Goal: Task Accomplishment & Management: Complete application form

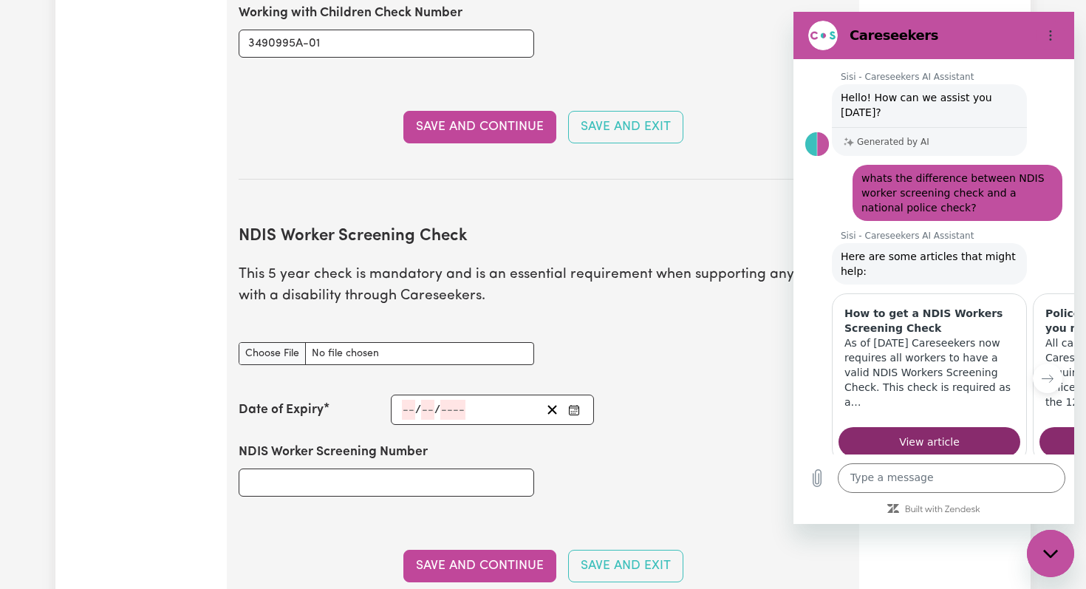
scroll to position [1708, 0]
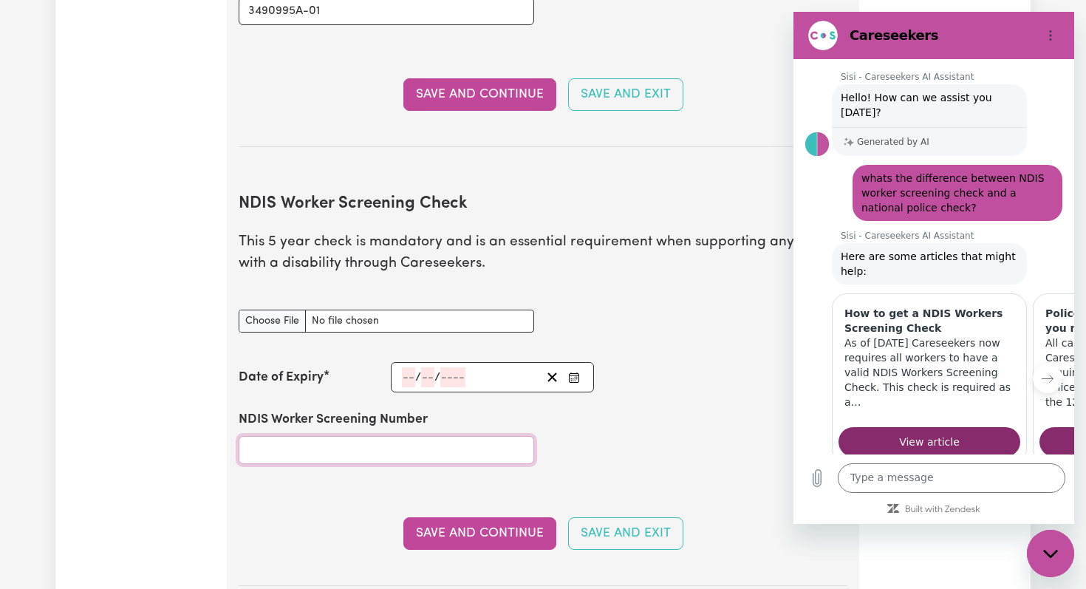
click at [284, 436] on input "NDIS Worker Screening Number" at bounding box center [386, 450] width 295 height 28
paste input "96018395."
type input "96018395"
click at [412, 367] on input "number" at bounding box center [408, 377] width 13 height 20
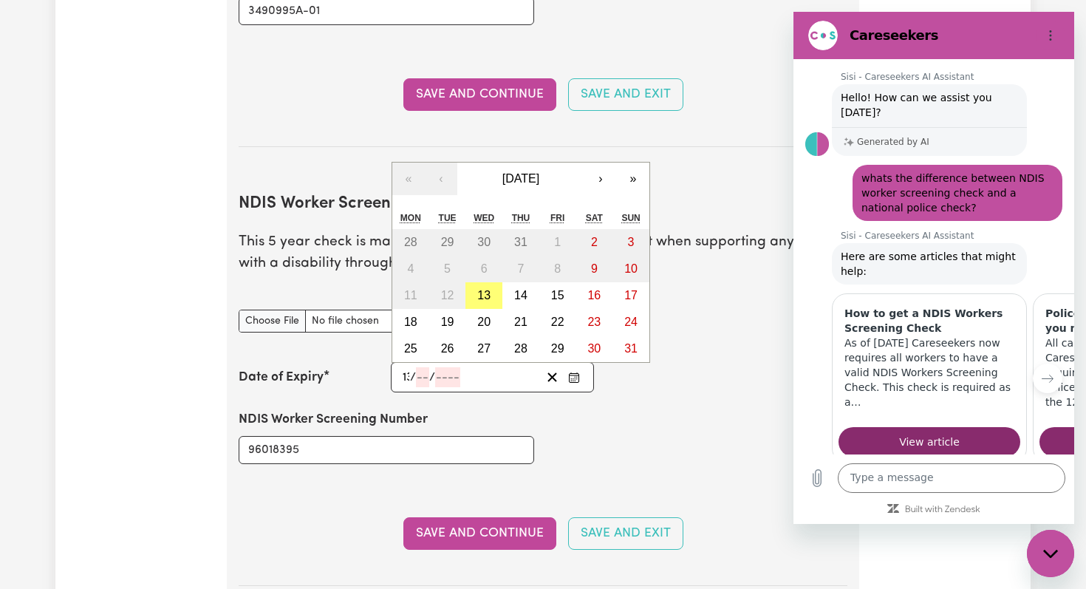
type input "13"
type input "08"
type input "203"
type input "[DATE]"
type input "8"
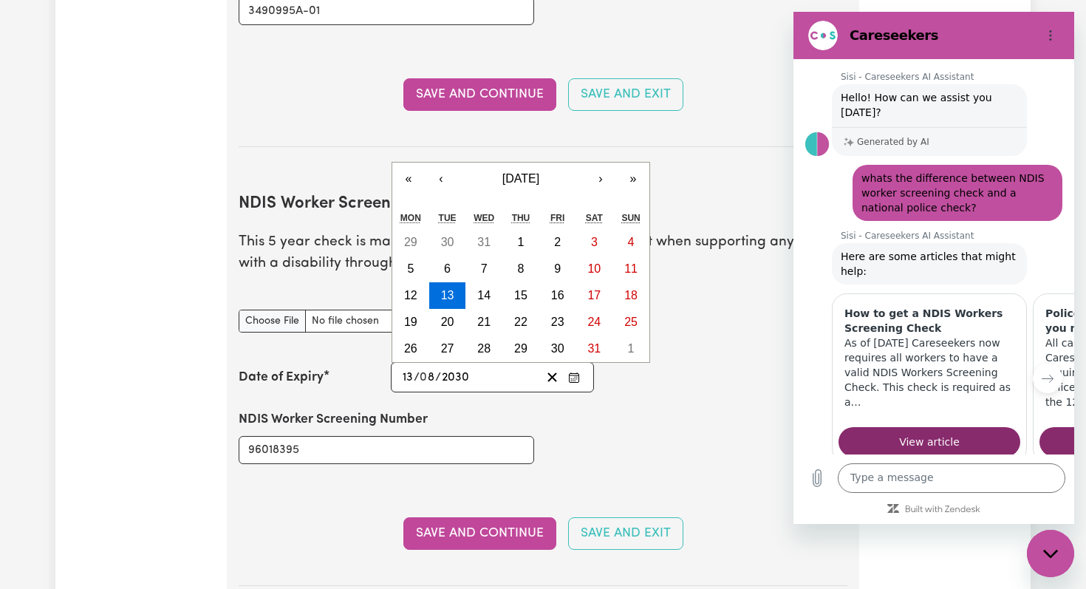
type input "2030"
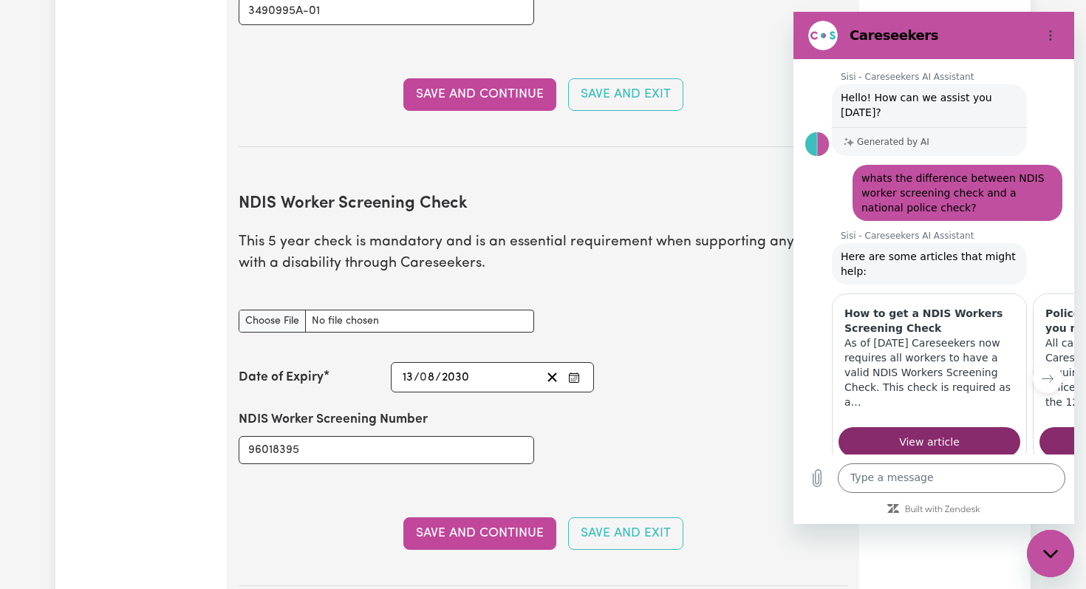
click at [648, 420] on div "NDIS Worker Screening Number 96018395" at bounding box center [543, 436] width 626 height 89
click at [275, 309] on input "NDIS Worker Screening Check document" at bounding box center [386, 320] width 295 height 23
type input "C:\fakepath\NDIS Worker Screening.pdf"
click at [268, 309] on input "NDIS Worker Screening Check document" at bounding box center [386, 320] width 295 height 23
click at [476, 517] on button "Save and Continue" at bounding box center [479, 533] width 153 height 32
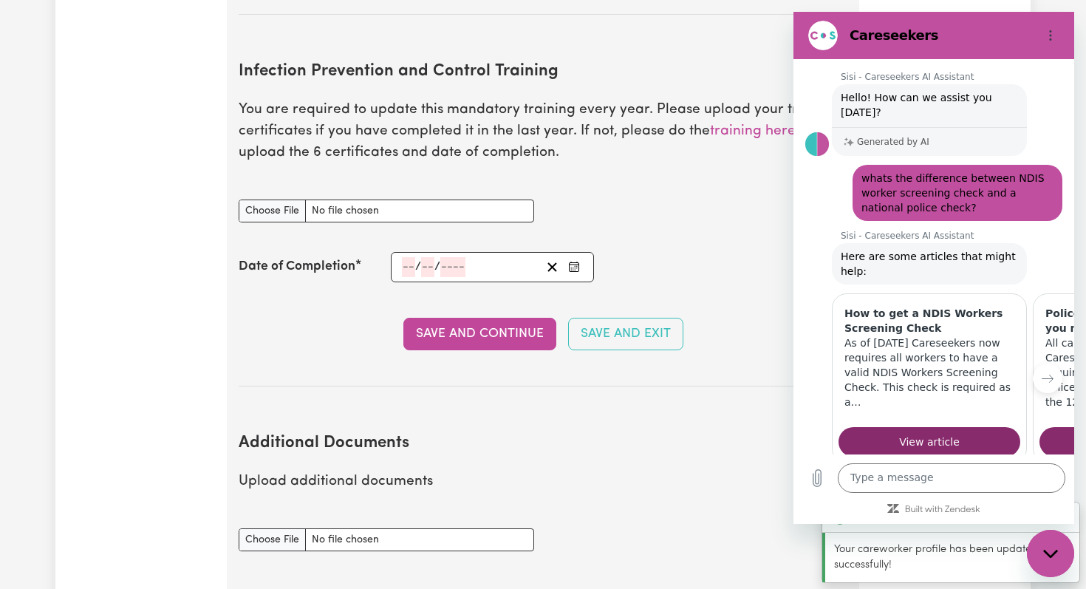
scroll to position [2296, 0]
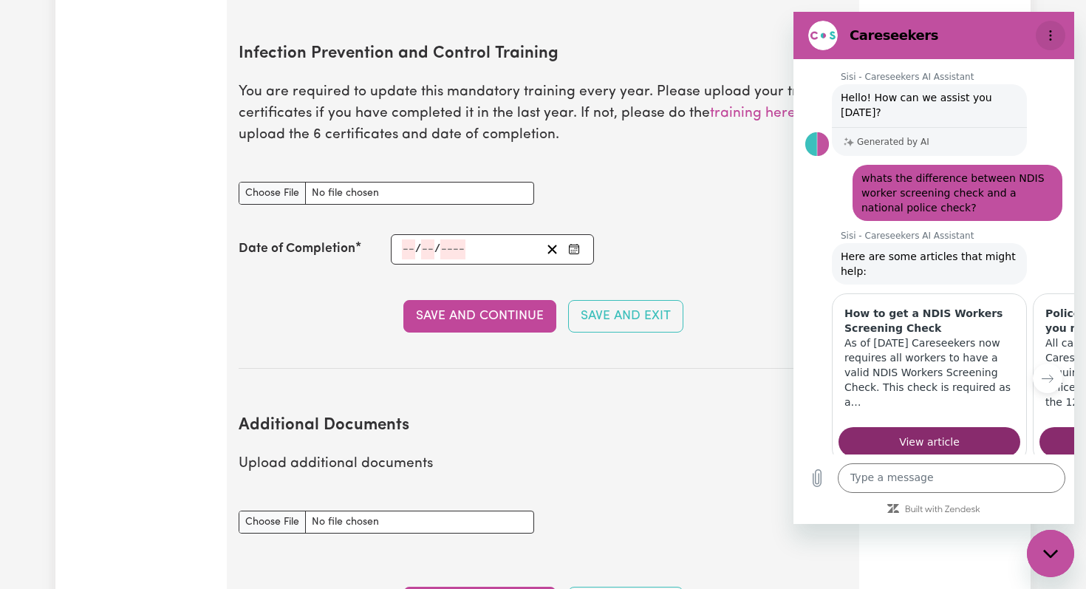
click at [1048, 36] on icon "Options menu" at bounding box center [1050, 36] width 12 height 12
click at [1061, 564] on div "Close messaging window" at bounding box center [1050, 553] width 44 height 44
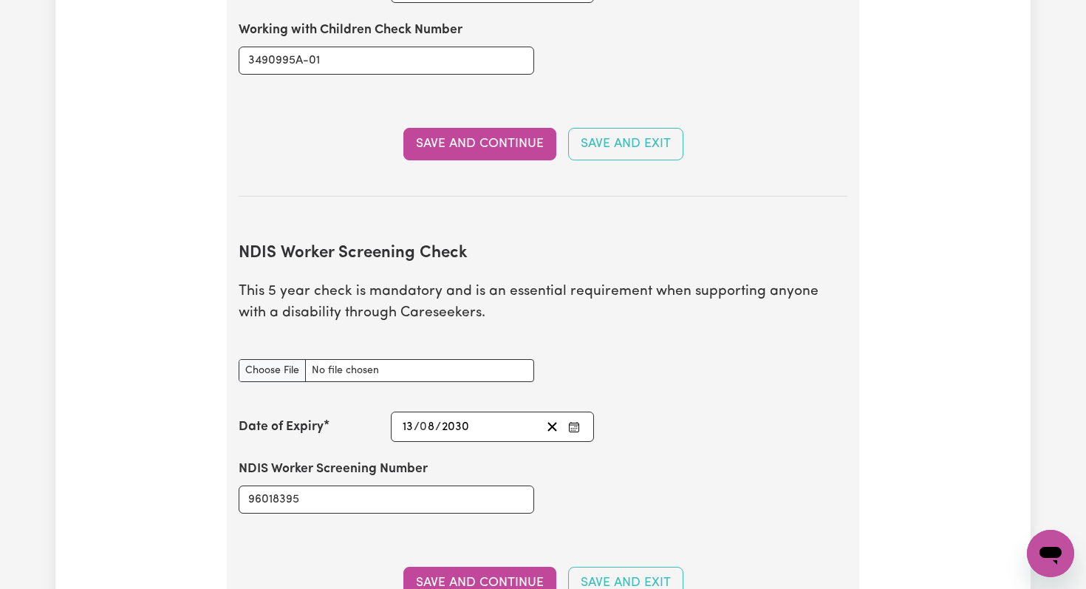
scroll to position [1780, 0]
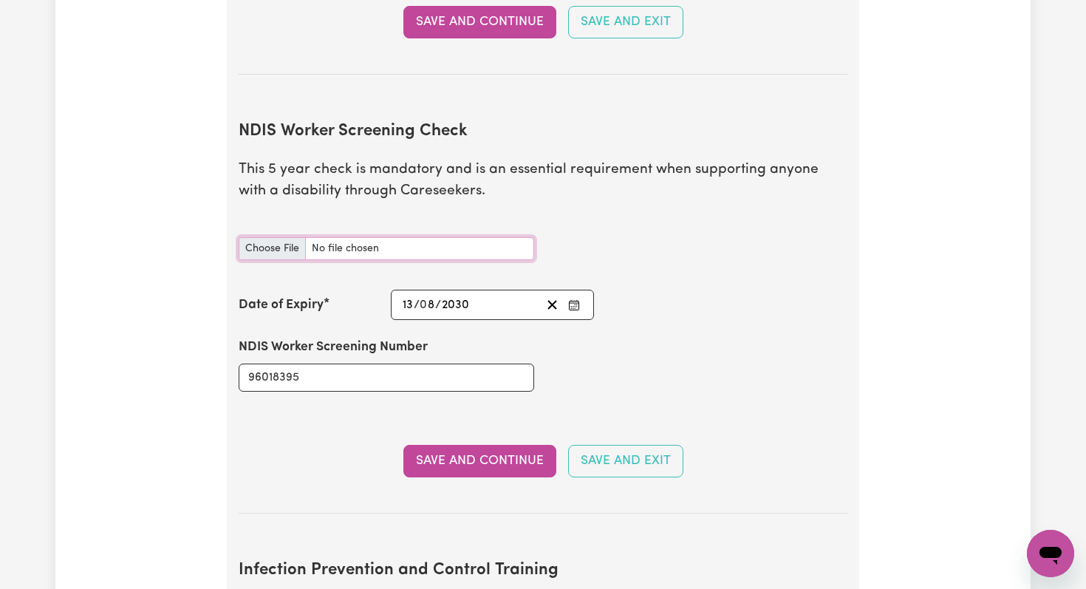
click at [282, 237] on input "NDIS Worker Screening Check document" at bounding box center [386, 248] width 295 height 23
type input "C:\fakepath\NDIS Worker Screening.pdf"
click at [439, 445] on button "Save and Continue" at bounding box center [479, 461] width 153 height 32
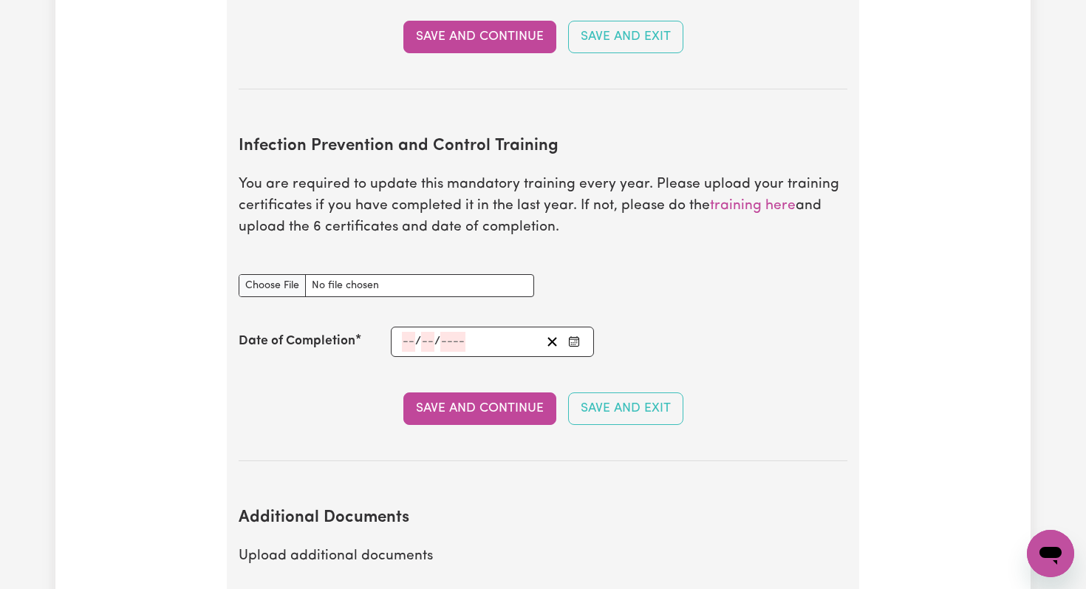
scroll to position [2182, 0]
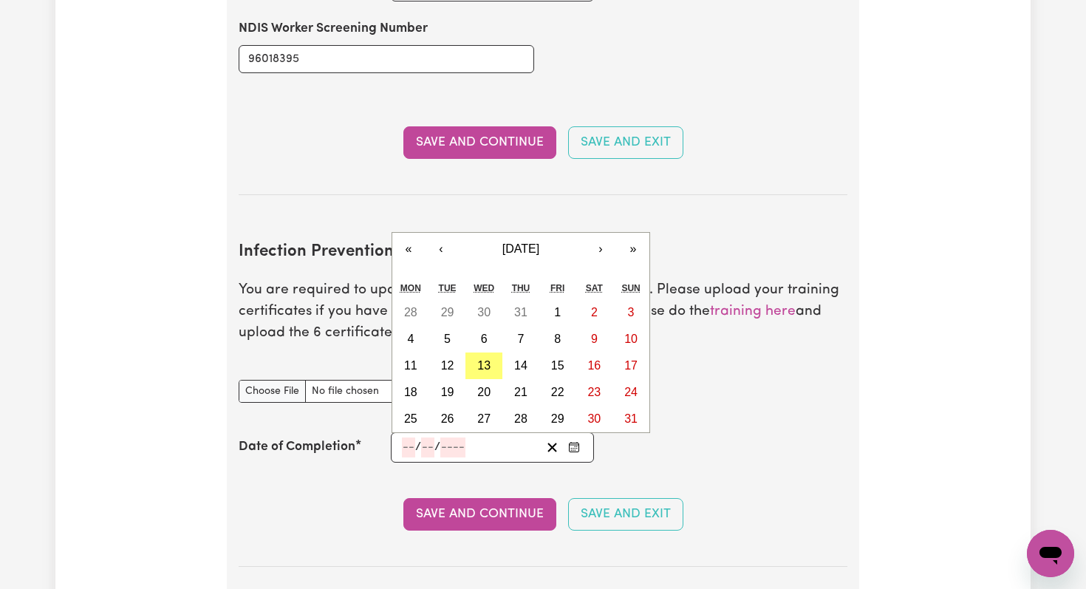
click at [402, 437] on input "number" at bounding box center [408, 447] width 13 height 20
click at [483, 359] on abbr "13" at bounding box center [483, 365] width 13 height 13
type input "[DATE]"
type input "13"
type input "8"
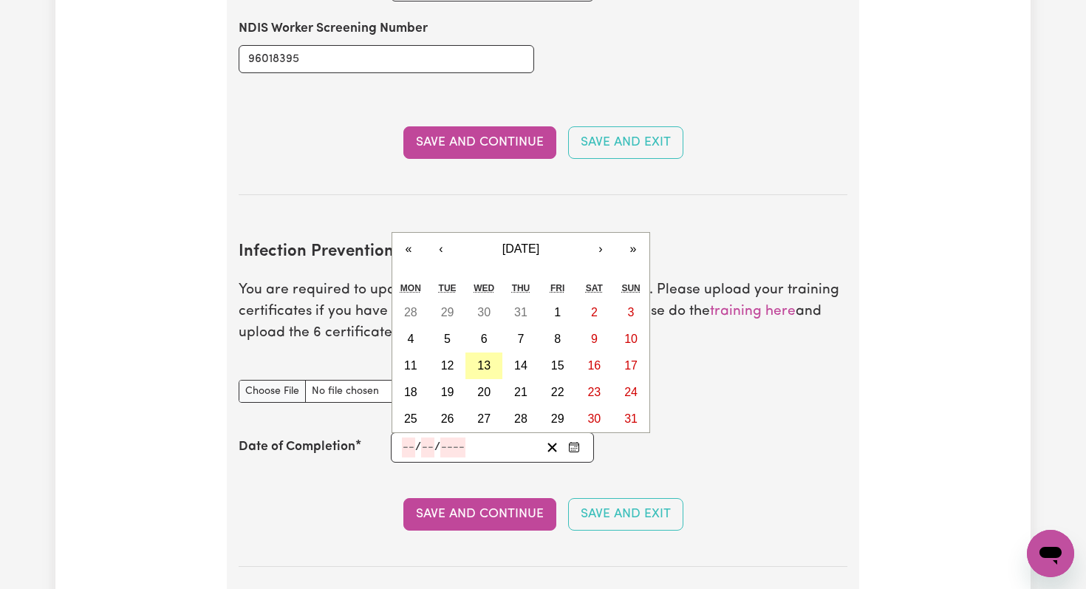
type input "2025"
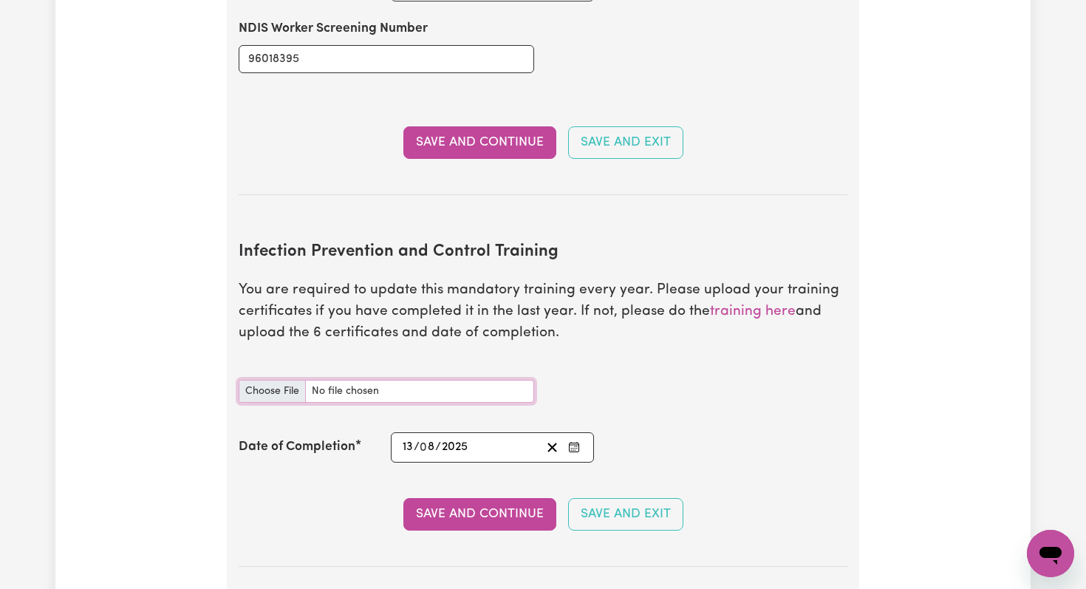
click at [268, 380] on input "Infection Prevention and Control Training document" at bounding box center [386, 391] width 295 height 23
type input "C:\fakepath\Chain of Infection.pdf"
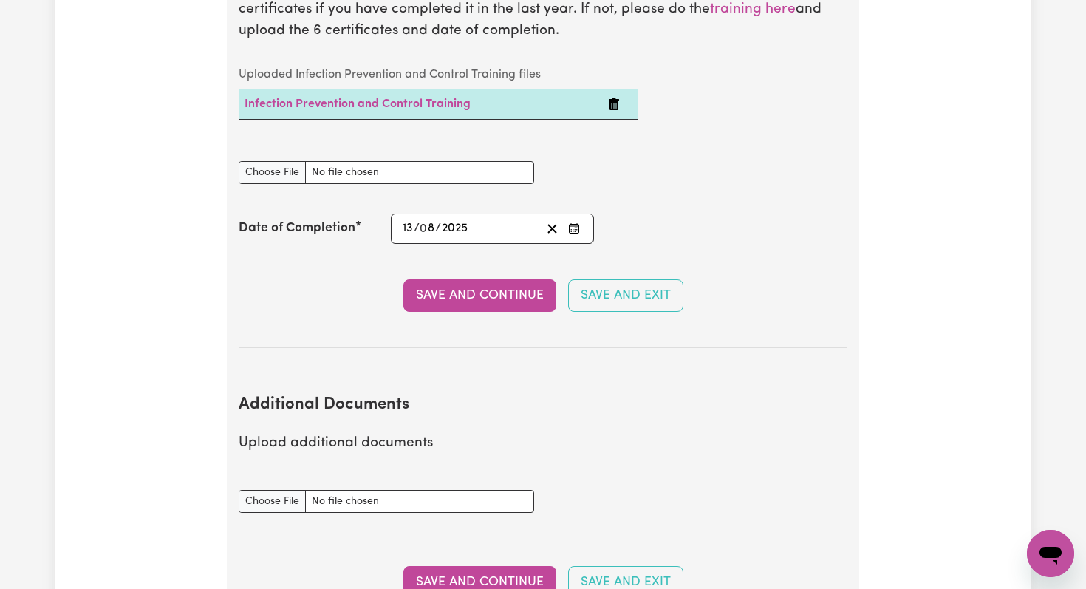
scroll to position [2486, 0]
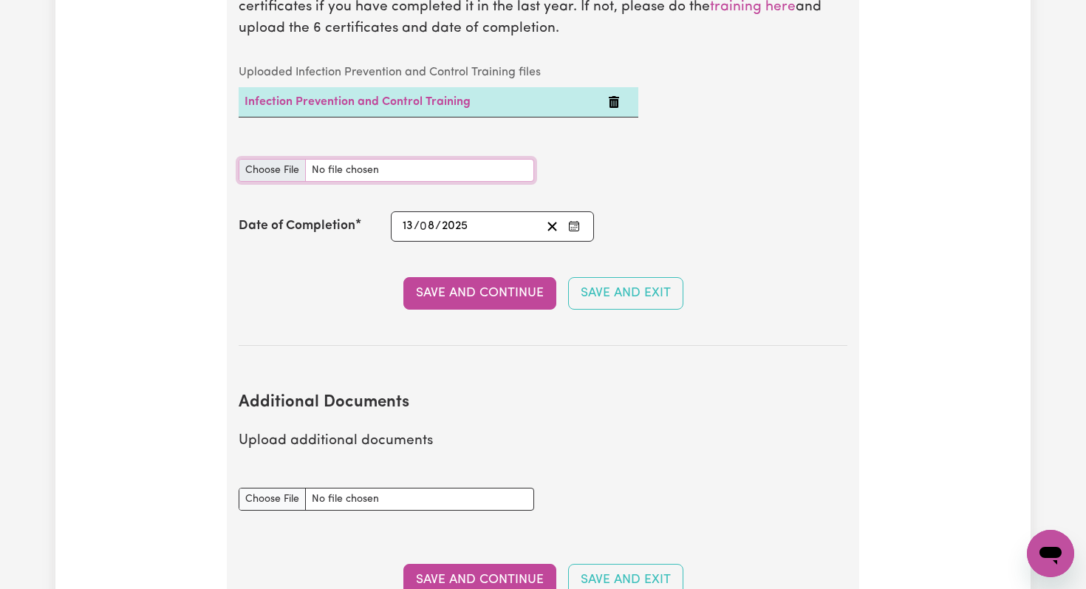
click at [262, 159] on input "Infection Prevention and Control Training document" at bounding box center [386, 170] width 295 height 23
type input "C:\fakepath\Cleaning.pdf"
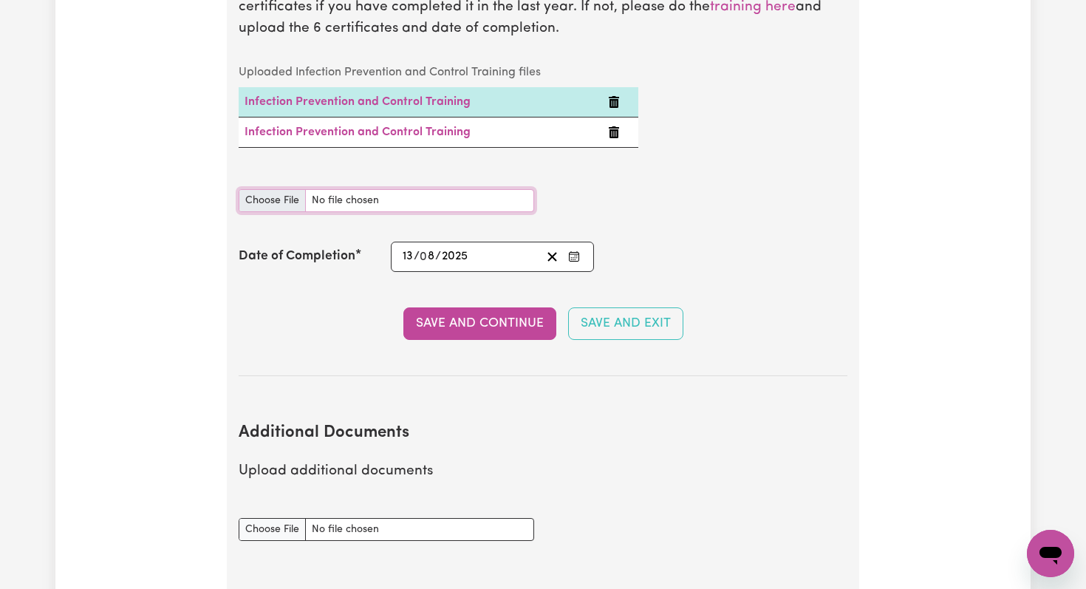
click at [261, 189] on input "Infection Prevention and Control Training document" at bounding box center [386, 200] width 295 height 23
type input "C:\fakepath\Hand Hygiene.pdf"
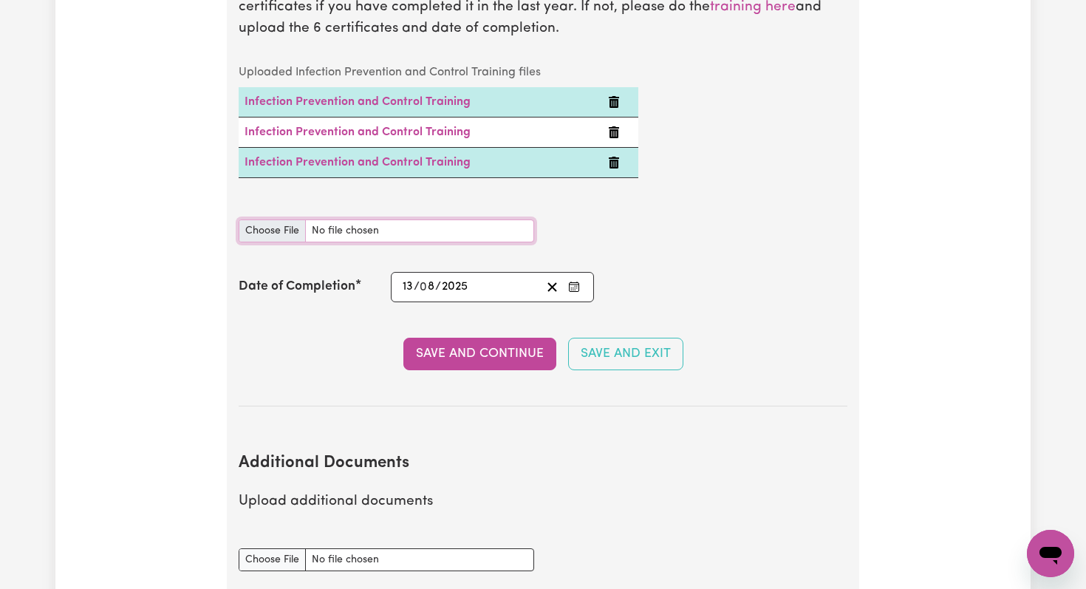
click at [283, 219] on input "Infection Prevention and Control Training document" at bounding box center [386, 230] width 295 height 23
type input "C:\fakepath\Outbreaks.pdf"
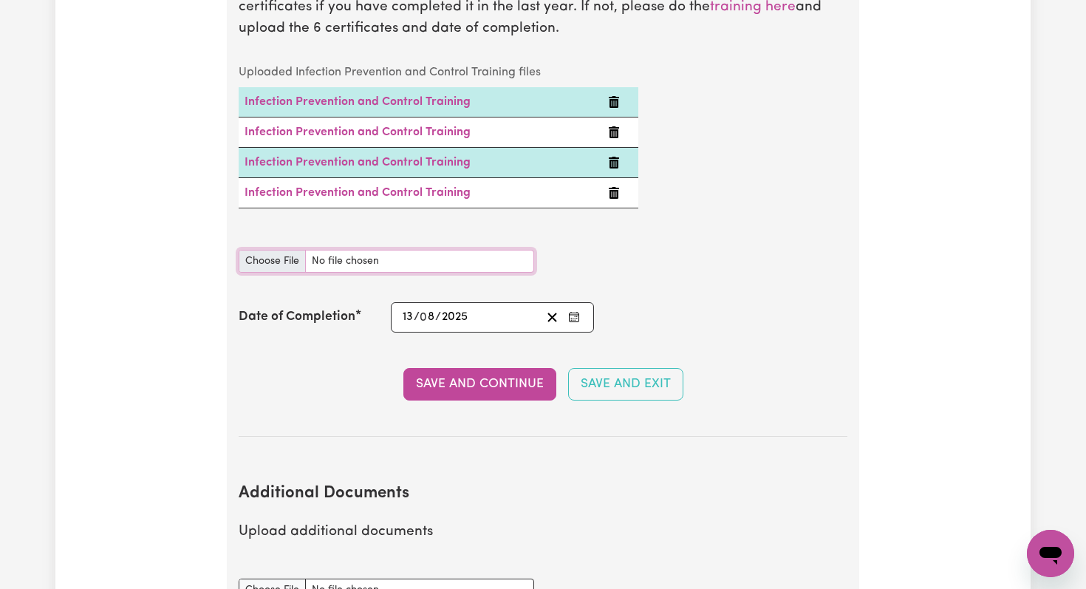
click at [268, 250] on input "Infection Prevention and Control Training document" at bounding box center [386, 261] width 295 height 23
type input "C:\fakepath\Personal Protective Equipment (PPE).pdf"
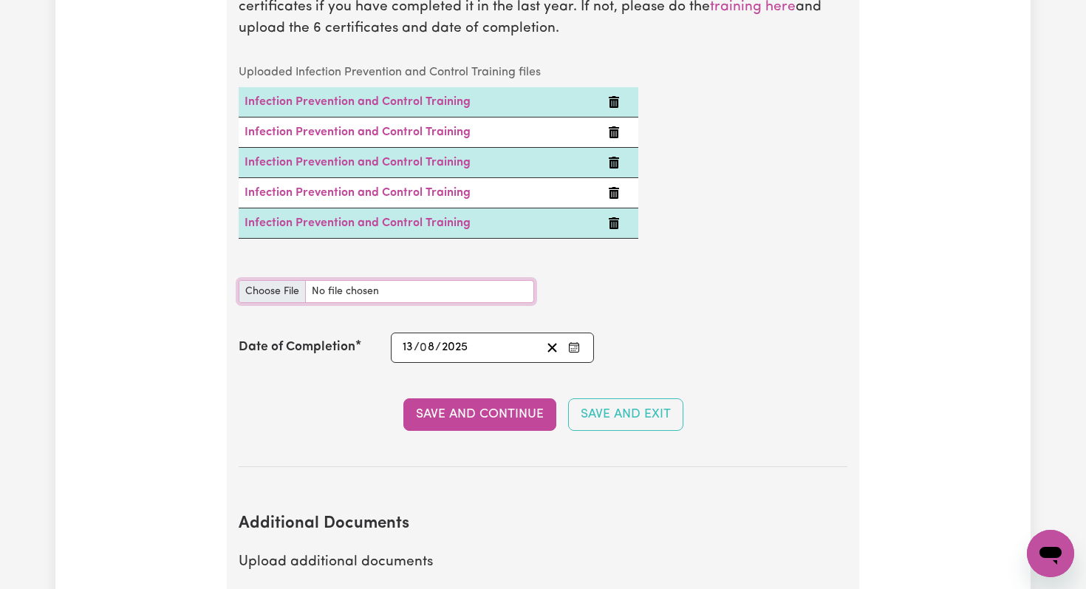
click at [263, 280] on input "Infection Prevention and Control Training document" at bounding box center [386, 291] width 295 height 23
type input "C:\fakepath\Waste Management.pdf"
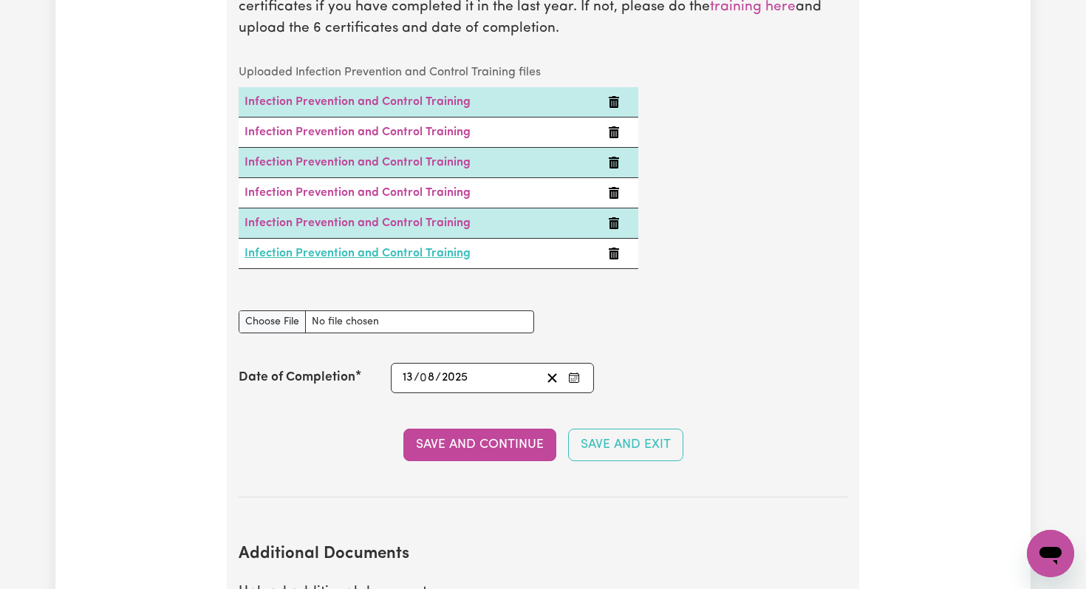
click at [382, 247] on link "Infection Prevention and Control Training" at bounding box center [357, 253] width 226 height 12
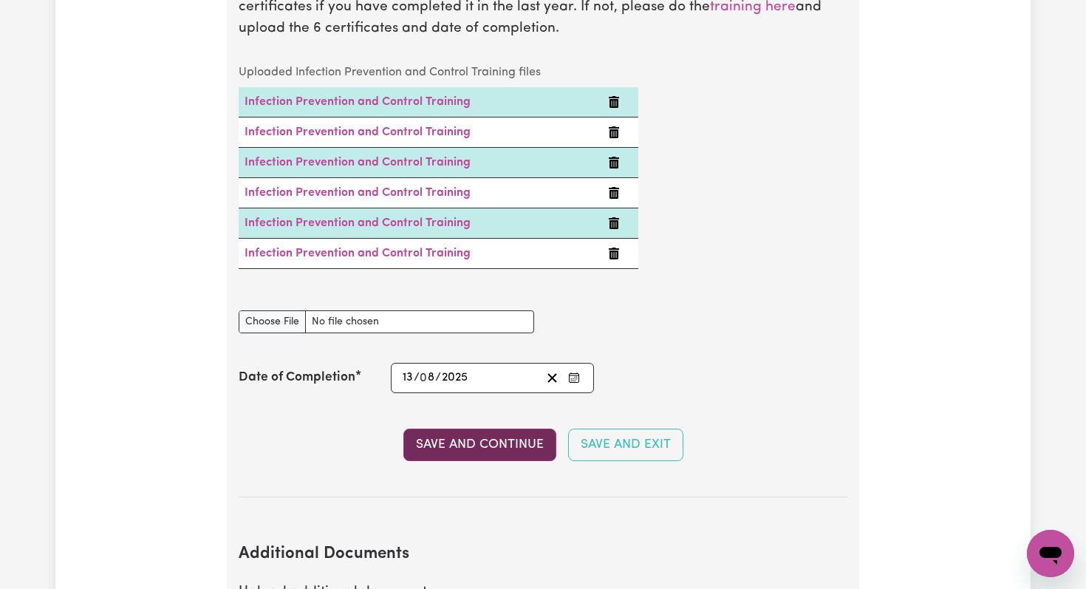
click at [434, 431] on button "Save and Continue" at bounding box center [479, 444] width 153 height 32
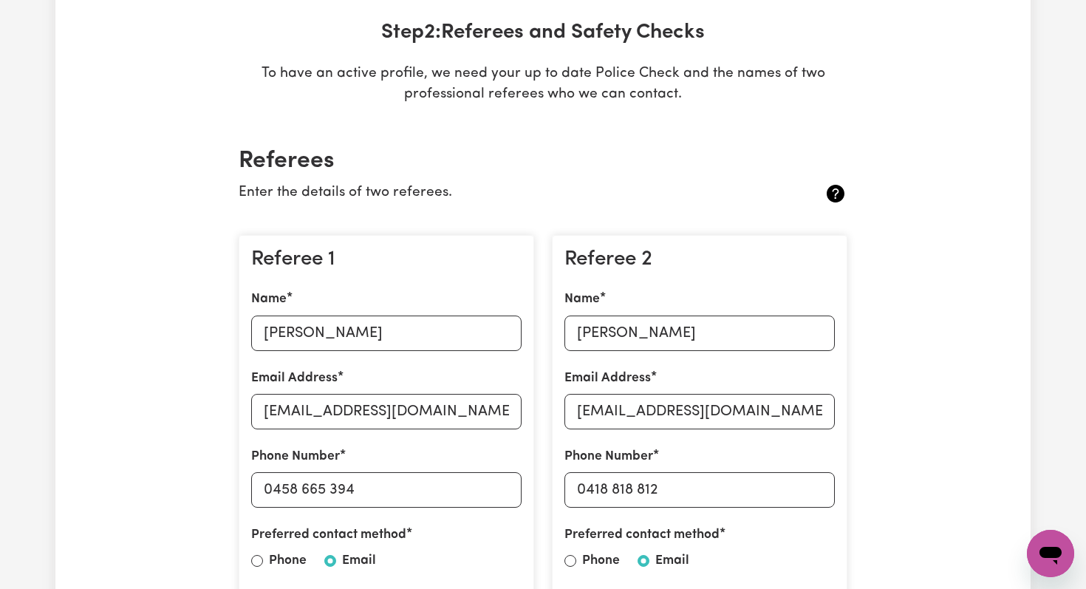
scroll to position [0, 0]
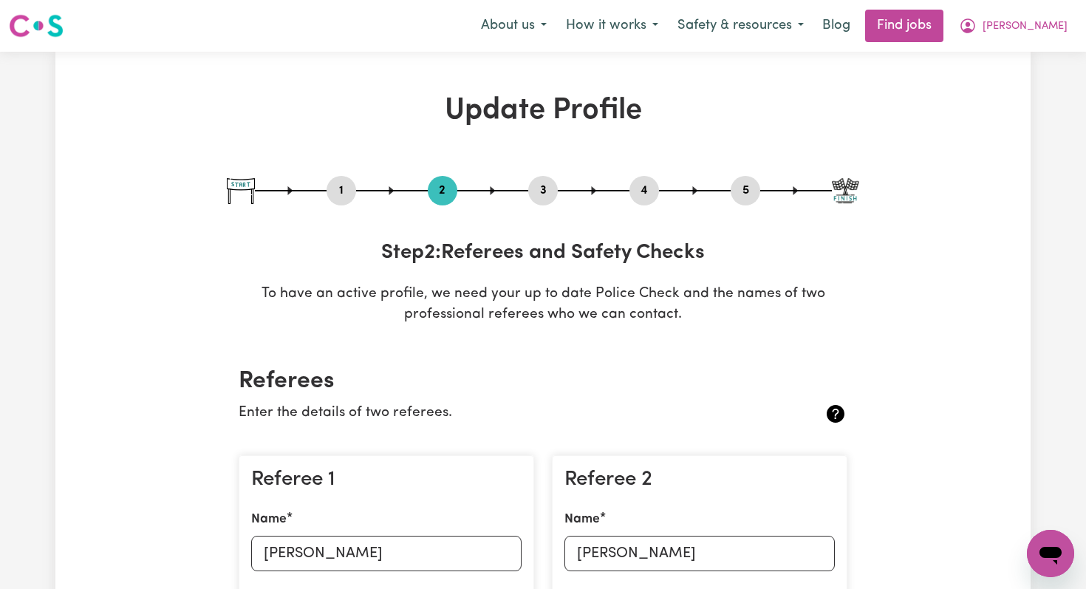
click at [543, 198] on button "3" at bounding box center [543, 190] width 30 height 19
select select "Certificate III (Individual Support)"
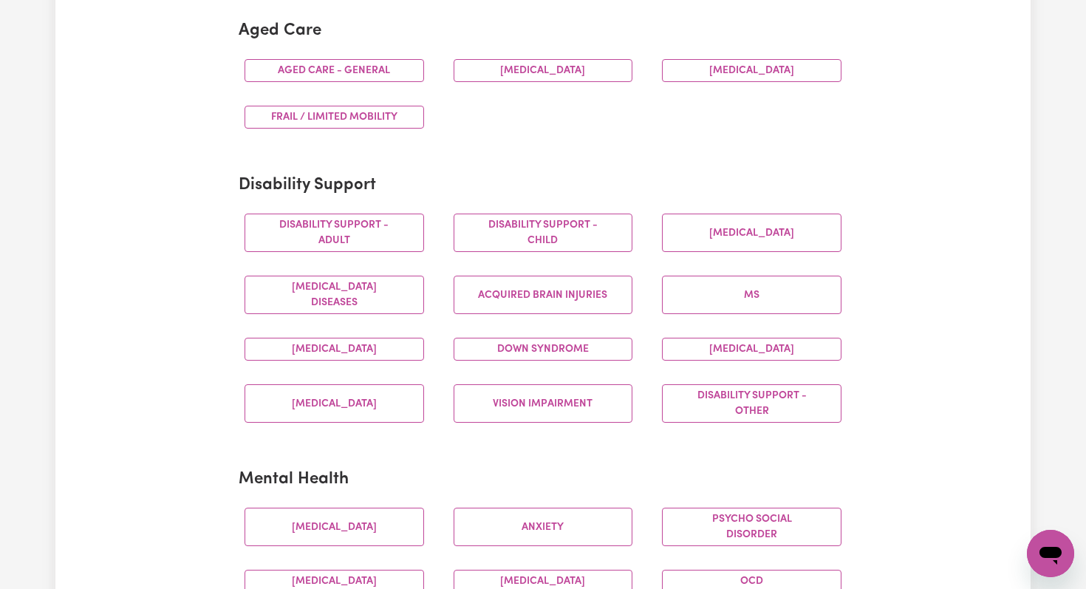
scroll to position [479, 0]
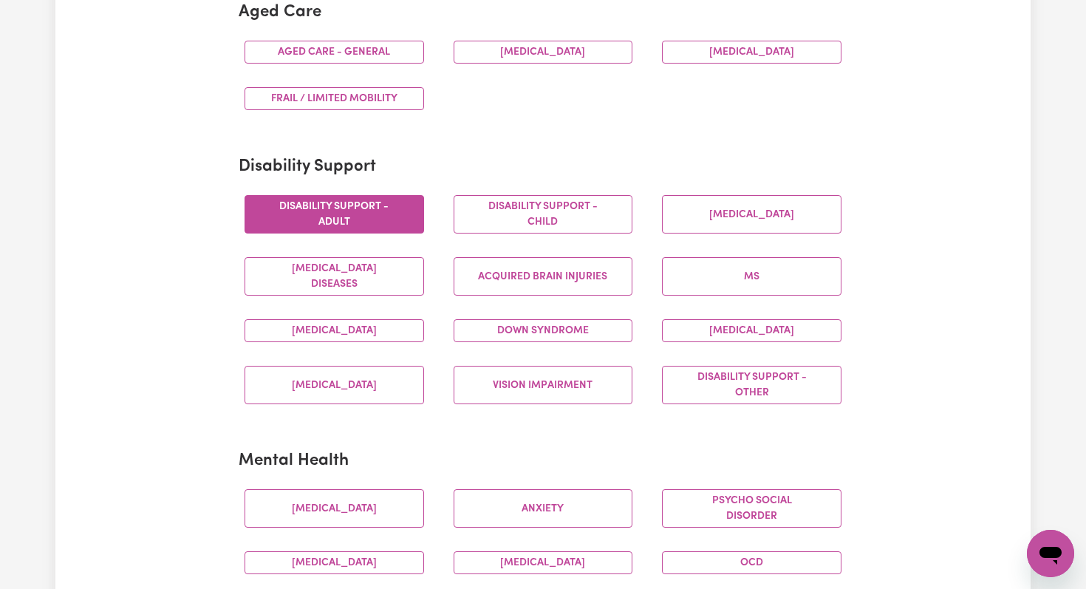
click at [388, 208] on button "Disability support - Adult" at bounding box center [333, 214] width 179 height 38
click at [346, 326] on button "[MEDICAL_DATA]" at bounding box center [333, 330] width 179 height 23
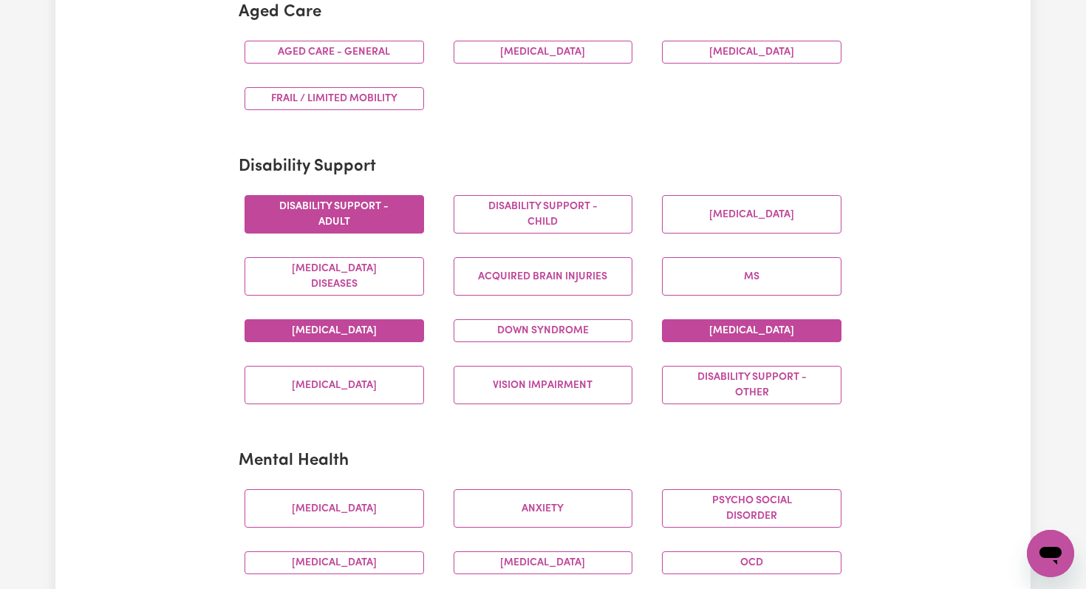
click at [699, 330] on button "[MEDICAL_DATA]" at bounding box center [751, 330] width 179 height 23
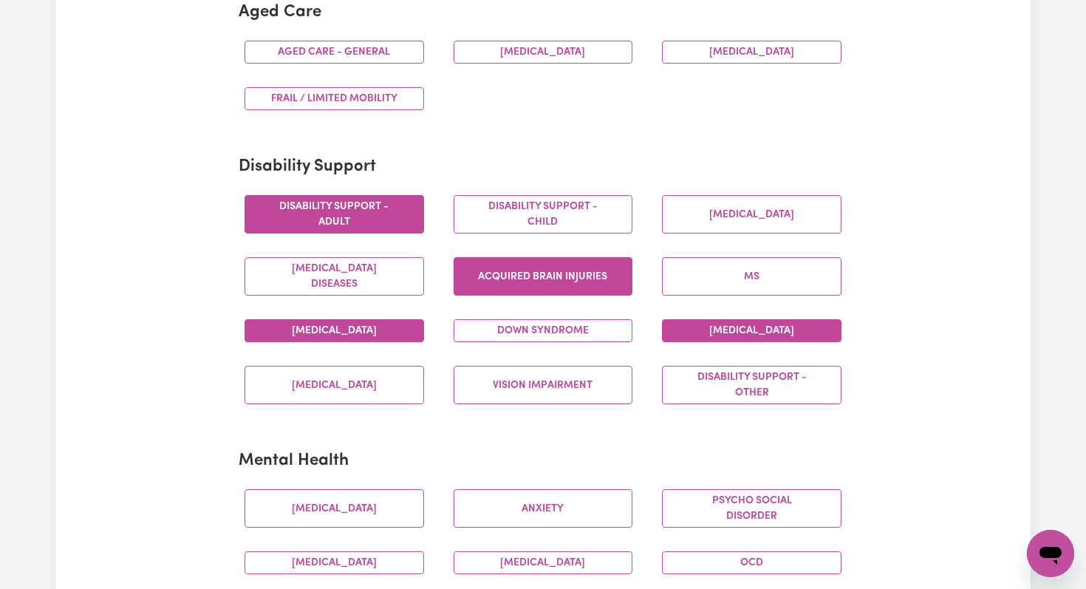
click at [552, 276] on button "Acquired Brain Injuries" at bounding box center [543, 276] width 179 height 38
click at [549, 381] on button "Vision impairment" at bounding box center [543, 385] width 179 height 38
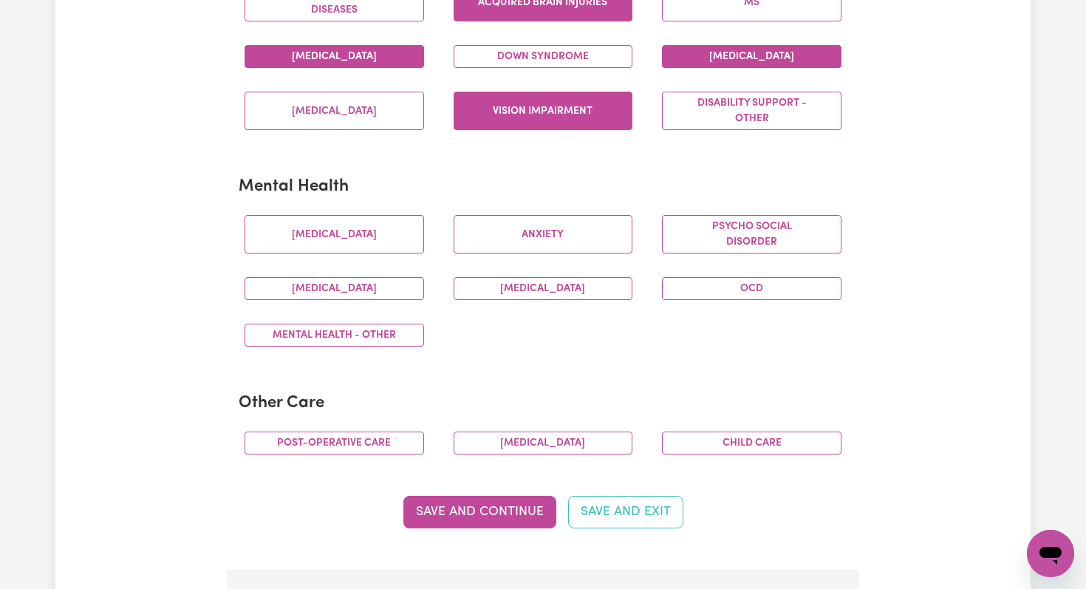
scroll to position [767, 0]
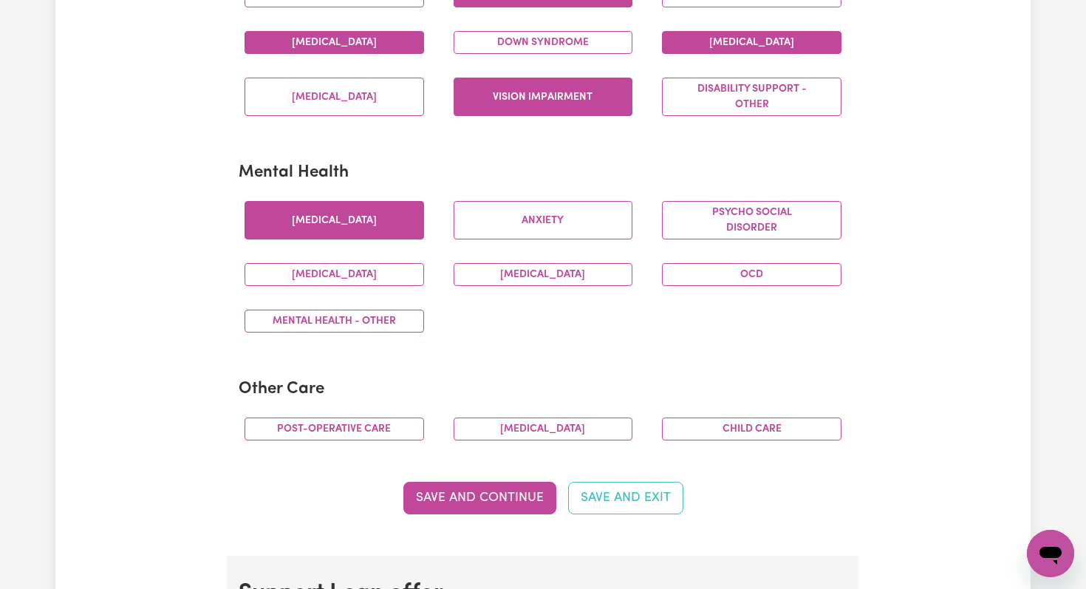
click at [360, 217] on button "[MEDICAL_DATA]" at bounding box center [333, 220] width 179 height 38
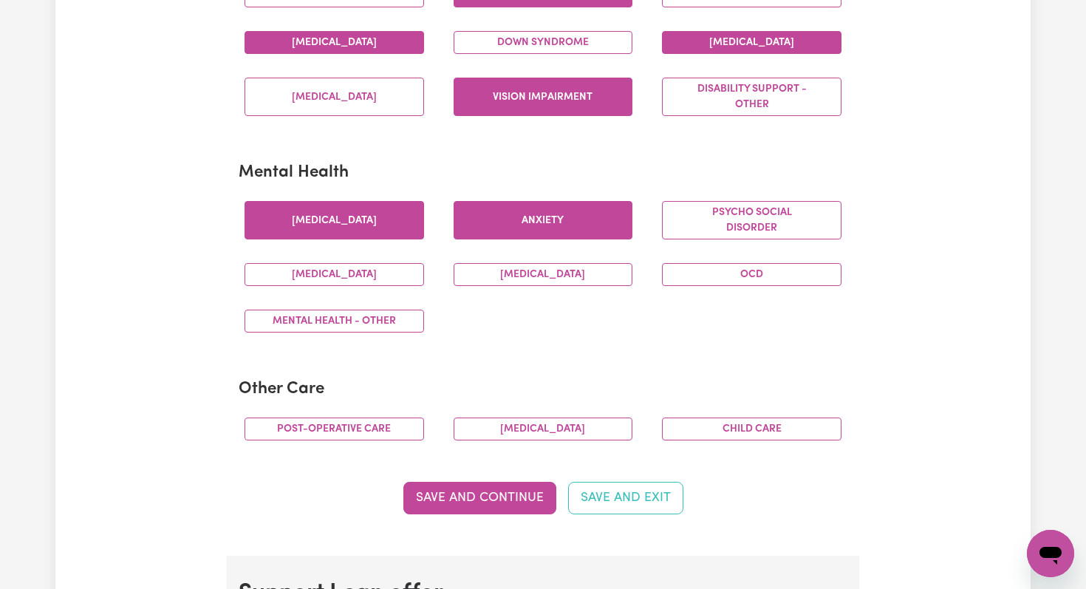
click at [549, 224] on button "Anxiety" at bounding box center [543, 220] width 179 height 38
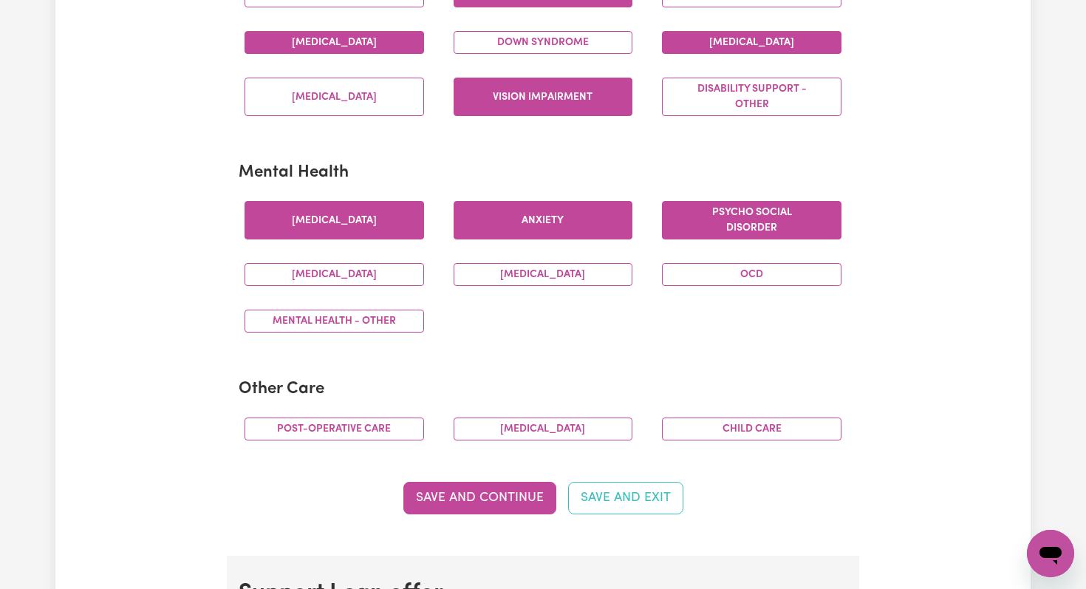
click at [736, 213] on button "Psycho social disorder" at bounding box center [751, 220] width 179 height 38
click at [713, 275] on button "OCD" at bounding box center [751, 274] width 179 height 23
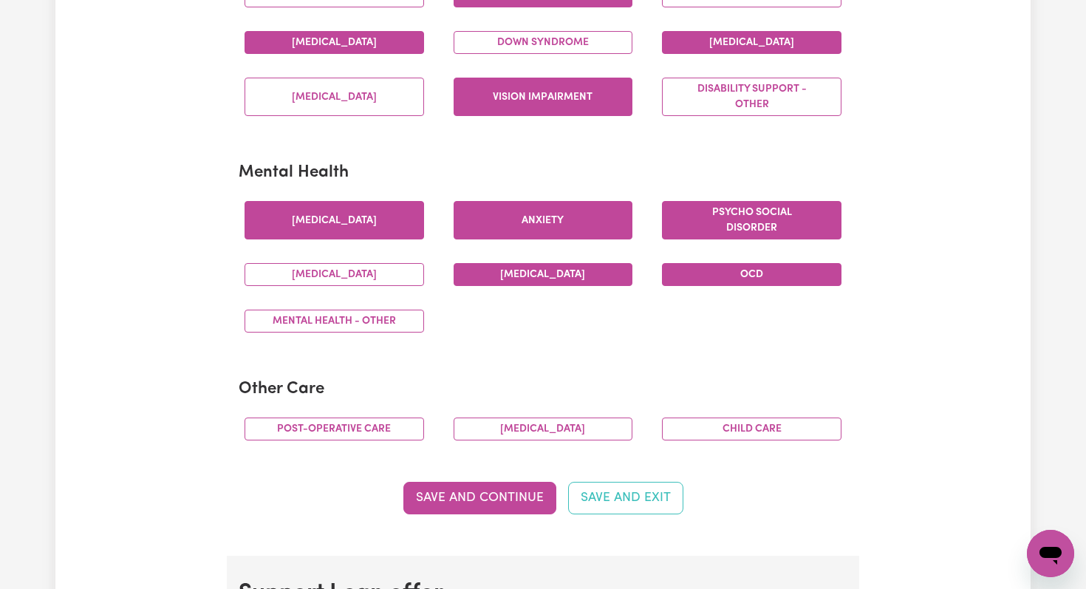
click at [482, 277] on button "[MEDICAL_DATA]" at bounding box center [543, 274] width 179 height 23
click at [349, 316] on button "Mental Health - Other" at bounding box center [333, 320] width 179 height 23
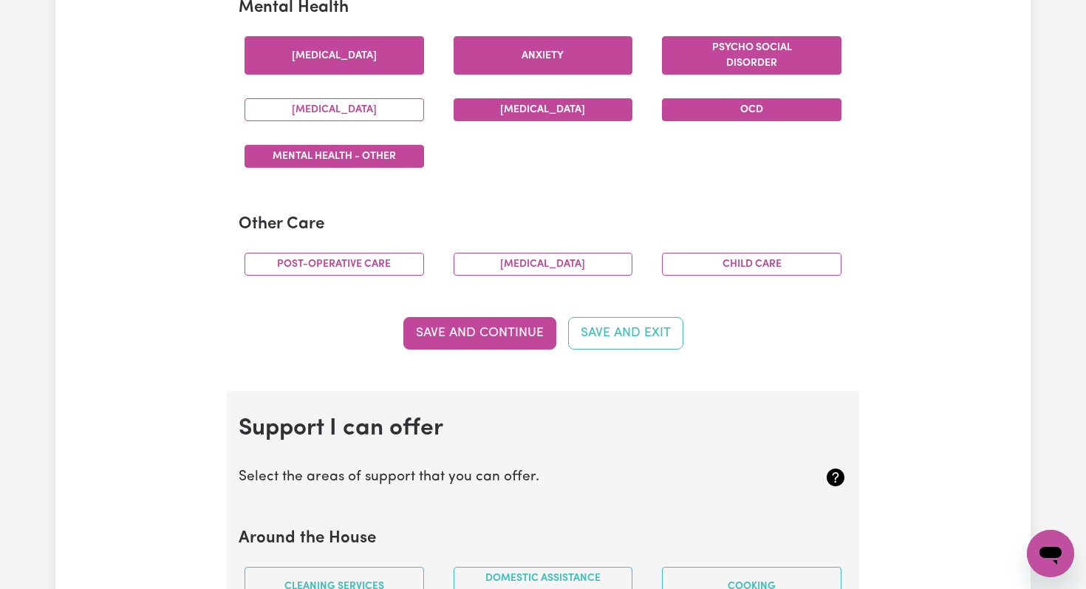
scroll to position [937, 0]
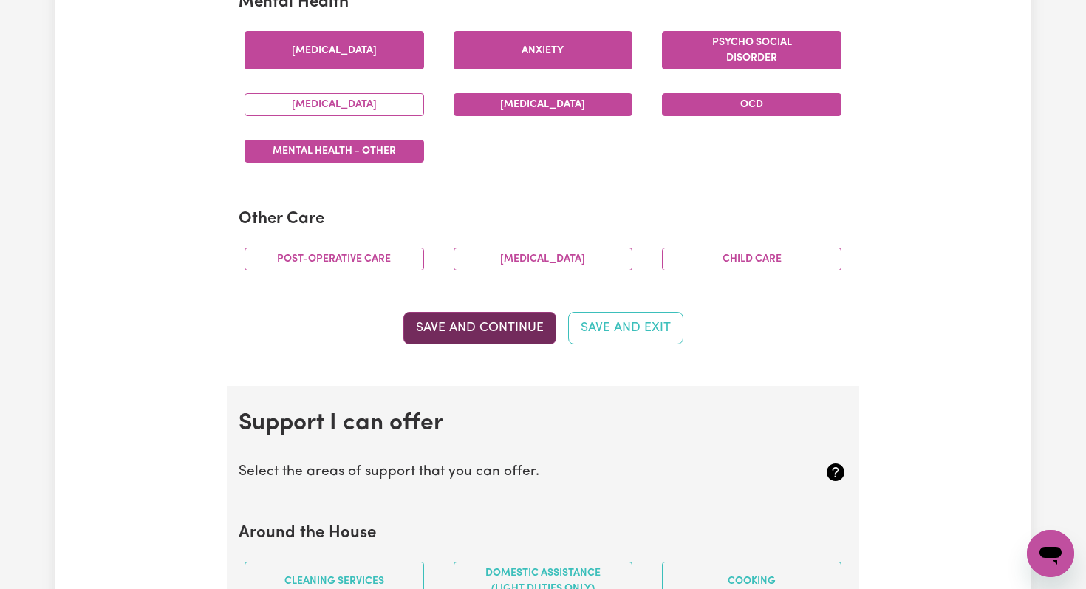
click at [510, 327] on button "Save and Continue" at bounding box center [479, 328] width 153 height 32
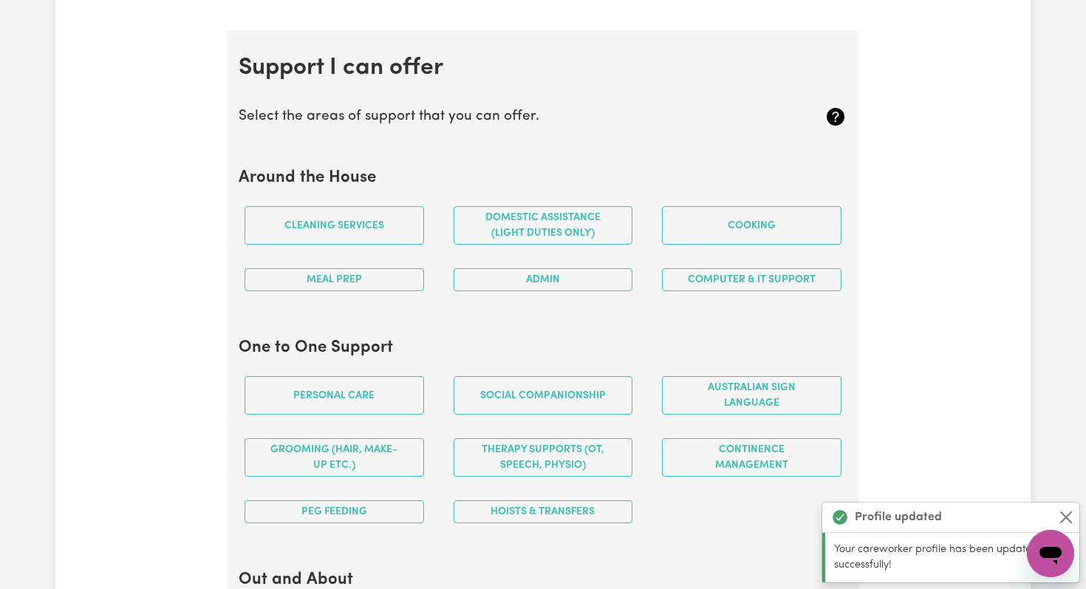
scroll to position [1322, 0]
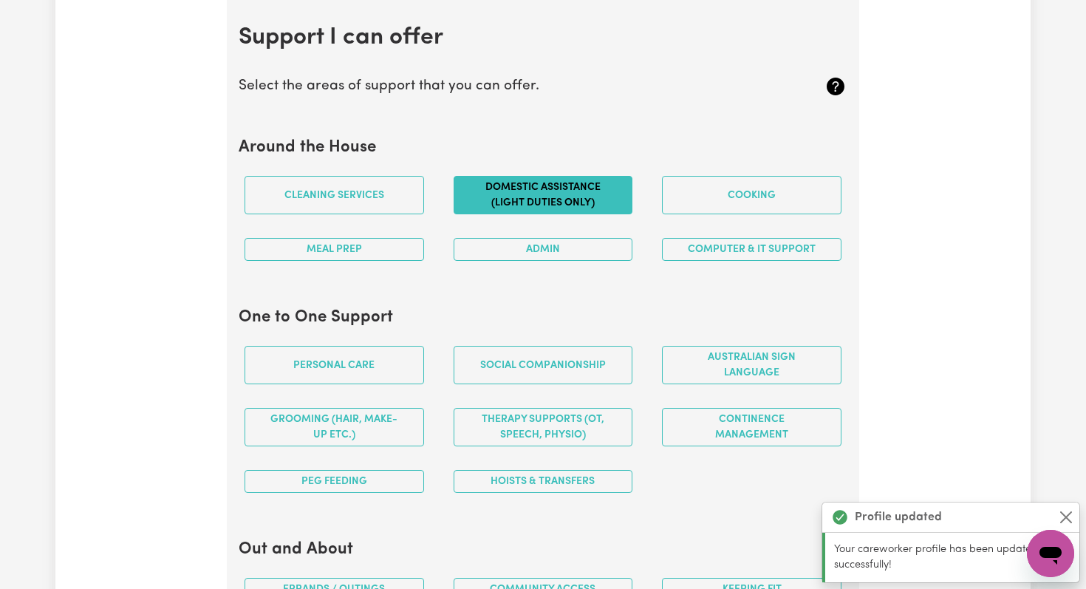
click at [537, 197] on button "Domestic assistance (light duties only)" at bounding box center [543, 195] width 179 height 38
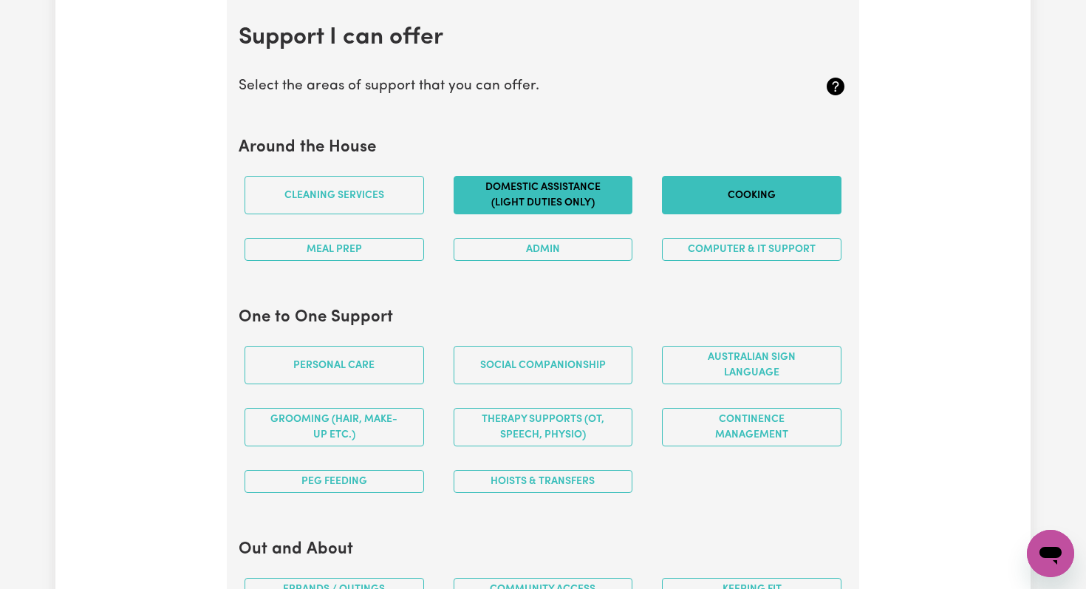
click at [726, 186] on button "Cooking" at bounding box center [751, 195] width 179 height 38
click at [705, 246] on button "Computer & IT Support" at bounding box center [751, 249] width 179 height 23
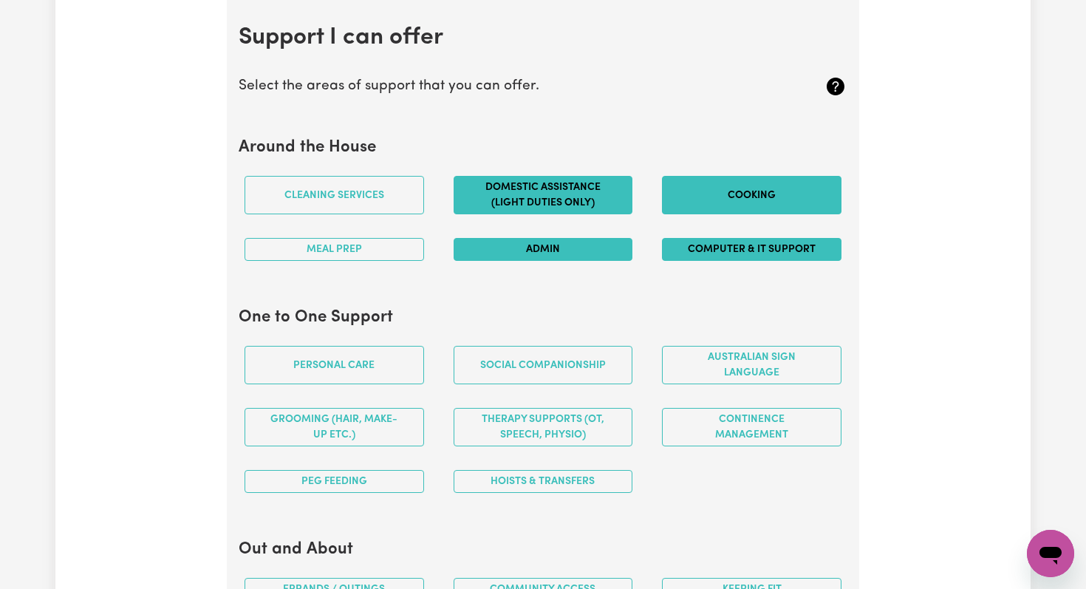
click at [569, 248] on button "Admin" at bounding box center [543, 249] width 179 height 23
click at [369, 253] on button "Meal prep" at bounding box center [333, 249] width 179 height 23
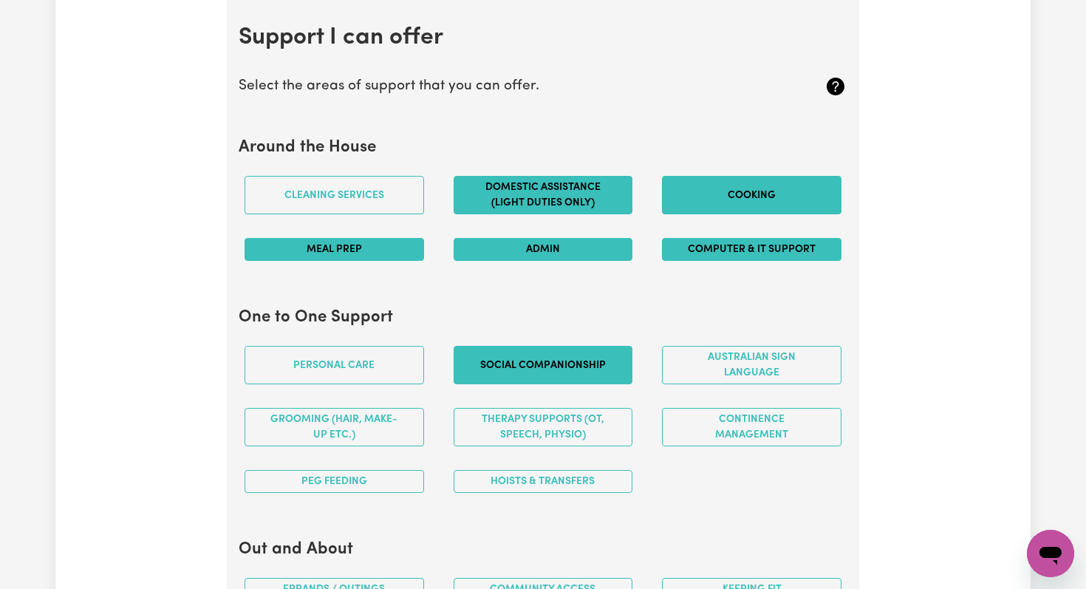
click at [520, 363] on button "Social companionship" at bounding box center [543, 365] width 179 height 38
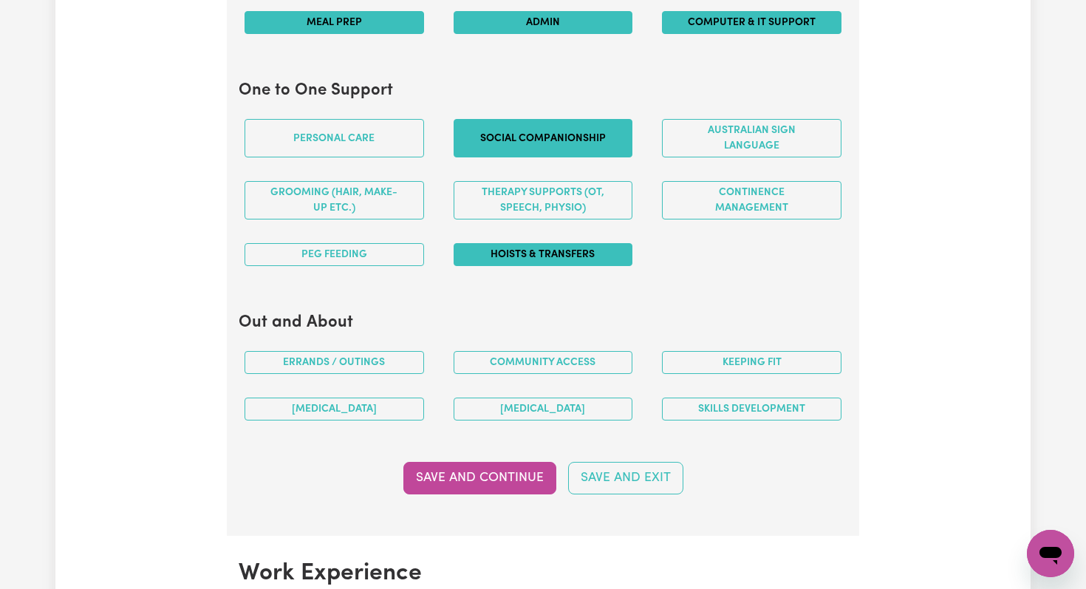
scroll to position [1548, 0]
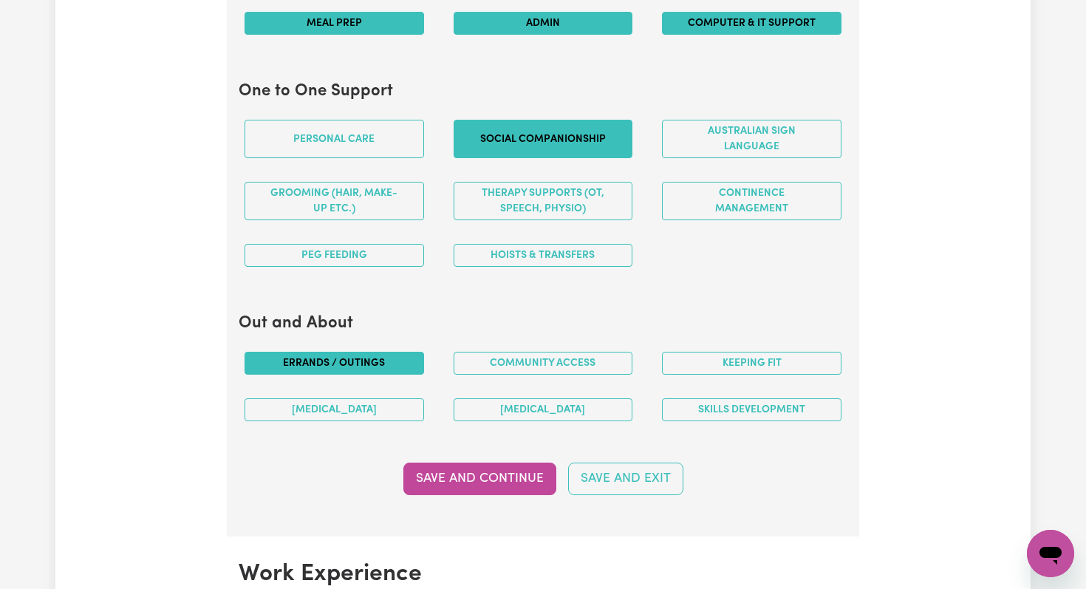
click at [310, 364] on button "Errands / Outings" at bounding box center [333, 363] width 179 height 23
click at [527, 358] on button "Community access" at bounding box center [543, 363] width 179 height 23
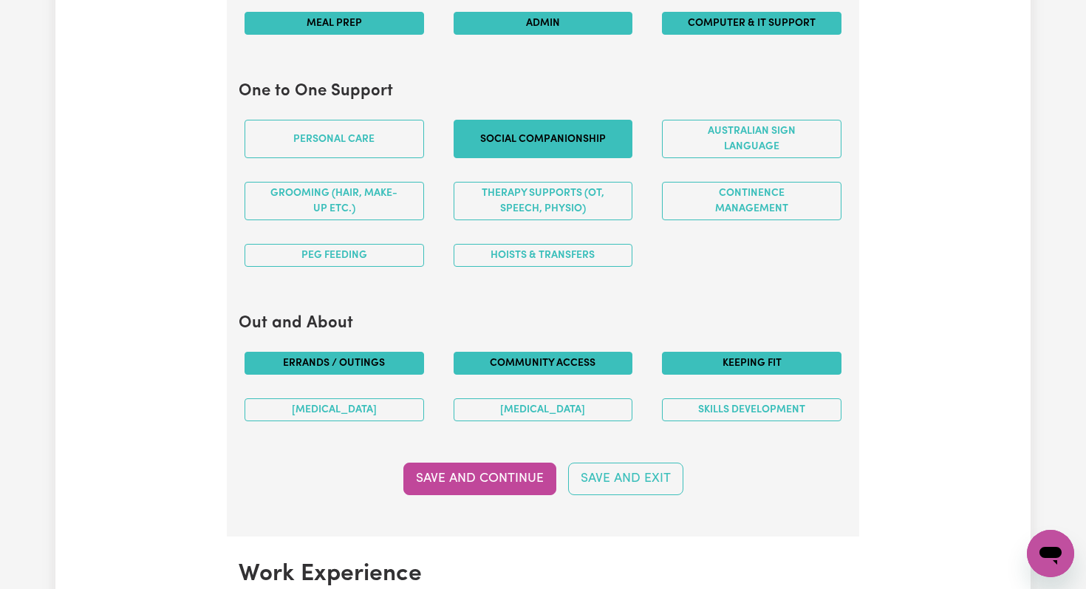
click at [750, 361] on button "Keeping fit" at bounding box center [751, 363] width 179 height 23
click at [720, 411] on button "Skills Development" at bounding box center [751, 409] width 179 height 23
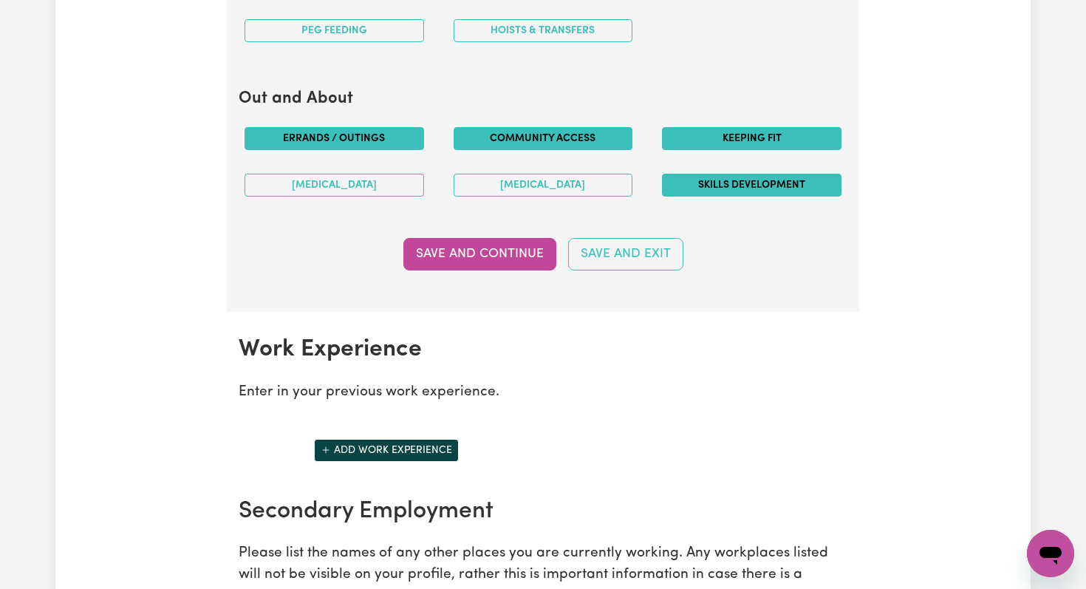
scroll to position [1776, 0]
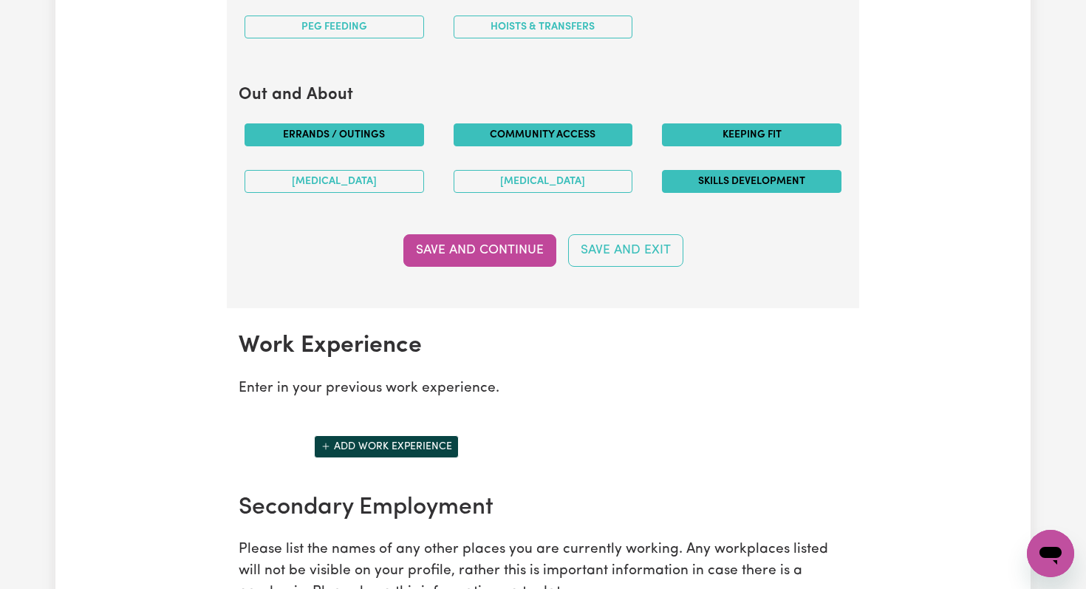
drag, startPoint x: 595, startPoint y: 323, endPoint x: 564, endPoint y: 289, distance: 46.5
click at [594, 321] on section "Work Experience Enter in your previous work experience. Add work experience Sec…" at bounding box center [543, 550] width 632 height 485
click at [511, 261] on button "Save and Continue" at bounding box center [479, 250] width 153 height 32
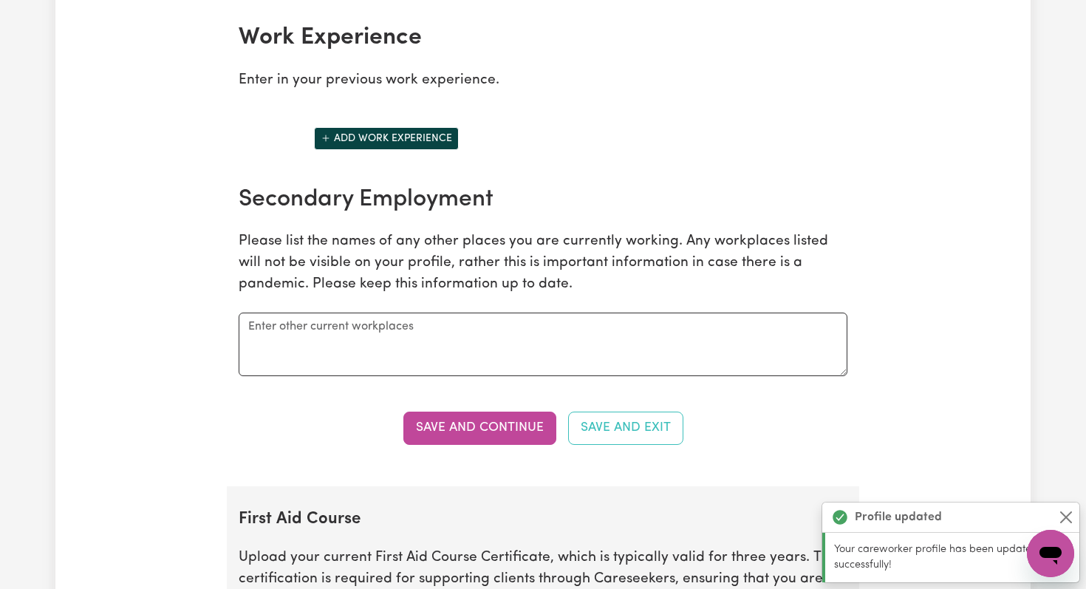
scroll to position [2085, 0]
click at [377, 137] on button "Add work experience" at bounding box center [386, 137] width 145 height 23
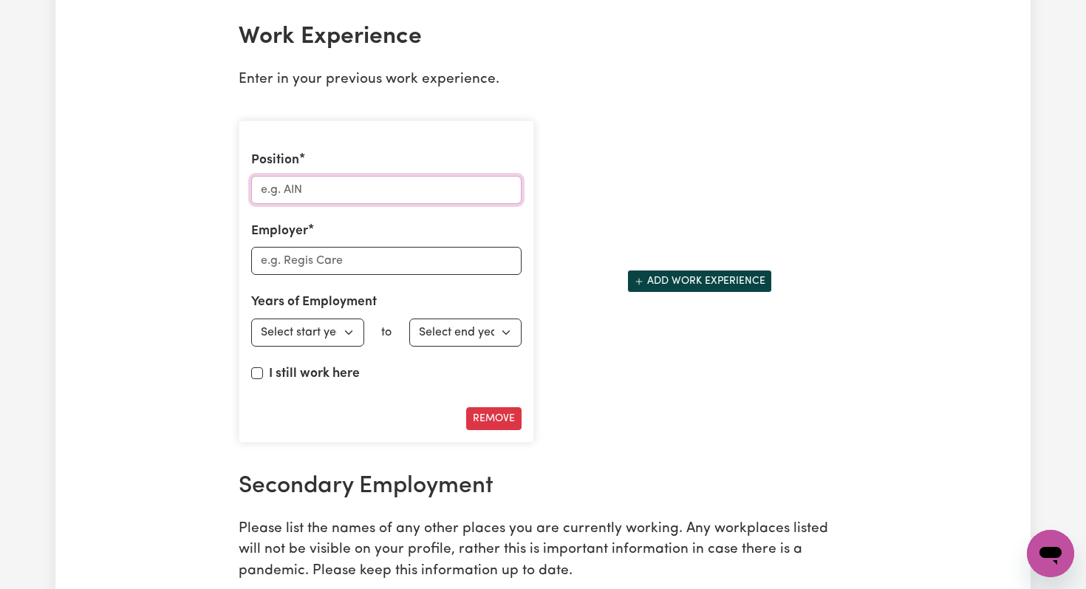
click at [296, 189] on input "Position" at bounding box center [386, 190] width 270 height 28
type input "School teacher"
click at [318, 261] on input "Employer" at bounding box center [386, 261] width 270 height 28
type input "ACT Education Directorate"
click at [332, 329] on select "Select start year [DATE] 1952 1953 1954 1955 1956 1957 1958 1959 1960 1961 1962…" at bounding box center [307, 332] width 113 height 28
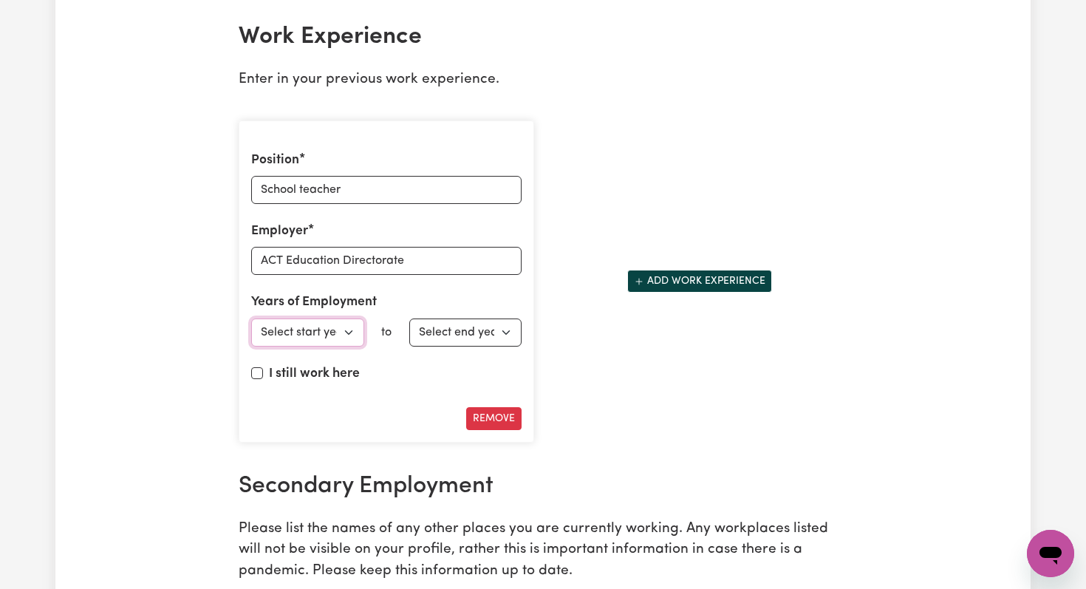
select select "2020"
click at [476, 333] on select "Select end year [DATE] 1952 1953 1954 1955 1956 1957 1958 1959 1960 1961 1962 1…" at bounding box center [465, 332] width 113 height 28
select select "2024"
click at [504, 420] on button "Remove" at bounding box center [493, 418] width 55 height 23
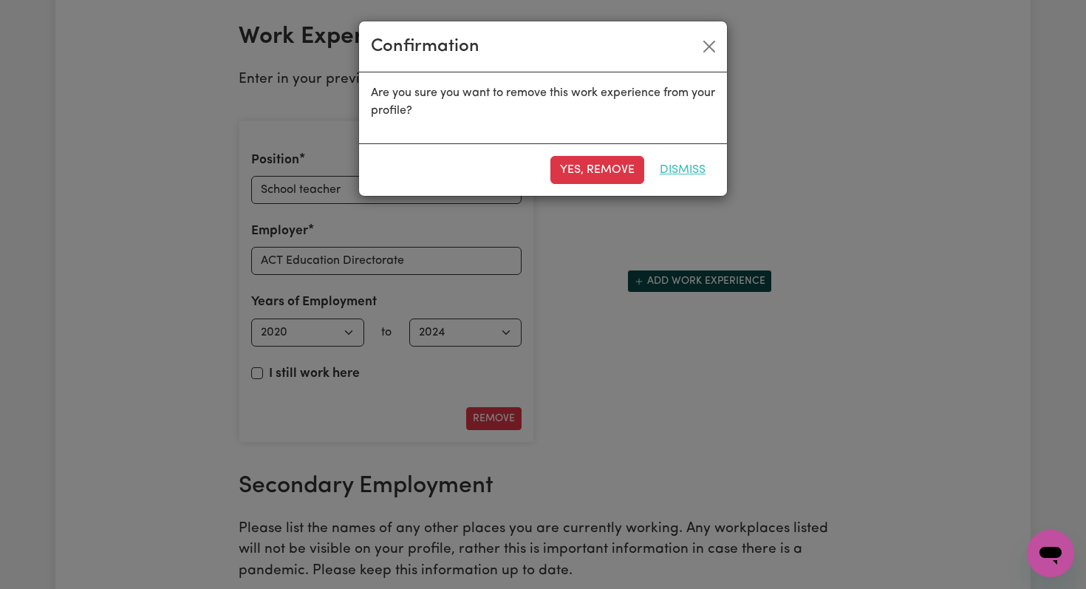
click at [674, 176] on button "Dismiss" at bounding box center [682, 170] width 65 height 28
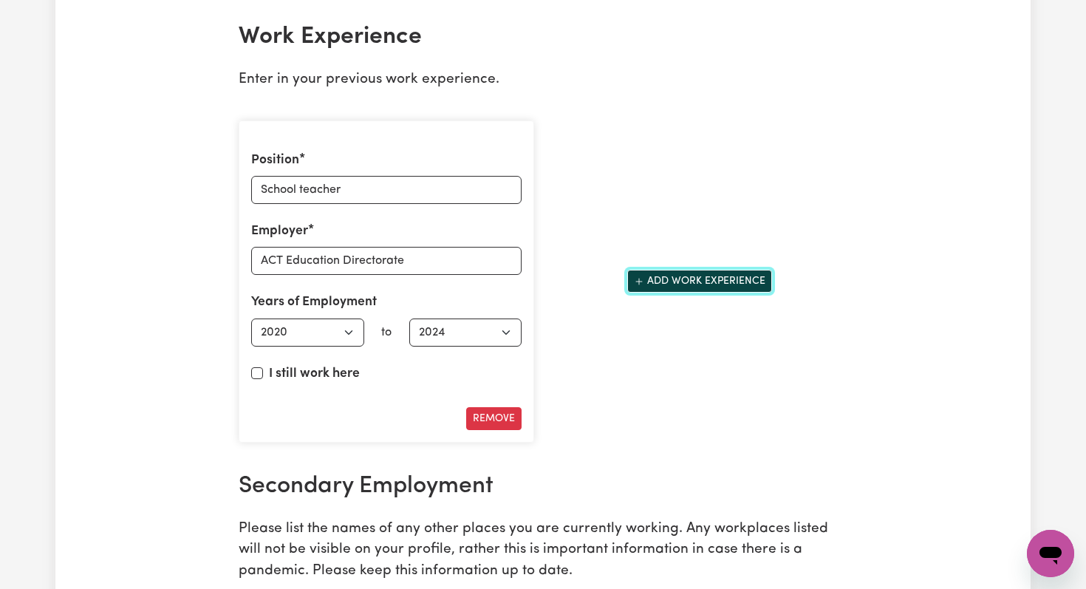
click at [683, 284] on button "Add work experience" at bounding box center [699, 281] width 145 height 23
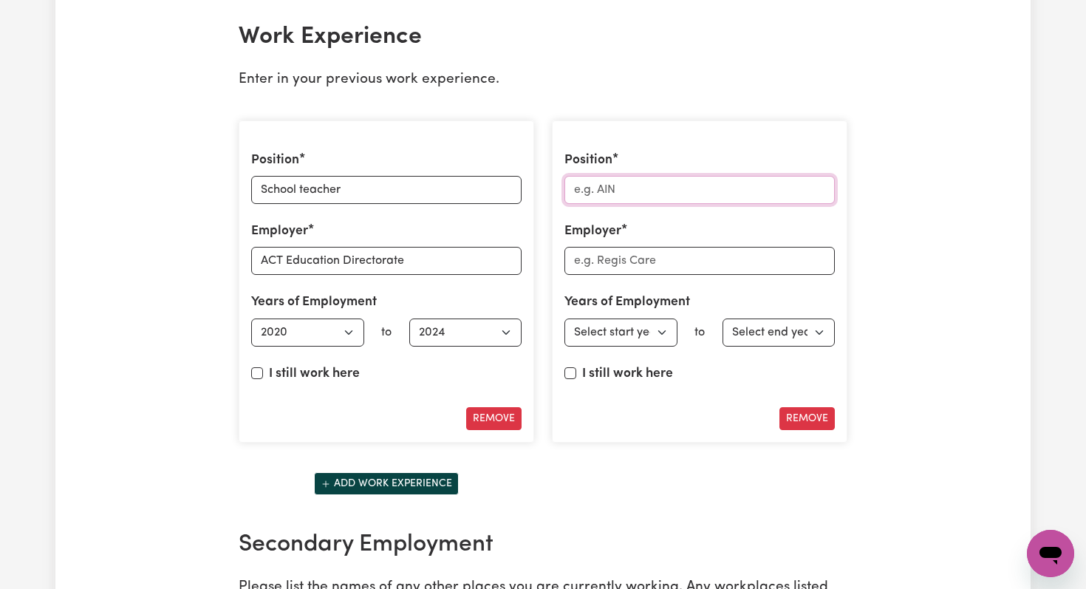
click at [590, 189] on input "Position" at bounding box center [699, 190] width 270 height 28
paste input "Research and Project Management"
type input "Research and Project Management"
click at [603, 258] on input "Employer" at bounding box center [699, 261] width 270 height 28
type input "[GEOGRAPHIC_DATA]"
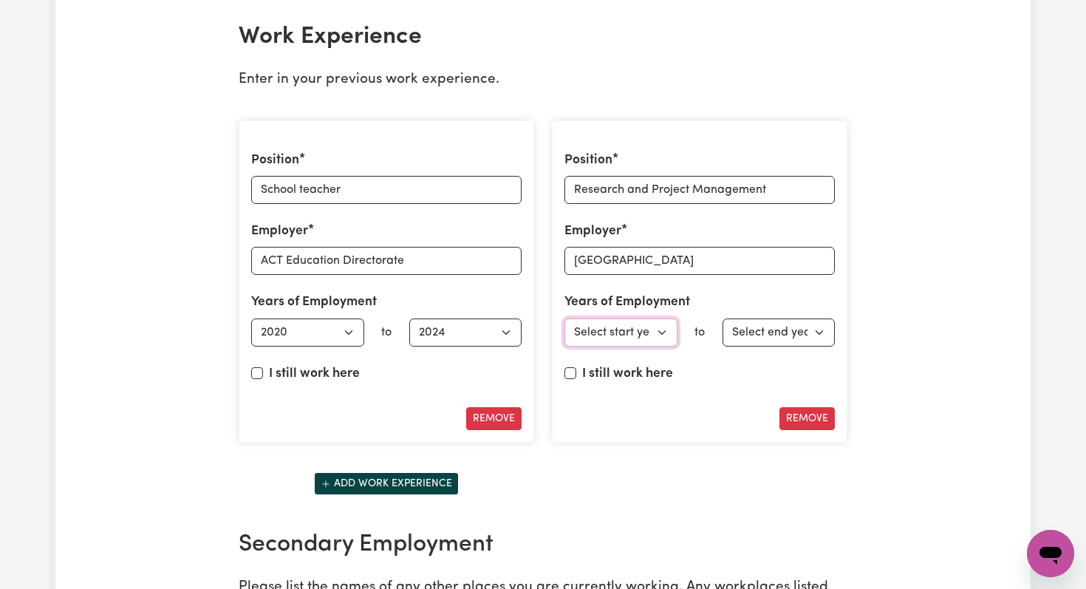
click at [615, 326] on select "Select start year [DATE] 1952 1953 1954 1955 1956 1957 1958 1959 1960 1961 1962…" at bounding box center [620, 332] width 113 height 28
select select "2012"
click at [757, 332] on select "Select end year [DATE] 1952 1953 1954 1955 1956 1957 1958 1959 1960 1961 1962 1…" at bounding box center [778, 332] width 113 height 28
select select "2020"
click at [414, 482] on button "Add work experience" at bounding box center [386, 483] width 145 height 23
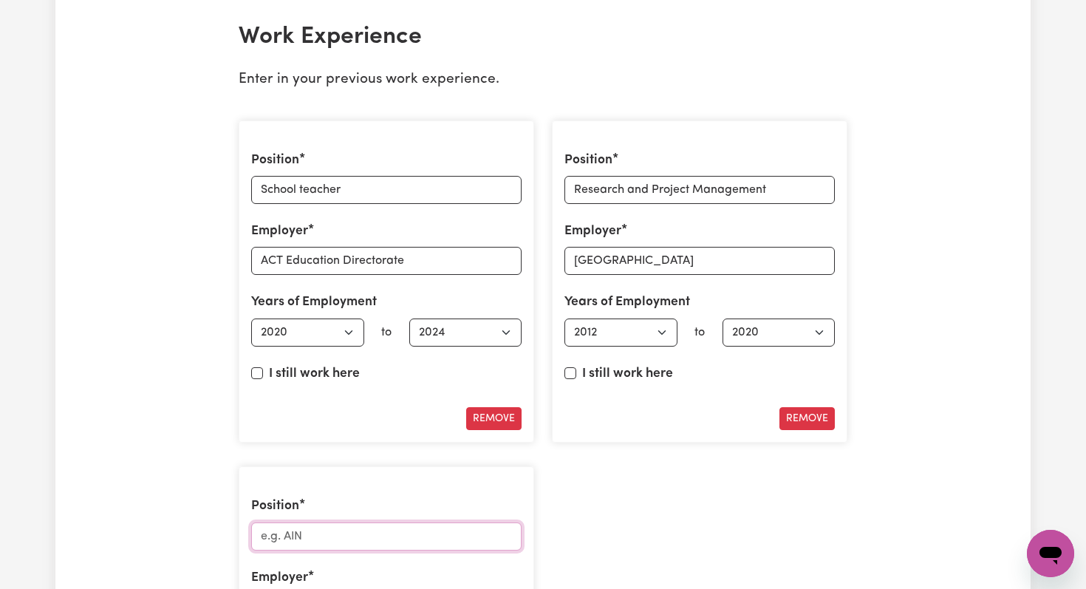
click at [298, 538] on input "Position" at bounding box center [386, 536] width 270 height 28
type input "Lecturer"
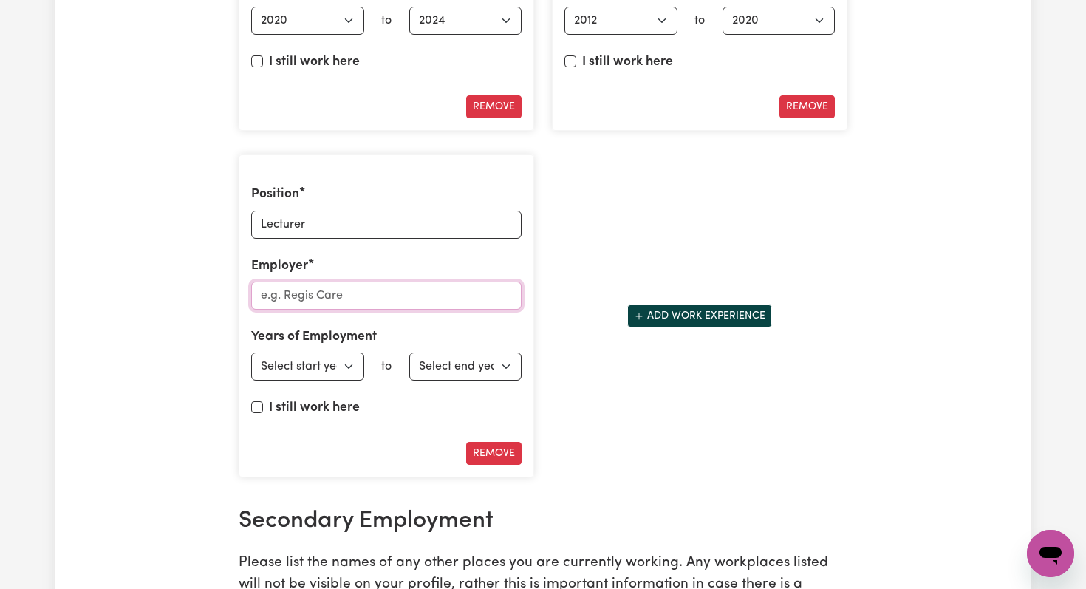
scroll to position [2398, 0]
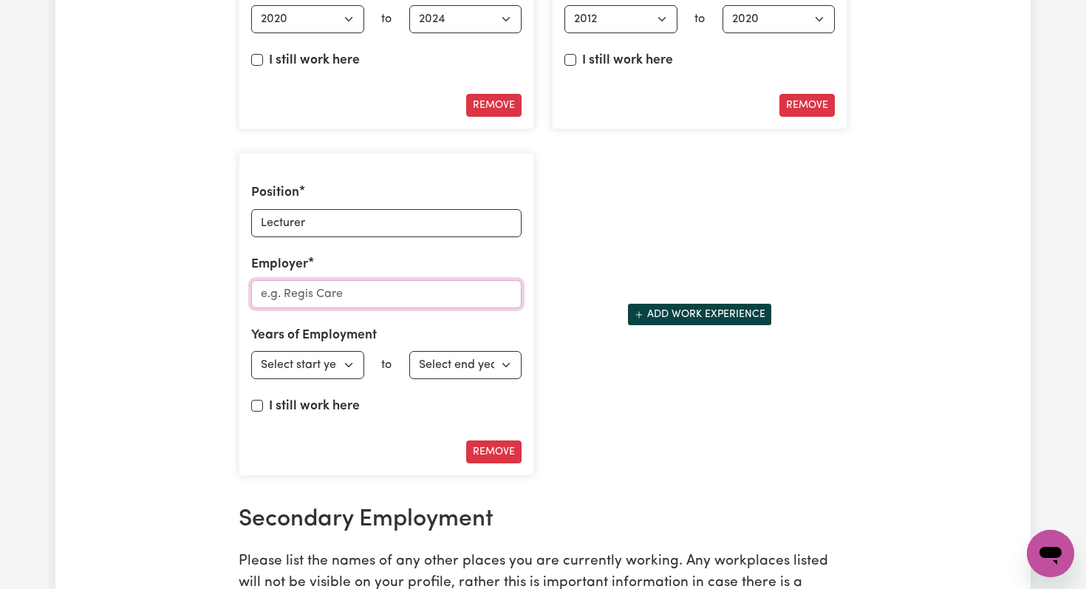
paste input "CIT ([GEOGRAPHIC_DATA])"
click at [295, 355] on select "Select start year [DATE] 1952 1953 1954 1955 1956 1957 1958 1959 1960 1961 1962…" at bounding box center [307, 365] width 113 height 28
click at [287, 293] on input "CIT ([GEOGRAPHIC_DATA])" at bounding box center [386, 294] width 270 height 28
click at [482, 296] on input "[GEOGRAPHIC_DATA])" at bounding box center [386, 294] width 270 height 28
type input "[GEOGRAPHIC_DATA]"
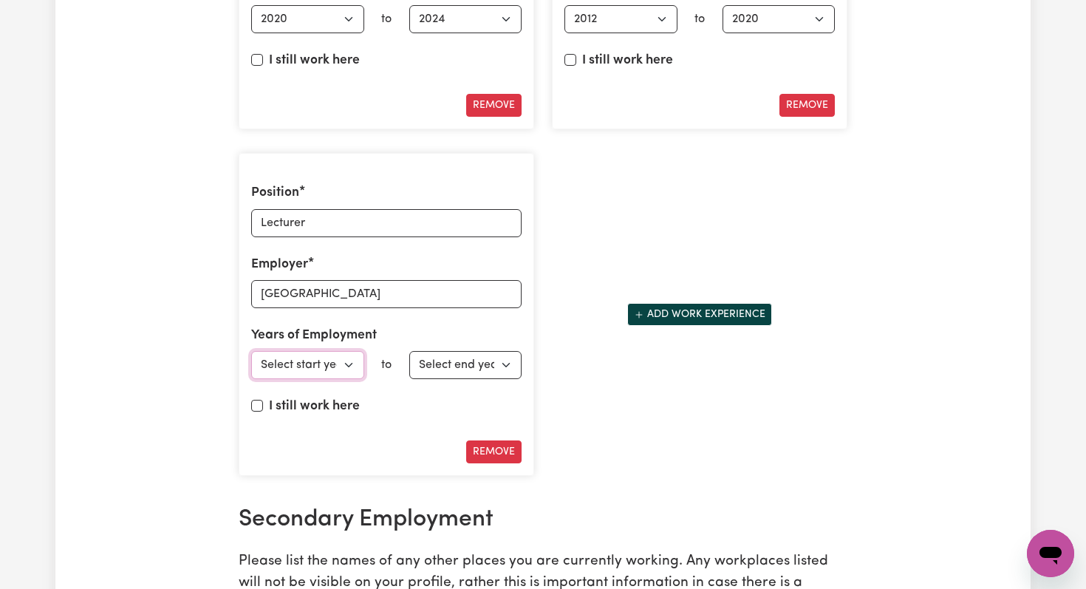
click at [343, 372] on select "Select start year [DATE] 1952 1953 1954 1955 1956 1957 1958 1959 1960 1961 1962…" at bounding box center [307, 365] width 113 height 28
select select "2022"
click at [445, 365] on select "Select end year [DATE] 1952 1953 1954 1955 1956 1957 1958 1959 1960 1961 1962 1…" at bounding box center [465, 365] width 113 height 28
select select "2022"
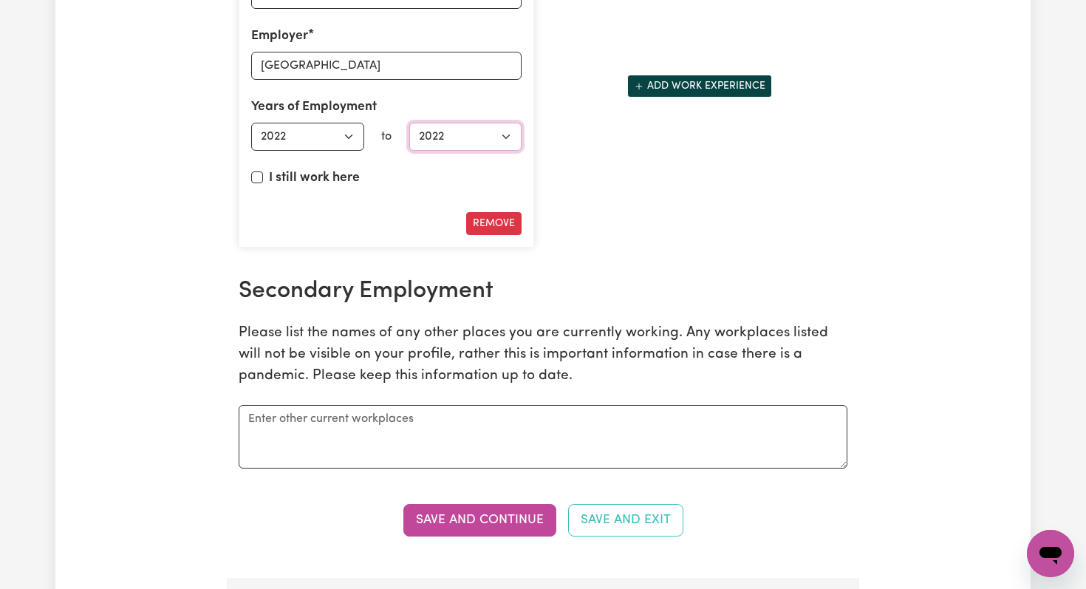
scroll to position [2631, 0]
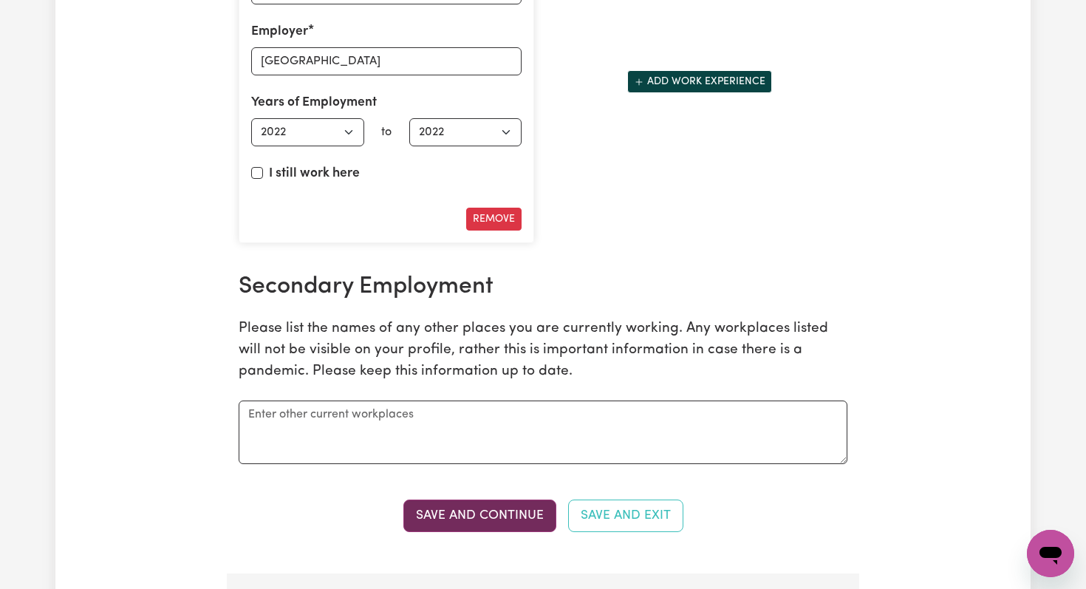
click at [451, 517] on button "Save and Continue" at bounding box center [479, 515] width 153 height 32
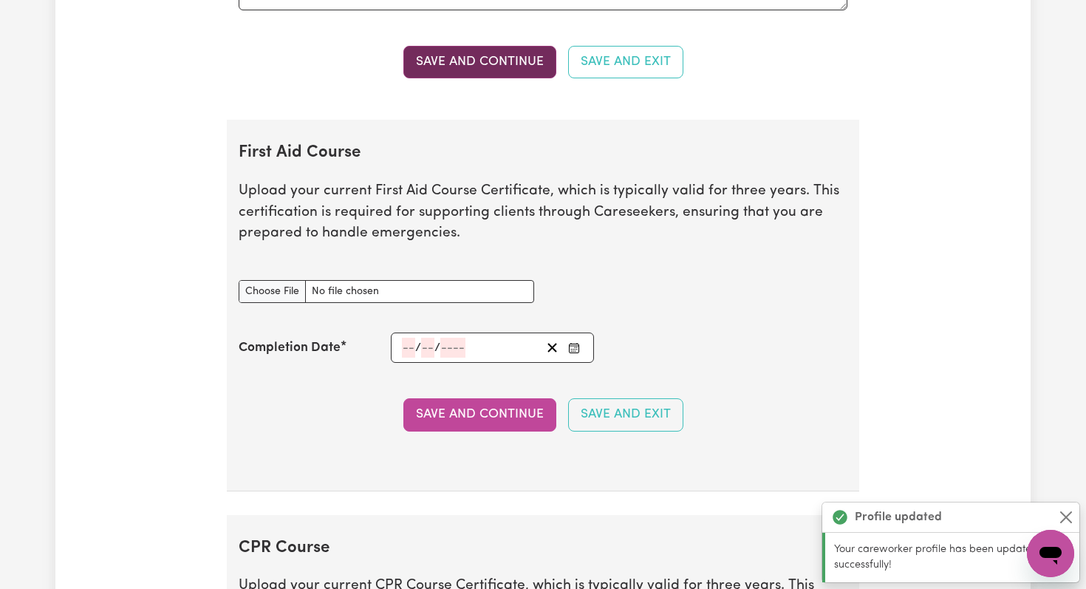
scroll to position [3204, 0]
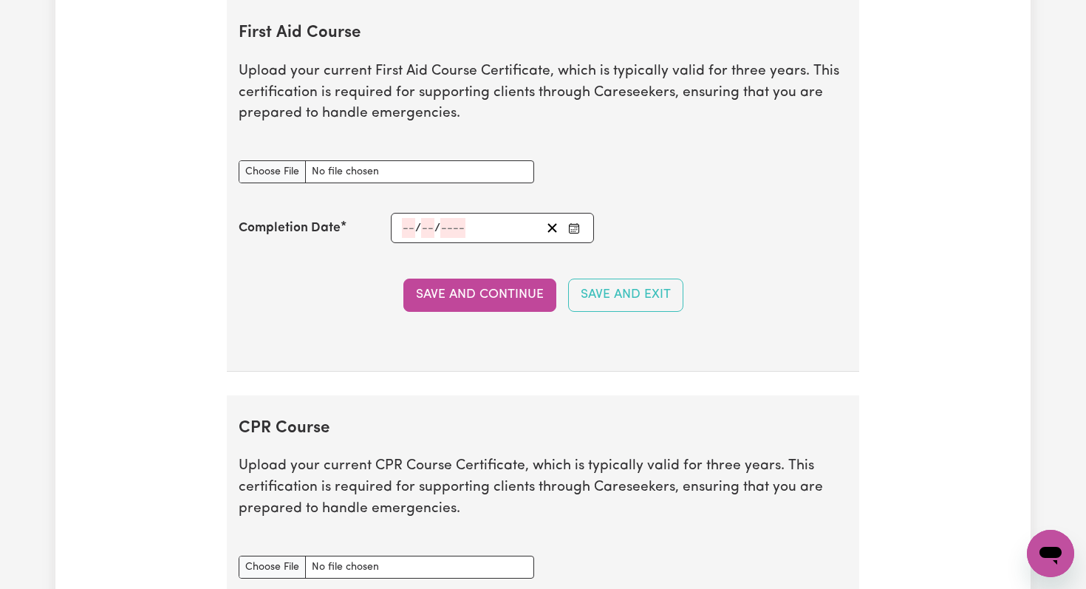
click at [405, 225] on input "number" at bounding box center [408, 228] width 13 height 20
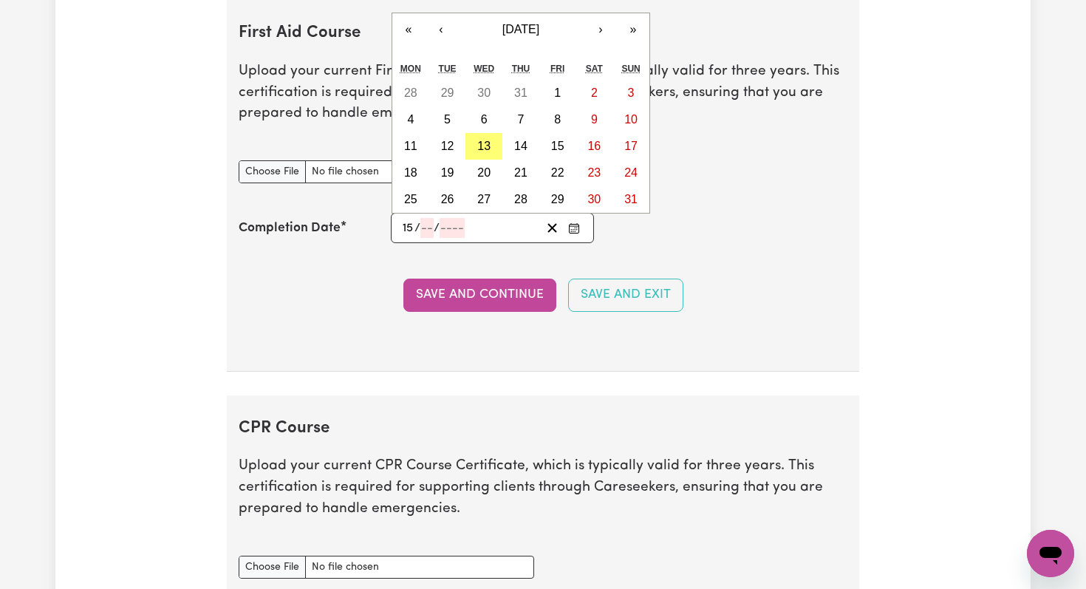
type input "15"
type input "12"
type input "202"
type input "[DATE]"
type input "2022"
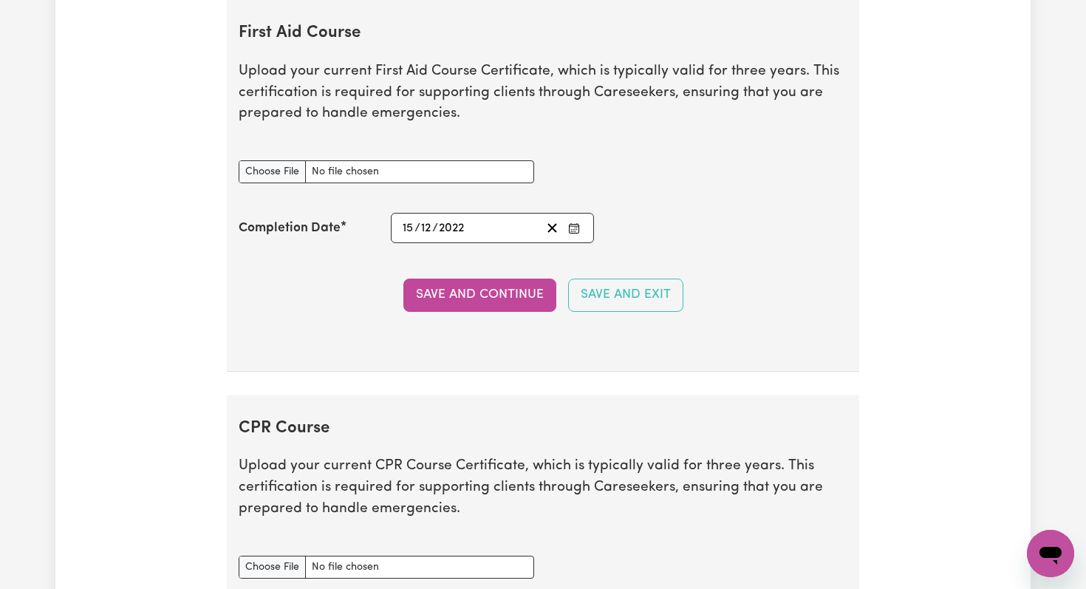
click at [650, 252] on section "First Aid Course Upload your current First Aid Course Certificate, which is typ…" at bounding box center [543, 186] width 632 height 372
click at [265, 173] on input "First Aid Course document" at bounding box center [386, 171] width 295 height 23
type input "C:\fakepath\[PERSON_NAME] First Aid Certificate_Parasol 2022.pdf"
click at [436, 177] on input "First Aid Course document" at bounding box center [386, 171] width 295 height 23
click at [267, 170] on input "First Aid Course document" at bounding box center [386, 171] width 295 height 23
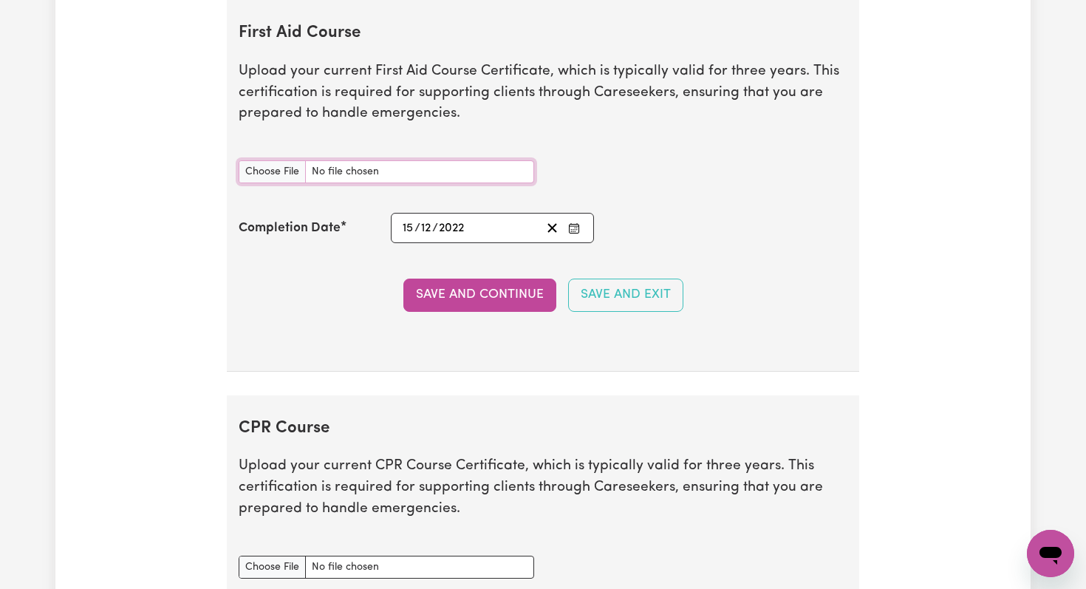
type input "C:\fakepath\[PERSON_NAME] First Aid Certificate_Parasol 2022.pdf"
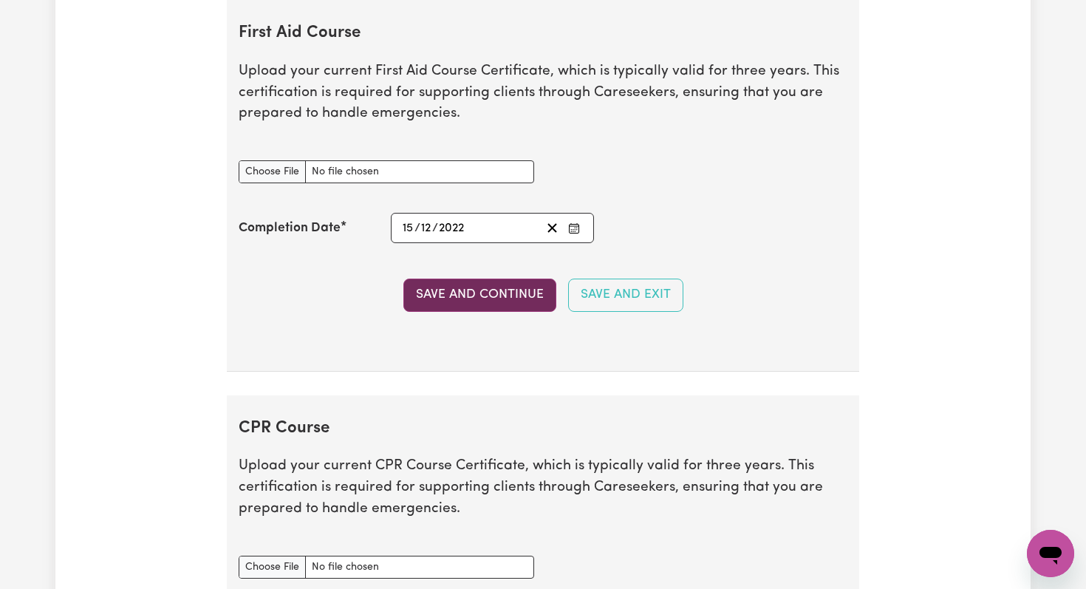
click at [422, 295] on button "Save and Continue" at bounding box center [479, 294] width 153 height 32
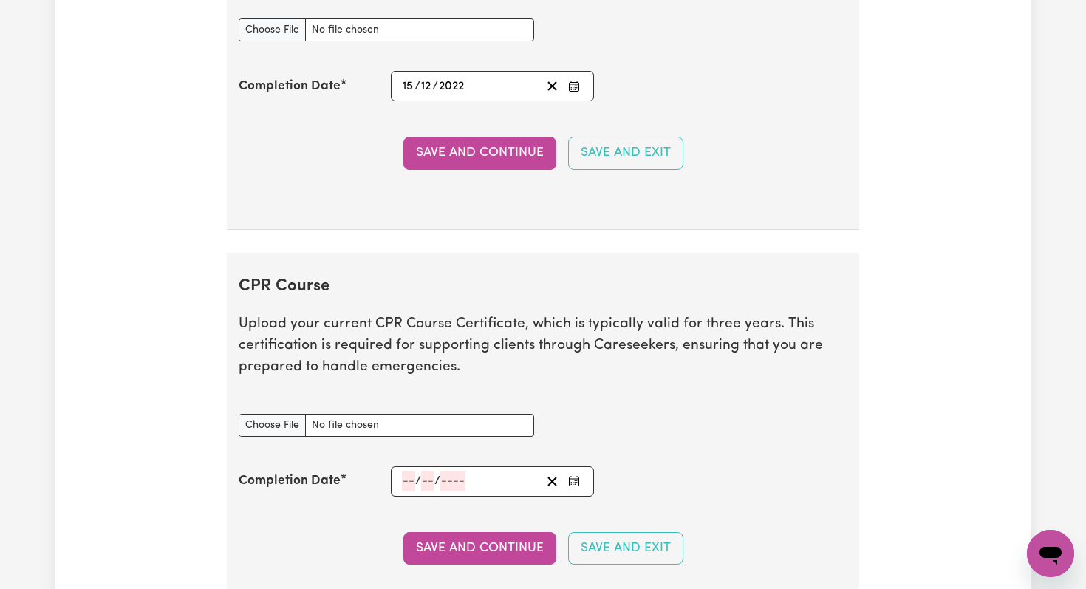
scroll to position [3522, 0]
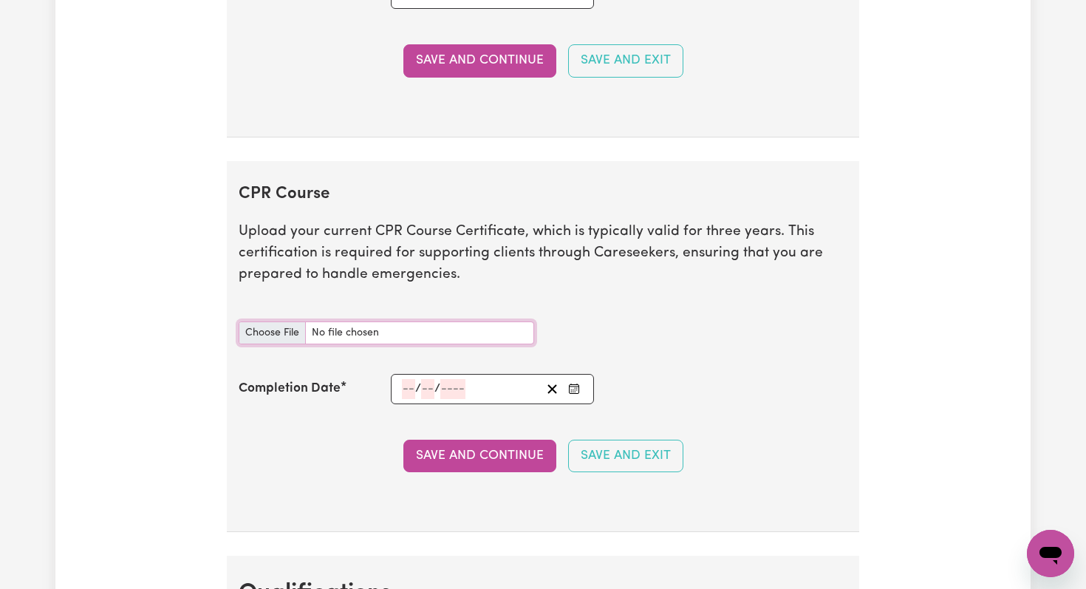
click at [264, 326] on input "CPR Course document" at bounding box center [386, 332] width 295 height 23
type input "C:\fakepath\[PERSON_NAME] First Aid Certificate_Parasol 2022.pdf"
click at [411, 389] on input "number" at bounding box center [408, 389] width 13 height 20
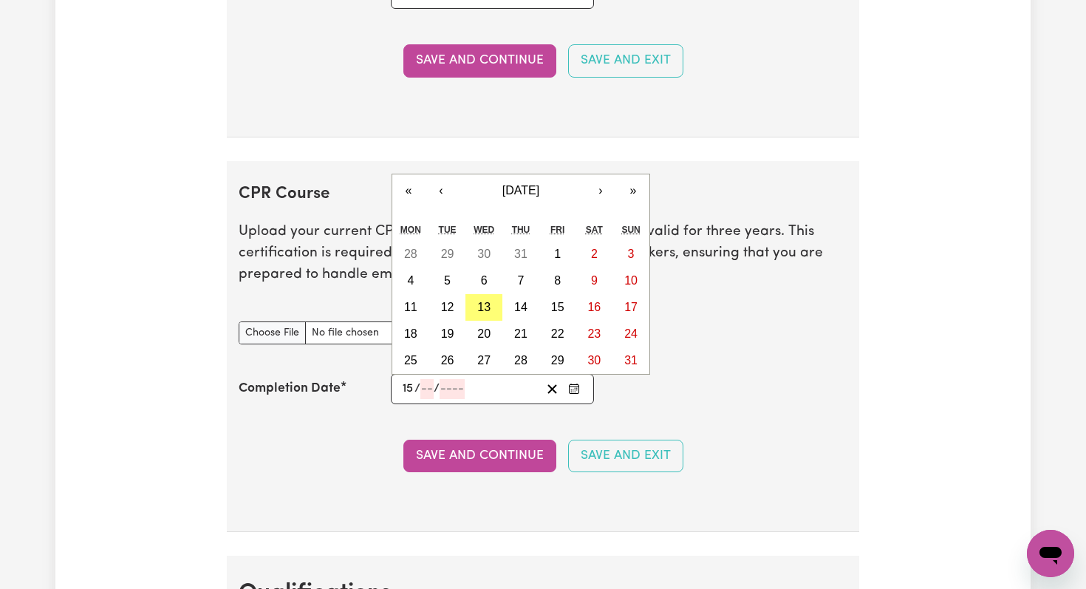
type input "15"
type input "12"
type input "202"
type input "[DATE]"
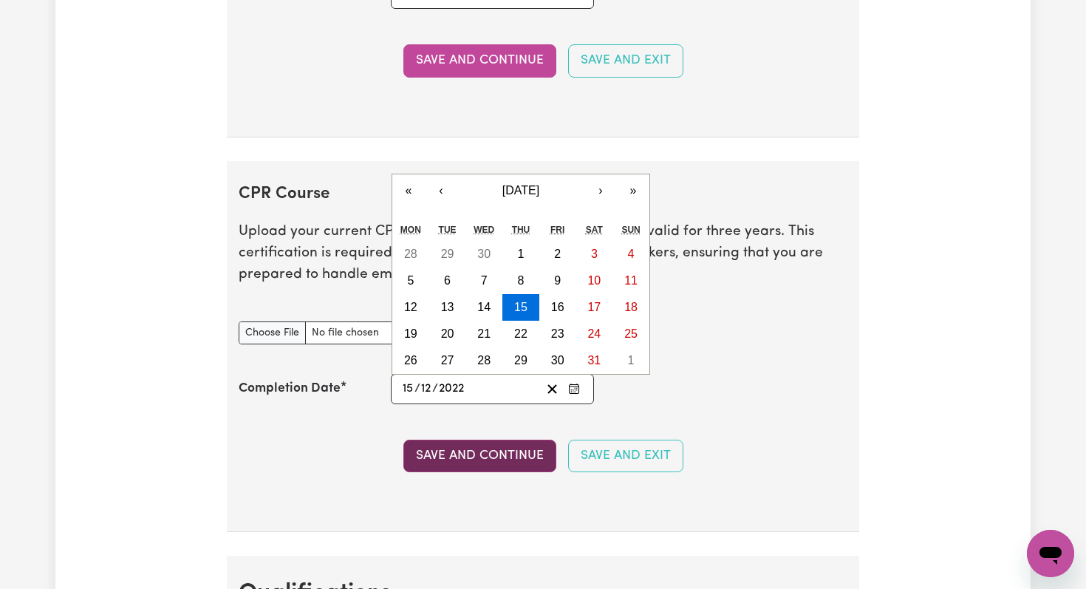
type input "2022"
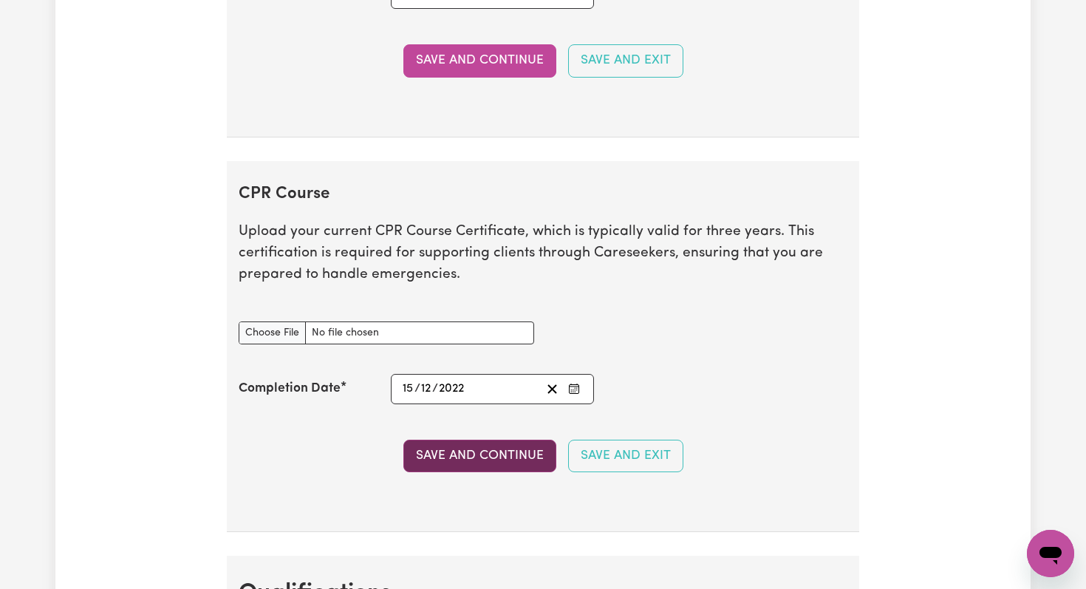
click at [499, 456] on button "Save and Continue" at bounding box center [479, 455] width 153 height 32
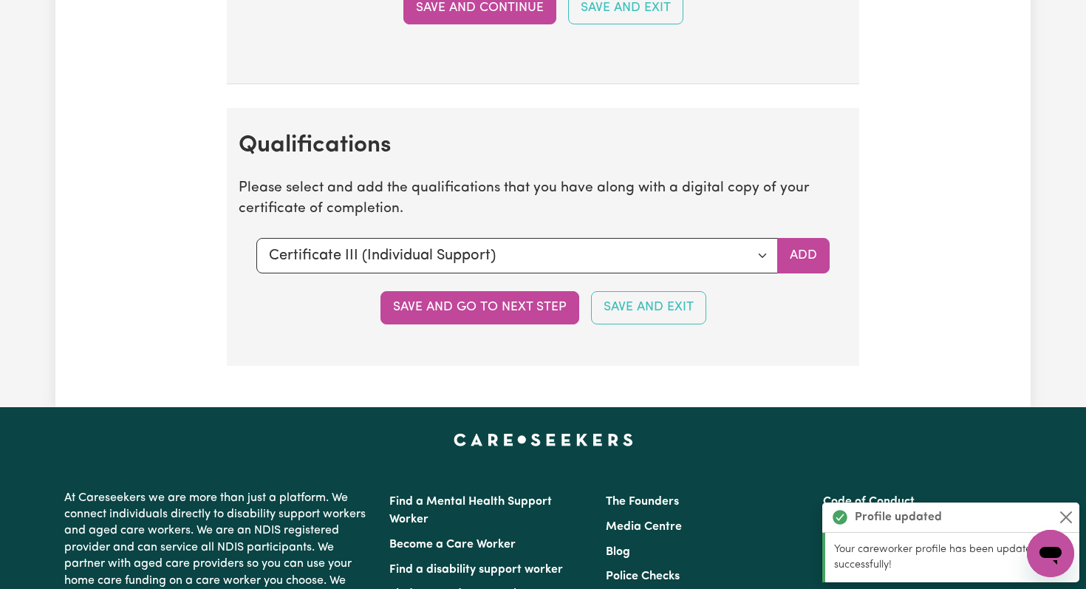
scroll to position [4077, 0]
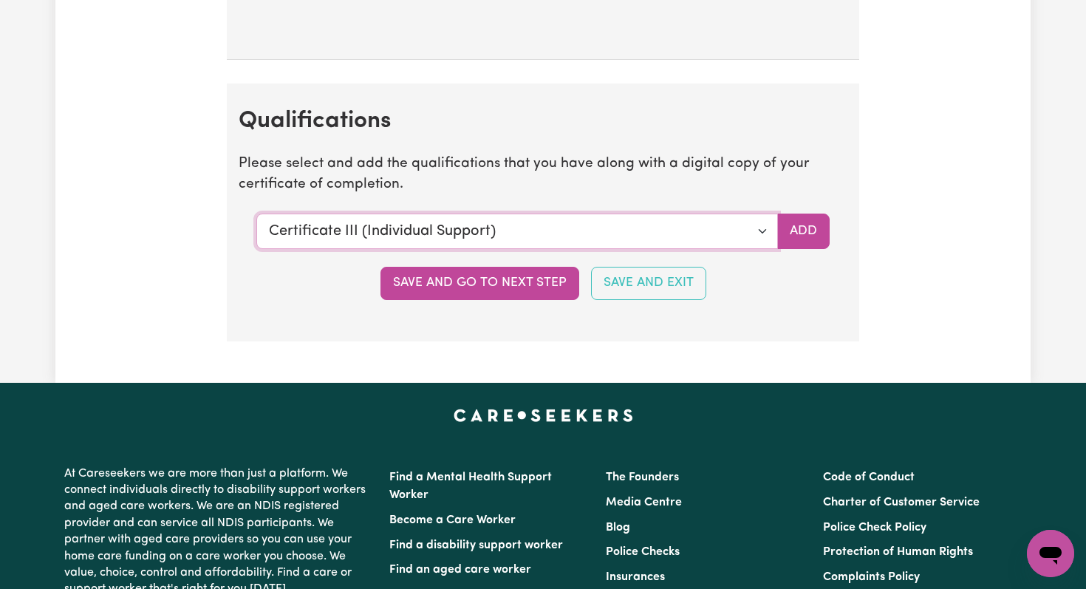
click at [358, 230] on select "Select a qualification to add... Certificate III (Individual Support) Certifica…" at bounding box center [516, 230] width 521 height 35
click at [761, 230] on select "Select a qualification to add... Certificate III (Individual Support) Certifica…" at bounding box center [516, 230] width 521 height 35
click at [534, 290] on button "Save and go to next step" at bounding box center [479, 283] width 199 height 32
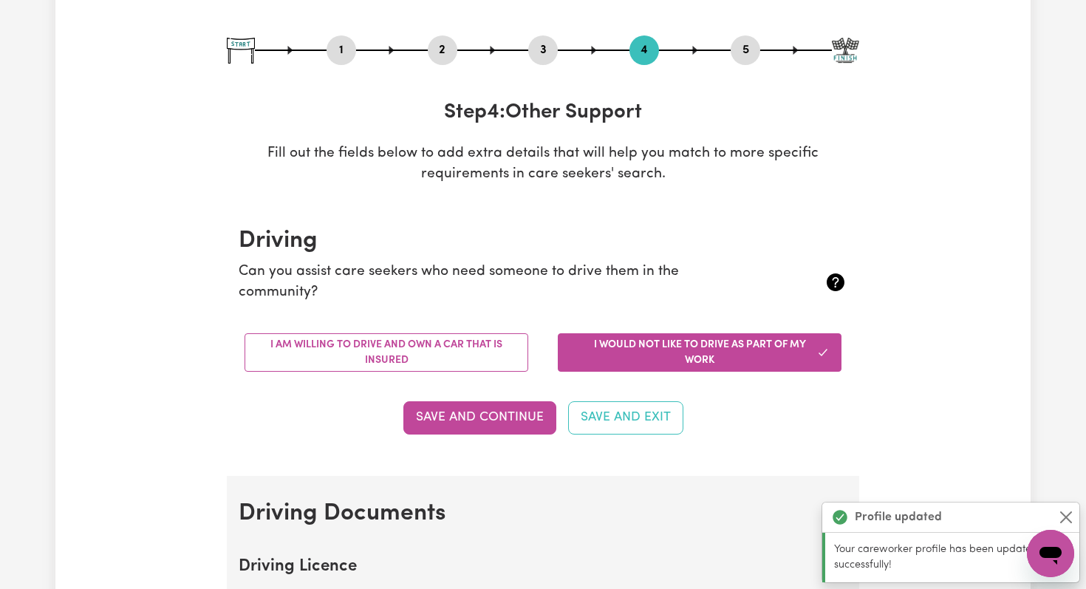
scroll to position [140, 0]
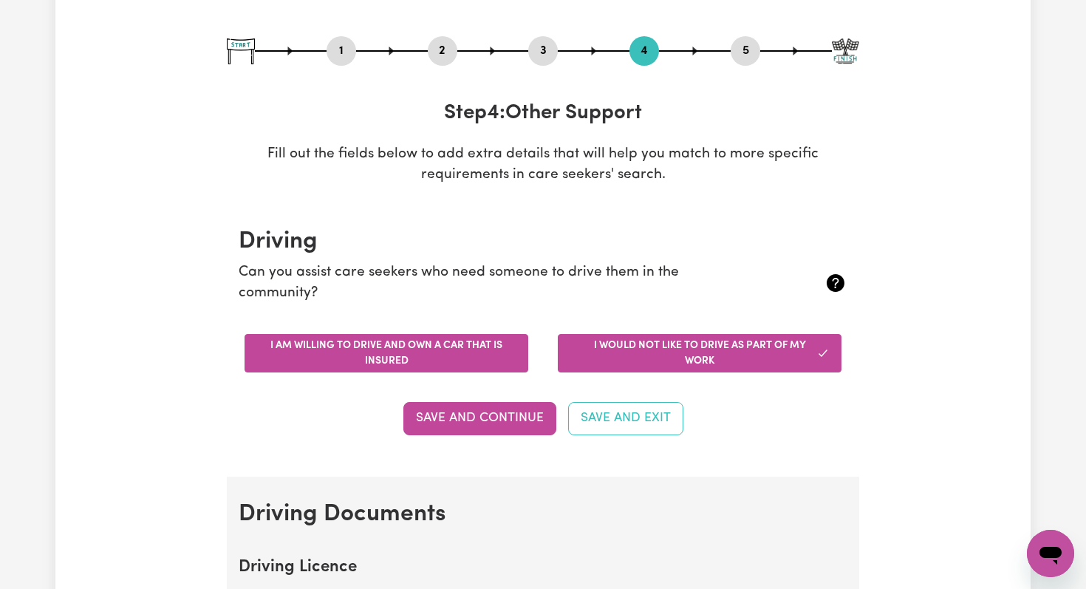
click at [329, 351] on button "I am willing to drive and own a car that is insured" at bounding box center [386, 353] width 284 height 38
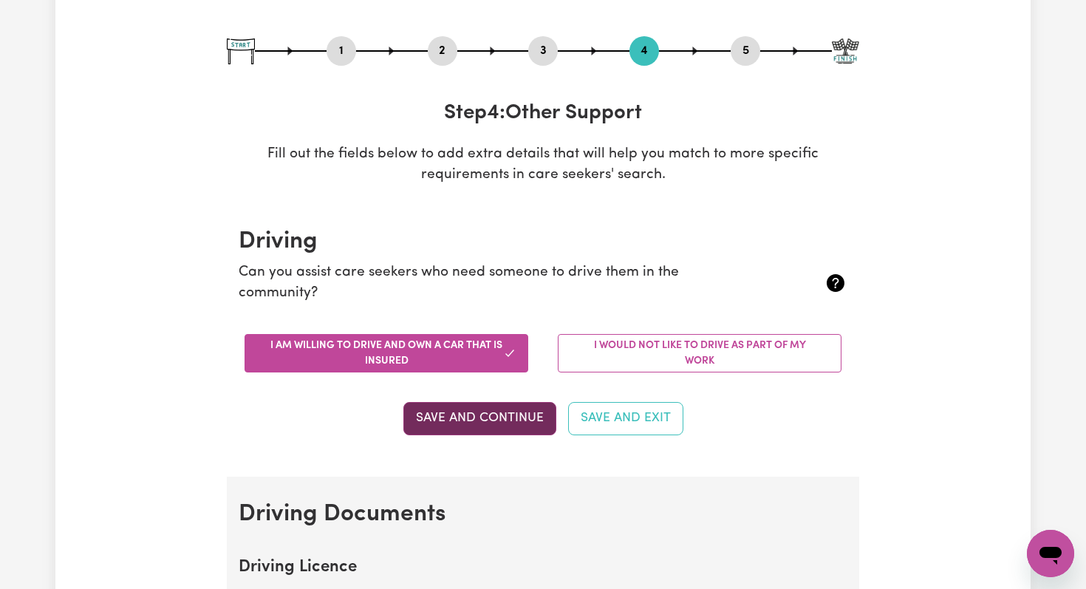
click at [444, 414] on button "Save and Continue" at bounding box center [479, 418] width 153 height 32
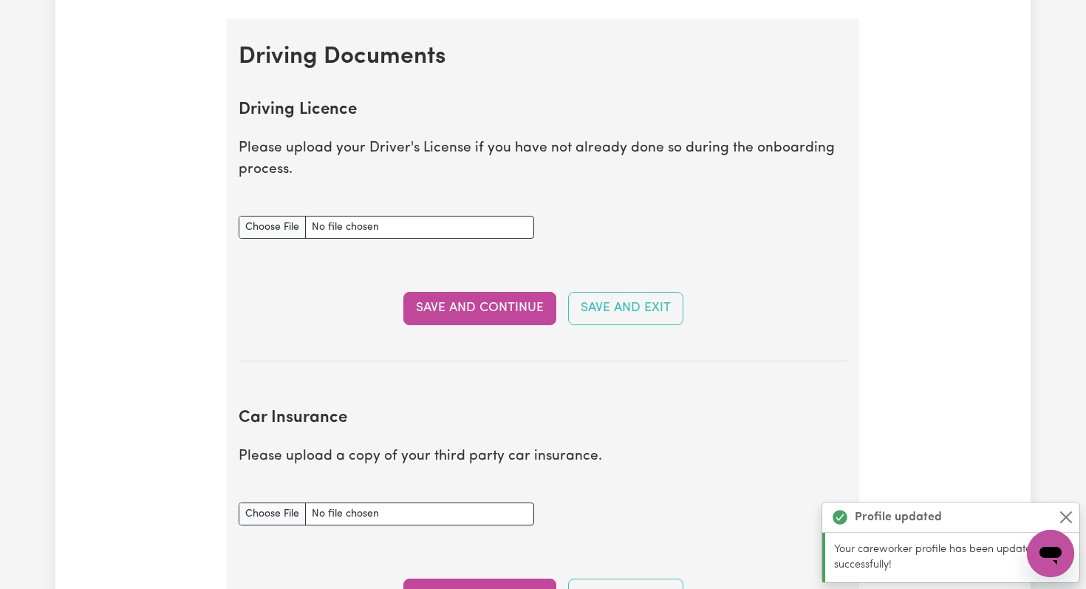
scroll to position [674, 0]
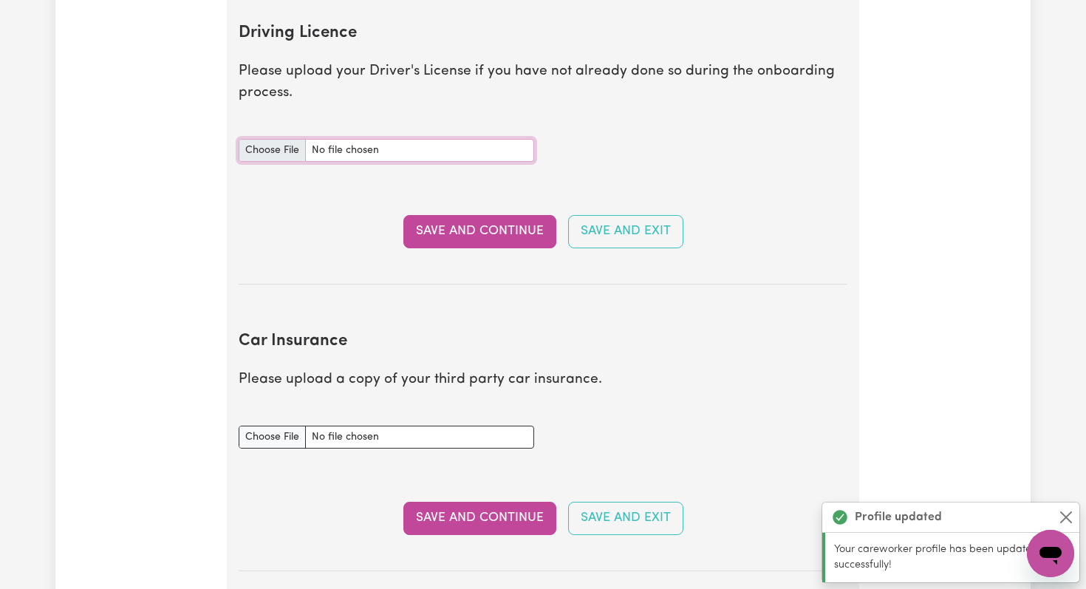
click at [261, 153] on input "Driving Licence document" at bounding box center [386, 150] width 295 height 23
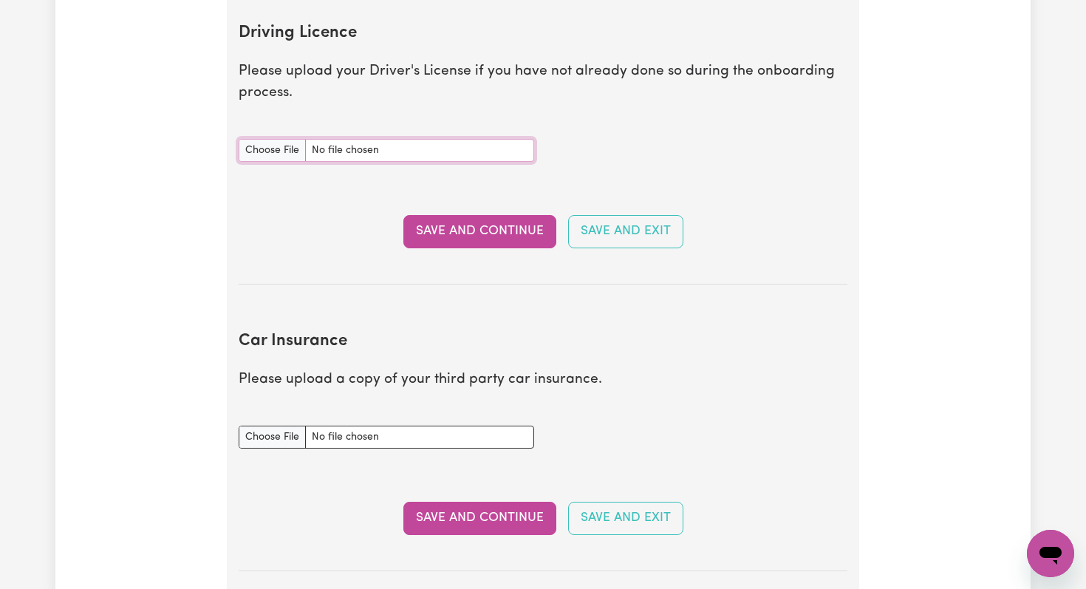
type input "C:\fakepath\Licence.pdf"
click at [476, 236] on button "Save and Continue" at bounding box center [479, 231] width 153 height 32
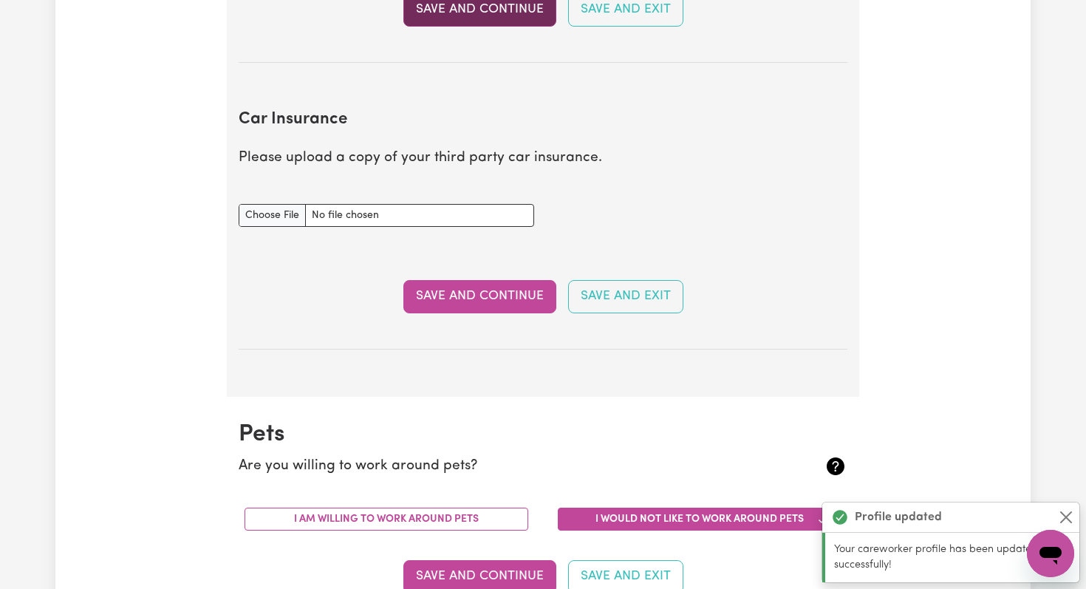
scroll to position [981, 0]
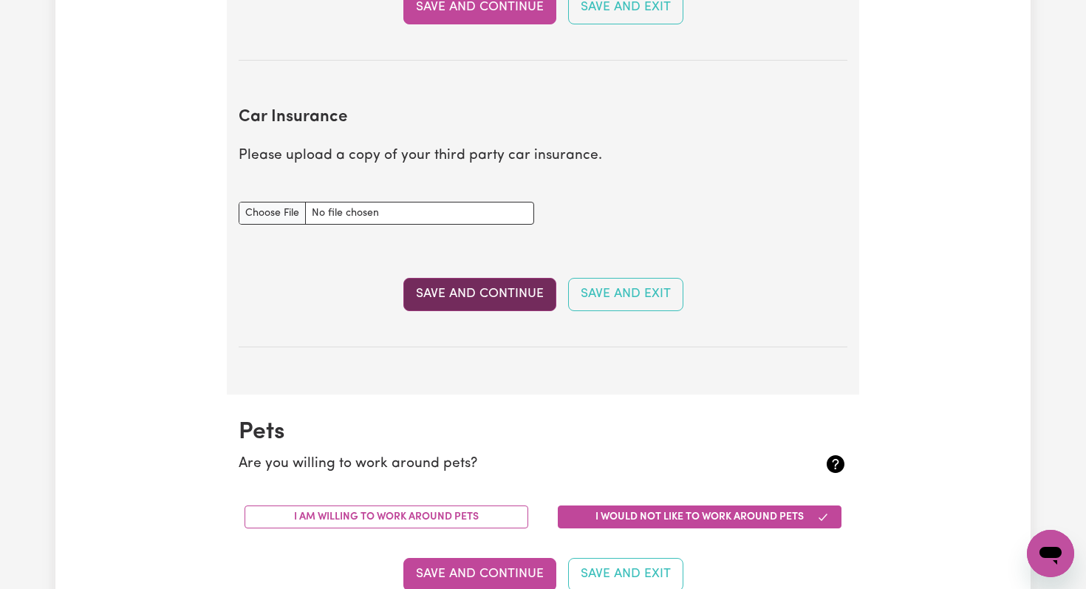
click at [463, 290] on button "Save and Continue" at bounding box center [479, 294] width 153 height 32
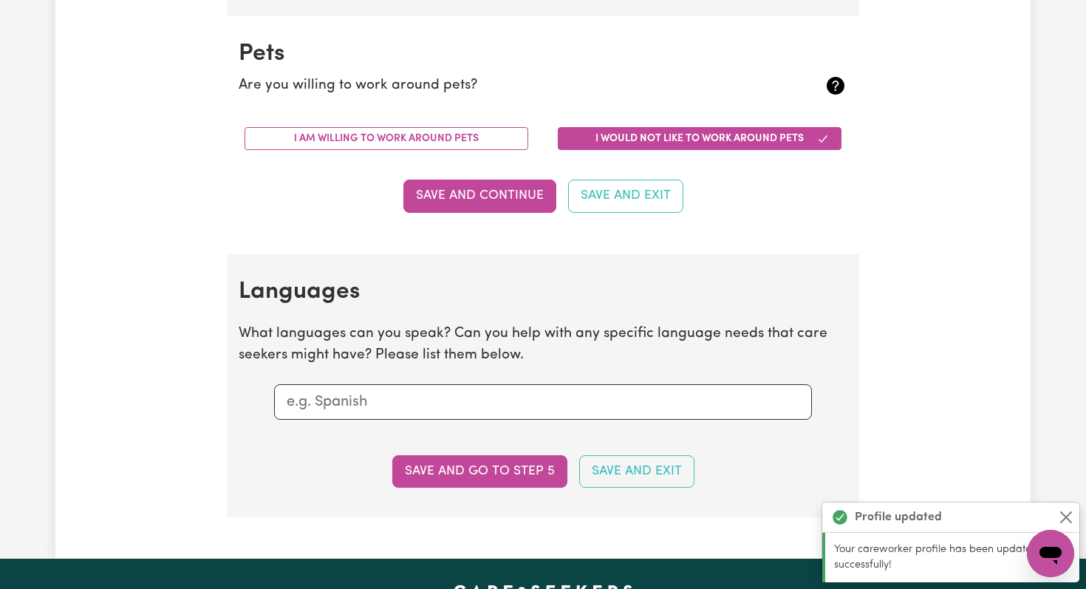
scroll to position [1375, 0]
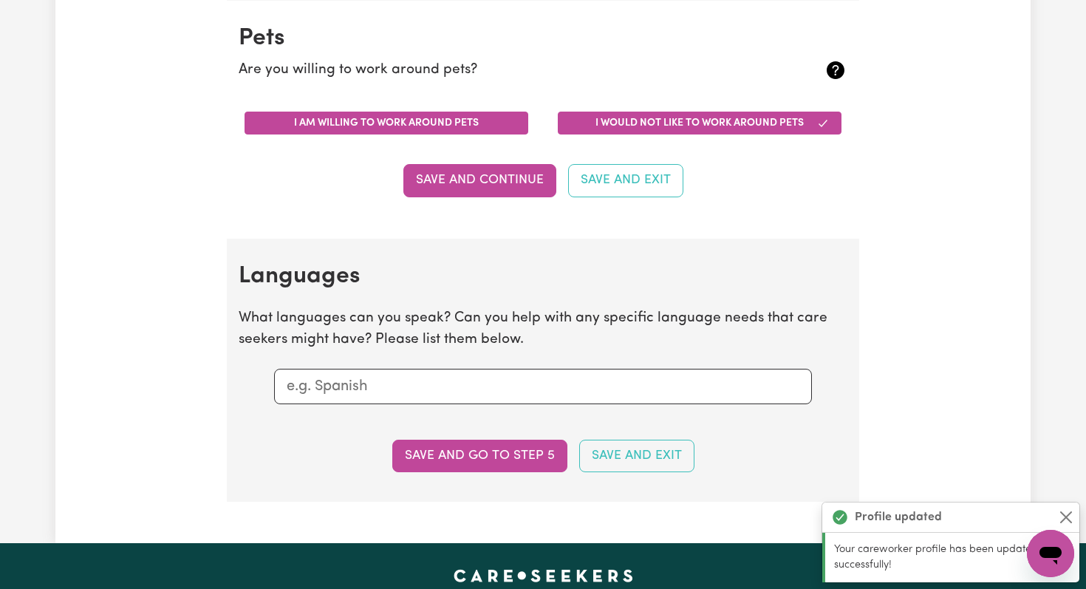
click at [366, 120] on button "I am willing to work around pets" at bounding box center [386, 123] width 284 height 23
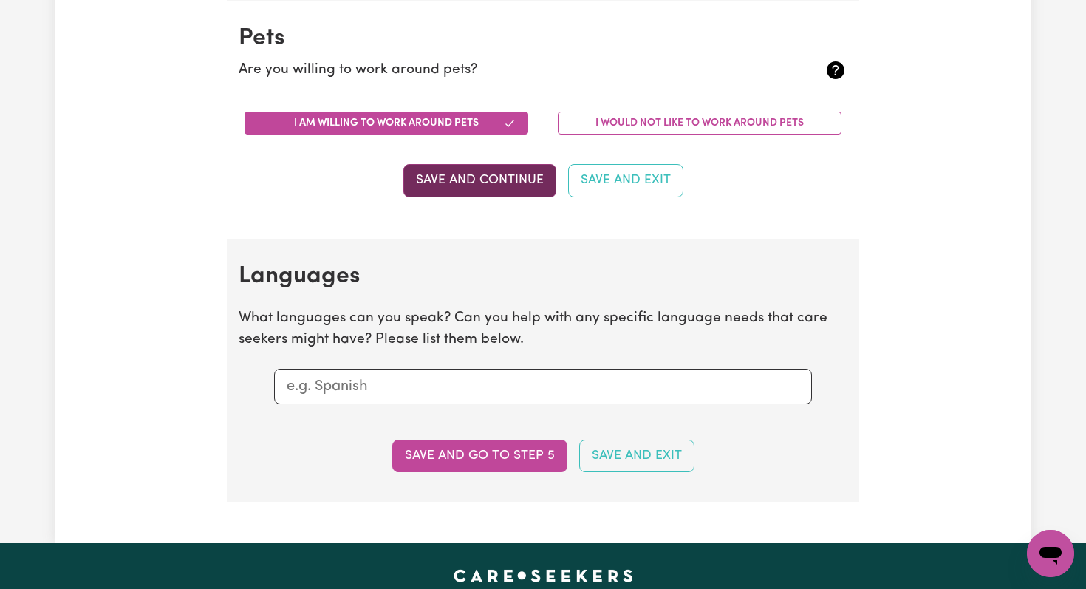
click at [432, 182] on button "Save and Continue" at bounding box center [479, 180] width 153 height 32
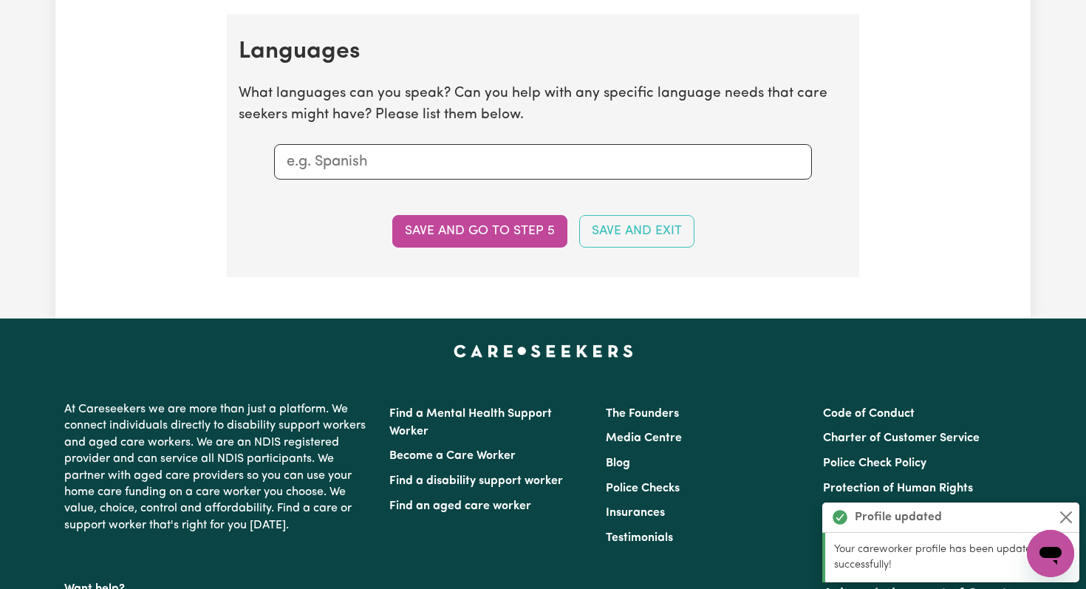
scroll to position [1612, 0]
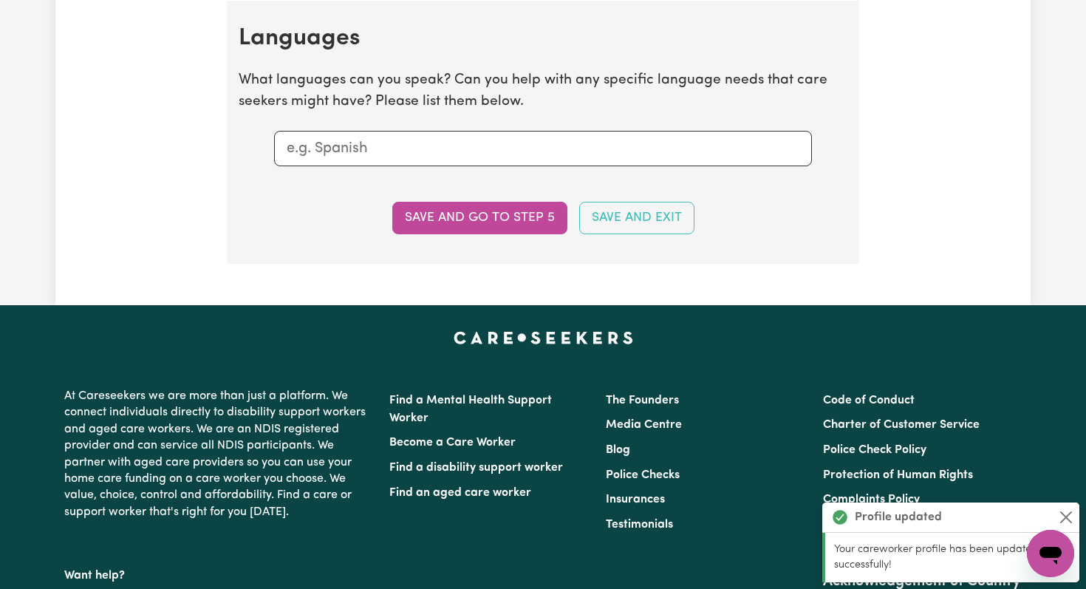
click at [365, 148] on input "text" at bounding box center [543, 148] width 513 height 22
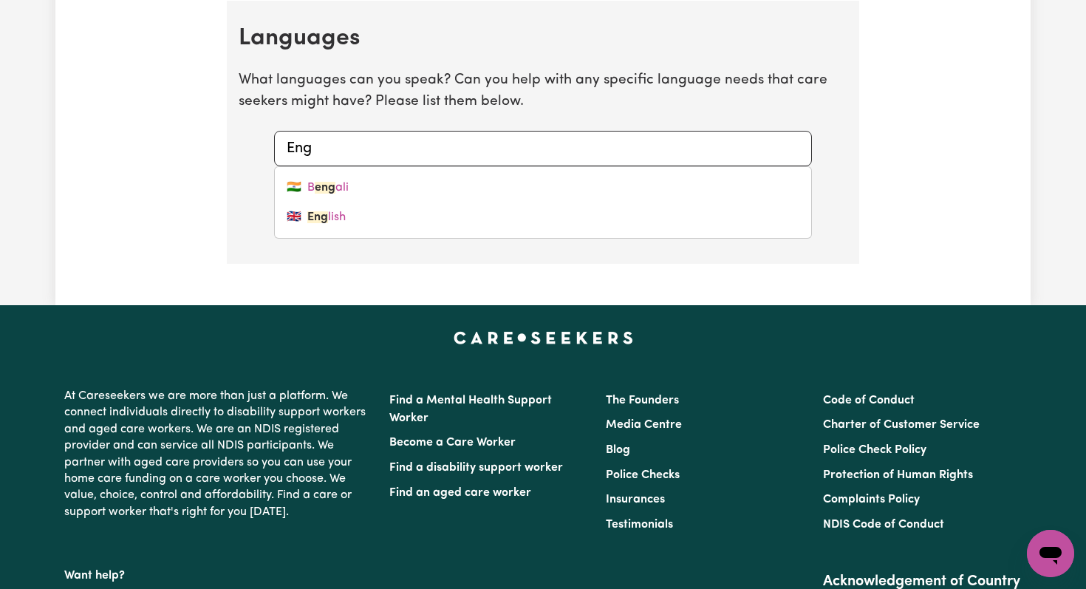
type input "Engl"
type input "English"
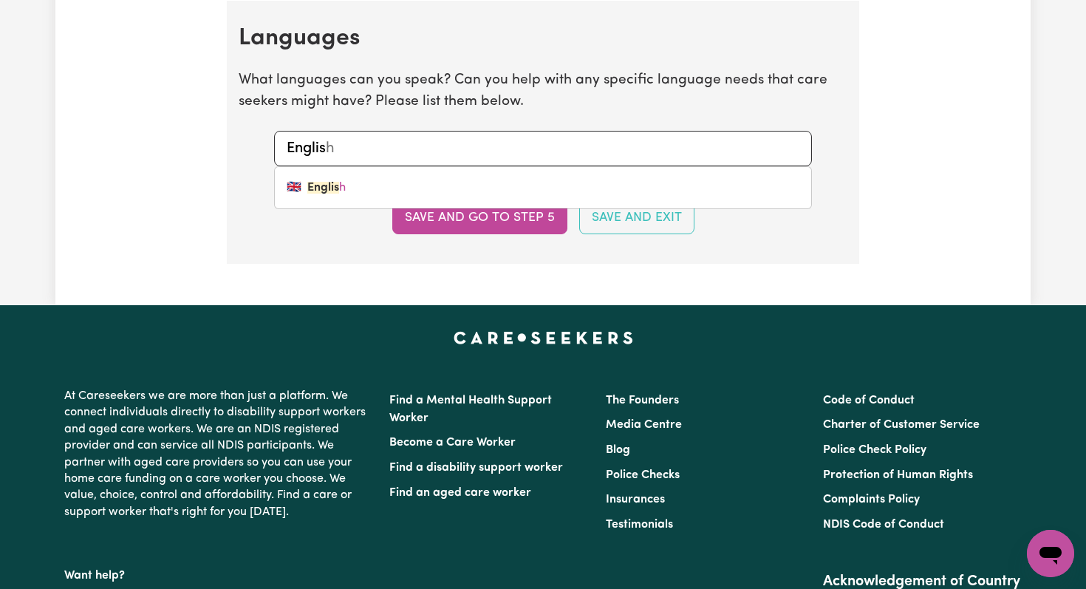
type input "English"
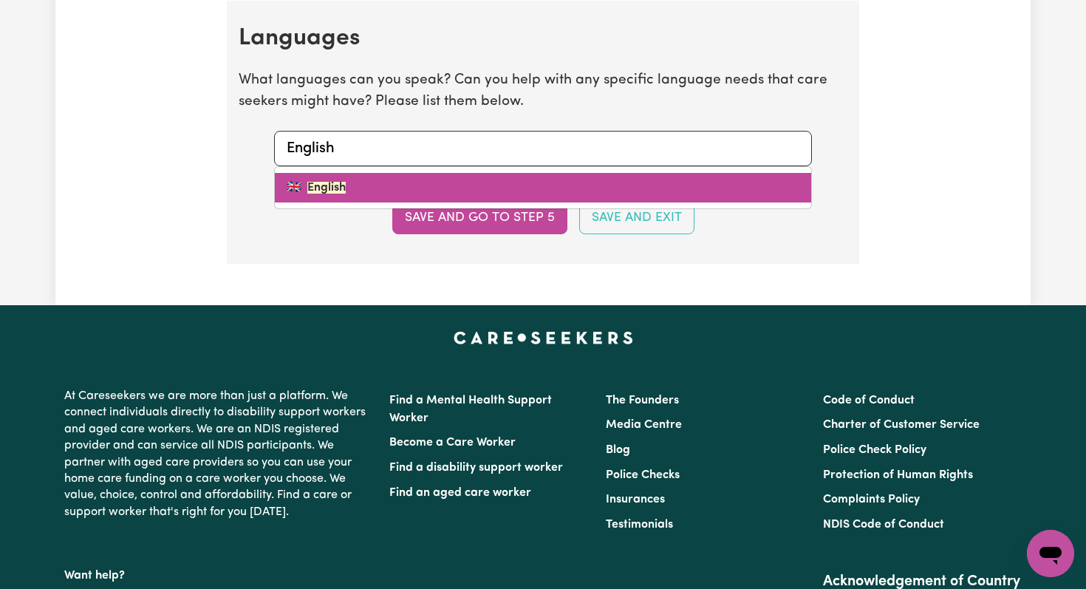
click at [333, 183] on mark "English" at bounding box center [326, 188] width 38 height 12
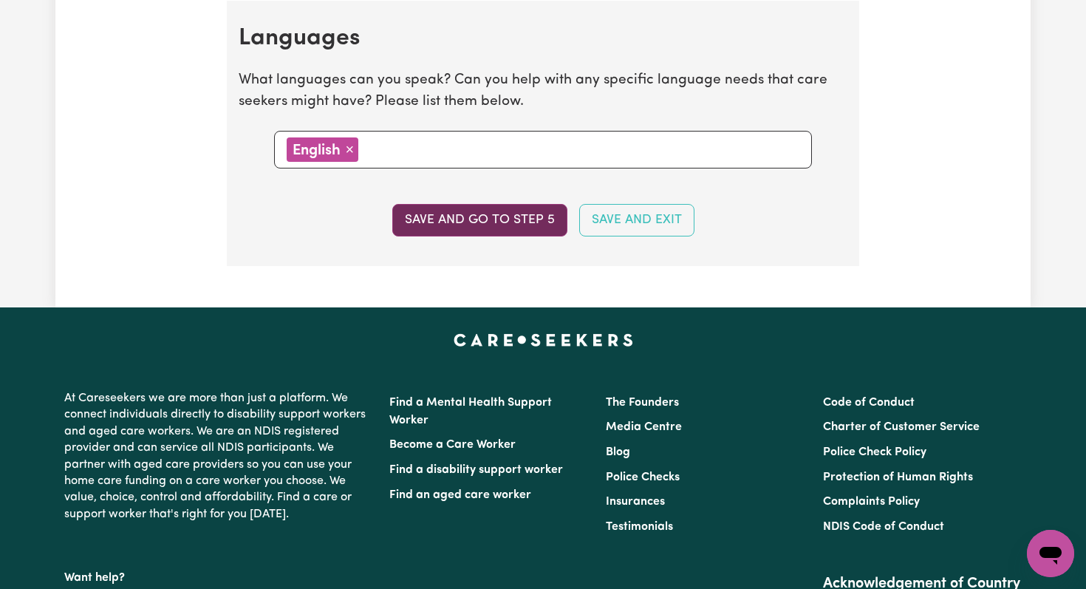
click at [422, 227] on button "Save and go to step 5" at bounding box center [479, 220] width 175 height 32
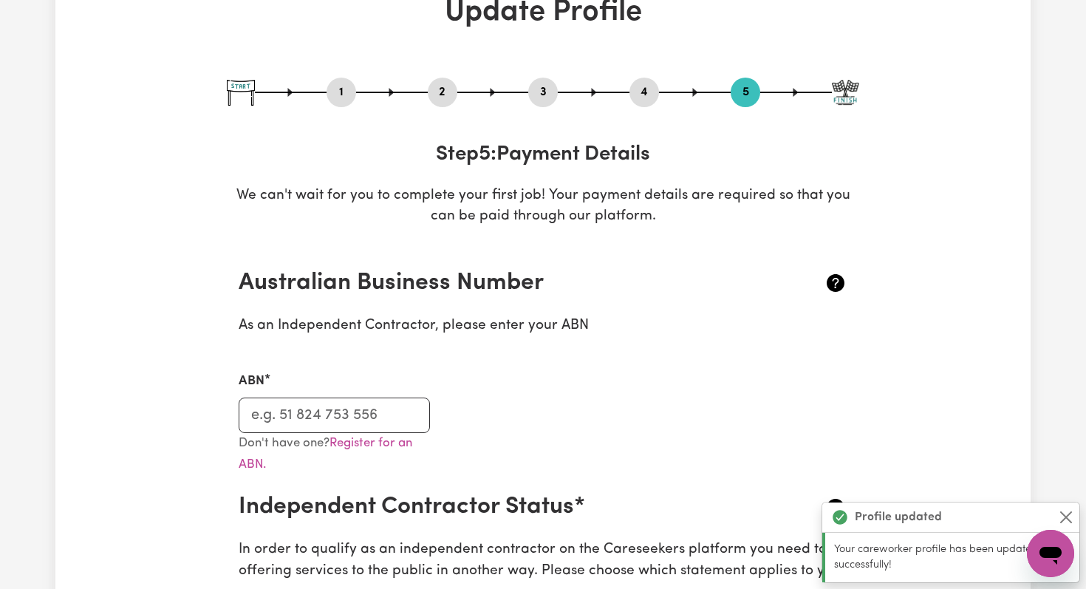
scroll to position [99, 0]
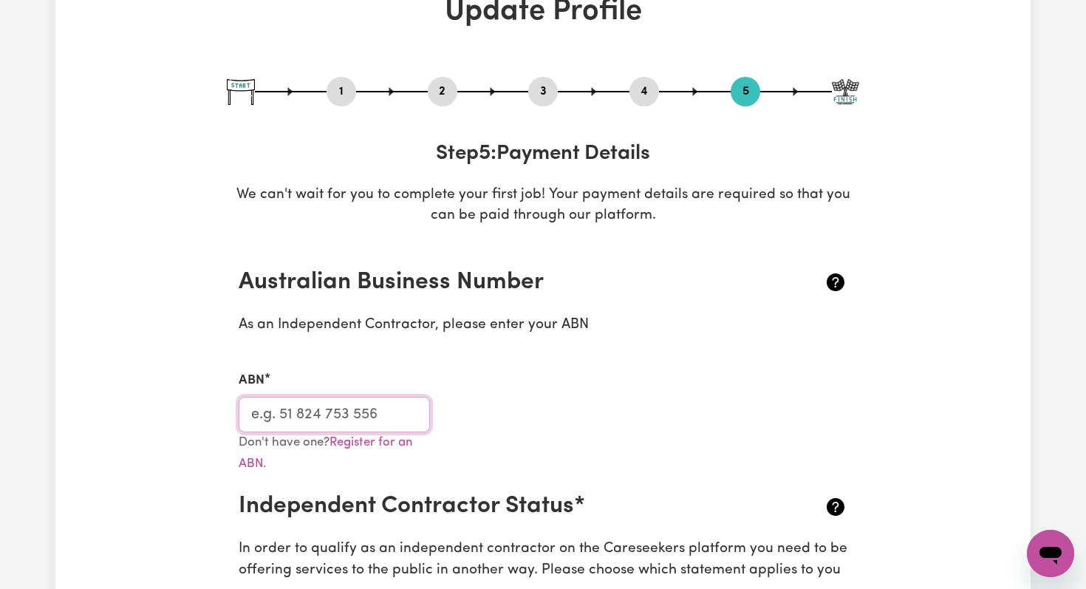
click at [329, 417] on input "ABN" at bounding box center [334, 414] width 191 height 35
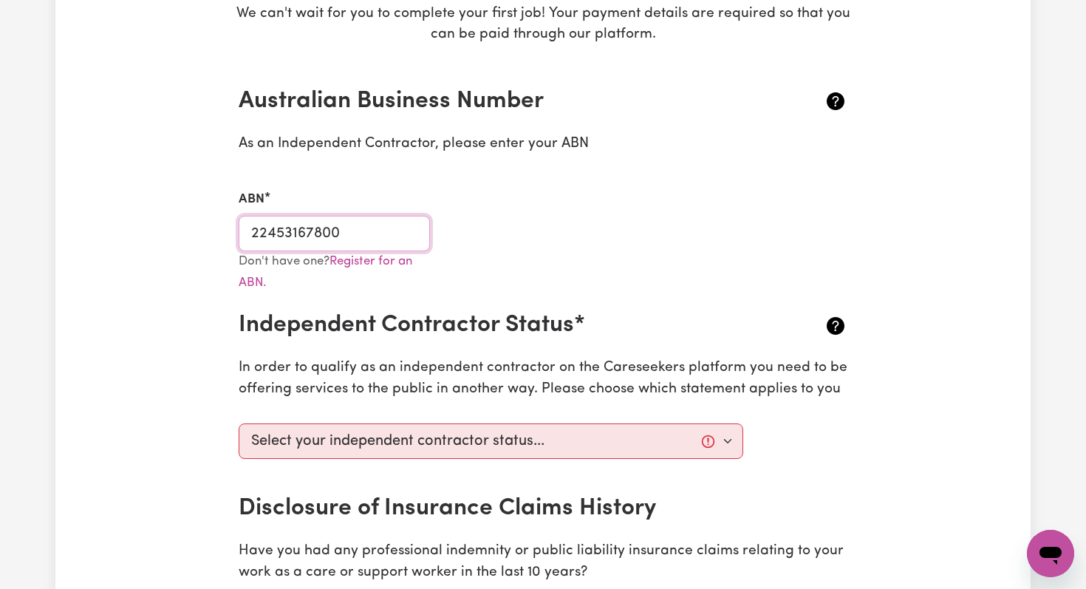
scroll to position [281, 0]
type input "22453167800"
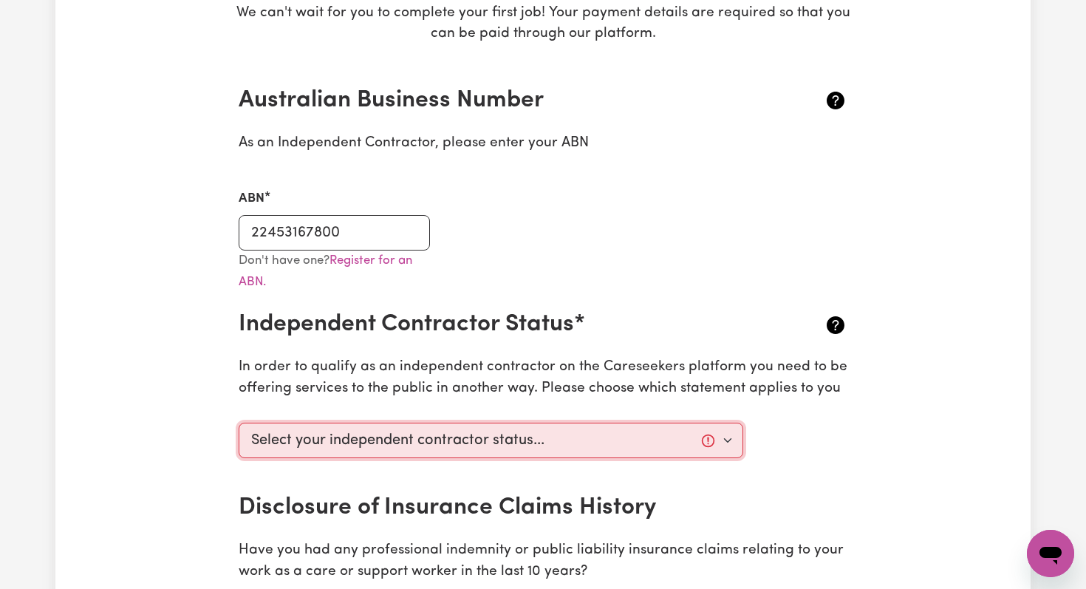
click at [452, 448] on select "Select your independent contractor status... I am providing services through an…" at bounding box center [491, 439] width 504 height 35
select select "I am providing services through another platform"
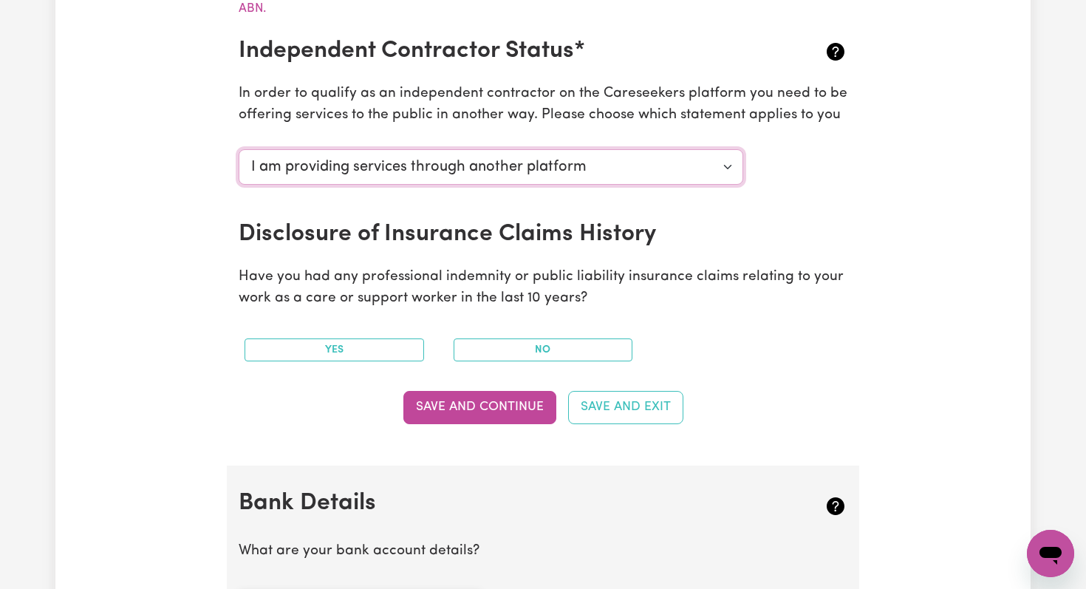
scroll to position [567, 0]
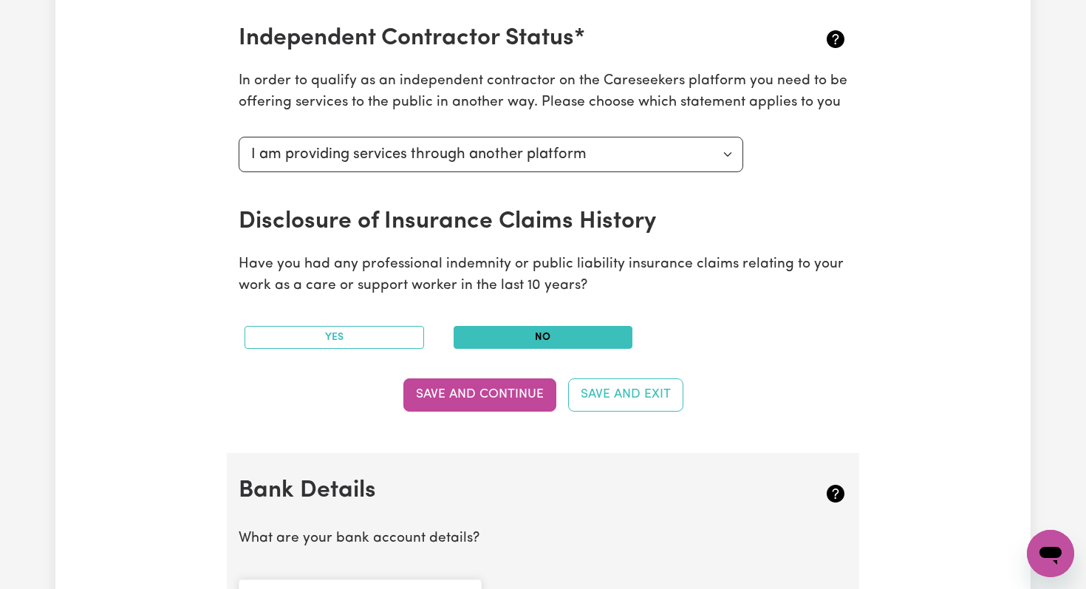
click at [482, 329] on button "No" at bounding box center [543, 337] width 179 height 23
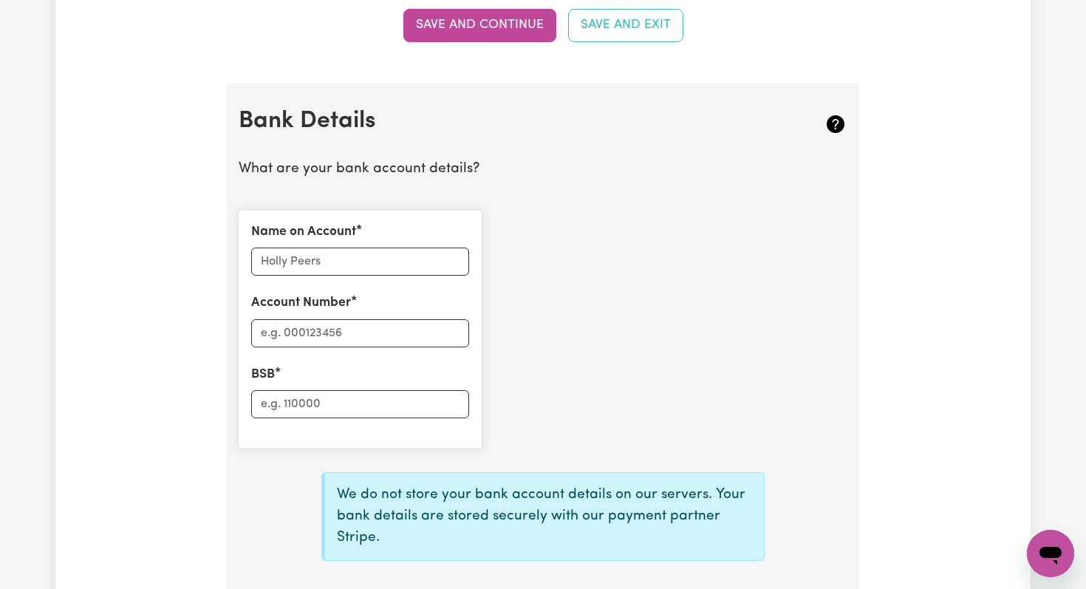
scroll to position [939, 0]
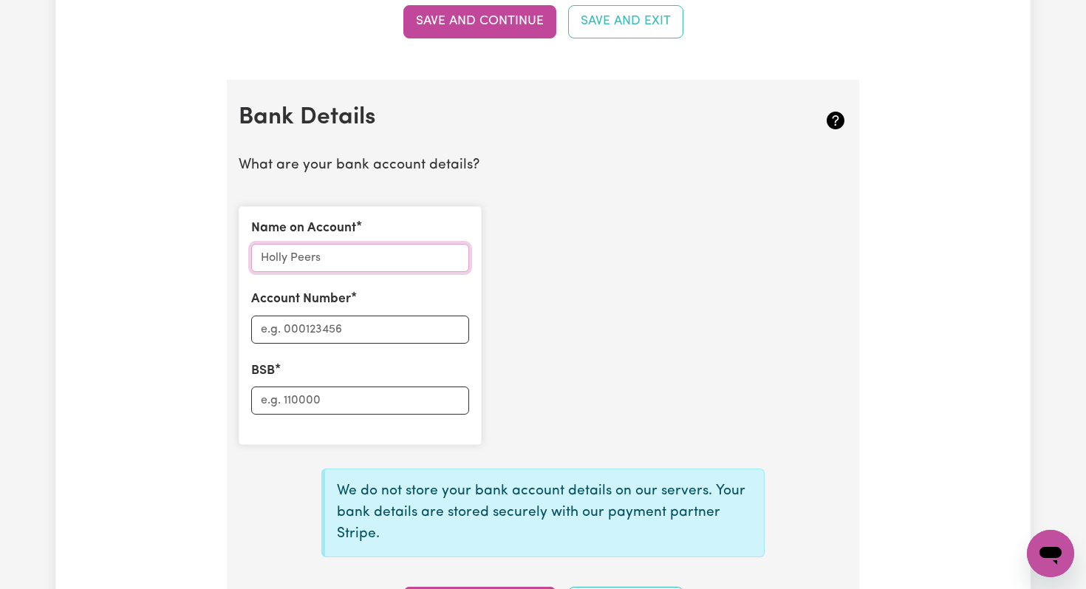
click at [321, 259] on input "Name on Account" at bounding box center [360, 258] width 218 height 28
type input "[PERSON_NAME]"
type input "616508"
click at [314, 403] on input "BSB" at bounding box center [360, 400] width 218 height 28
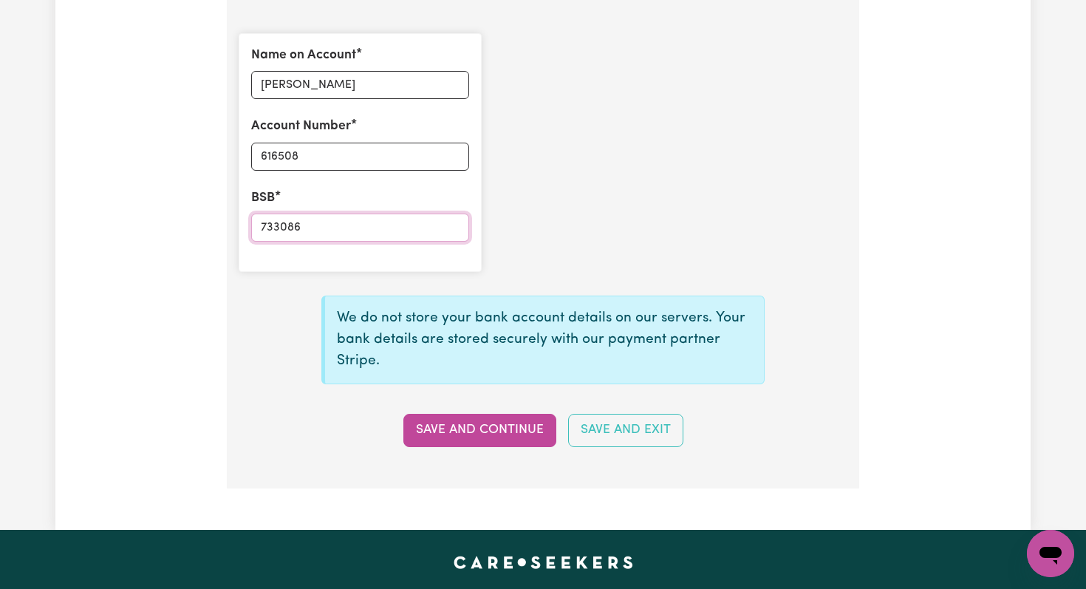
scroll to position [1125, 0]
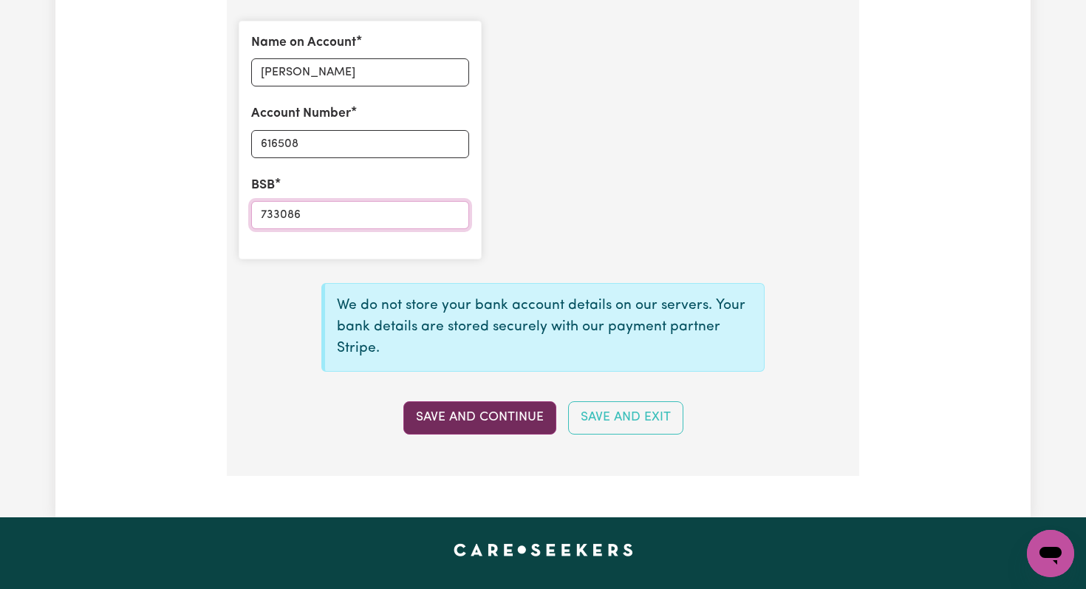
type input "733086"
click at [438, 420] on button "Save and Continue" at bounding box center [479, 417] width 153 height 32
select select
type input "****6508"
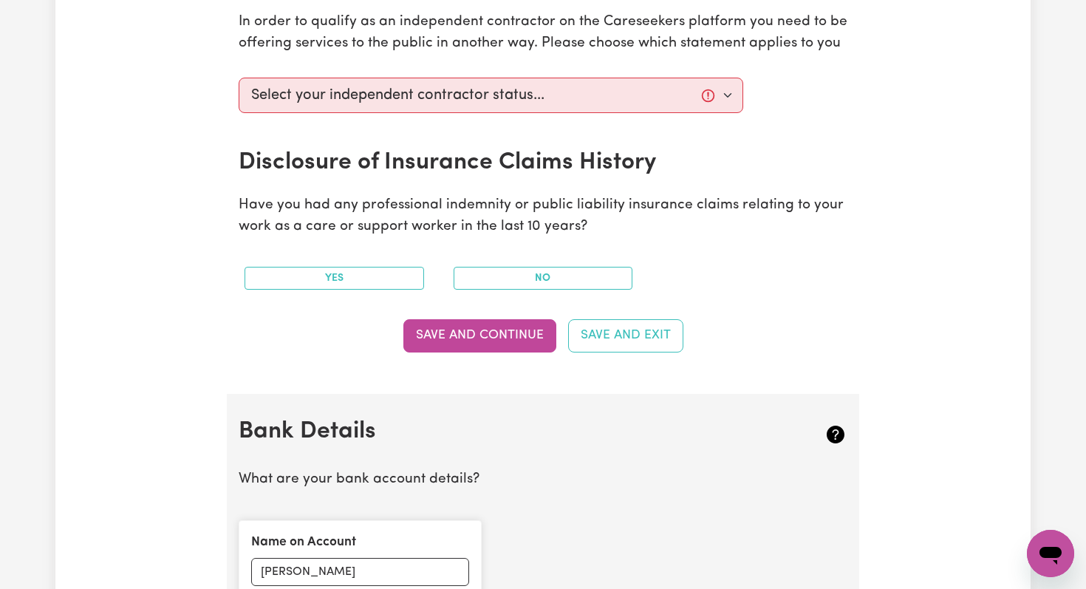
scroll to position [497, 0]
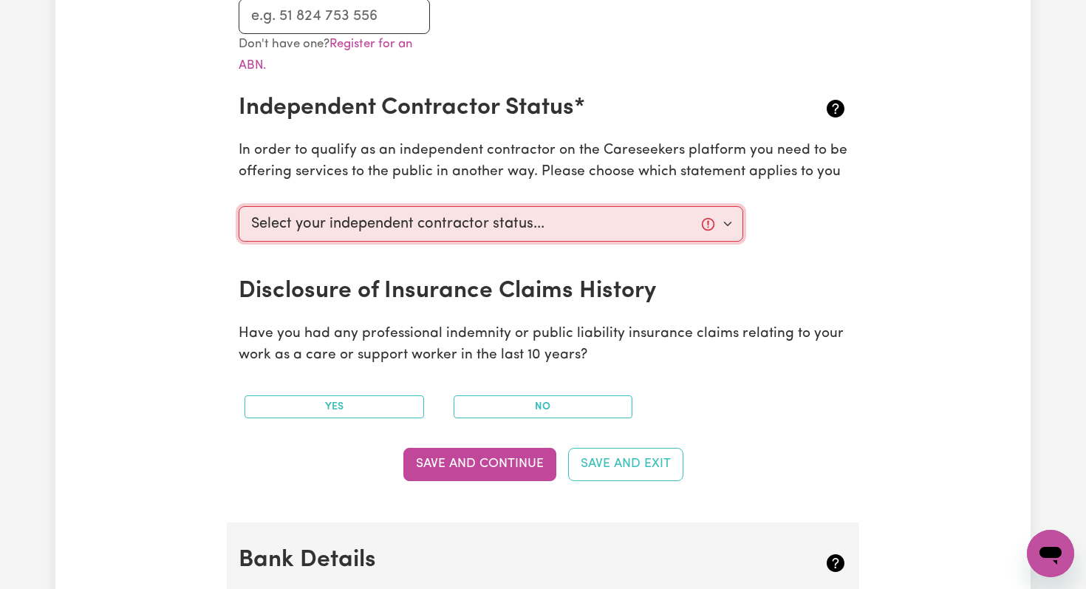
click at [395, 227] on select "Select your independent contractor status... I am providing services through an…" at bounding box center [491, 223] width 504 height 35
select select "I am providing services through another platform"
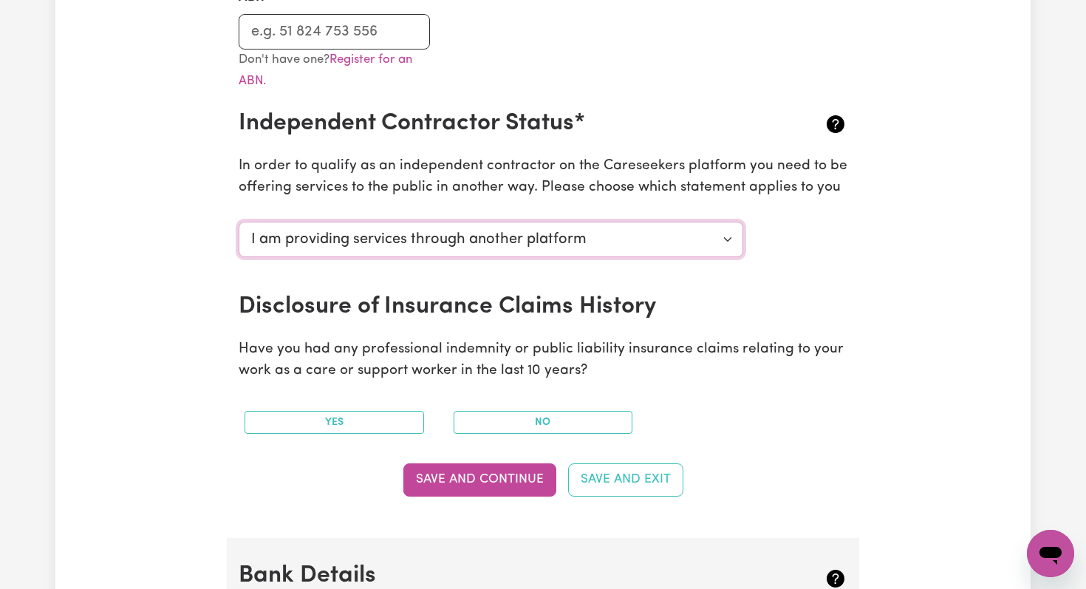
scroll to position [487, 0]
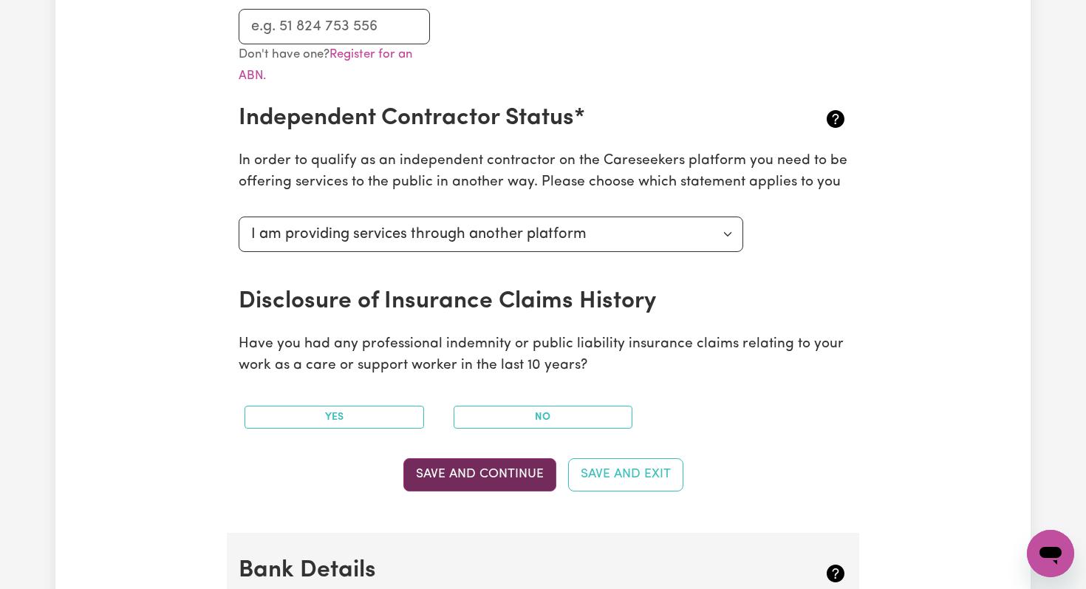
click at [439, 473] on button "Save and Continue" at bounding box center [479, 474] width 153 height 32
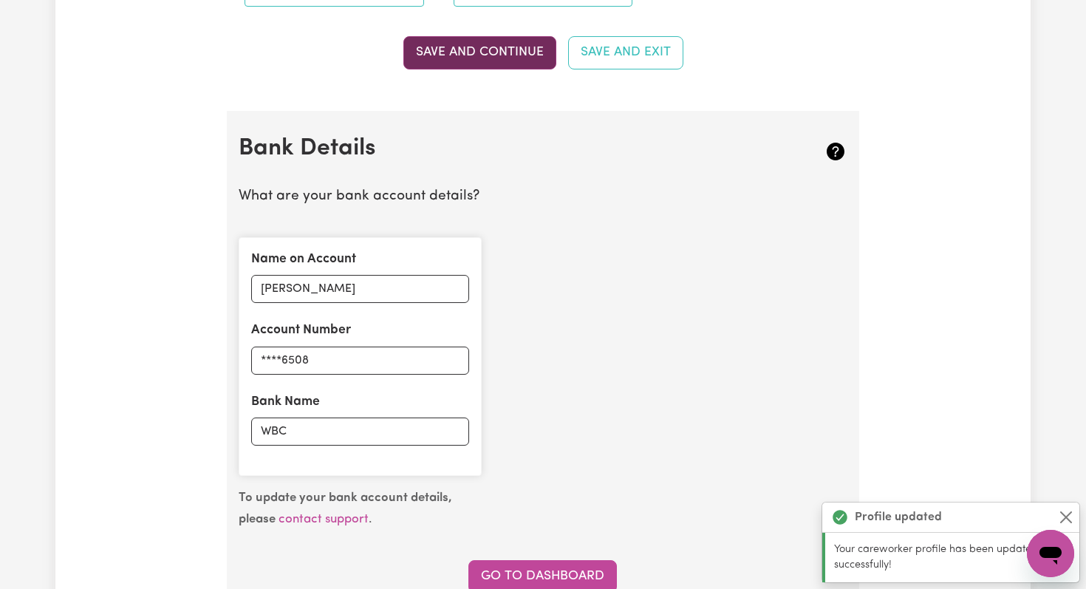
scroll to position [1019, 0]
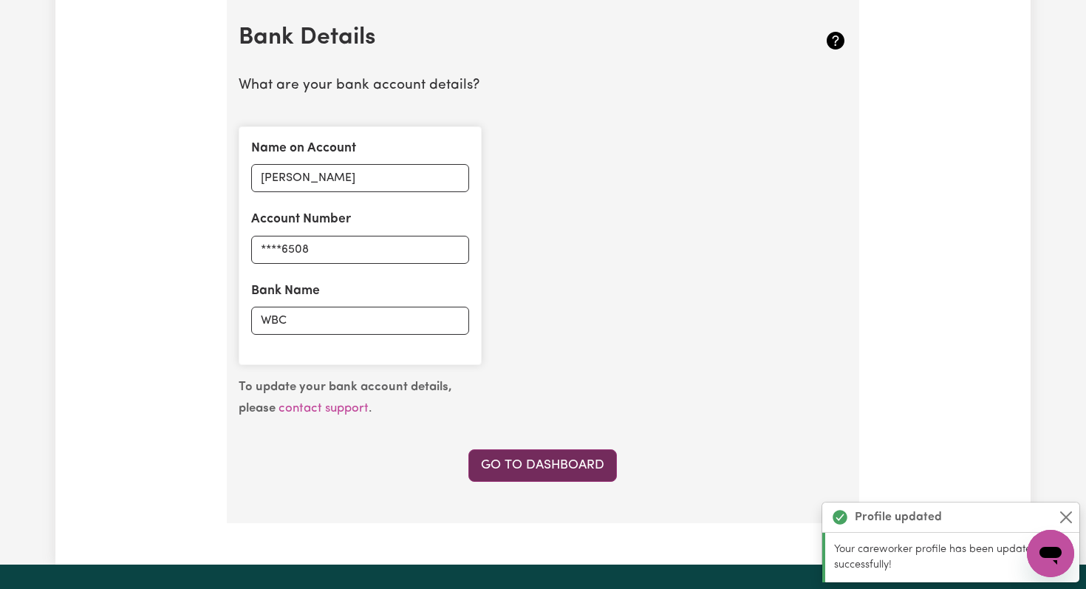
click at [547, 470] on link "Go to Dashboard" at bounding box center [542, 465] width 148 height 32
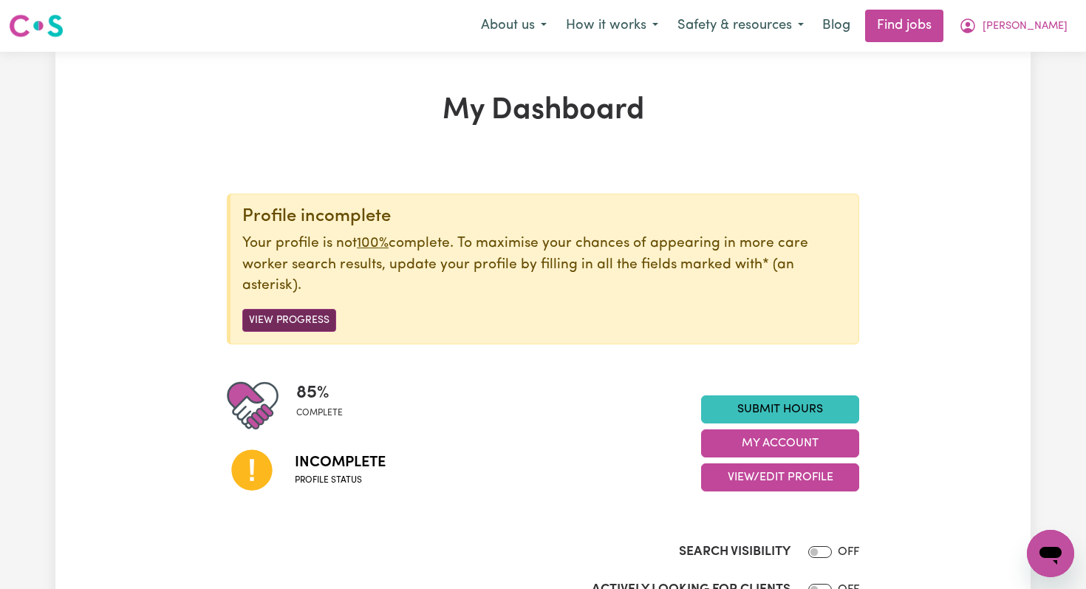
click at [260, 324] on button "View Progress" at bounding box center [289, 320] width 94 height 23
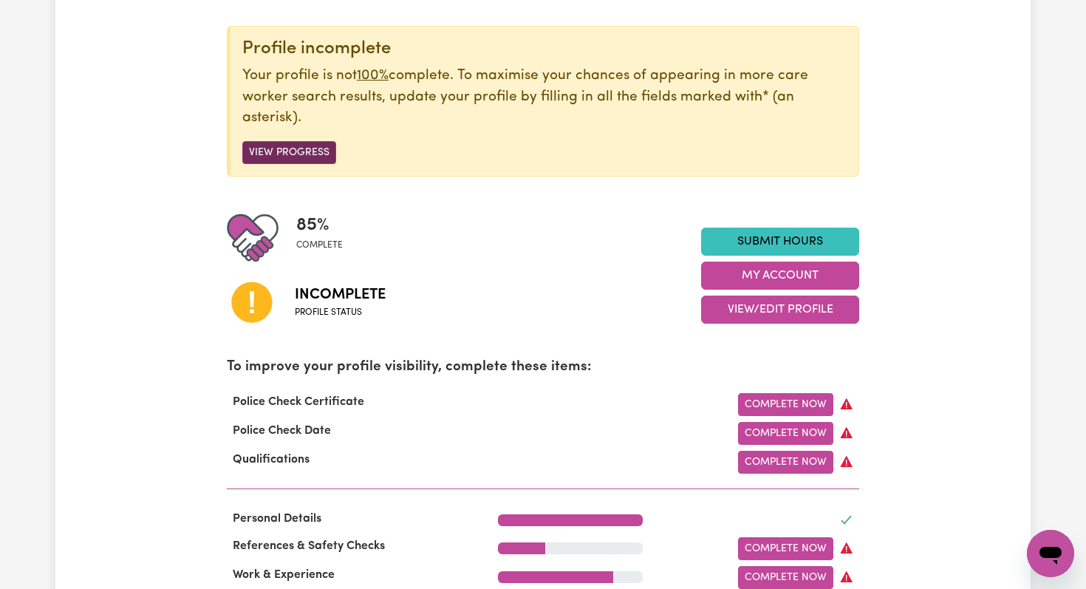
scroll to position [169, 0]
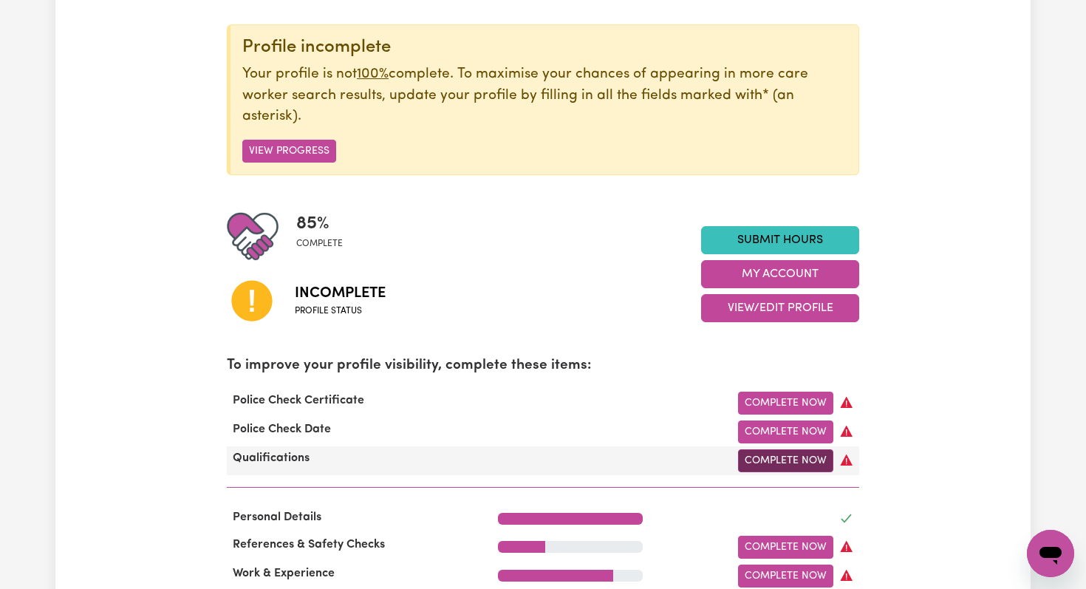
click at [767, 460] on link "Complete Now" at bounding box center [785, 460] width 95 height 23
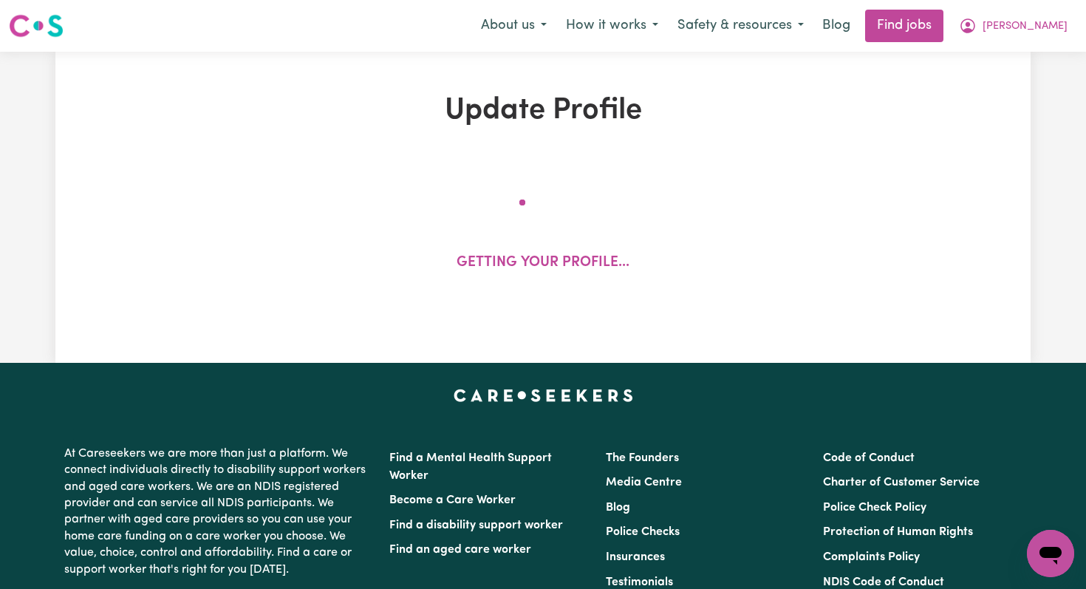
select select "2020"
select select "2024"
select select "2012"
select select "2020"
select select "2022"
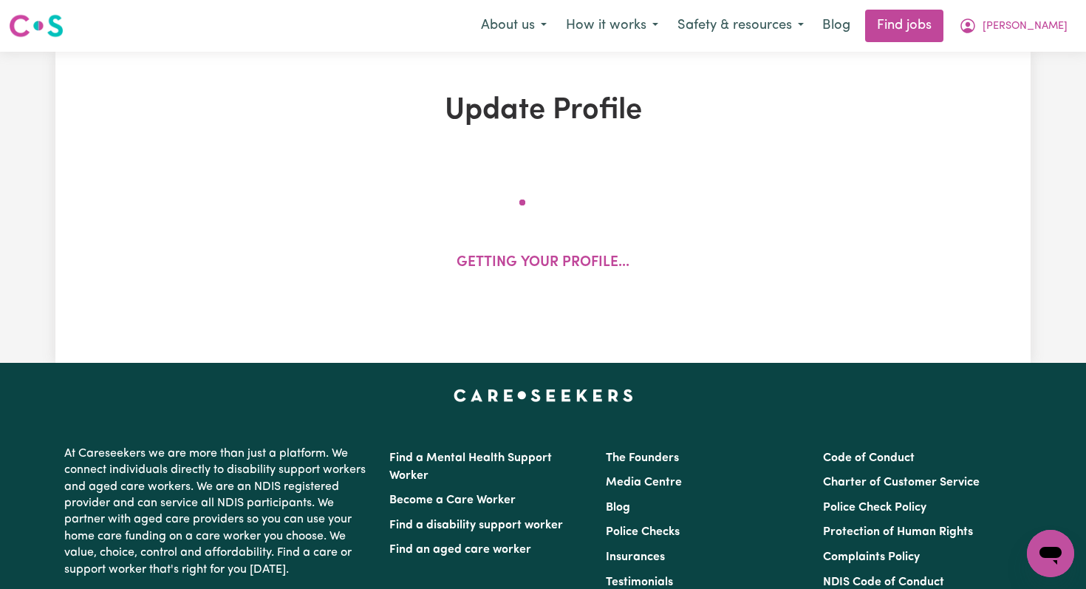
select select "2022"
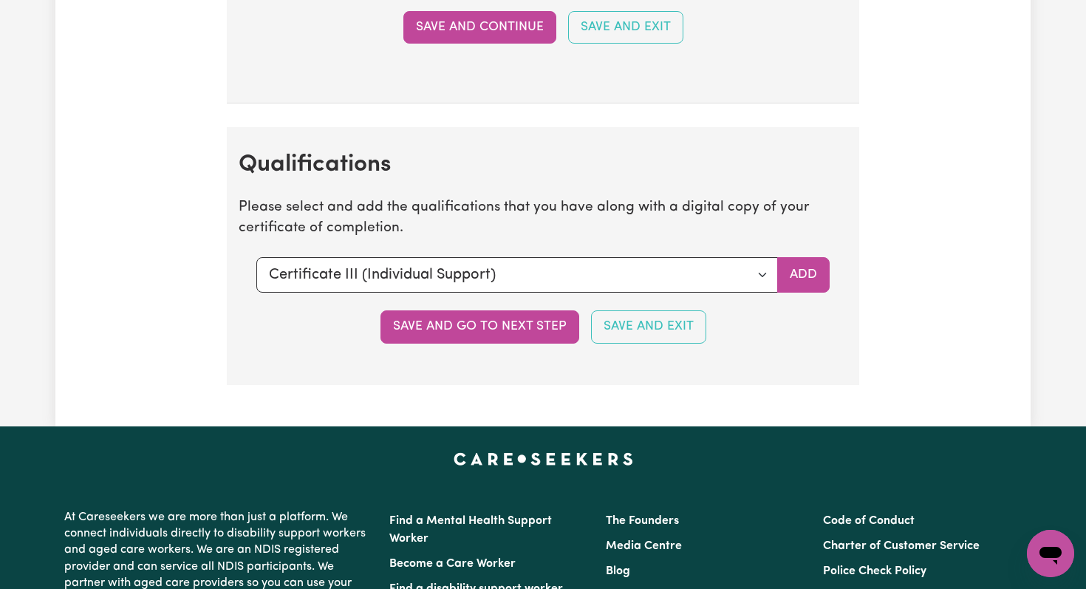
scroll to position [4061, 0]
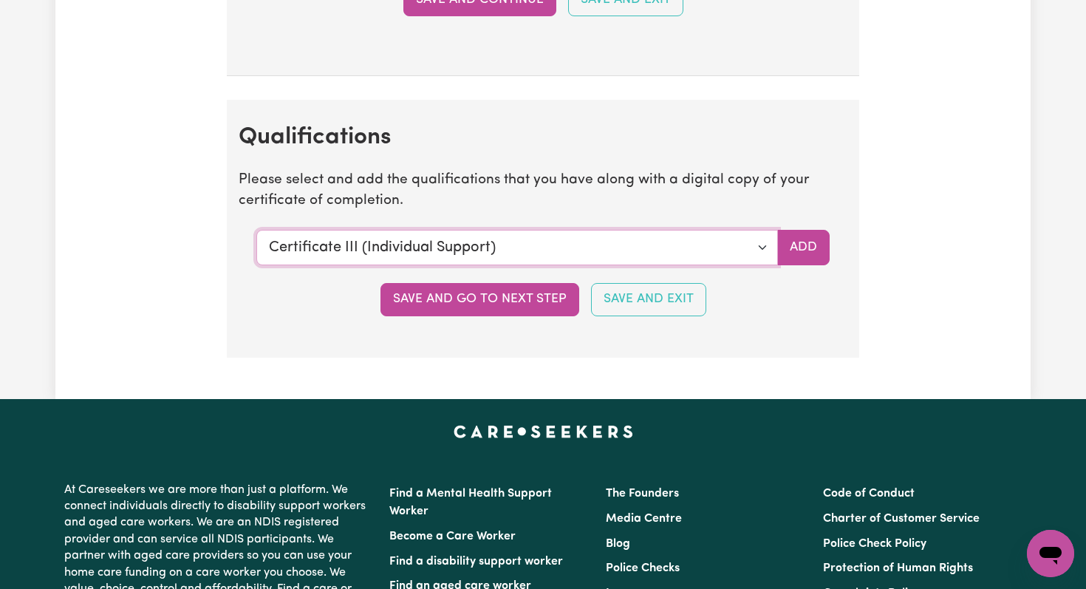
click at [490, 243] on select "Select a qualification to add... Certificate III (Individual Support) Certifica…" at bounding box center [516, 247] width 521 height 35
click at [445, 257] on select "Select a qualification to add... Certificate III (Individual Support) Certifica…" at bounding box center [516, 247] width 521 height 35
select select "CPR Course [HLTAID009-12]"
click at [810, 250] on button "Add" at bounding box center [803, 247] width 52 height 35
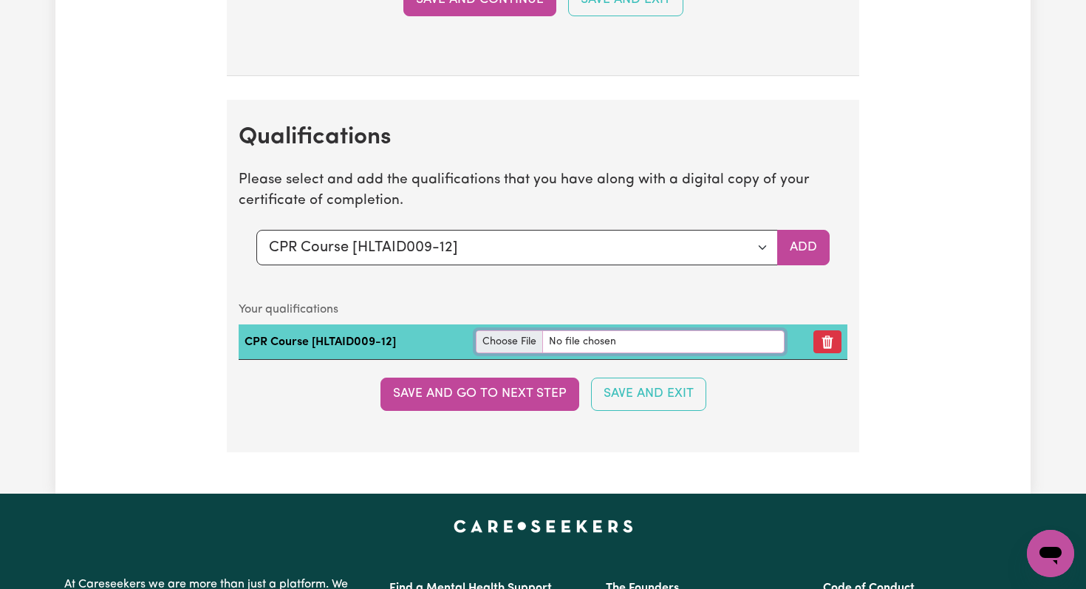
click at [511, 344] on input "file" at bounding box center [630, 341] width 309 height 23
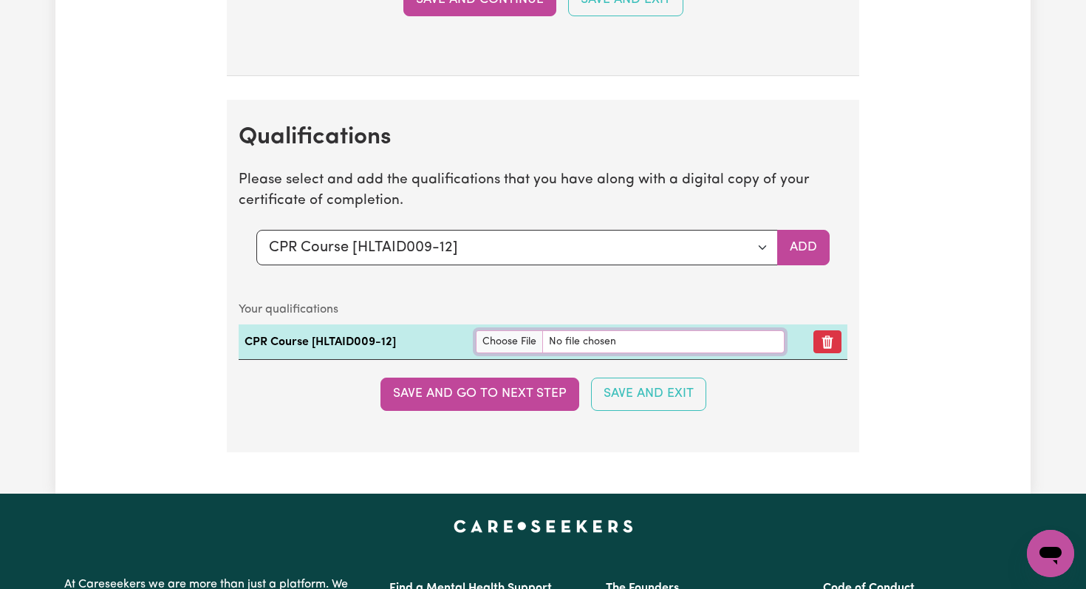
type input "C:\fakepath\[PERSON_NAME] TQI RegistrationCertificate_2025.PDF"
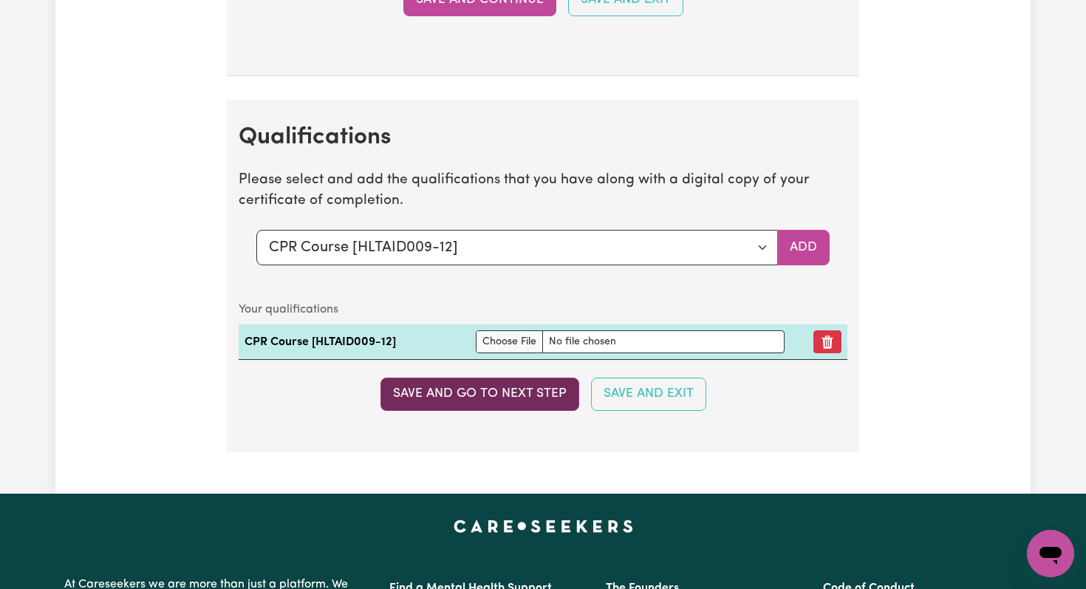
click at [533, 392] on button "Save and go to next step" at bounding box center [479, 393] width 199 height 32
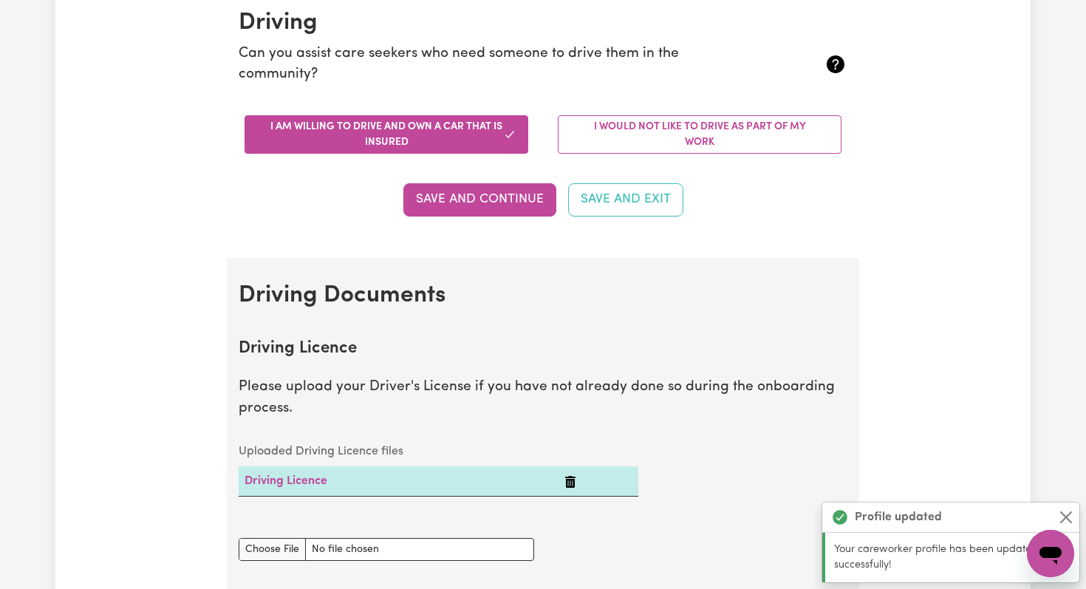
scroll to position [360, 0]
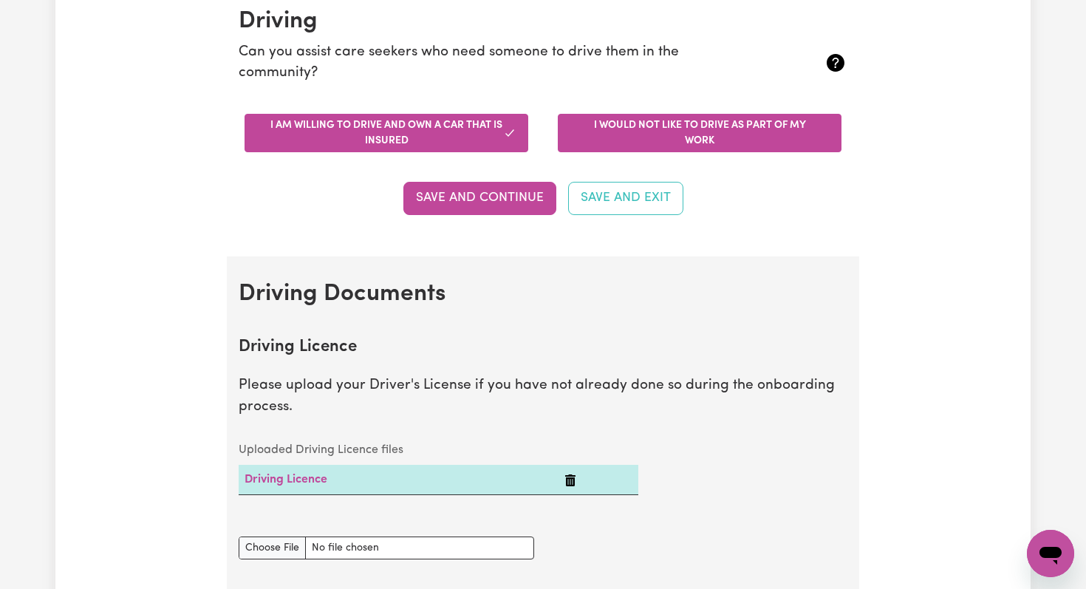
click at [713, 129] on button "I would not like to drive as part of my work" at bounding box center [700, 133] width 284 height 38
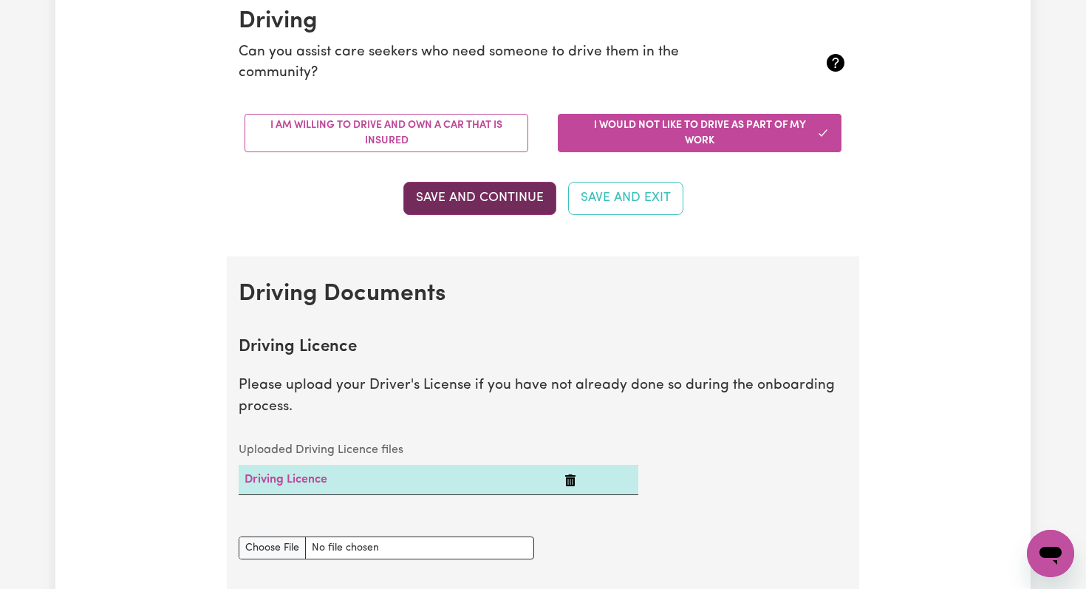
click at [518, 198] on button "Save and Continue" at bounding box center [479, 198] width 153 height 32
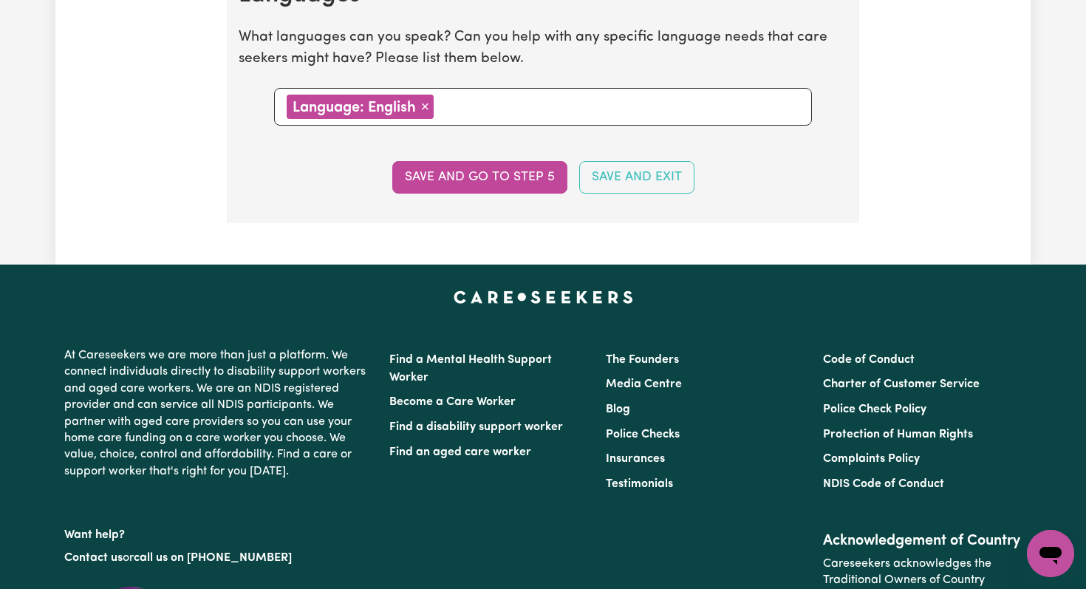
scroll to position [1666, 0]
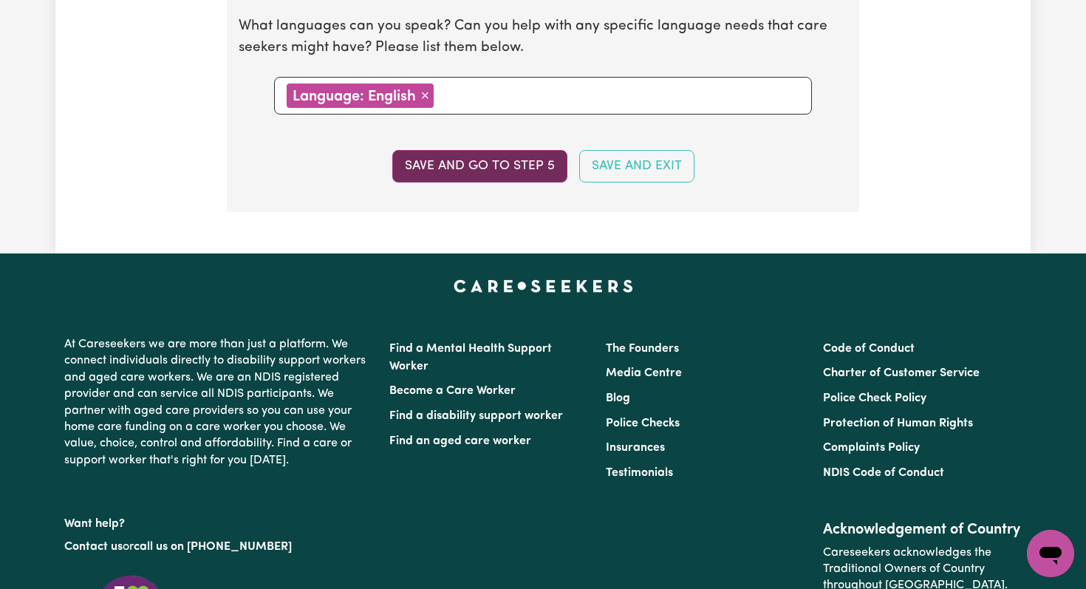
click at [490, 172] on button "Save and go to step 5" at bounding box center [479, 166] width 175 height 32
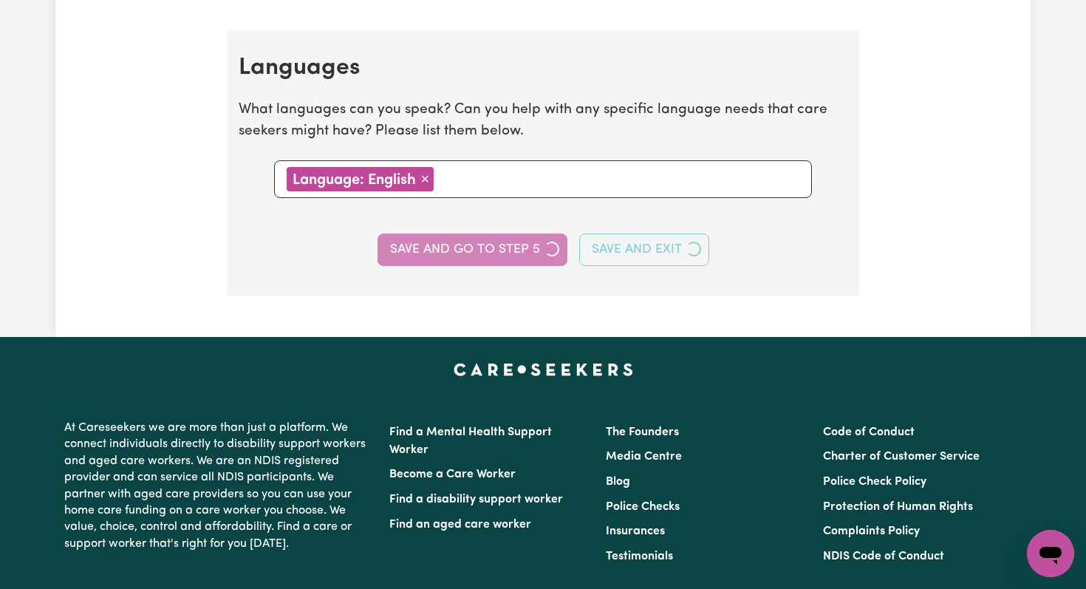
select select "I am providing services through another platform"
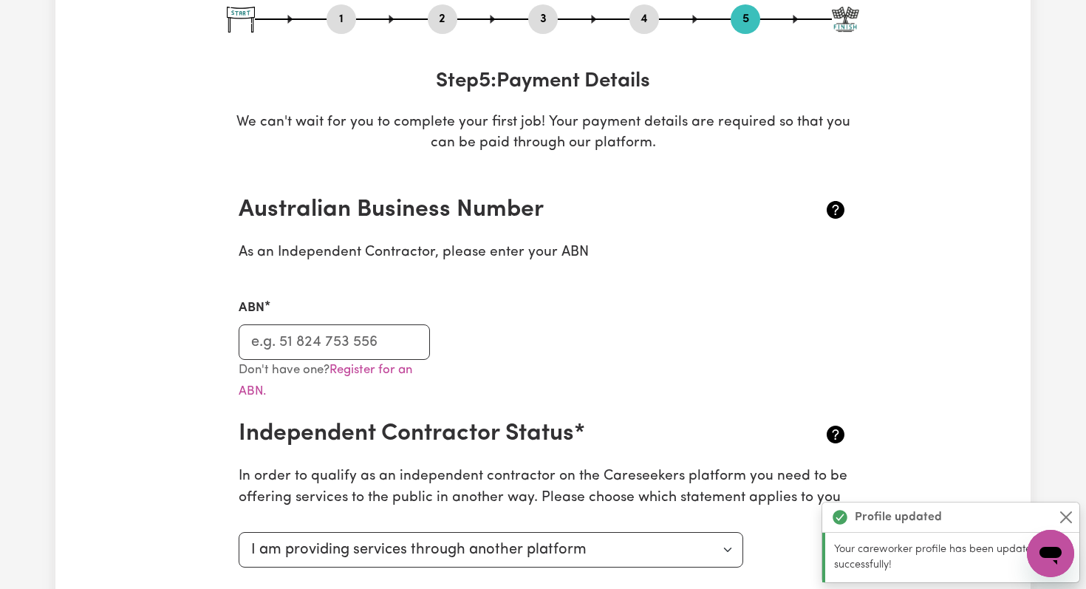
scroll to position [241, 0]
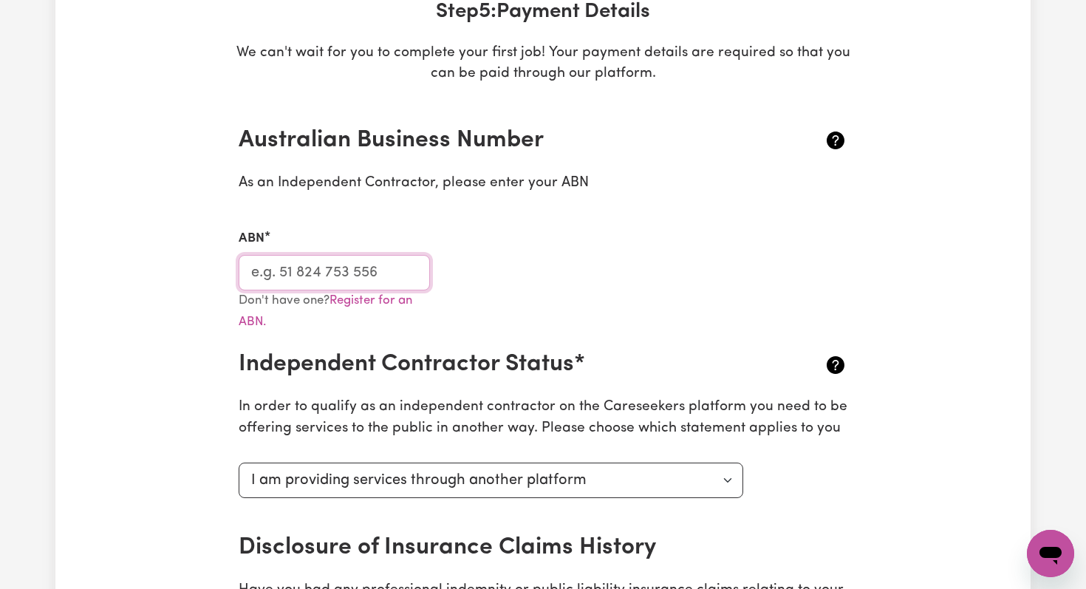
click at [265, 278] on input "ABN" at bounding box center [334, 272] width 191 height 35
type input "22453167800"
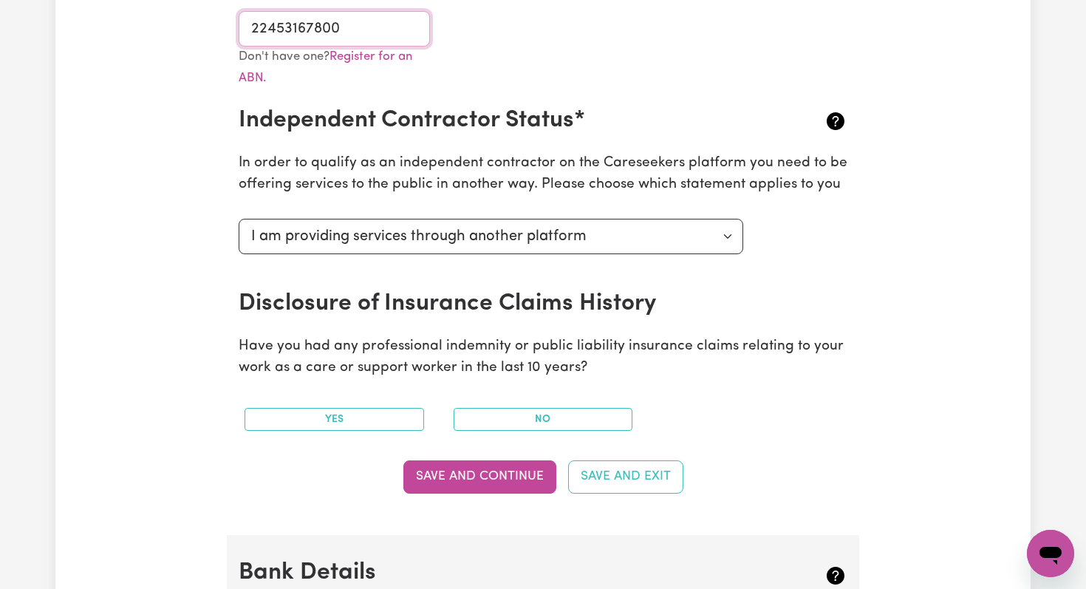
scroll to position [487, 0]
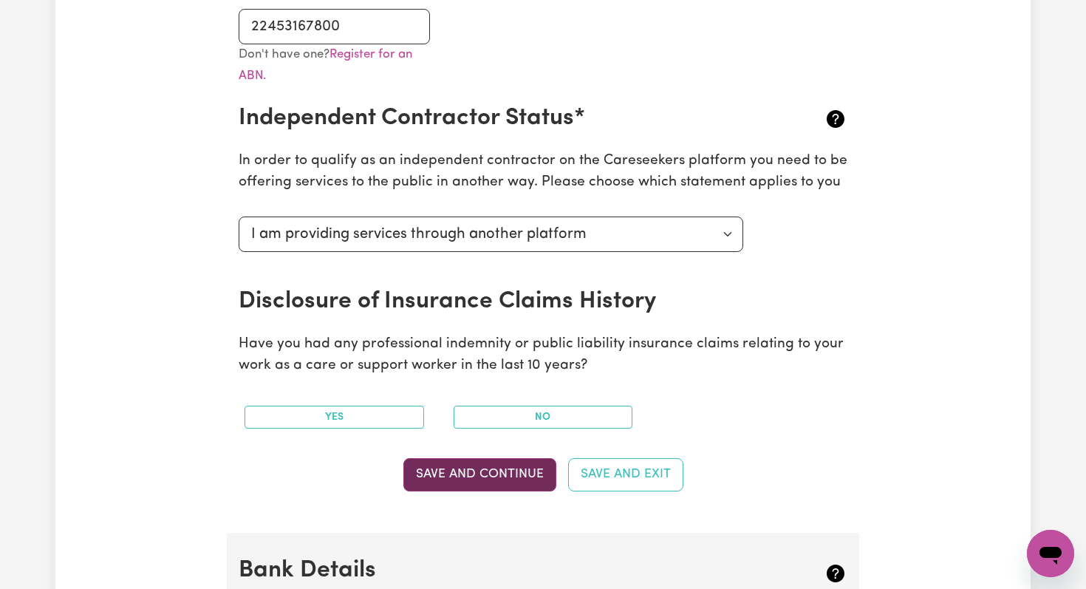
click at [466, 483] on button "Save and Continue" at bounding box center [479, 474] width 153 height 32
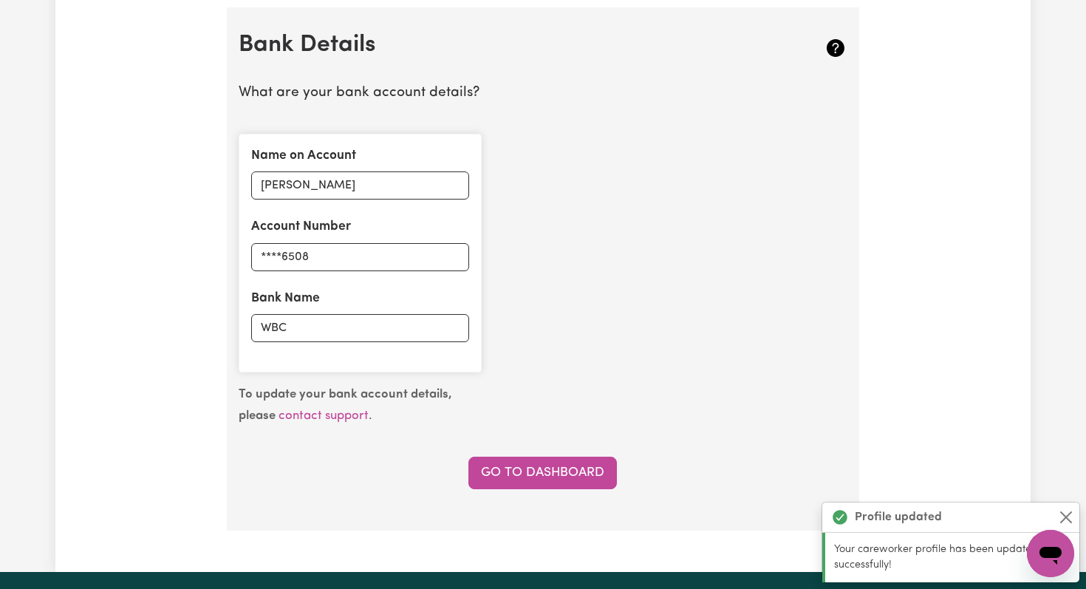
scroll to position [1019, 0]
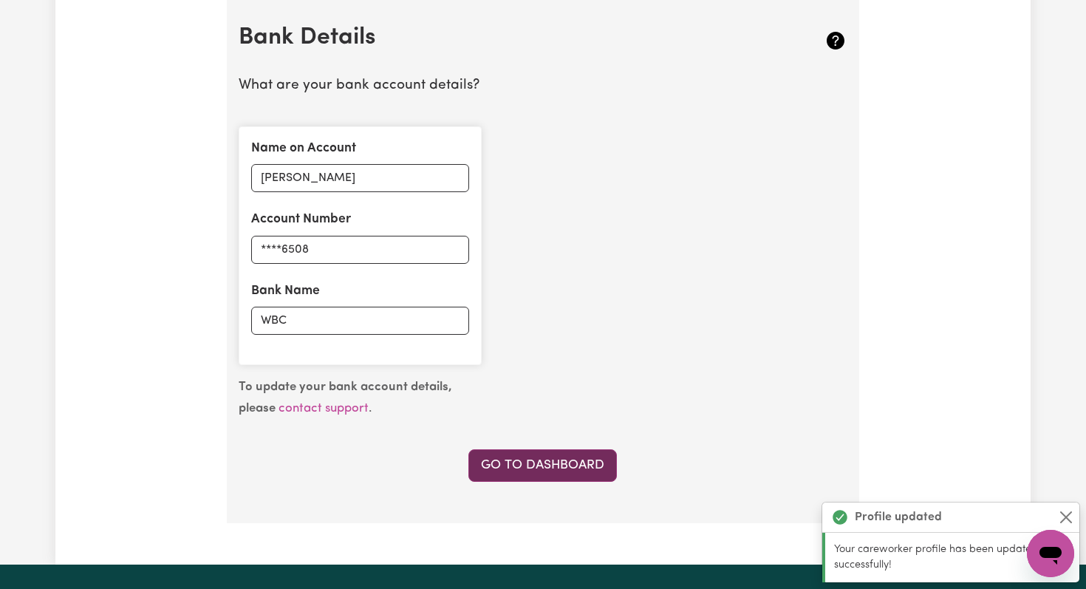
click at [490, 468] on link "Go to Dashboard" at bounding box center [542, 465] width 148 height 32
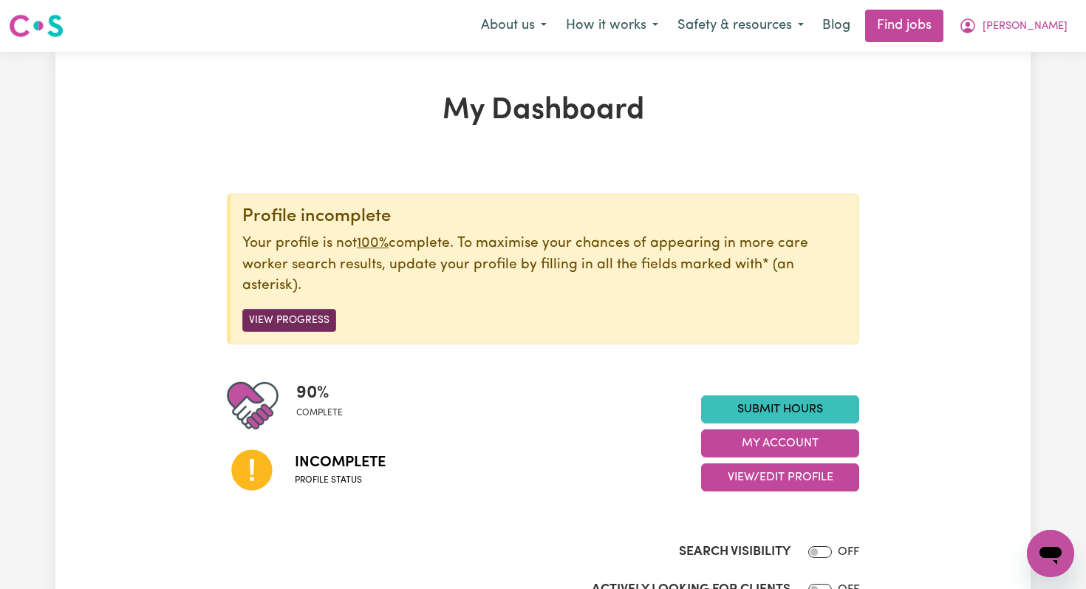
click at [302, 321] on button "View Progress" at bounding box center [289, 320] width 94 height 23
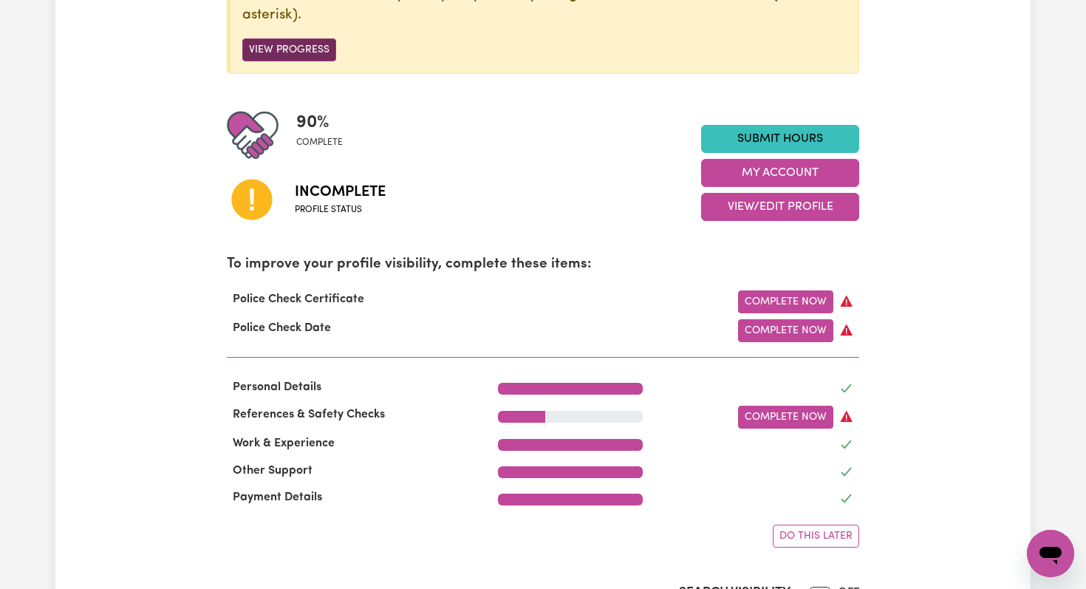
scroll to position [278, 0]
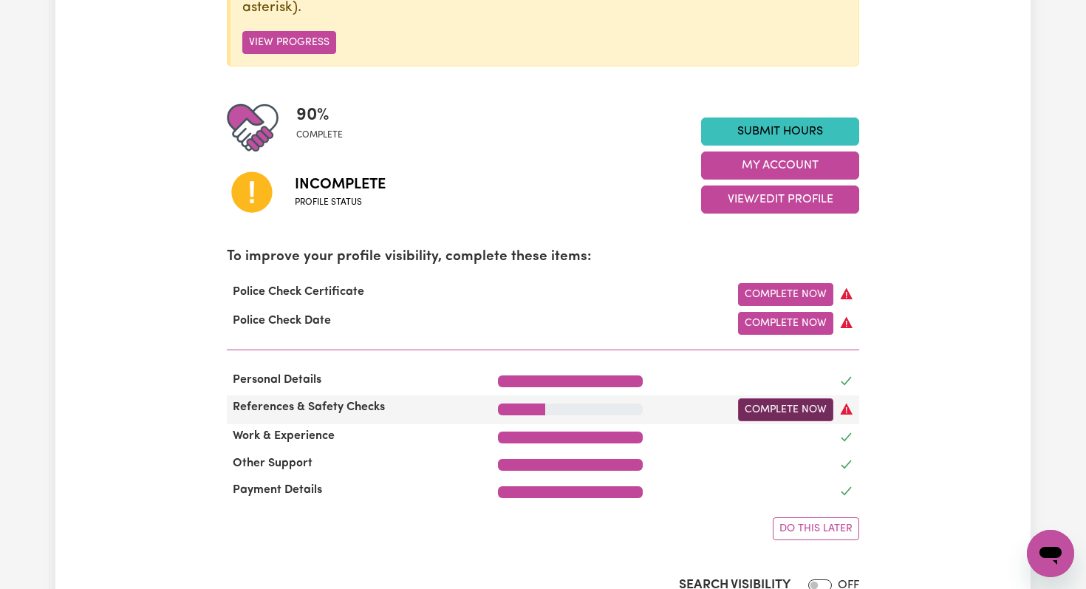
click at [771, 409] on link "Complete Now" at bounding box center [785, 409] width 95 height 23
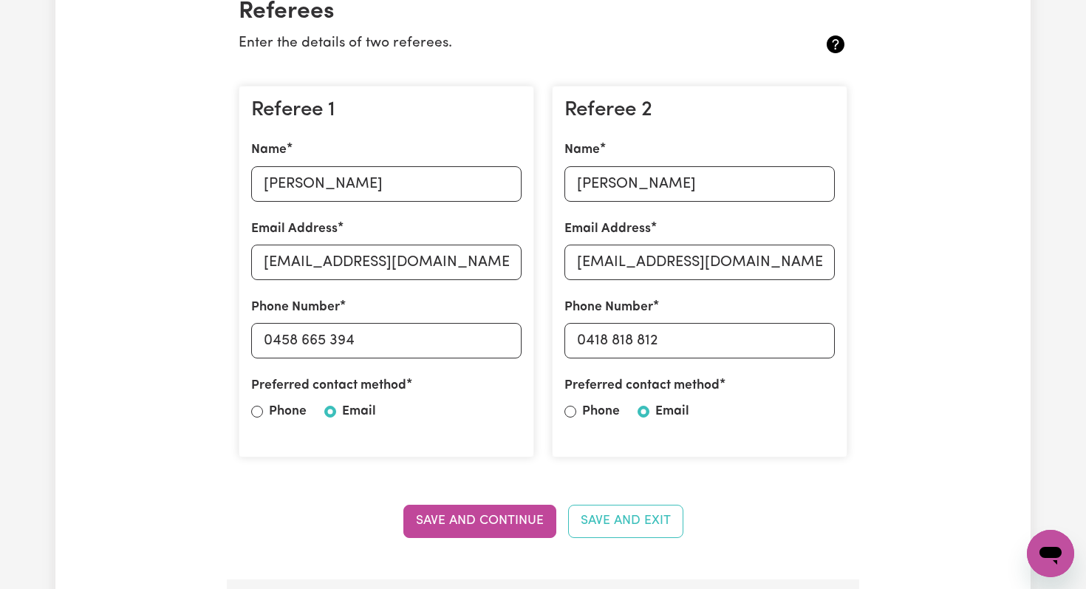
scroll to position [377, 0]
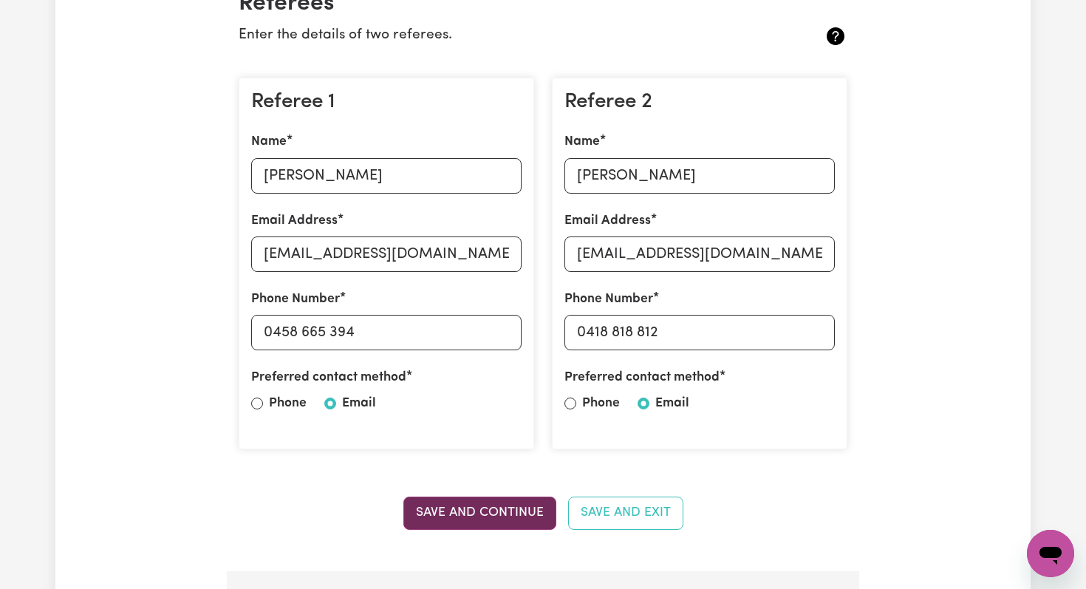
click at [442, 512] on button "Save and Continue" at bounding box center [479, 512] width 153 height 32
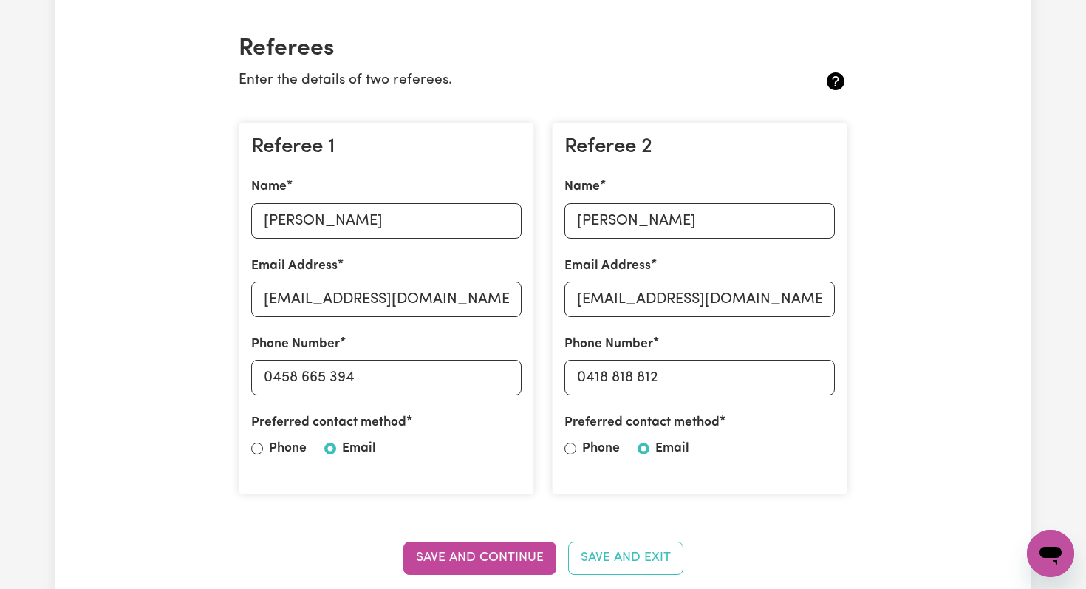
scroll to position [0, 0]
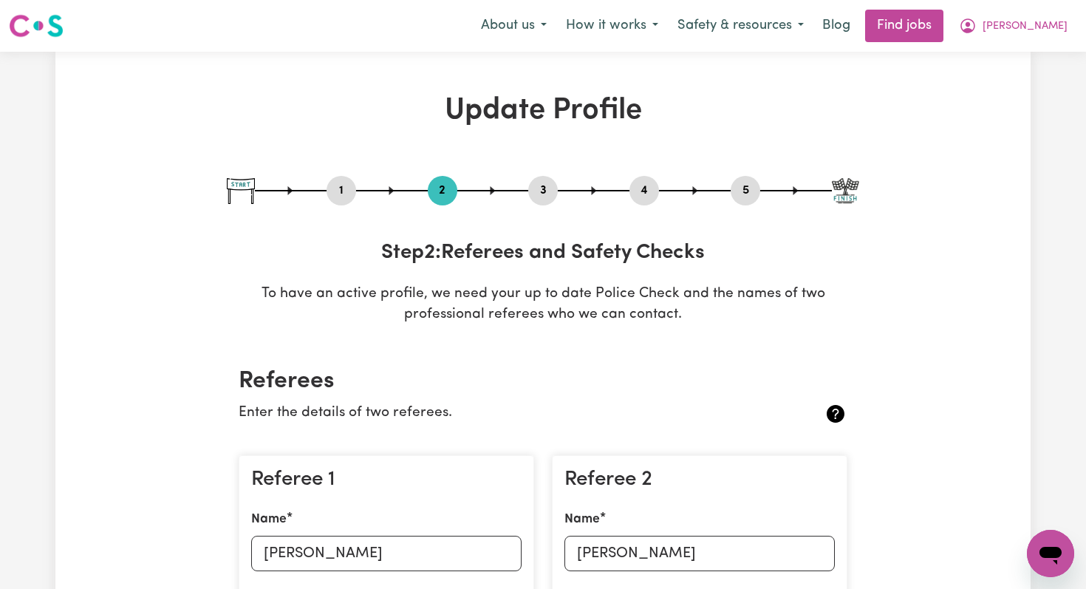
click at [749, 191] on button "5" at bounding box center [745, 190] width 30 height 19
select select "I am providing services through another platform"
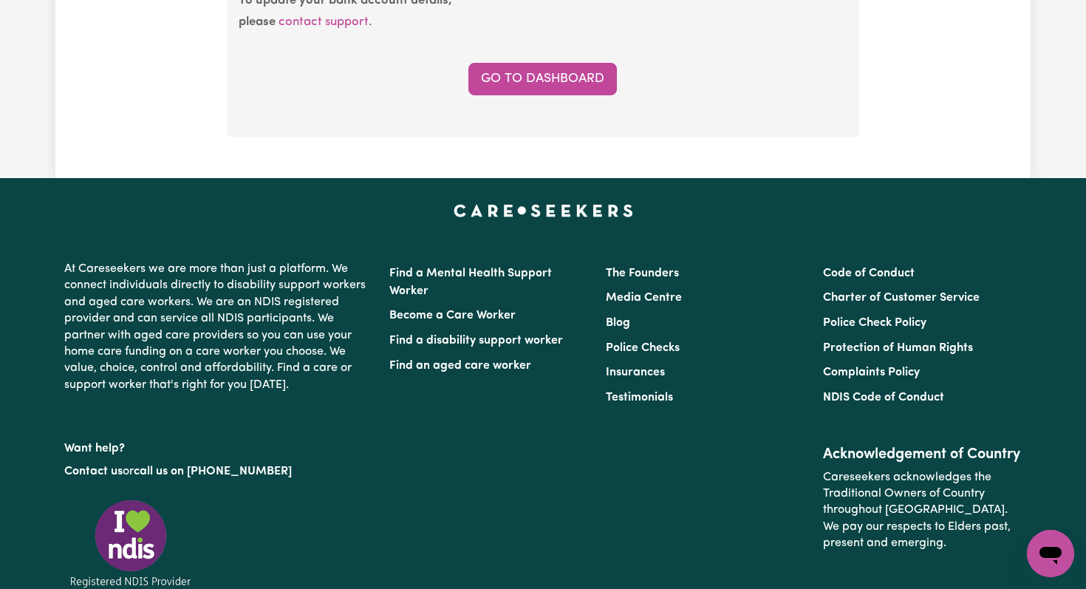
scroll to position [1419, 0]
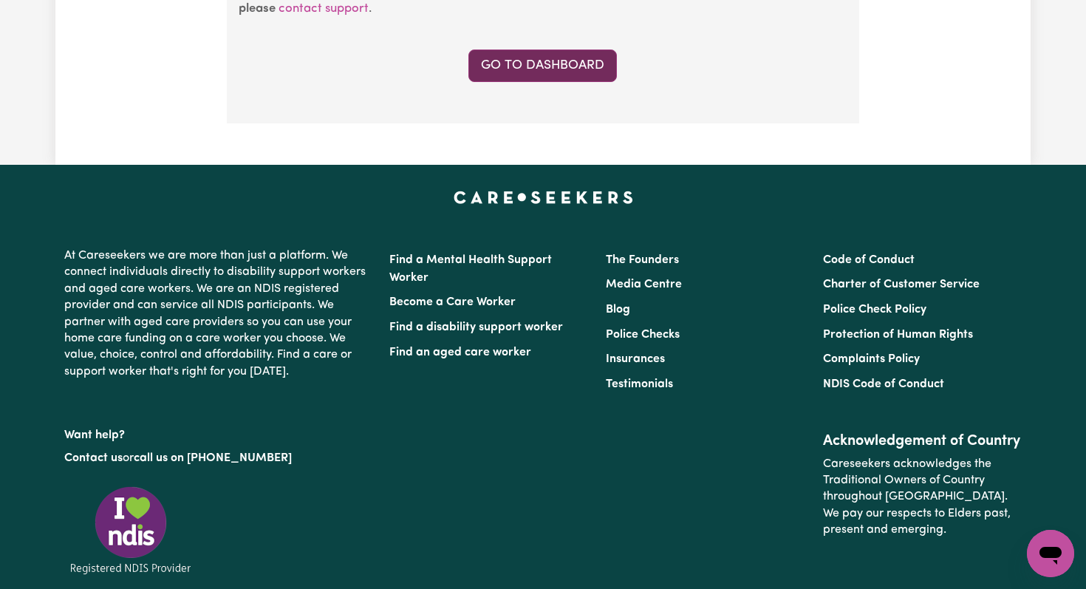
click at [499, 67] on link "Go to Dashboard" at bounding box center [542, 65] width 148 height 32
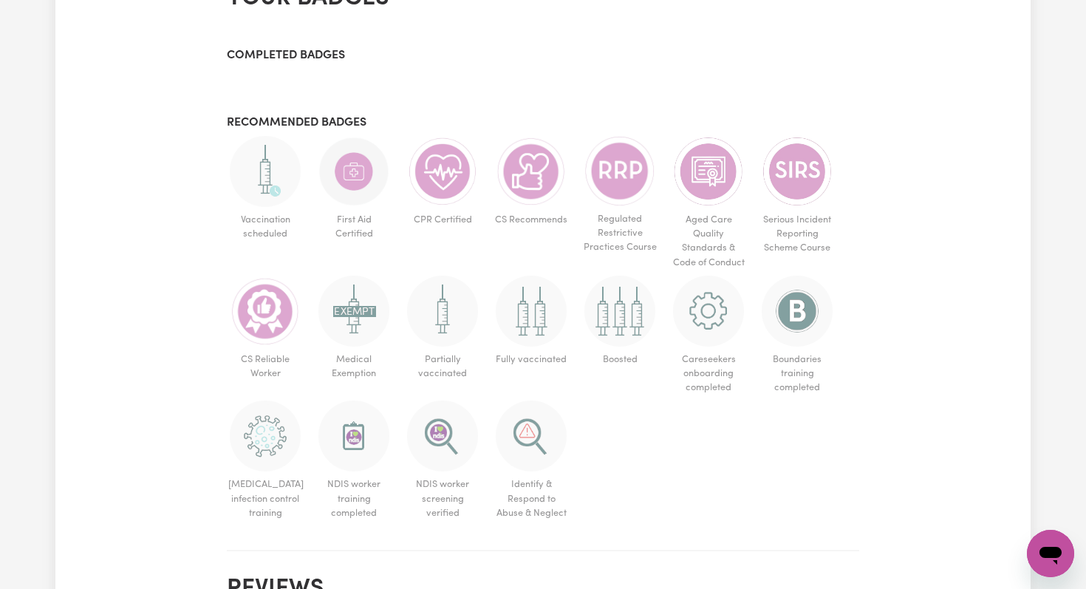
scroll to position [866, 0]
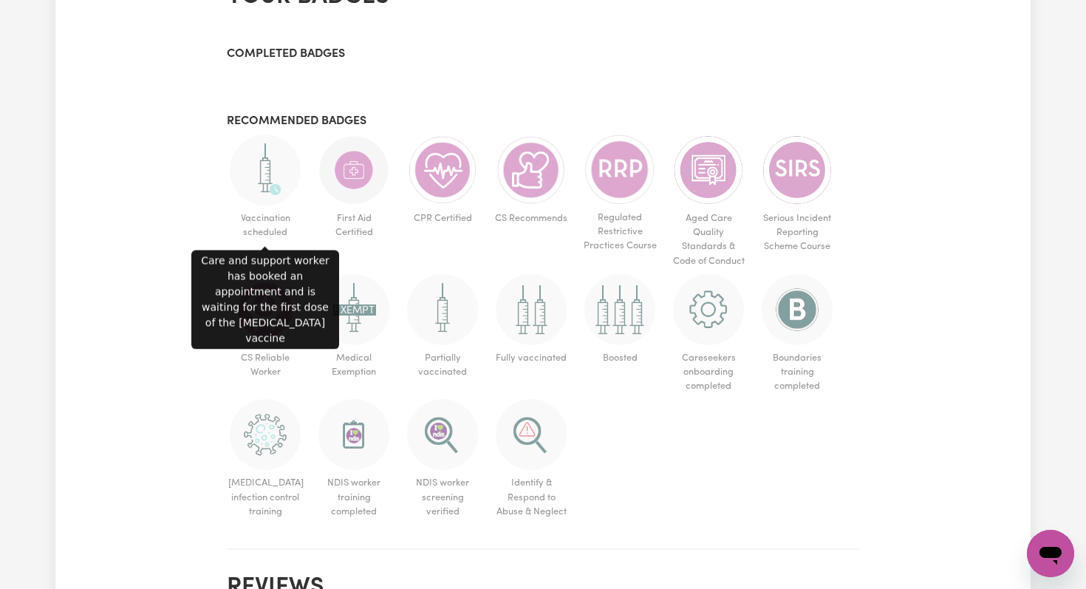
click at [265, 168] on img at bounding box center [265, 169] width 71 height 71
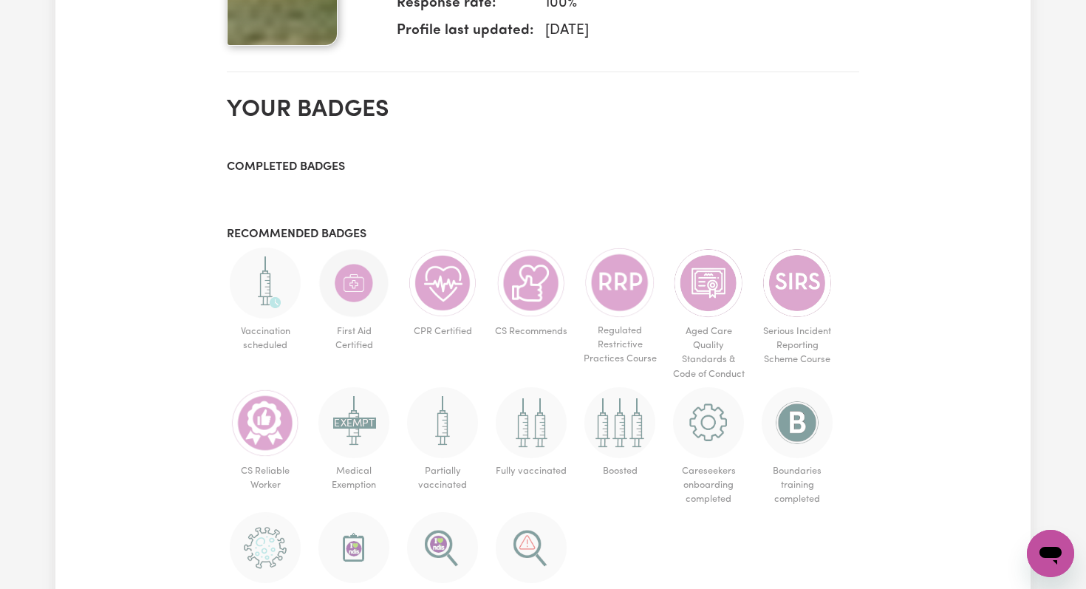
scroll to position [799, 0]
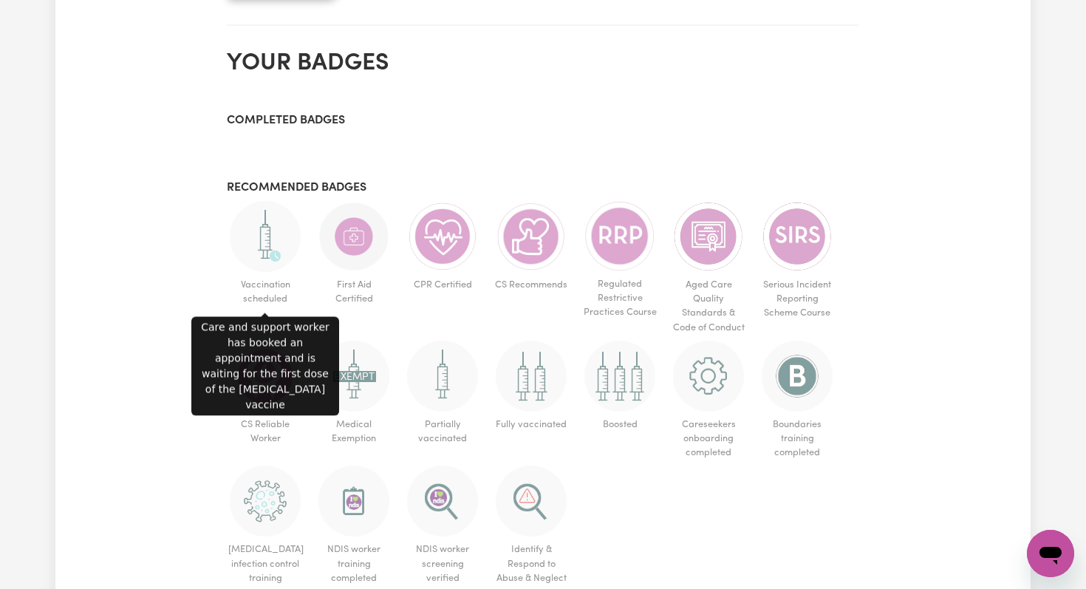
click at [257, 234] on img at bounding box center [265, 236] width 71 height 71
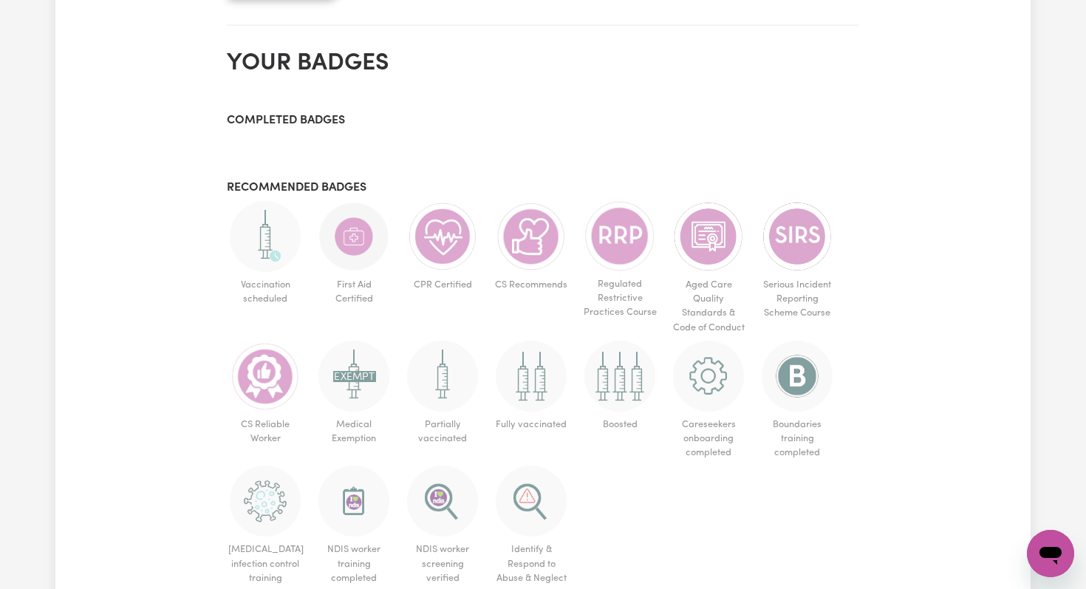
click at [257, 234] on img at bounding box center [265, 236] width 71 height 71
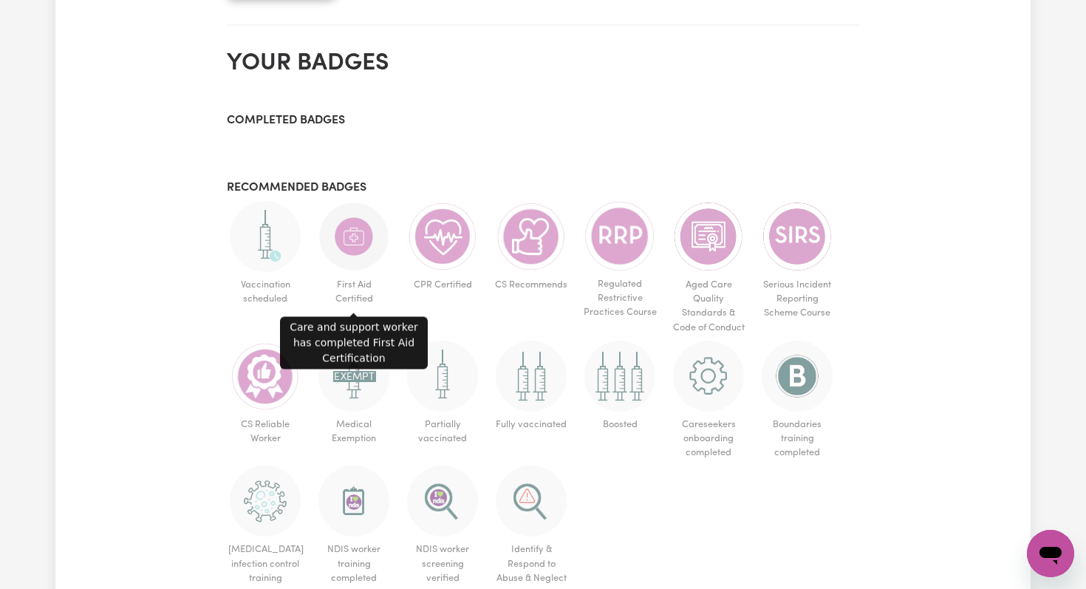
click at [359, 236] on img at bounding box center [353, 236] width 71 height 71
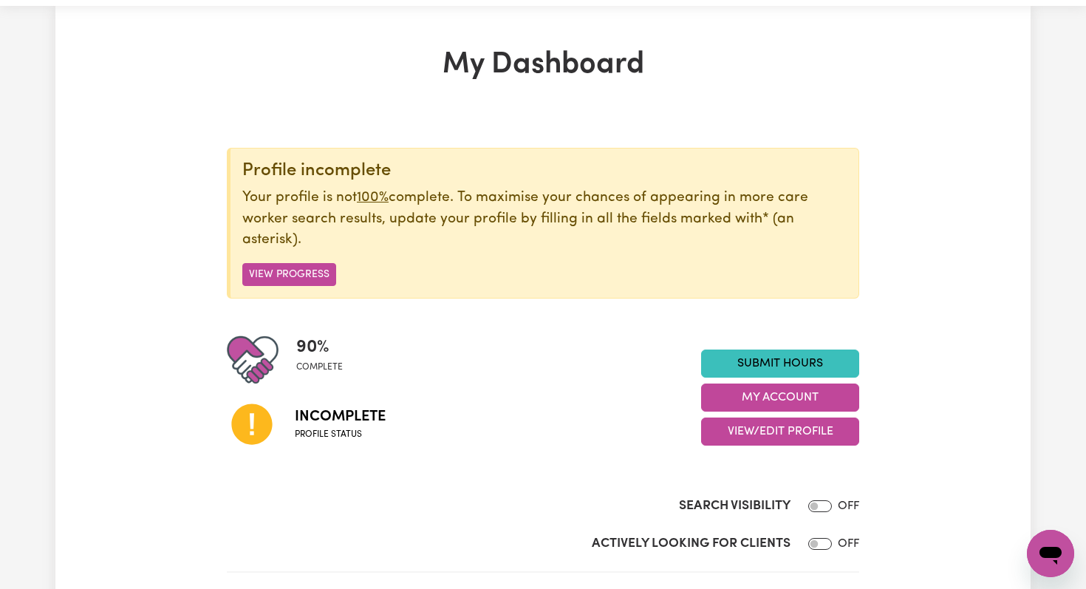
scroll to position [0, 0]
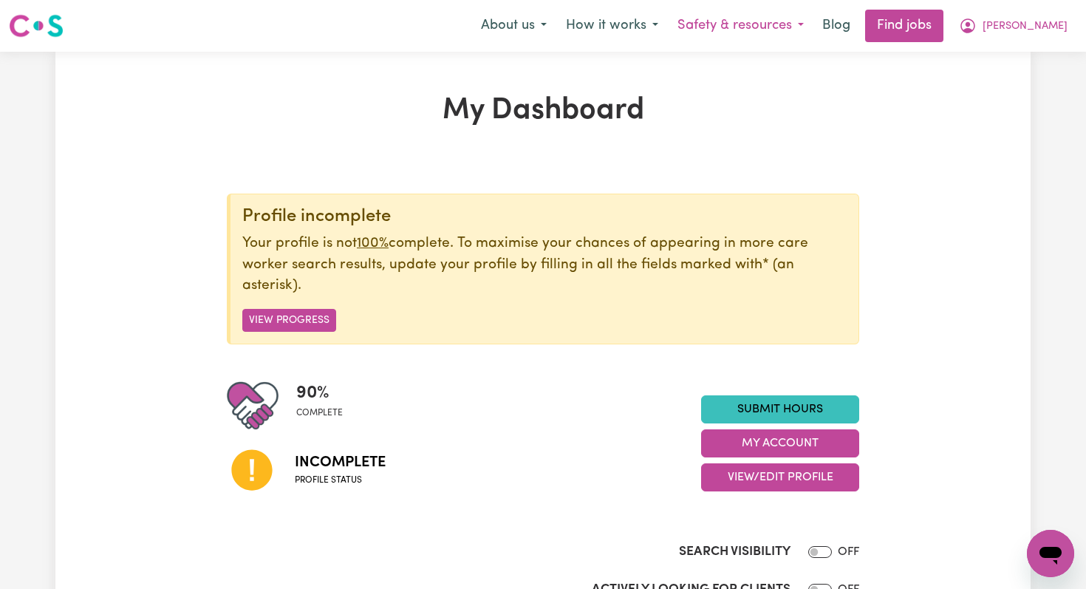
click at [774, 24] on button "Safety & resources" at bounding box center [741, 25] width 146 height 31
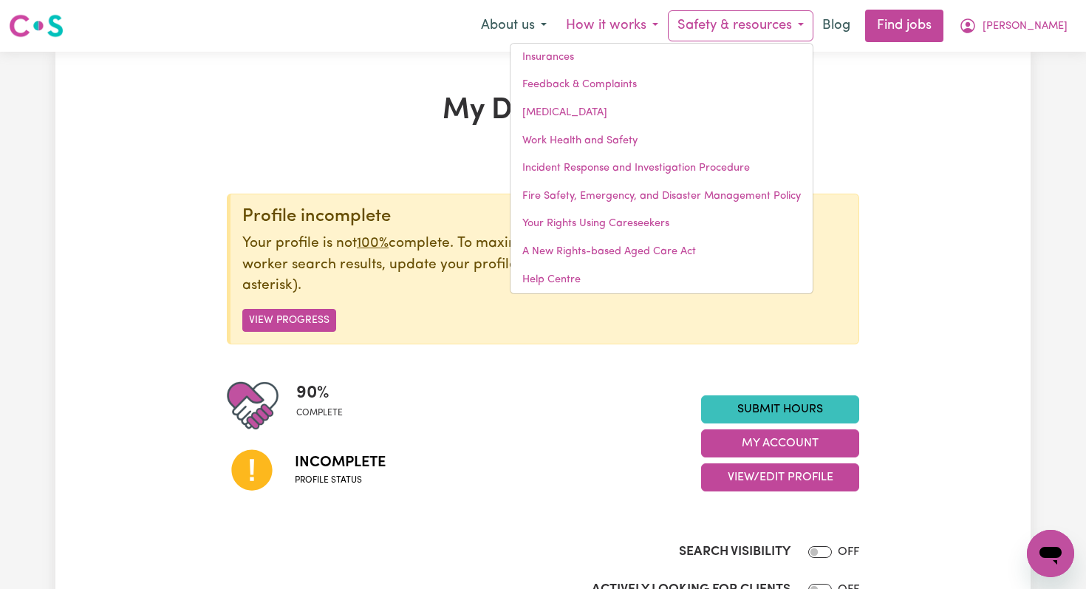
click at [668, 27] on button "How it works" at bounding box center [612, 25] width 112 height 31
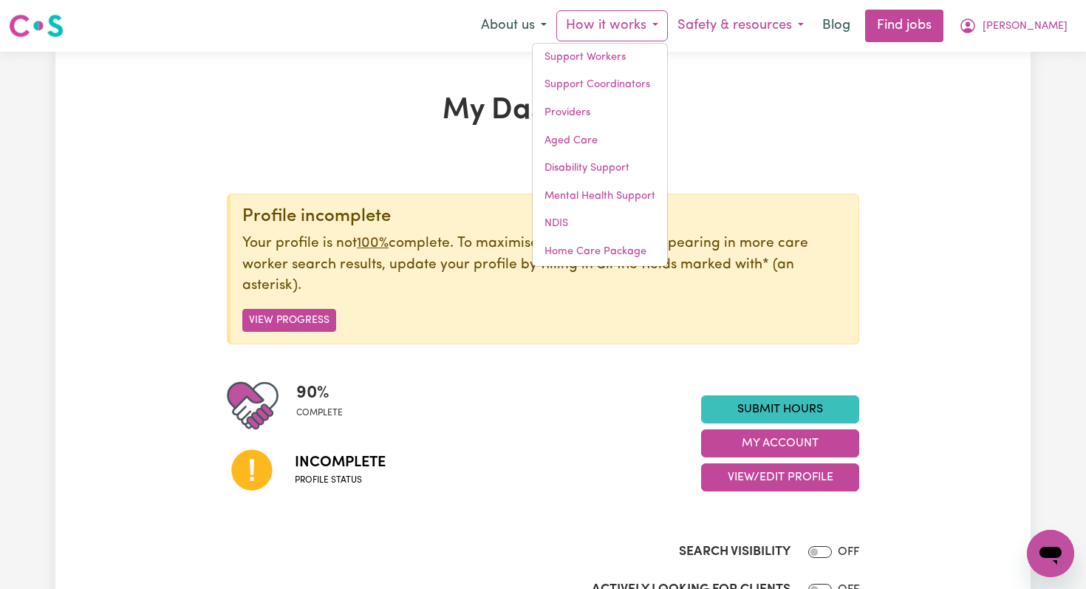
click at [782, 24] on button "Safety & resources" at bounding box center [741, 25] width 146 height 31
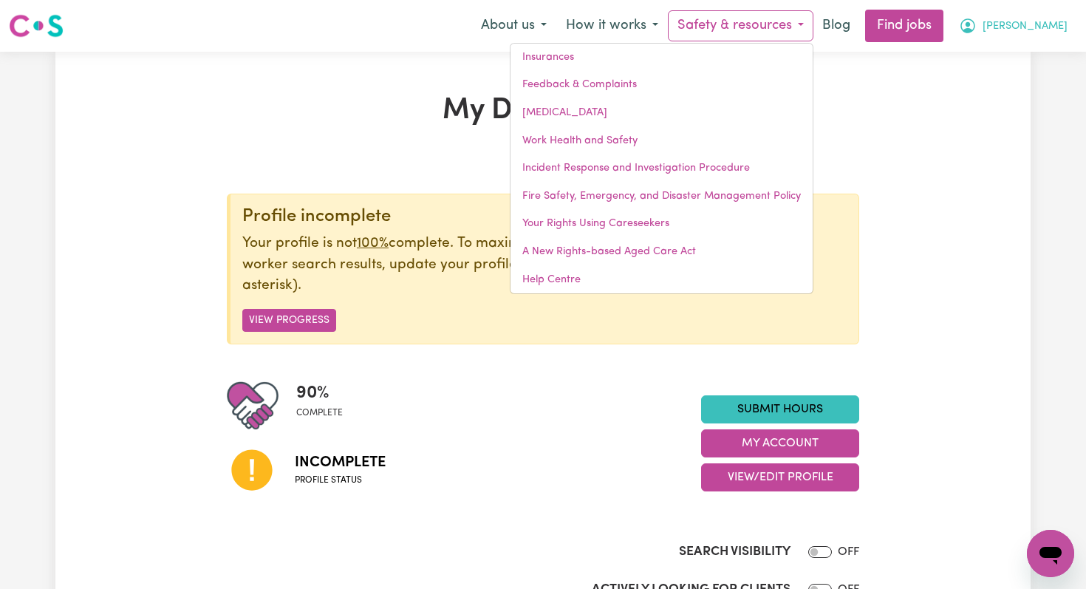
click at [1036, 28] on button "[PERSON_NAME]" at bounding box center [1013, 25] width 128 height 31
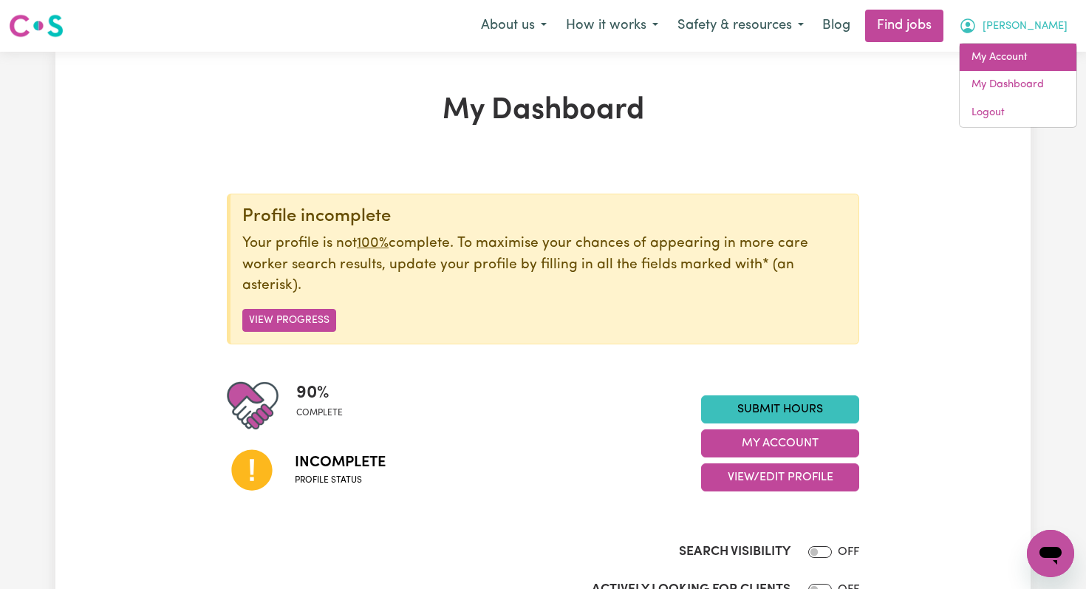
click at [1009, 51] on link "My Account" at bounding box center [1017, 58] width 117 height 28
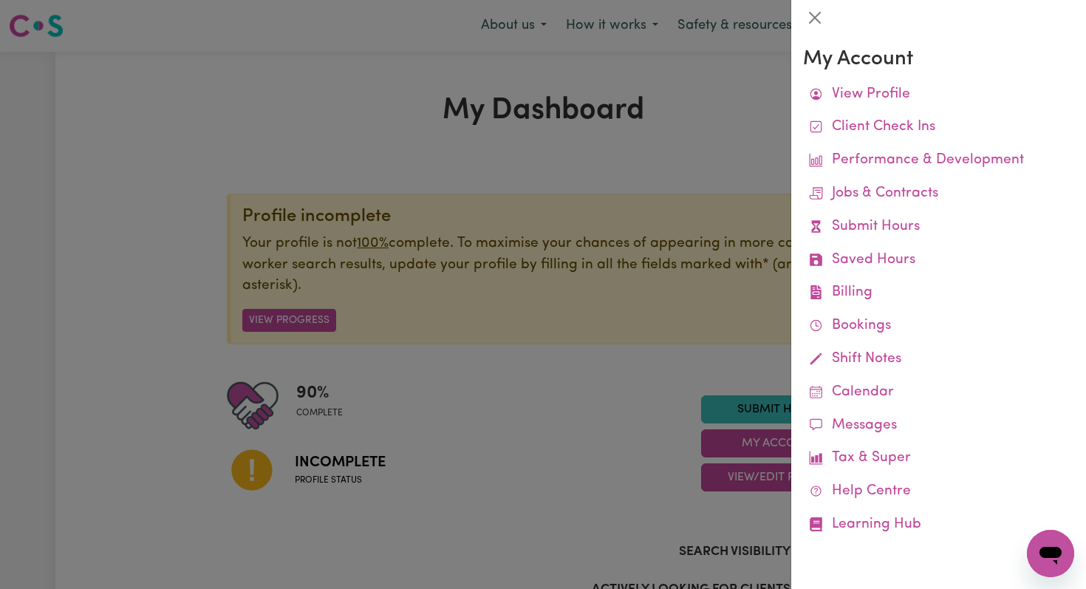
click at [561, 439] on div at bounding box center [543, 294] width 1086 height 589
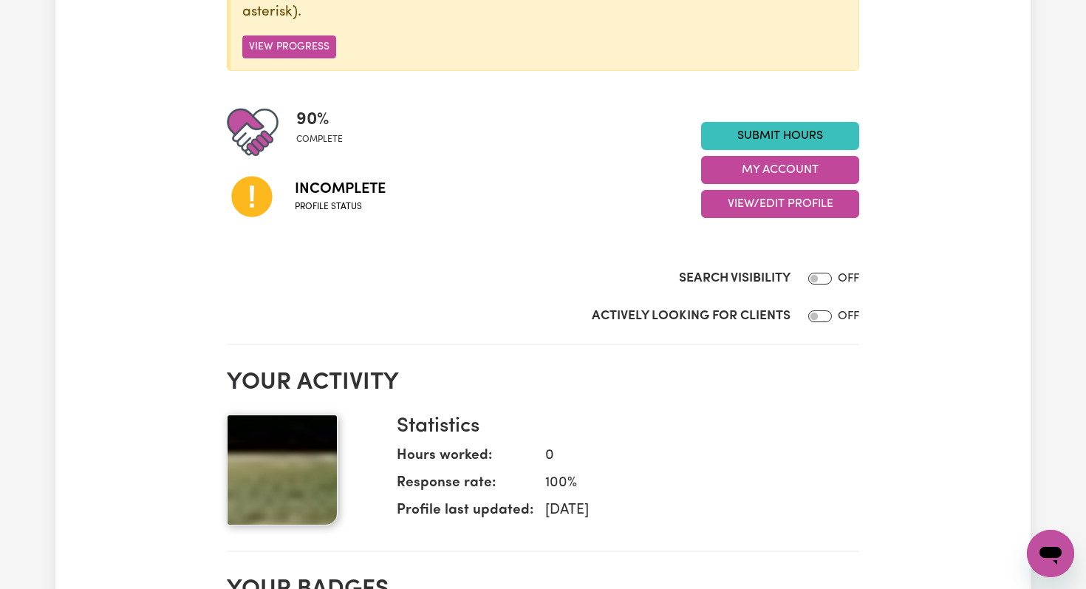
scroll to position [274, 0]
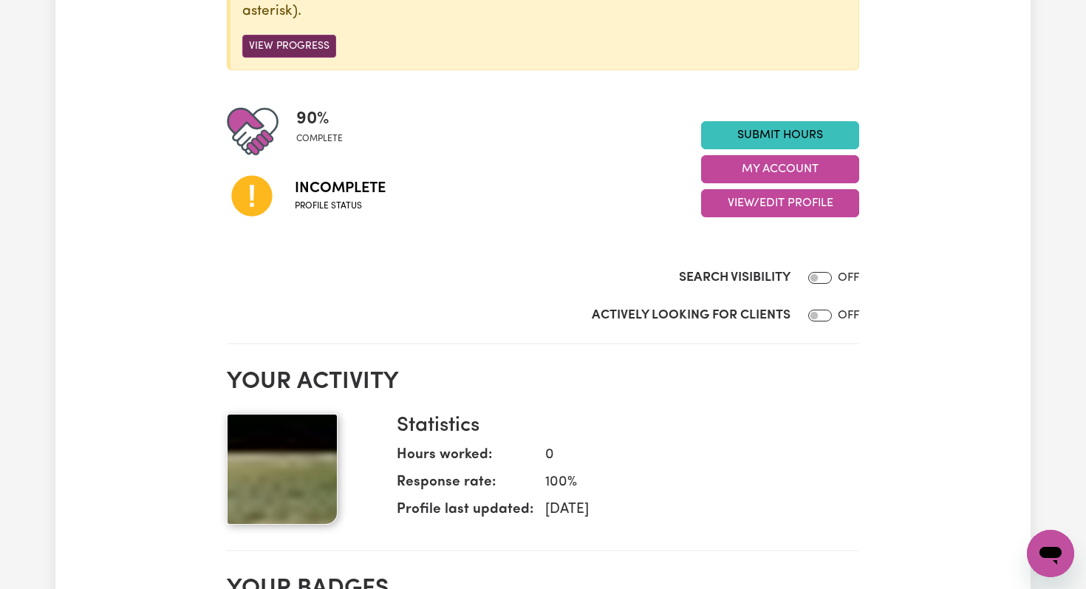
click at [317, 49] on button "View Progress" at bounding box center [289, 46] width 94 height 23
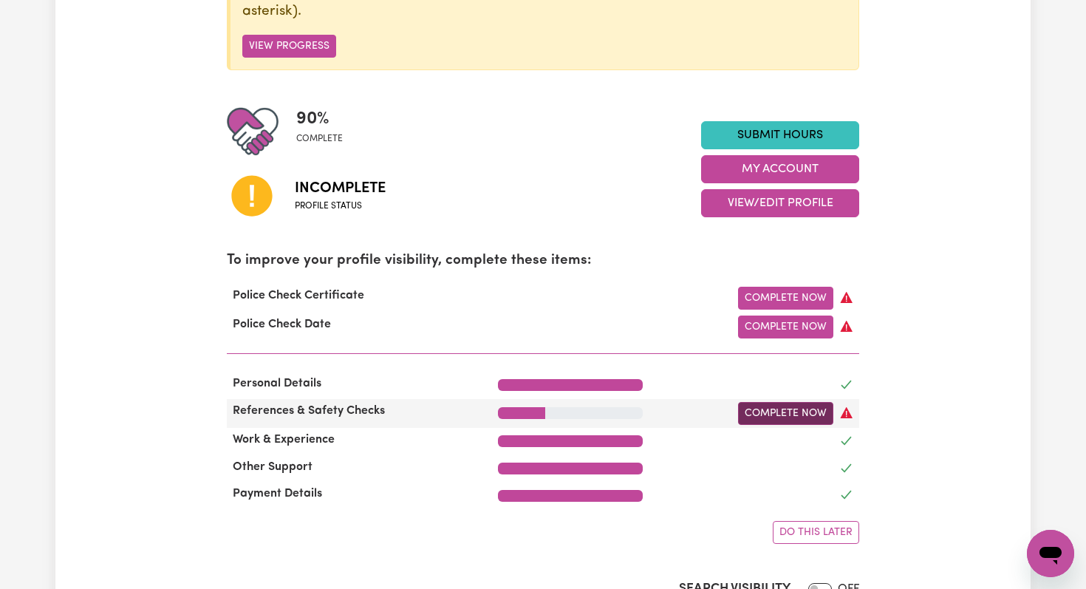
click at [754, 414] on link "Complete Now" at bounding box center [785, 413] width 95 height 23
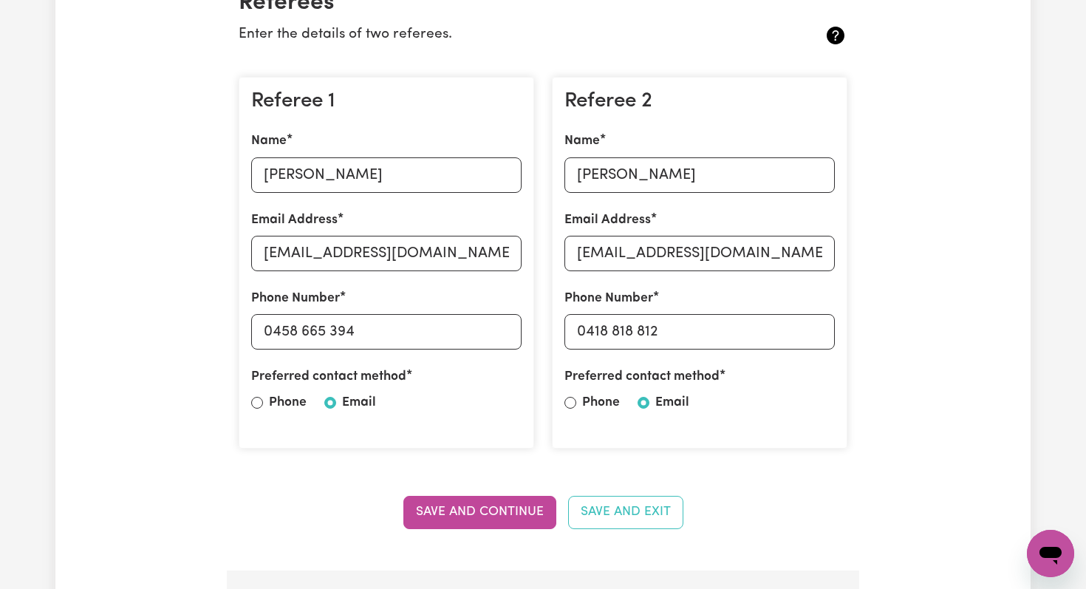
scroll to position [380, 0]
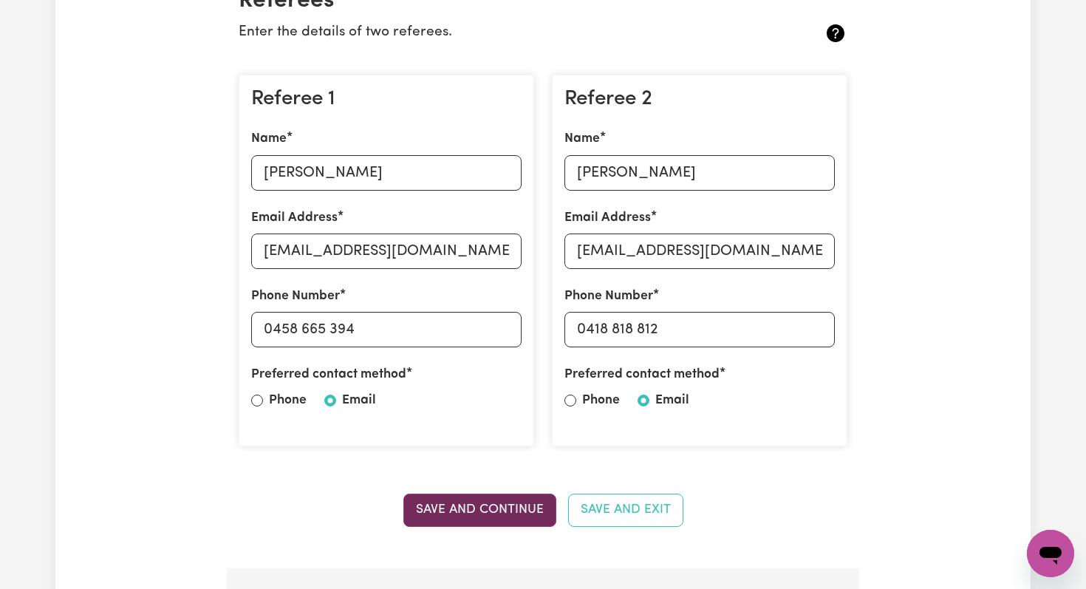
click at [437, 513] on button "Save and Continue" at bounding box center [479, 509] width 153 height 32
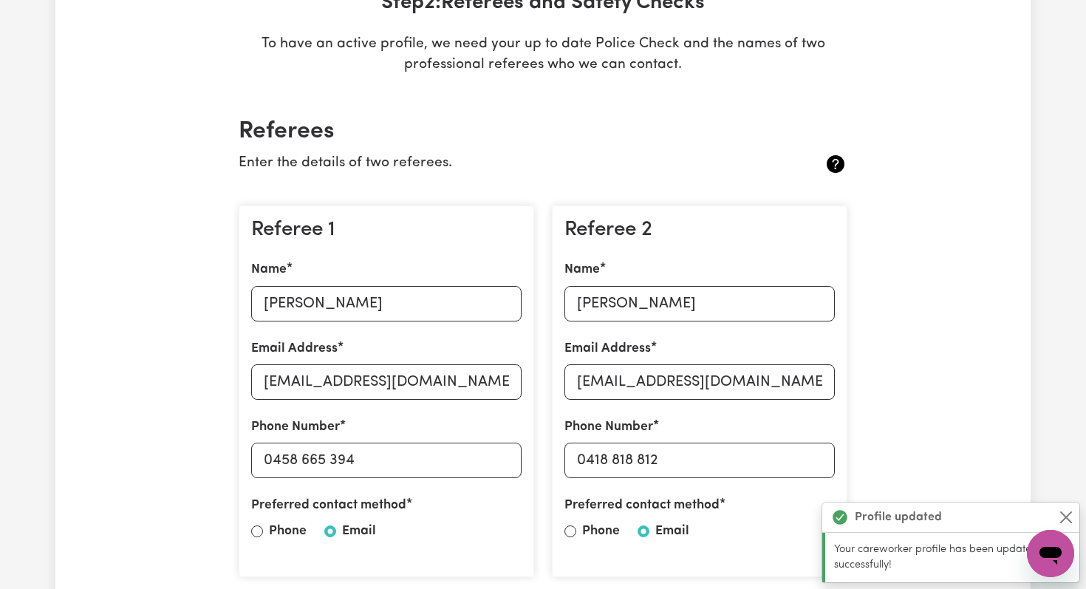
scroll to position [0, 0]
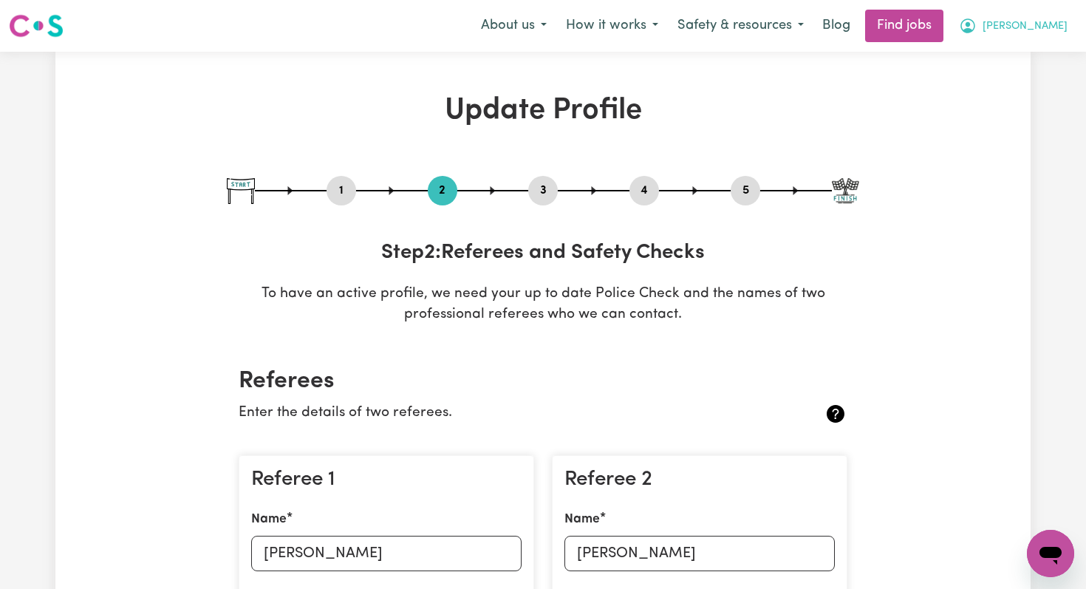
click at [1053, 30] on span "[PERSON_NAME]" at bounding box center [1024, 26] width 85 height 16
click at [1005, 85] on link "My Dashboard" at bounding box center [1017, 85] width 117 height 28
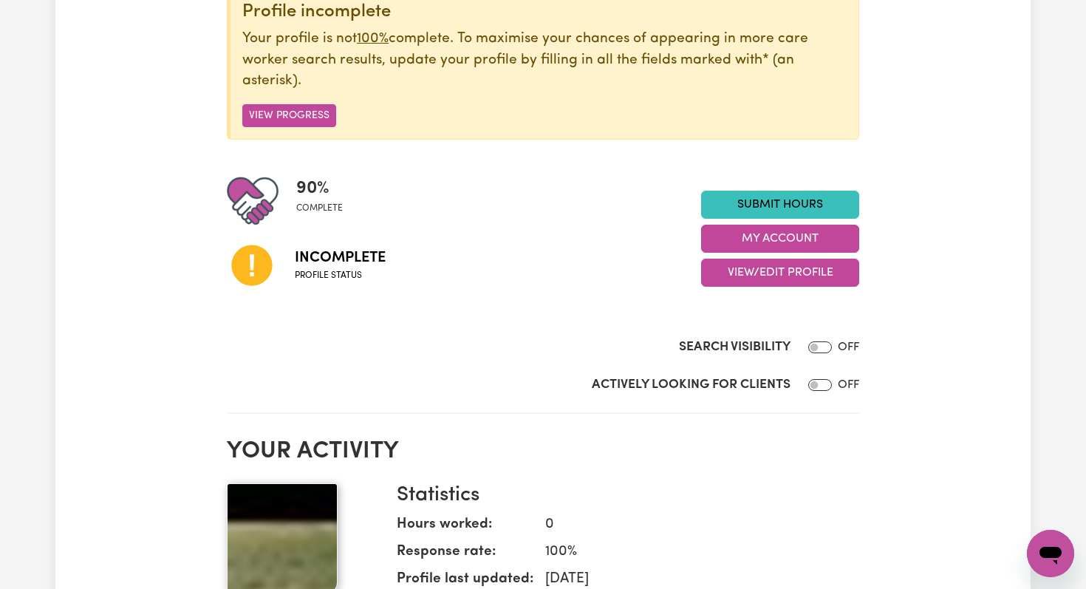
scroll to position [87, 0]
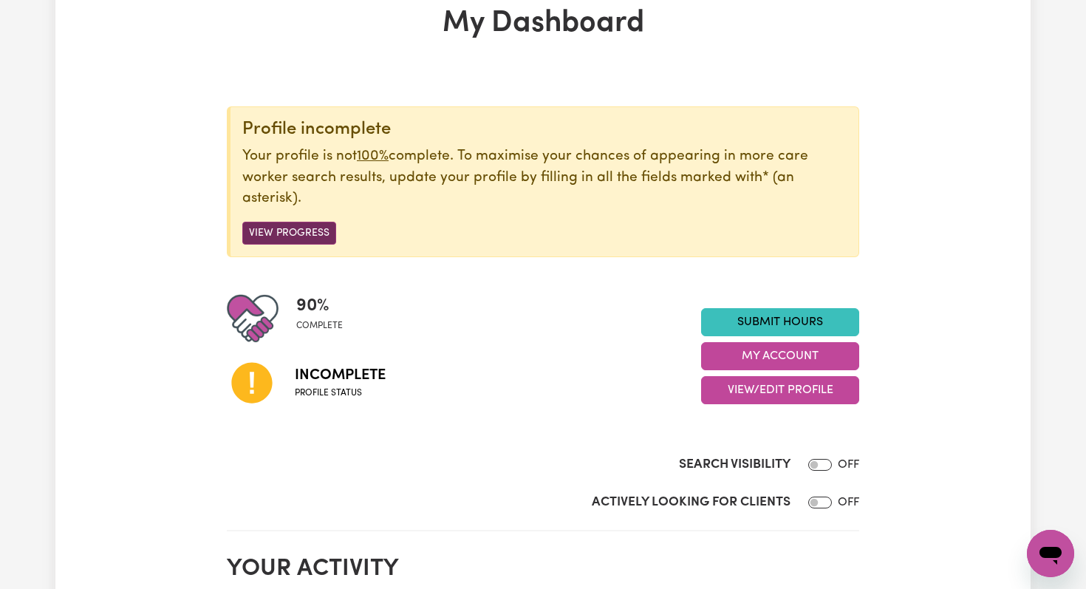
click at [292, 235] on button "View Progress" at bounding box center [289, 233] width 94 height 23
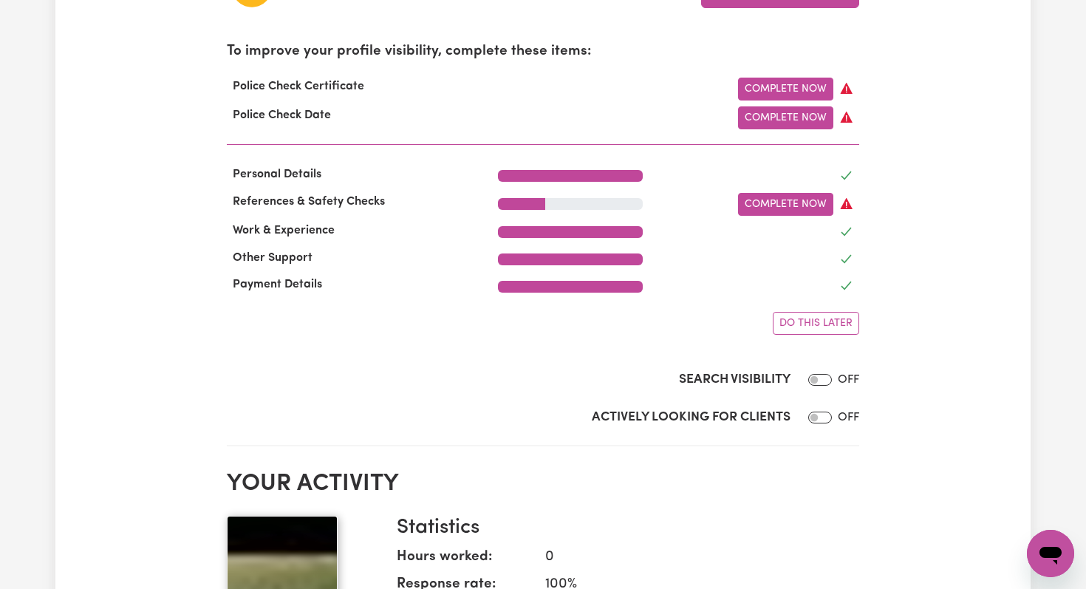
scroll to position [487, 0]
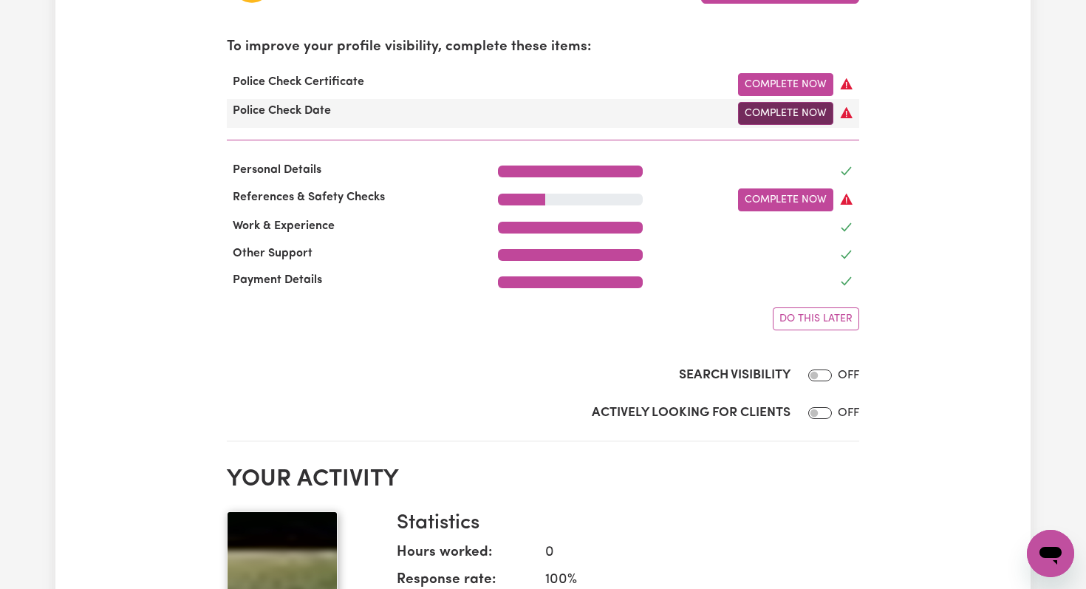
click at [748, 112] on link "Complete Now" at bounding box center [785, 113] width 95 height 23
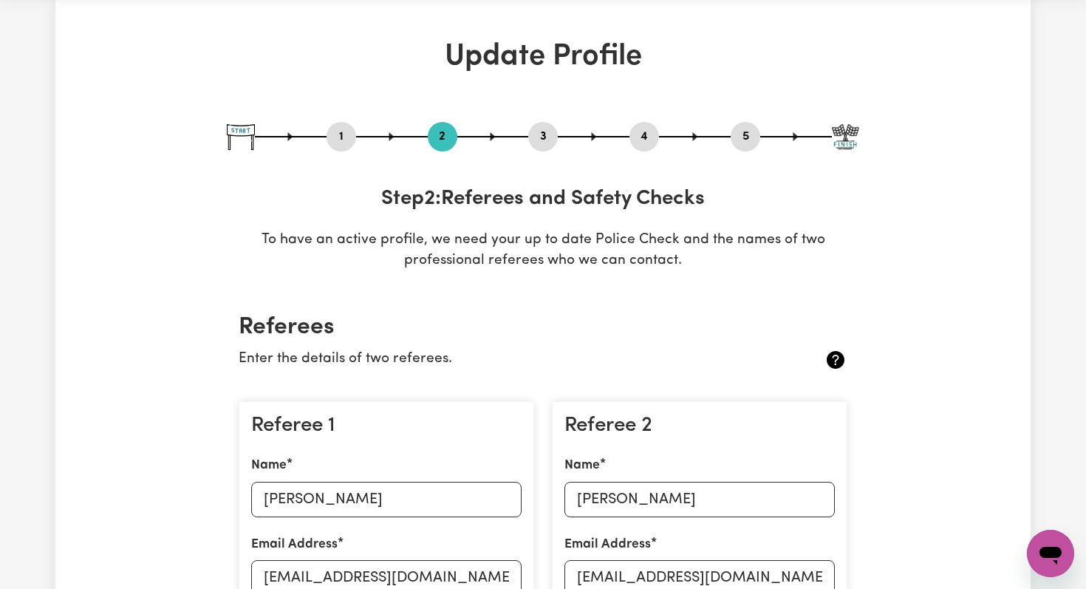
scroll to position [9, 0]
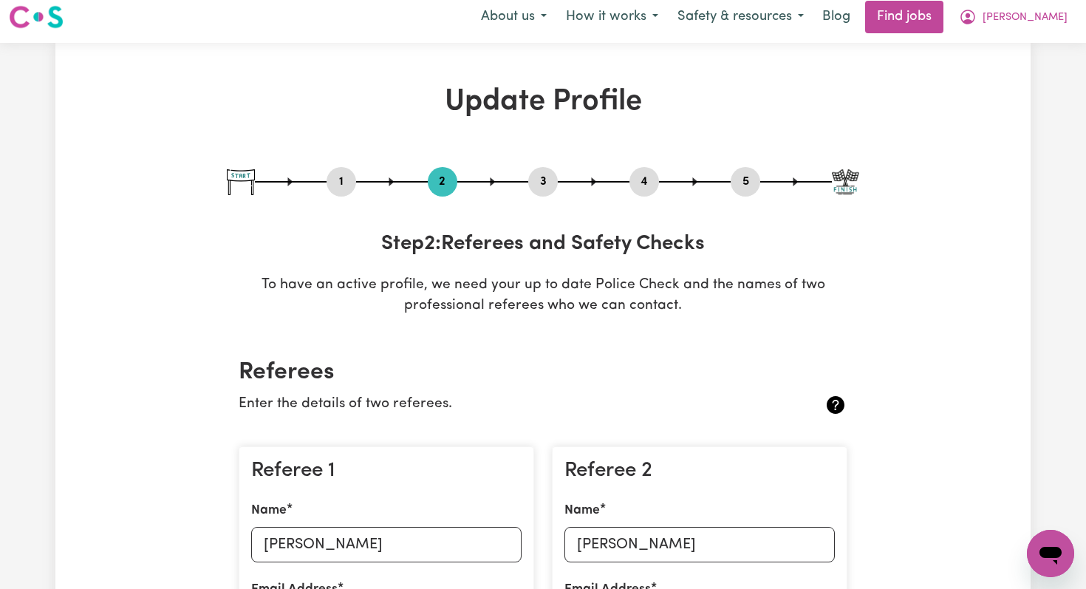
click at [640, 182] on button "4" at bounding box center [644, 181] width 30 height 19
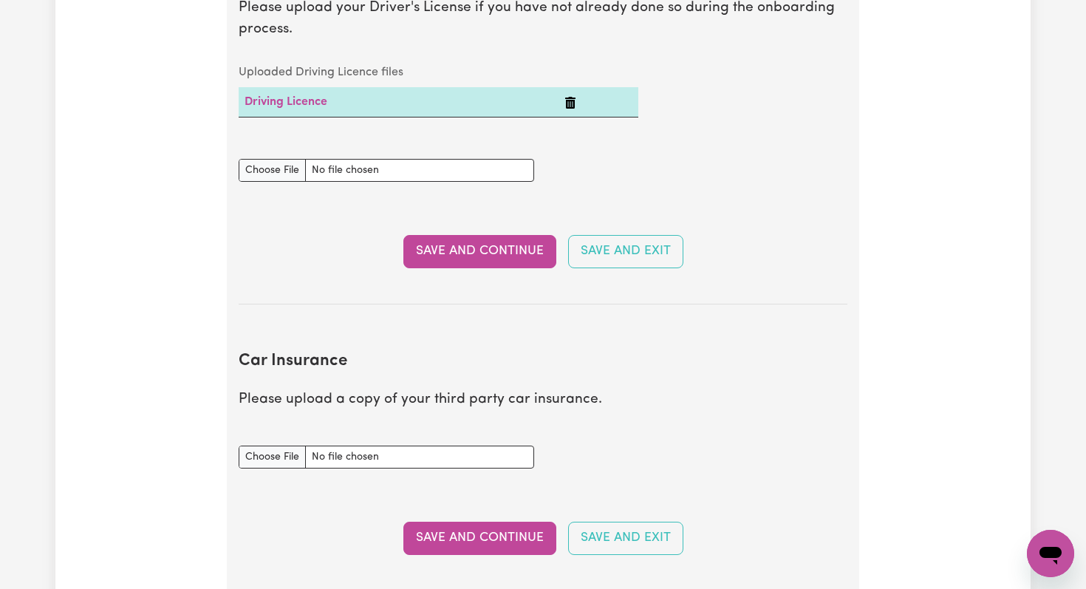
scroll to position [739, 0]
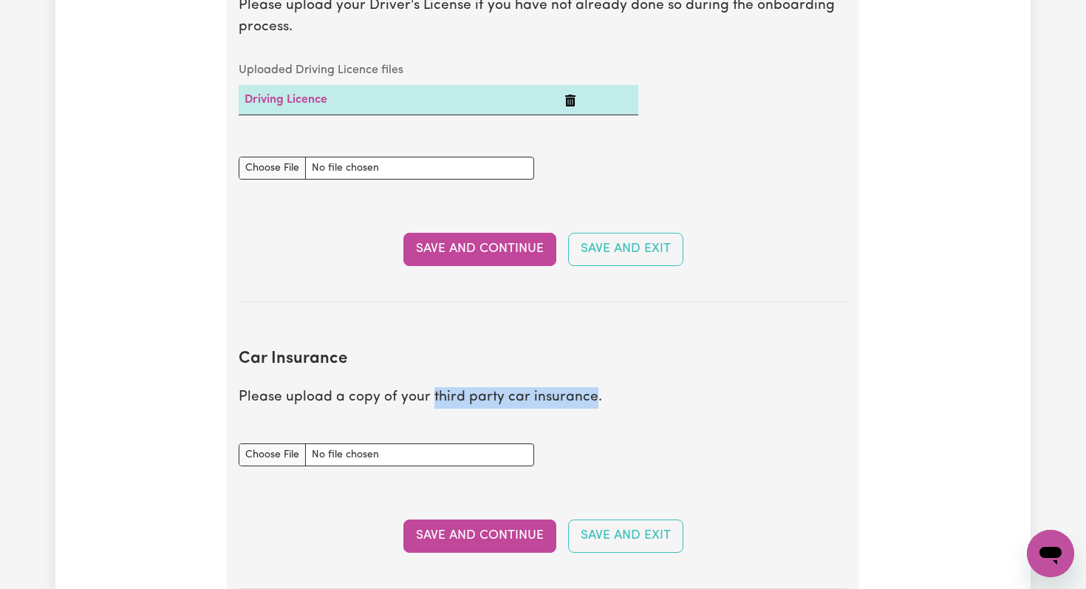
drag, startPoint x: 589, startPoint y: 397, endPoint x: 429, endPoint y: 395, distance: 160.3
click at [429, 395] on p "Please upload a copy of your third party car insurance." at bounding box center [543, 397] width 609 height 21
copy p "third party car insurance"
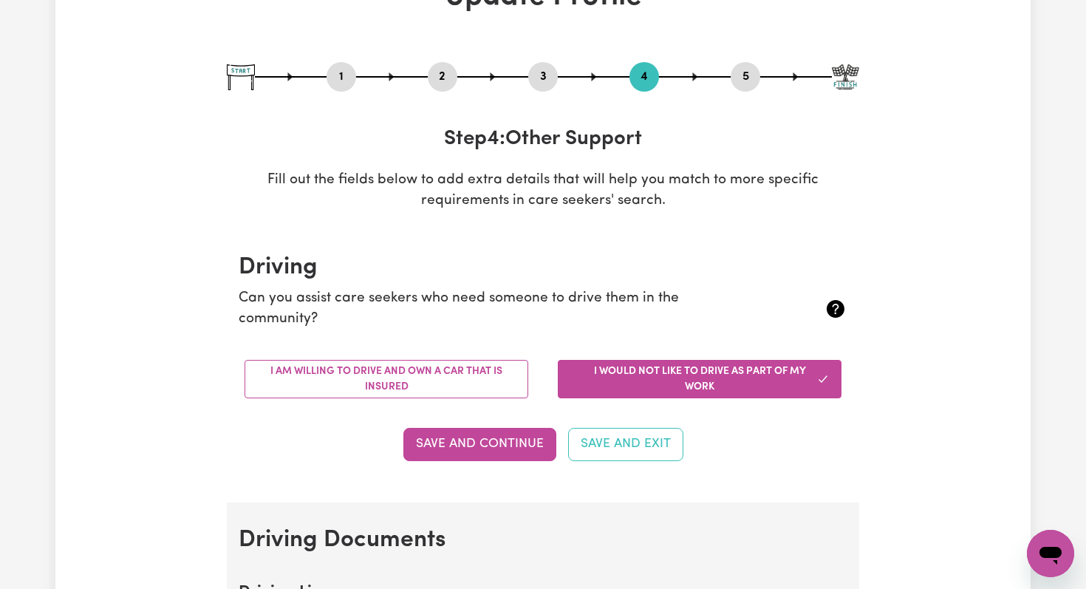
scroll to position [0, 0]
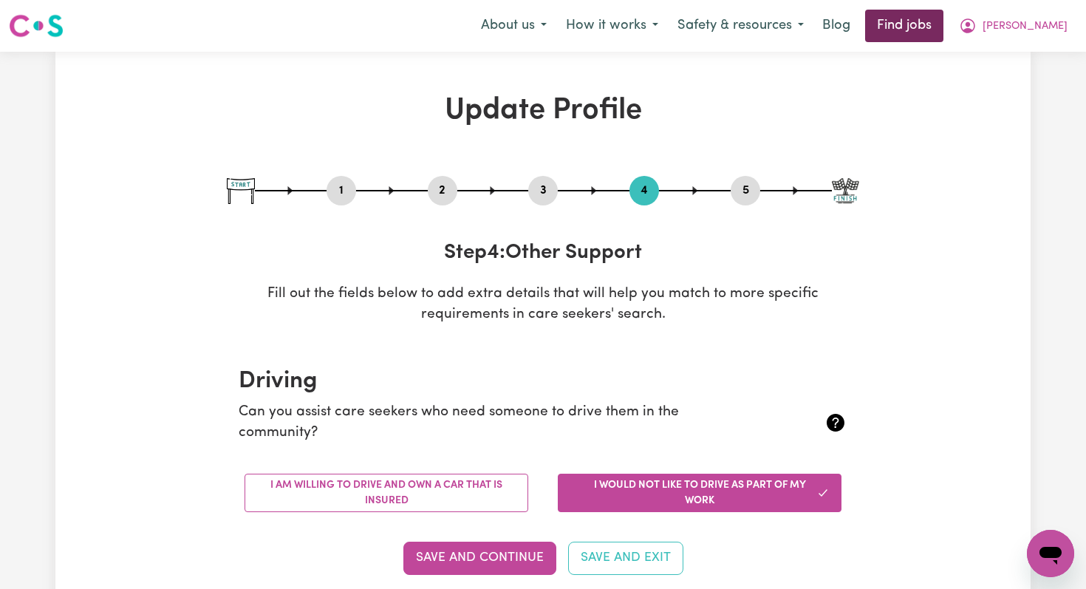
click at [943, 27] on link "Find jobs" at bounding box center [904, 26] width 78 height 32
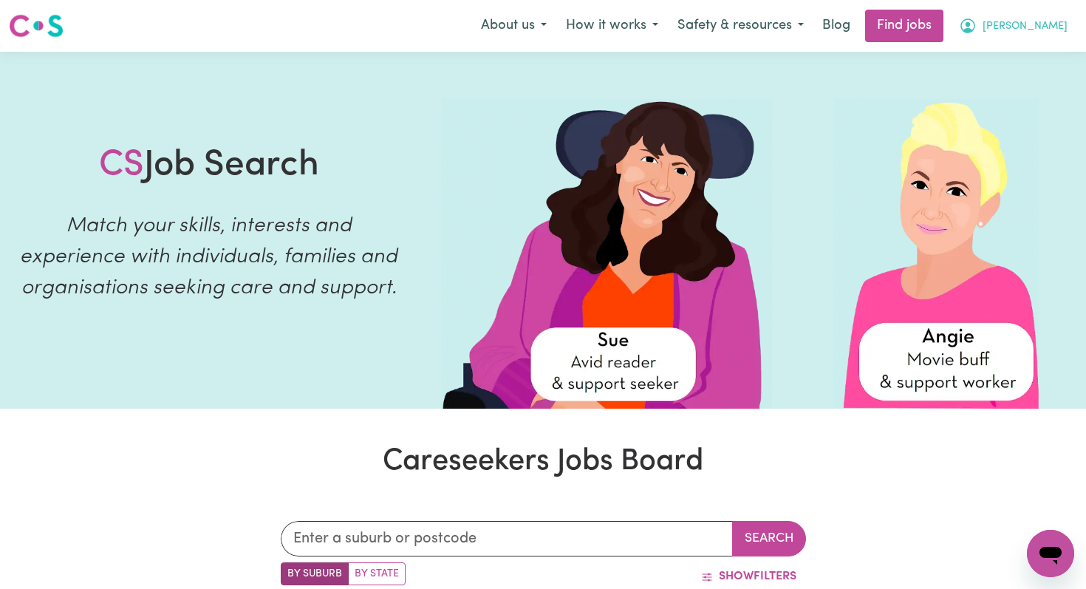
click at [1055, 25] on span "[PERSON_NAME]" at bounding box center [1024, 26] width 85 height 16
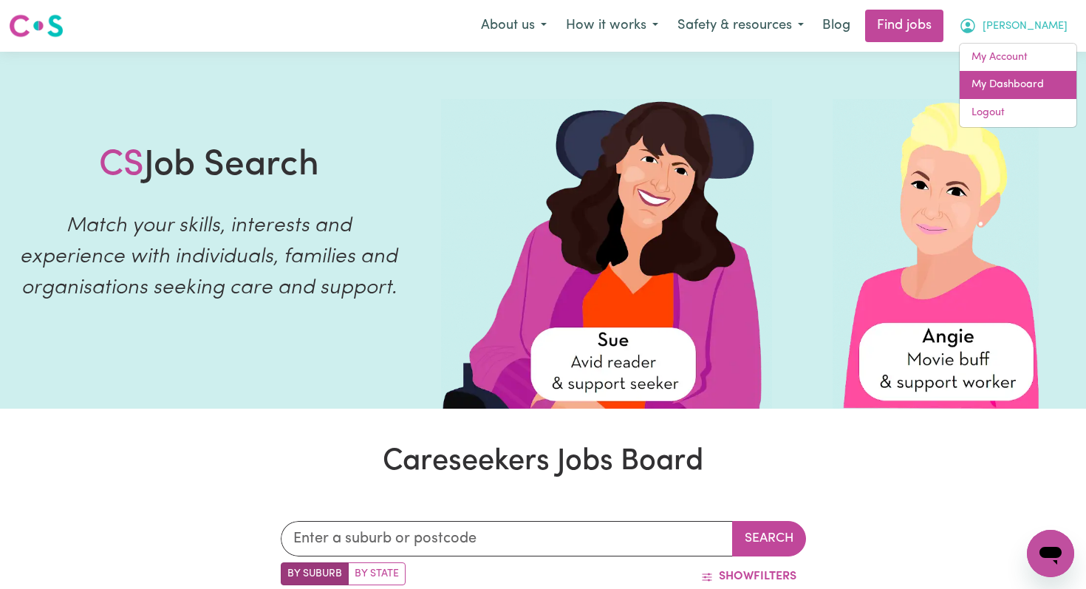
click at [990, 82] on link "My Dashboard" at bounding box center [1017, 85] width 117 height 28
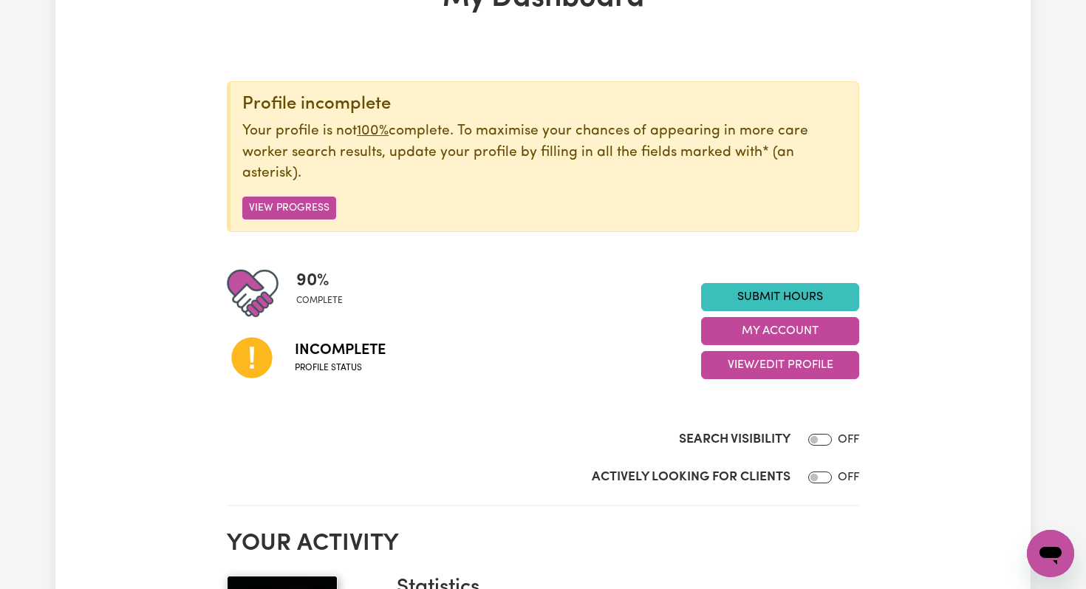
scroll to position [154, 0]
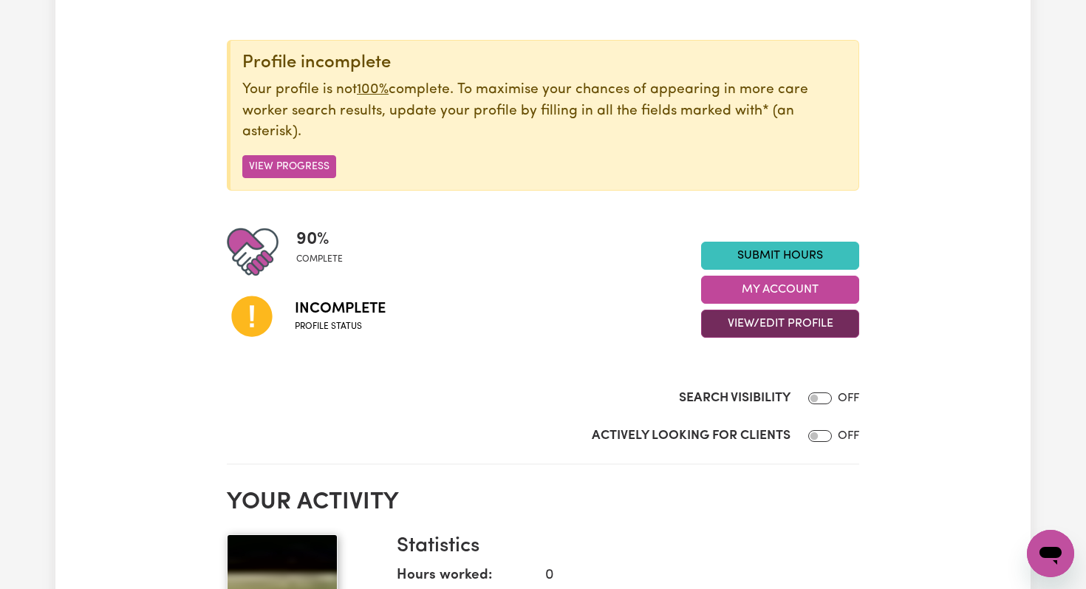
click at [777, 331] on button "View/Edit Profile" at bounding box center [780, 323] width 158 height 28
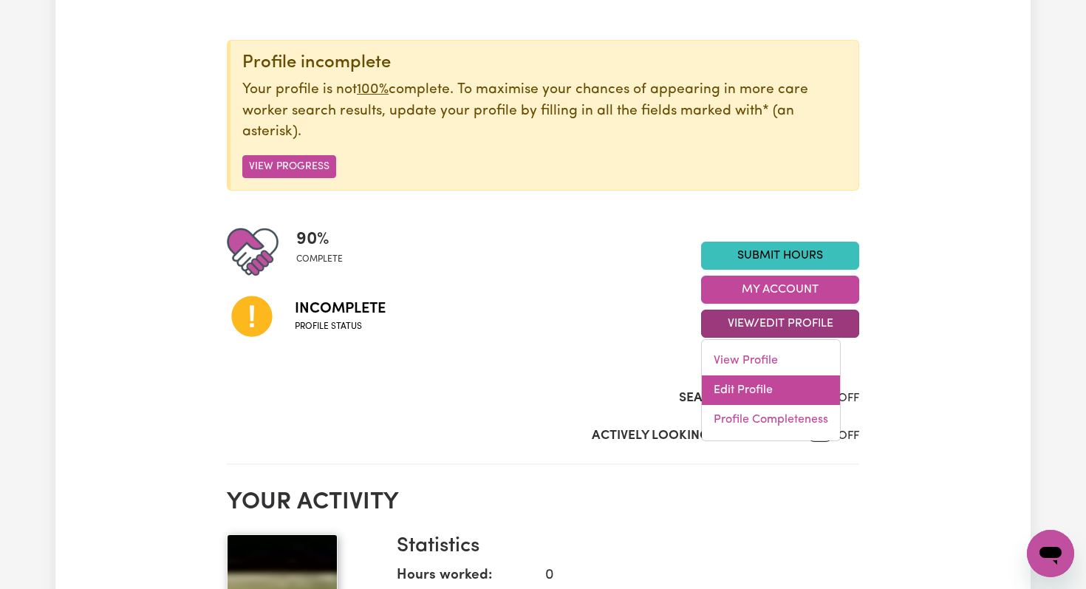
click at [736, 389] on link "Edit Profile" at bounding box center [771, 390] width 138 height 30
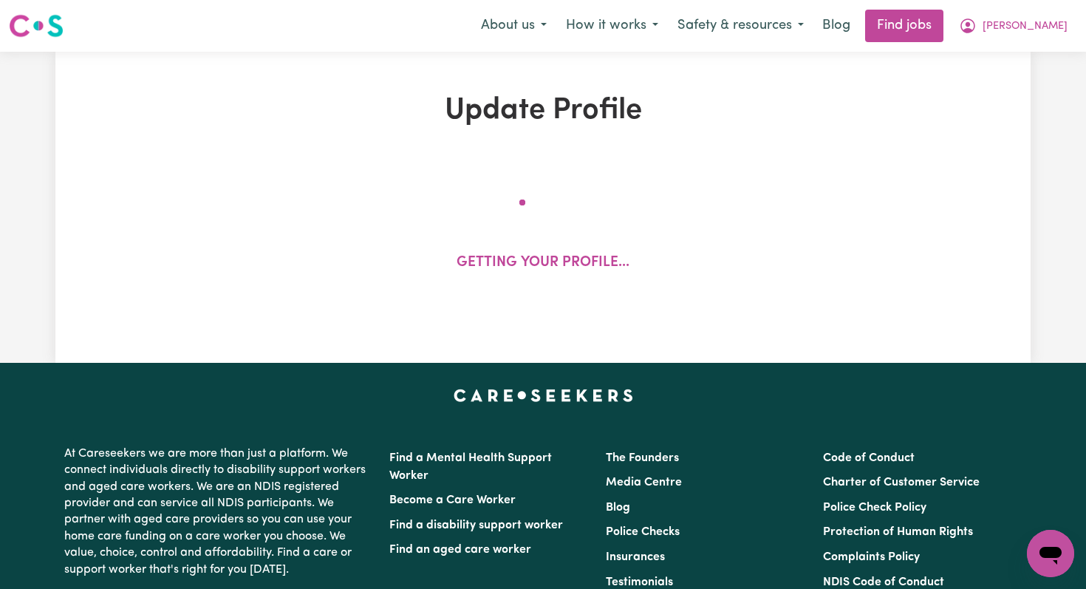
select select "[DEMOGRAPHIC_DATA]"
select select "[DEMOGRAPHIC_DATA] Citizen"
select select "Studying a healthcare related degree or qualification"
select select "65"
select select "95"
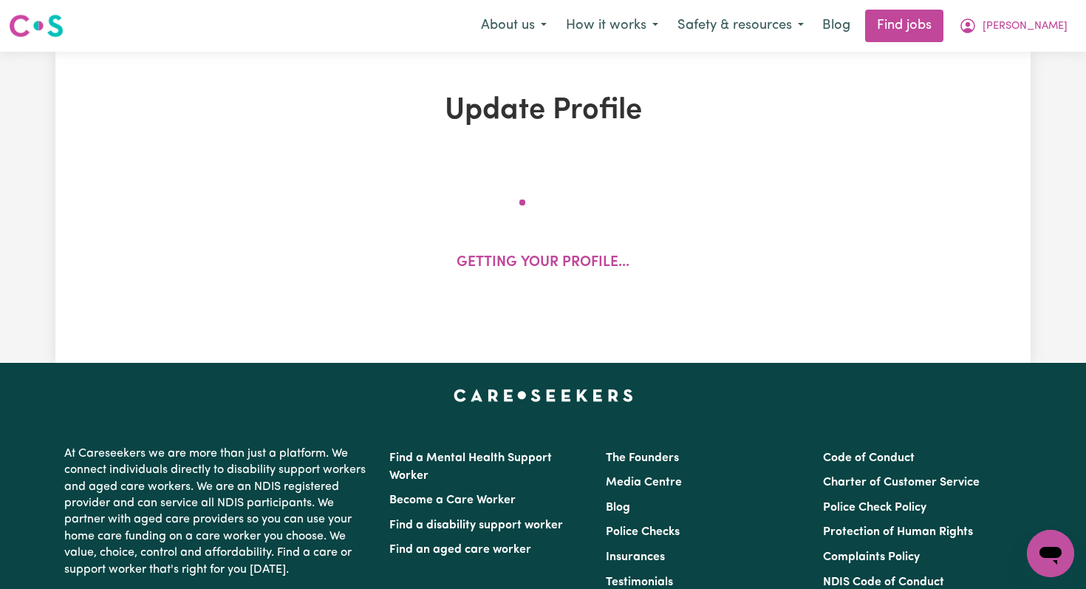
select select "120"
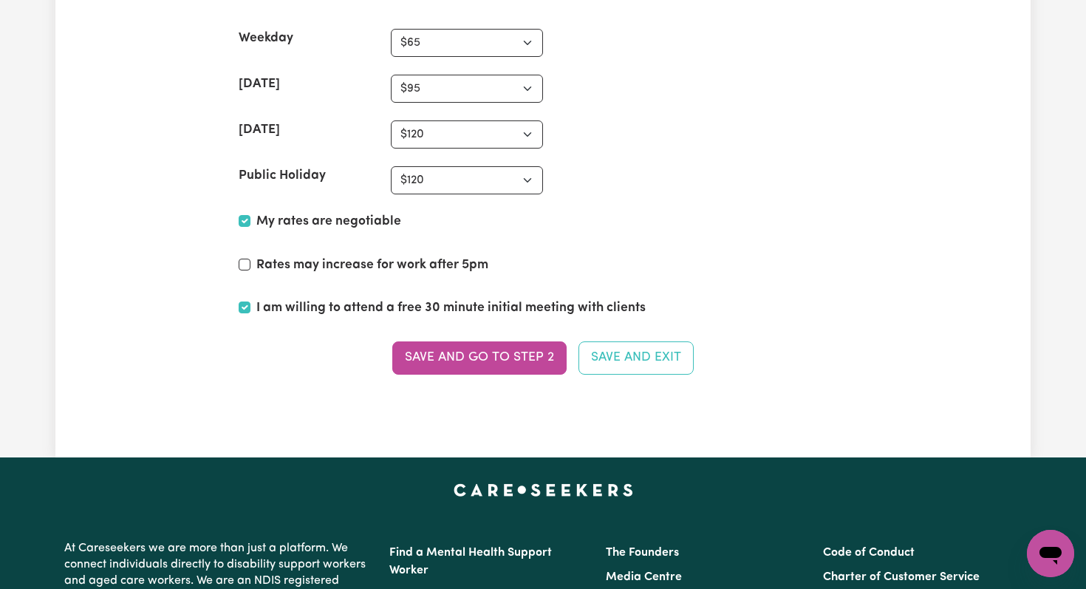
scroll to position [3698, 0]
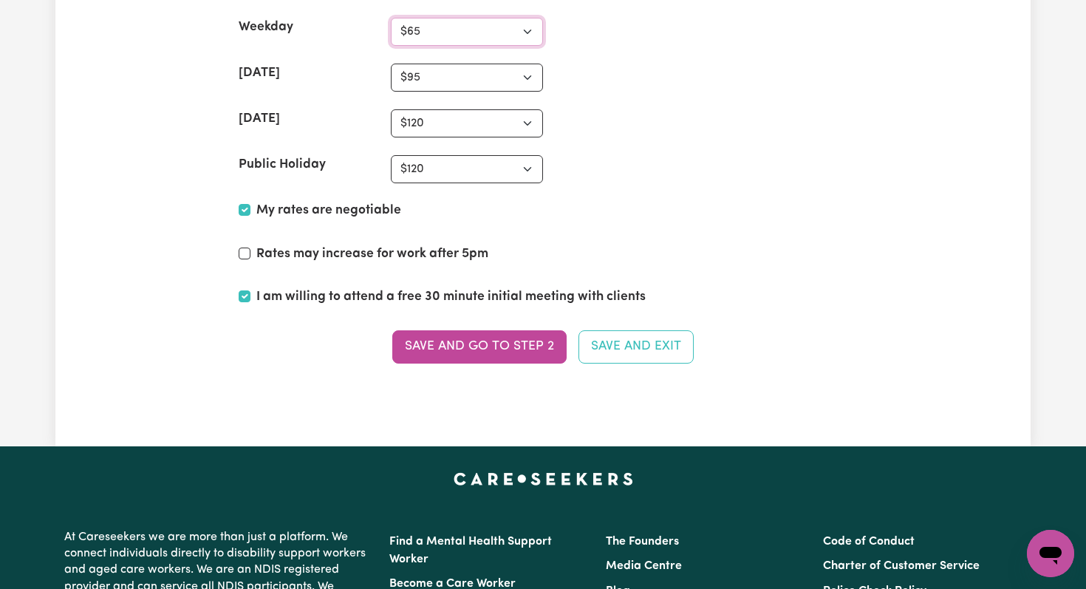
click at [422, 25] on select "N/A $37 $38 $39 $40 $41 $42 $43 $44 $45 $46 $47 $48 $49 $50 $51 $52 $53 $54 $55…" at bounding box center [467, 32] width 152 height 28
select select "68"
click at [444, 123] on select "N/A $37 $38 $39 $40 $41 $42 $43 $44 $45 $46 $47 $48 $49 $50 $51 $52 $53 $54 $55…" at bounding box center [467, 123] width 152 height 28
select select "122"
click at [440, 168] on select "N/A $37 $38 $39 $40 $41 $42 $43 $44 $45 $46 $47 $48 $49 $50 $51 $52 $53 $54 $55…" at bounding box center [467, 169] width 152 height 28
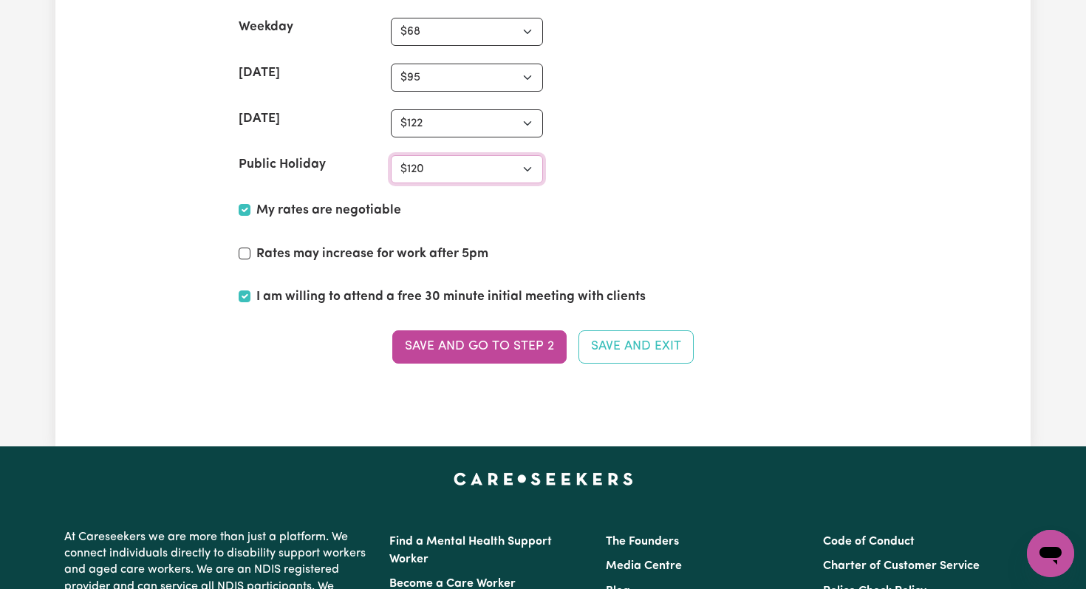
select select "150"
click at [445, 350] on button "Save and go to Step 2" at bounding box center [479, 346] width 174 height 32
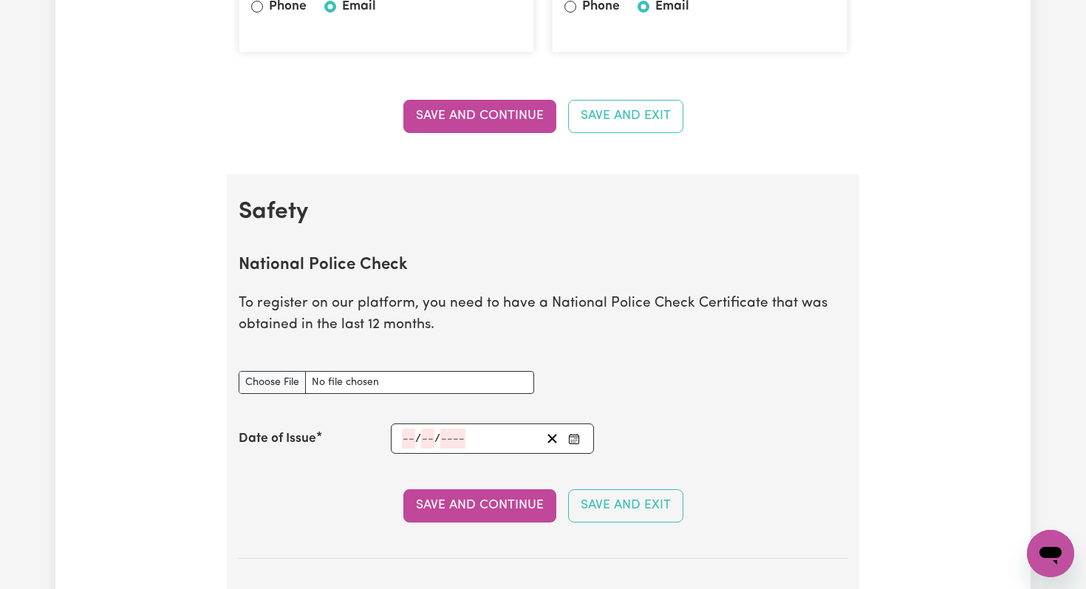
scroll to position [0, 0]
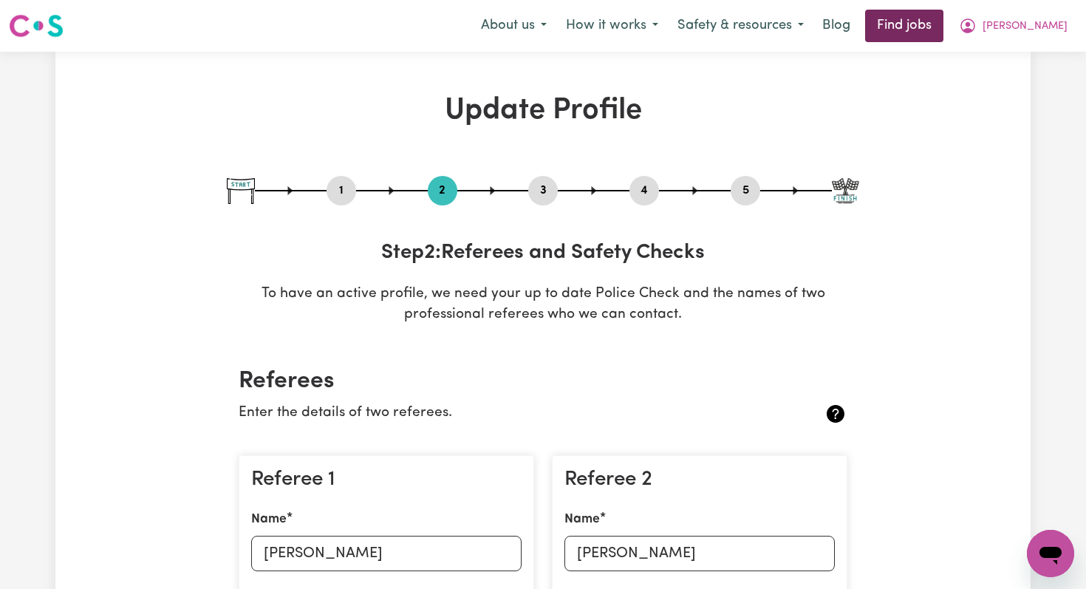
click at [943, 29] on link "Find jobs" at bounding box center [904, 26] width 78 height 32
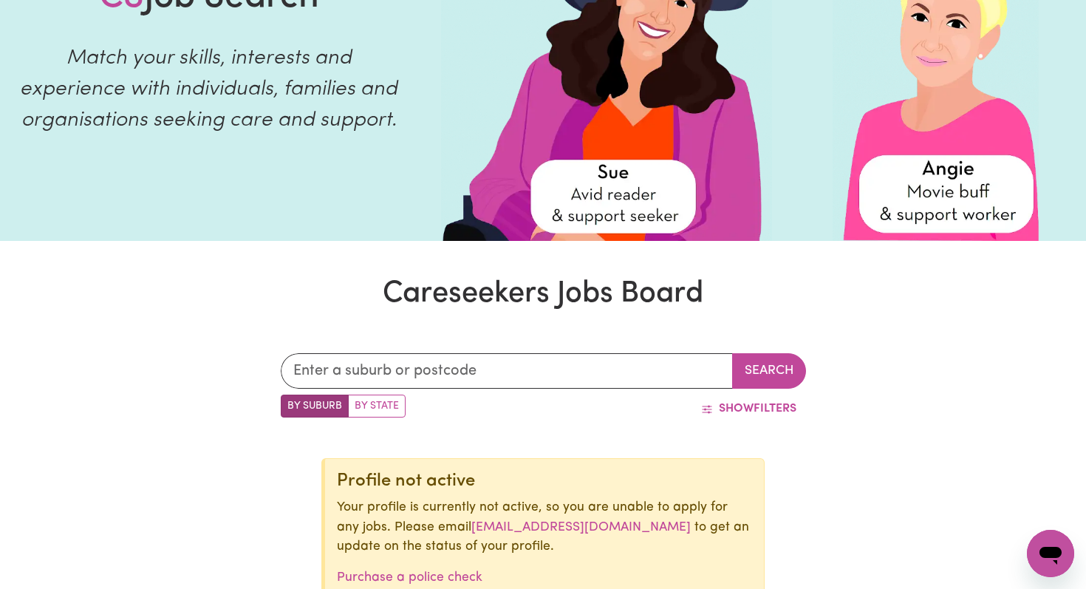
scroll to position [171, 0]
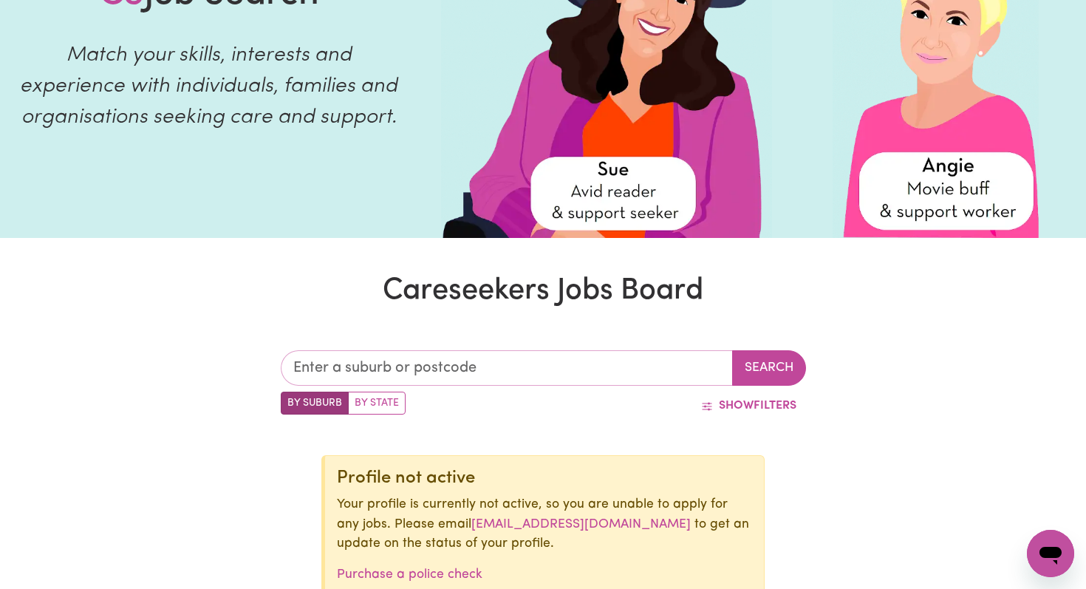
click at [364, 372] on input "text" at bounding box center [507, 367] width 452 height 35
type input "blairgow"
type input "blairgowRIE, [GEOGRAPHIC_DATA], 3942"
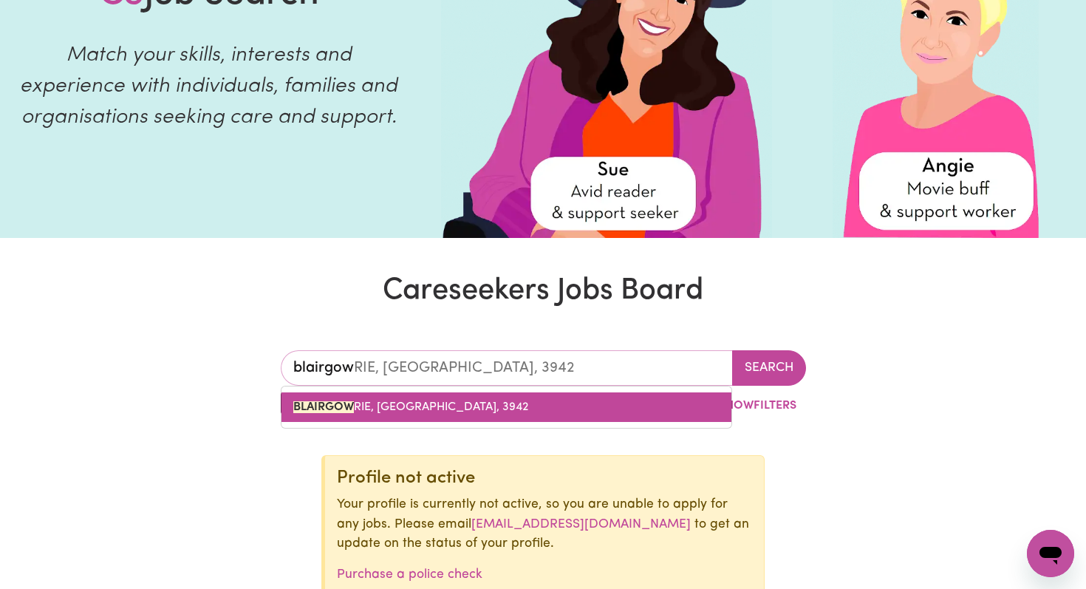
click at [373, 409] on span "BLAIRGOW RIE, [GEOGRAPHIC_DATA], 3942" at bounding box center [410, 407] width 235 height 12
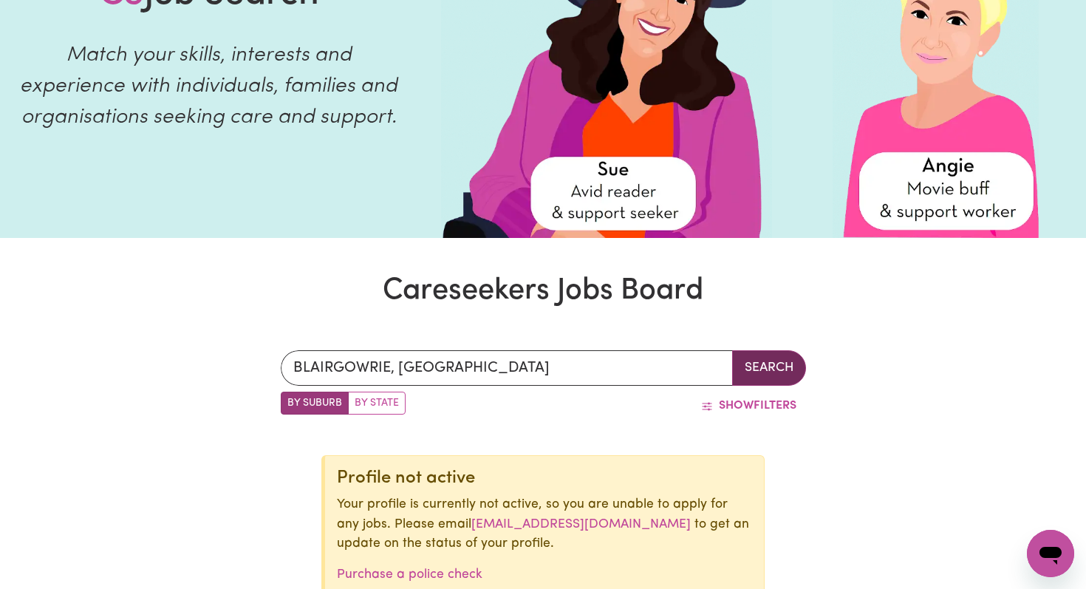
click at [776, 372] on button "Search" at bounding box center [769, 367] width 74 height 35
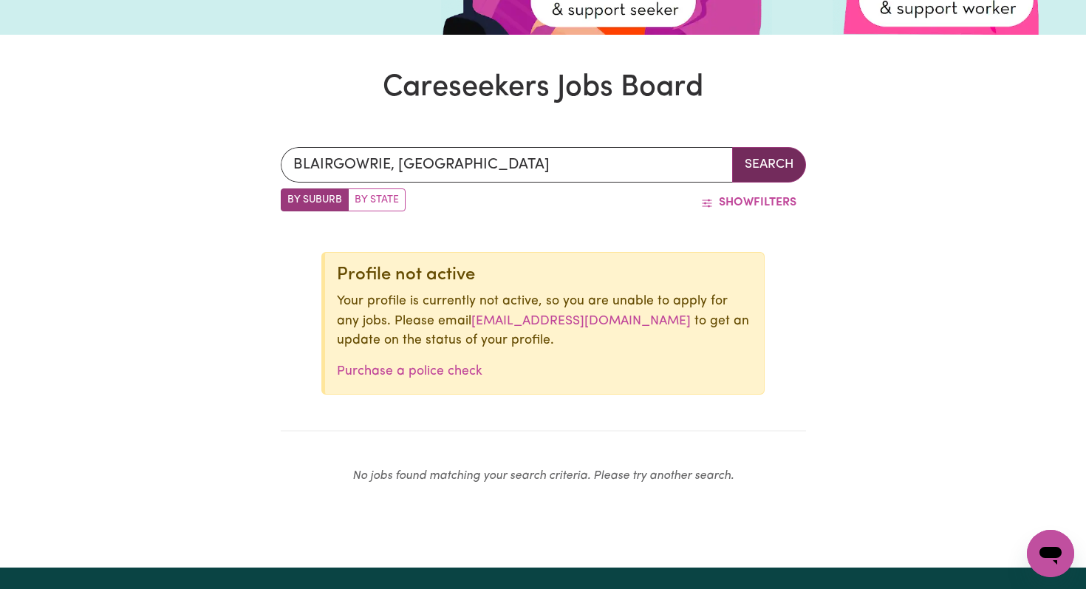
scroll to position [374, 0]
type input "BLAIRGOWRIE, [GEOGRAPHIC_DATA], 3942"
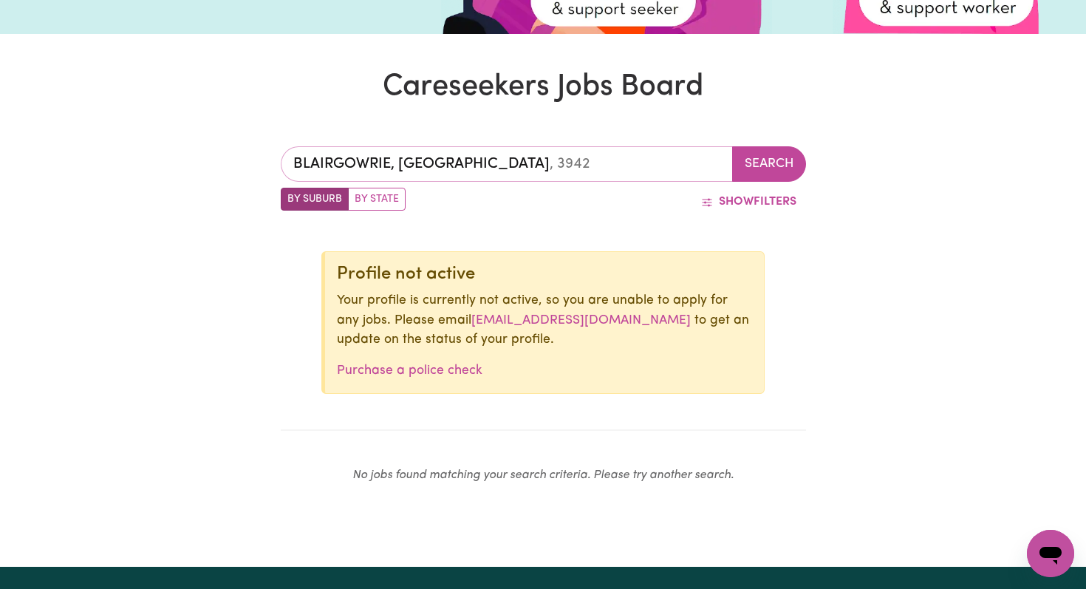
click at [435, 163] on input "BLAIRGOWRIE, [GEOGRAPHIC_DATA]" at bounding box center [507, 163] width 452 height 35
type input "s"
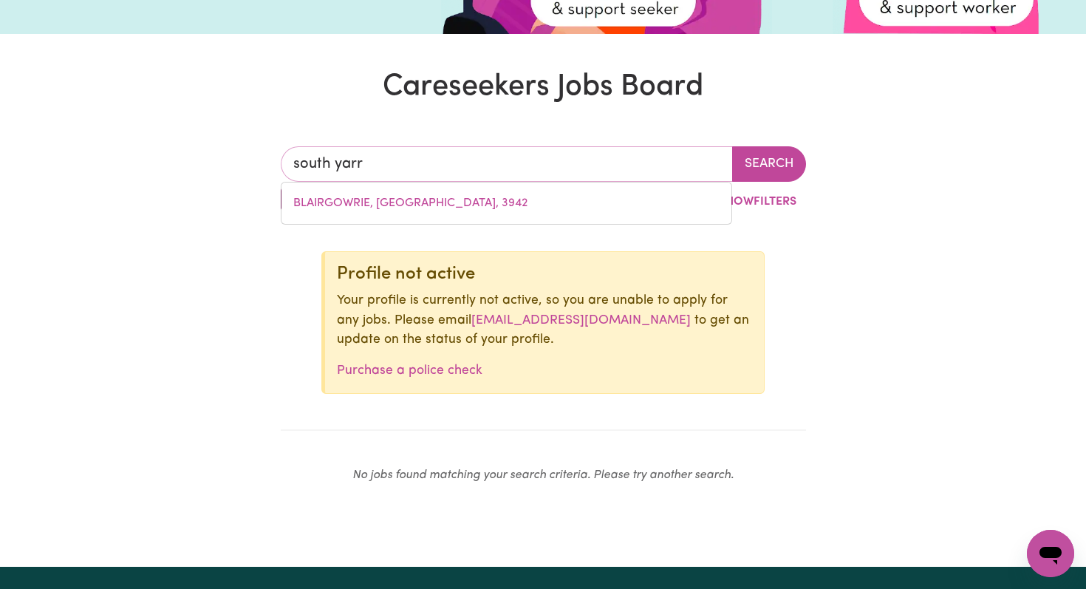
type input "south yarra"
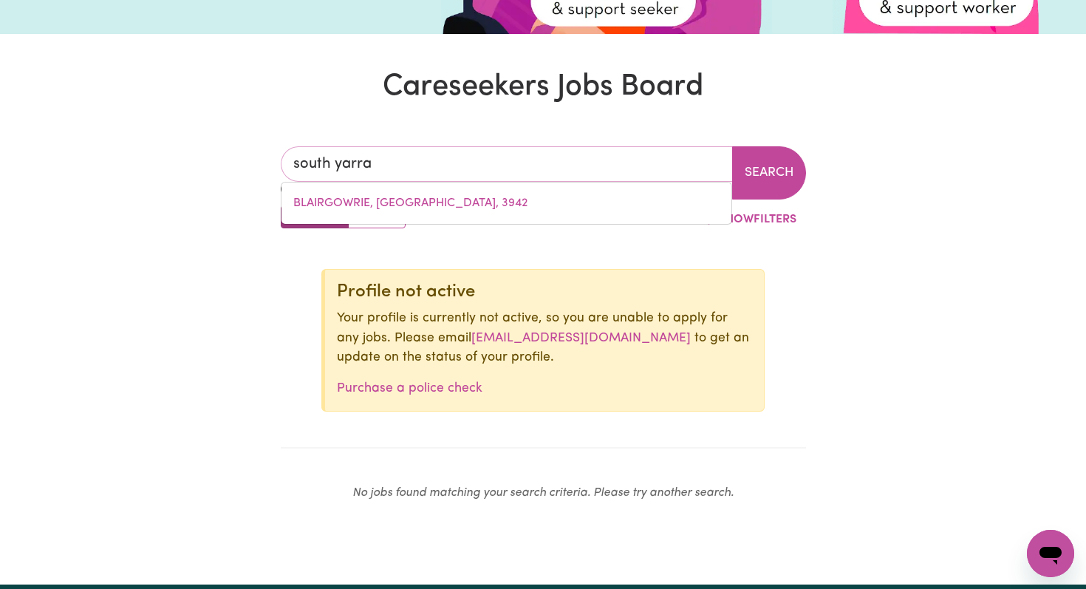
type input "[GEOGRAPHIC_DATA], [GEOGRAPHIC_DATA], 3141"
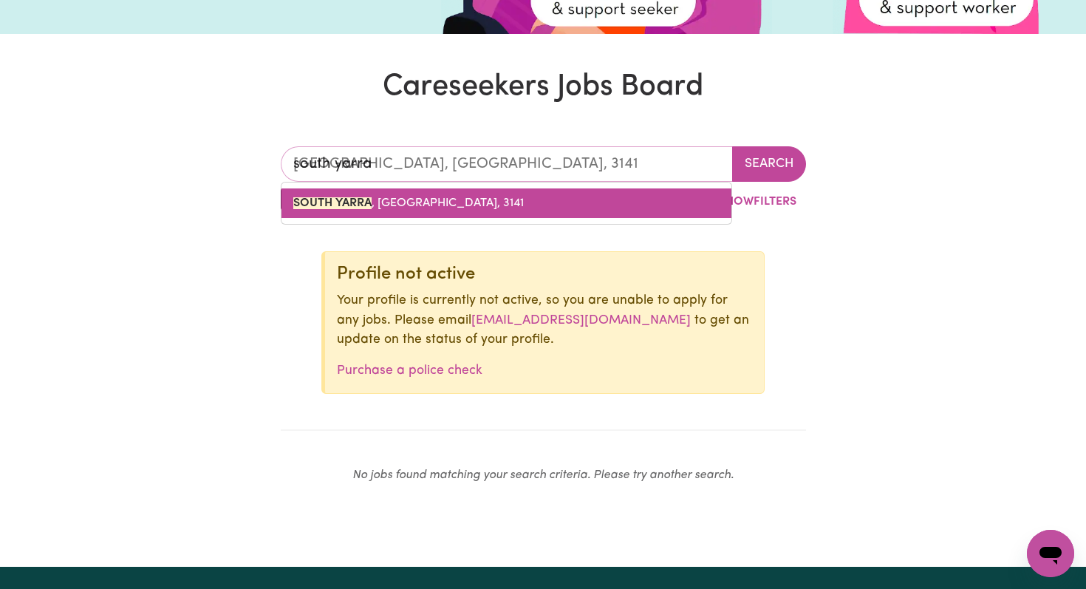
click at [417, 202] on span "[GEOGRAPHIC_DATA] , [GEOGRAPHIC_DATA], 3141" at bounding box center [408, 203] width 230 height 12
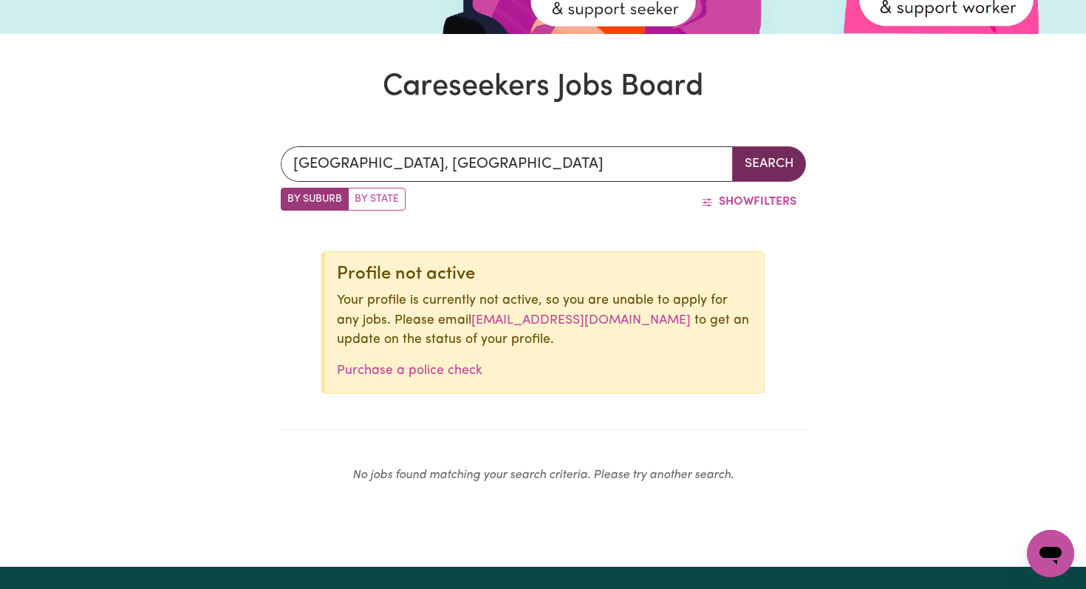
click at [778, 162] on button "Search" at bounding box center [769, 163] width 74 height 35
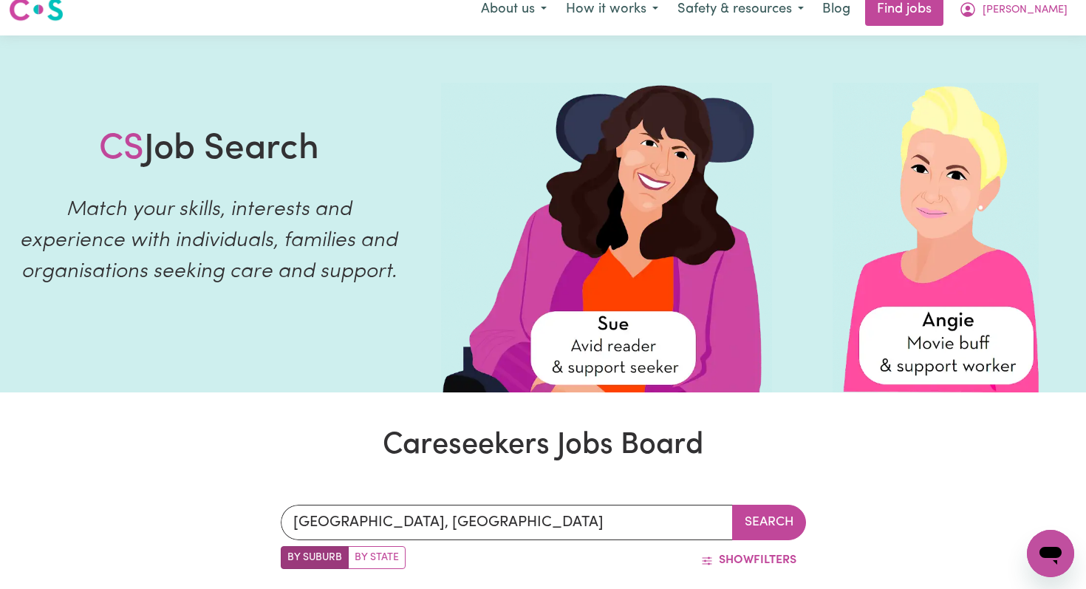
scroll to position [3, 0]
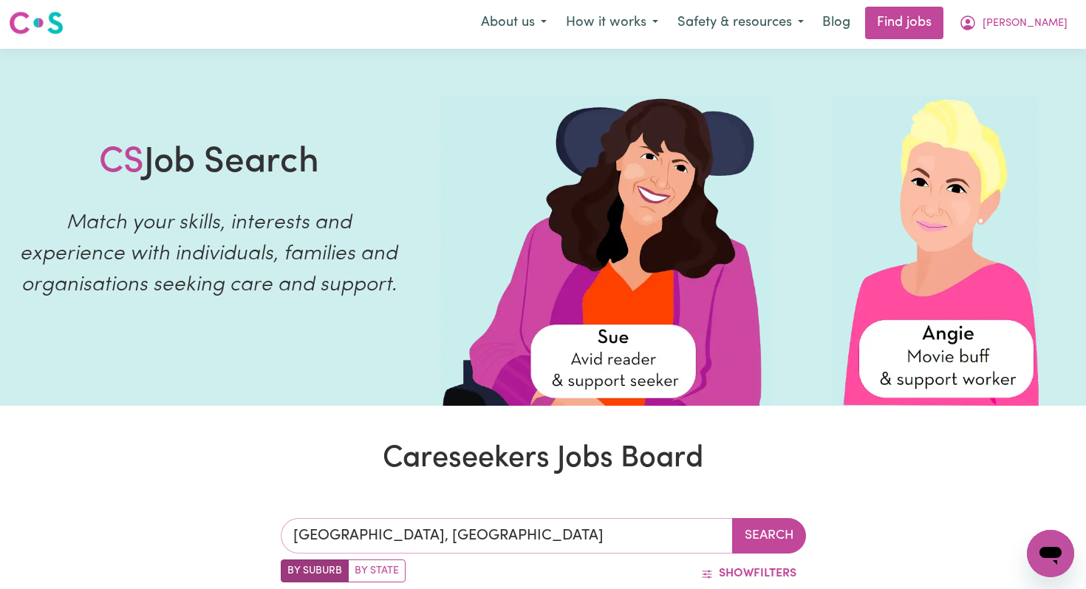
type input "[GEOGRAPHIC_DATA], [GEOGRAPHIC_DATA], 3141"
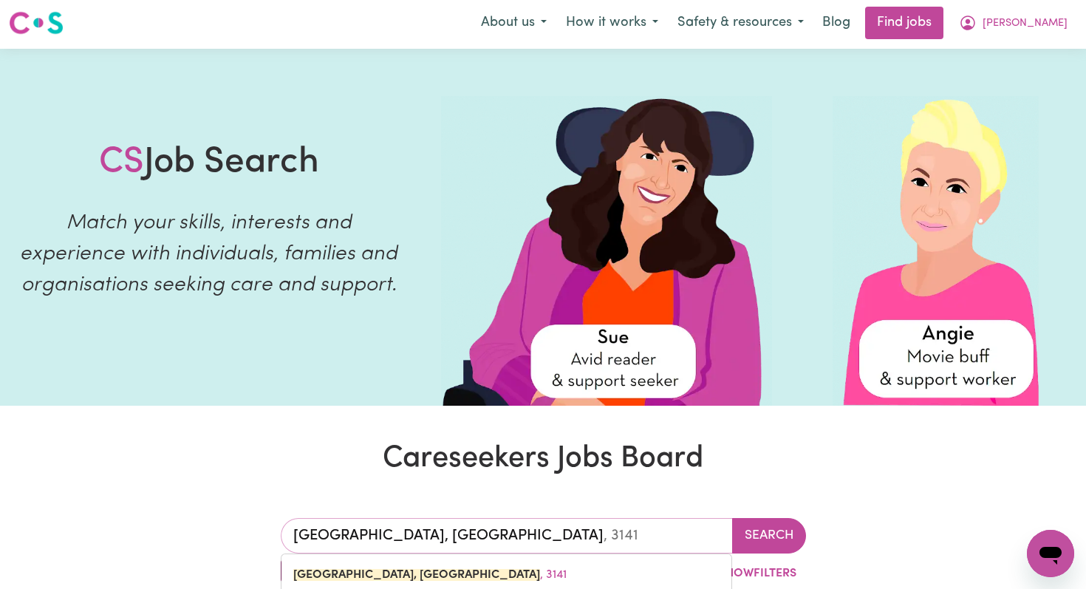
click at [434, 547] on input "[GEOGRAPHIC_DATA], [GEOGRAPHIC_DATA]" at bounding box center [507, 535] width 452 height 35
type input "r"
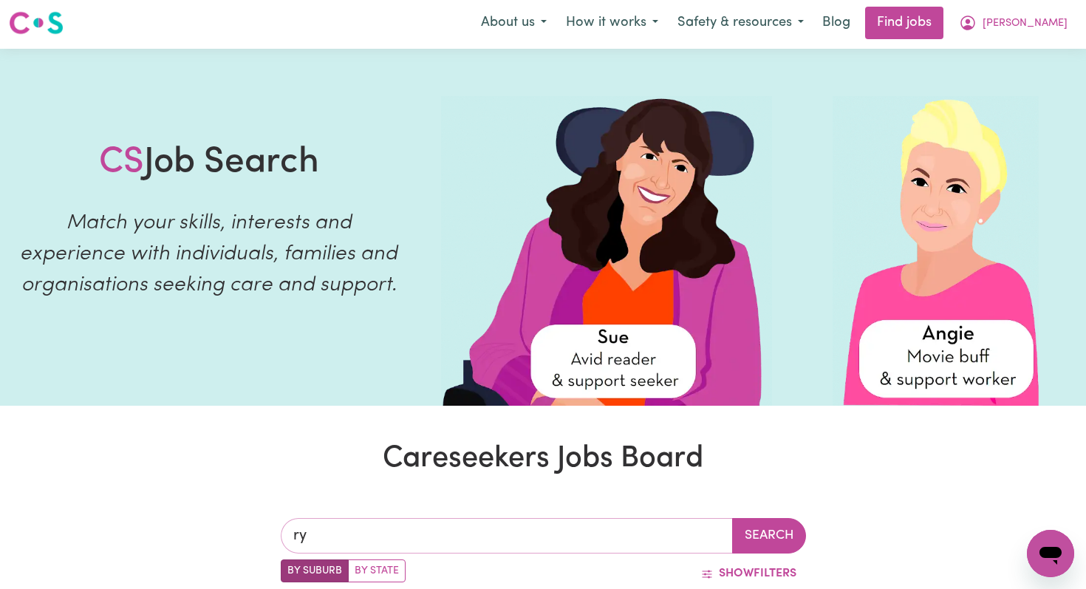
type input "rye"
type input "[PERSON_NAME][GEOGRAPHIC_DATA], 3941"
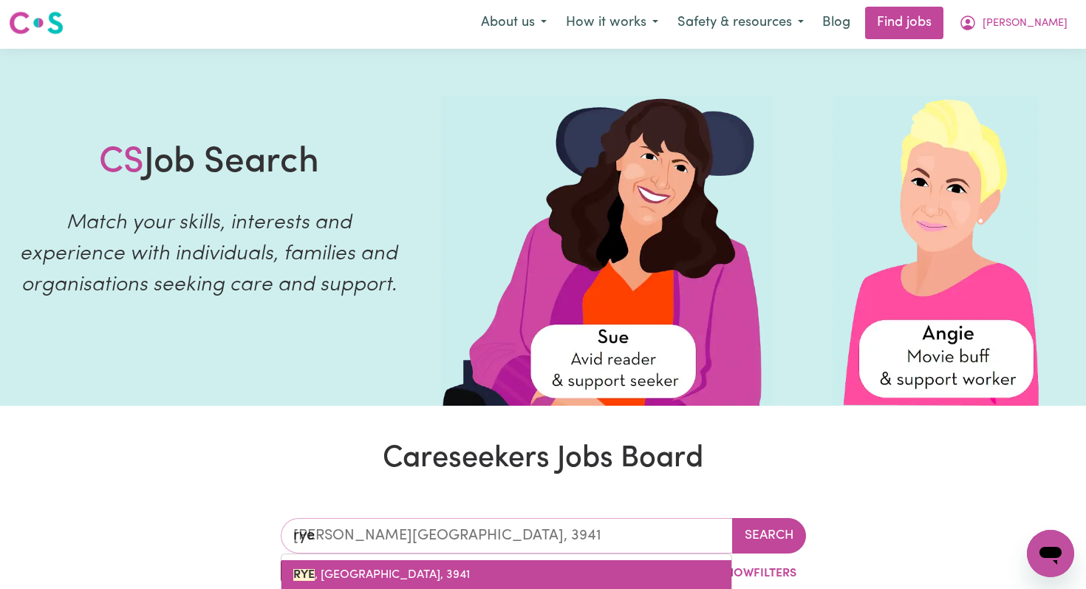
click at [349, 577] on span "[PERSON_NAME][GEOGRAPHIC_DATA], 3941" at bounding box center [381, 575] width 177 height 12
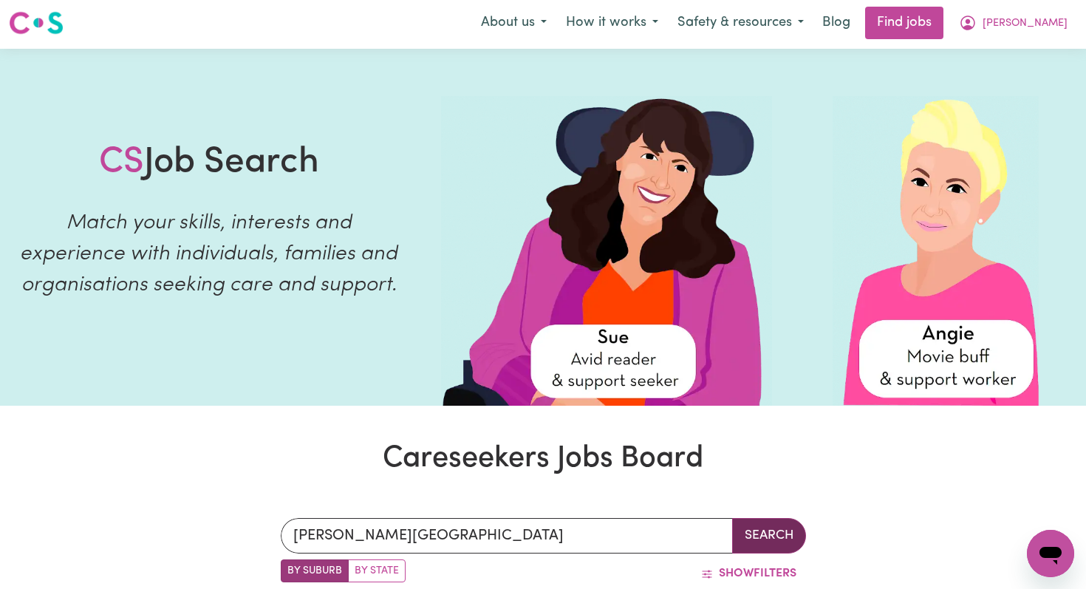
click at [770, 532] on button "Search" at bounding box center [769, 535] width 74 height 35
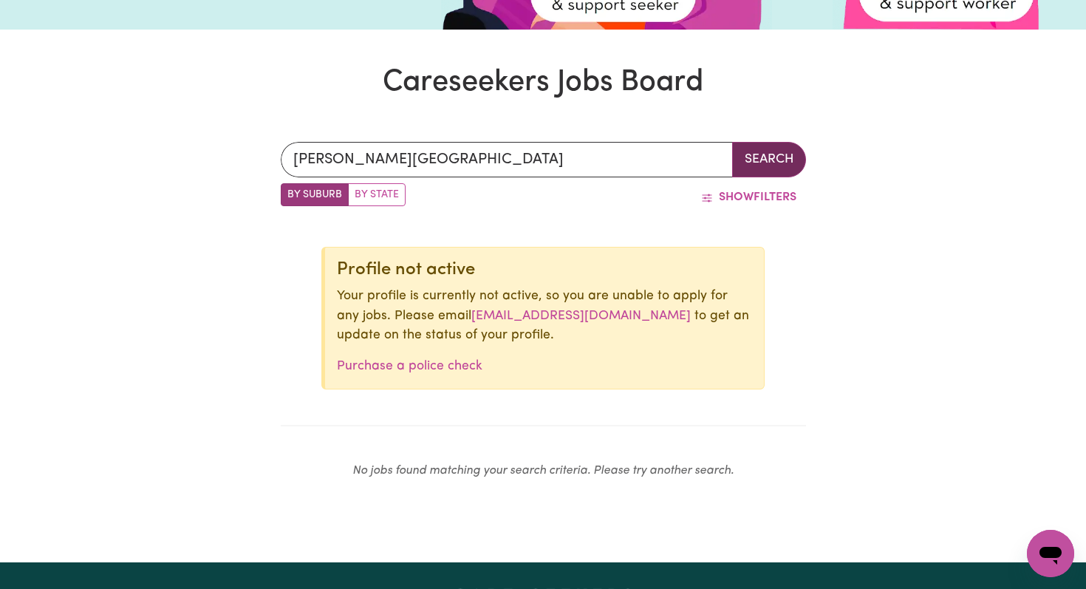
scroll to position [340, 0]
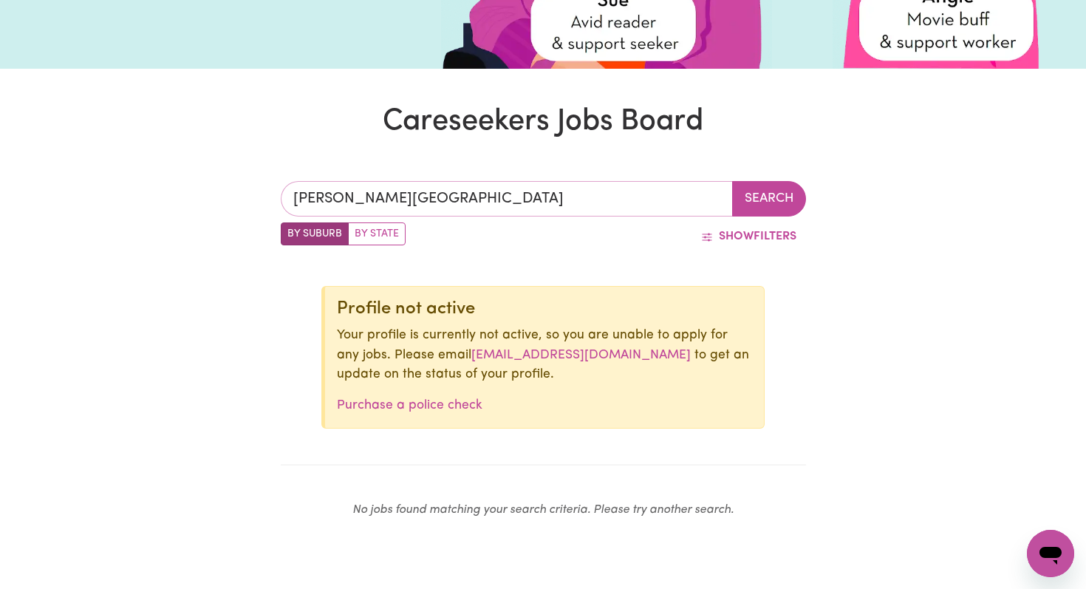
type input "[PERSON_NAME][GEOGRAPHIC_DATA], 3941"
click at [354, 204] on input "[PERSON_NAME][GEOGRAPHIC_DATA]" at bounding box center [507, 198] width 452 height 35
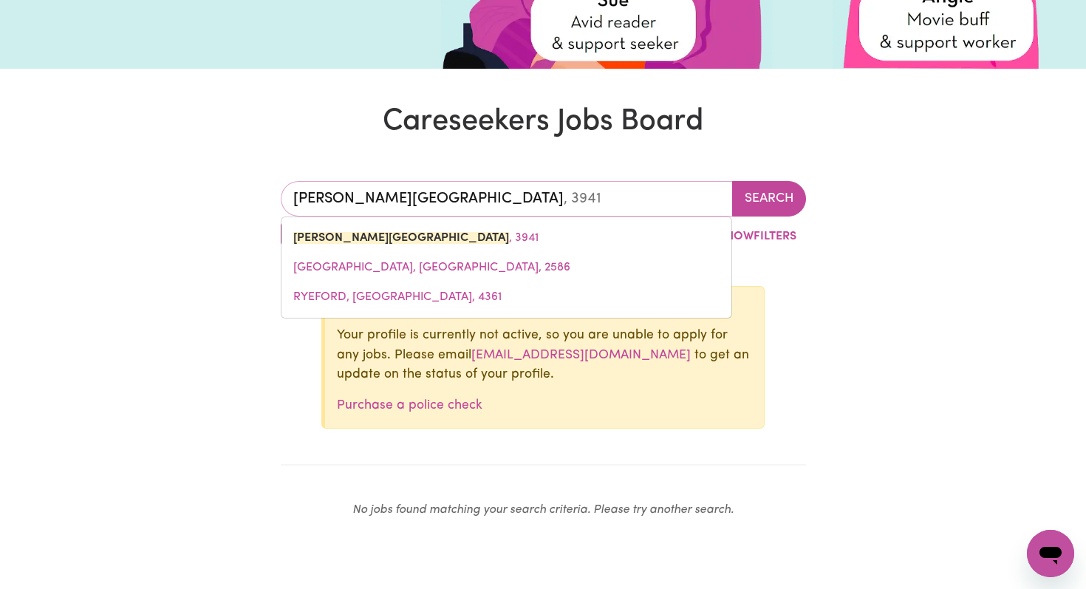
click at [354, 204] on input "[PERSON_NAME][GEOGRAPHIC_DATA]" at bounding box center [507, 198] width 452 height 35
type input "m"
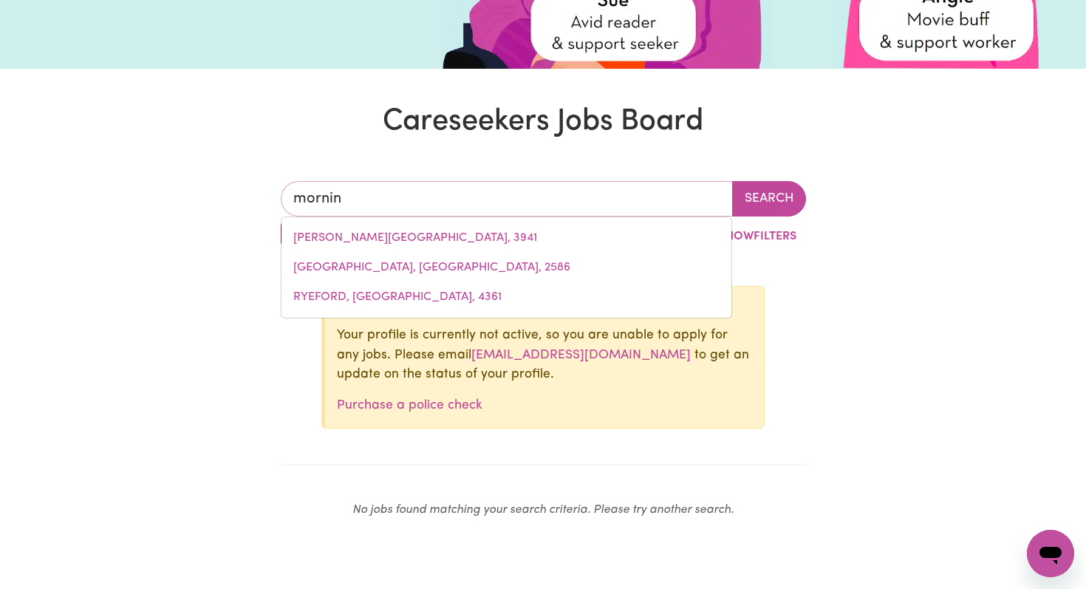
type input "morning"
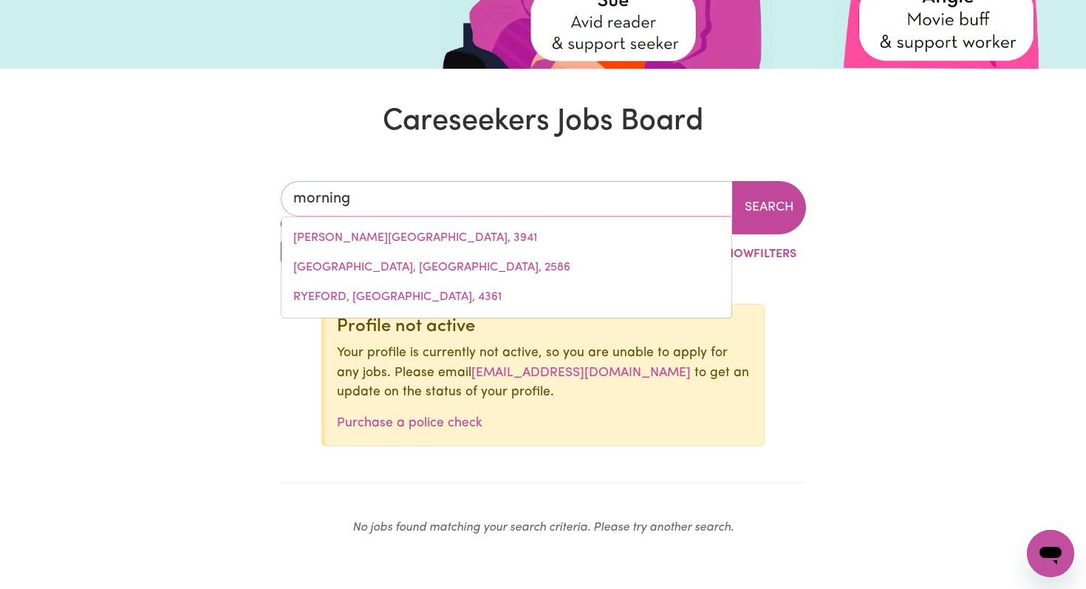
type input "[GEOGRAPHIC_DATA], [GEOGRAPHIC_DATA], 2105"
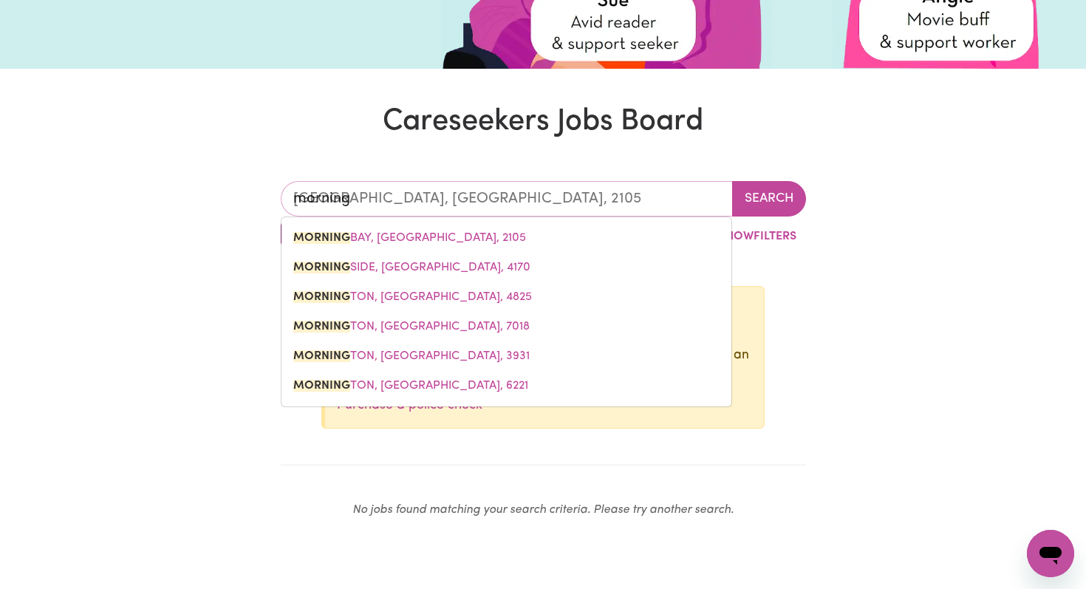
type input "morningt"
type input "mornington"
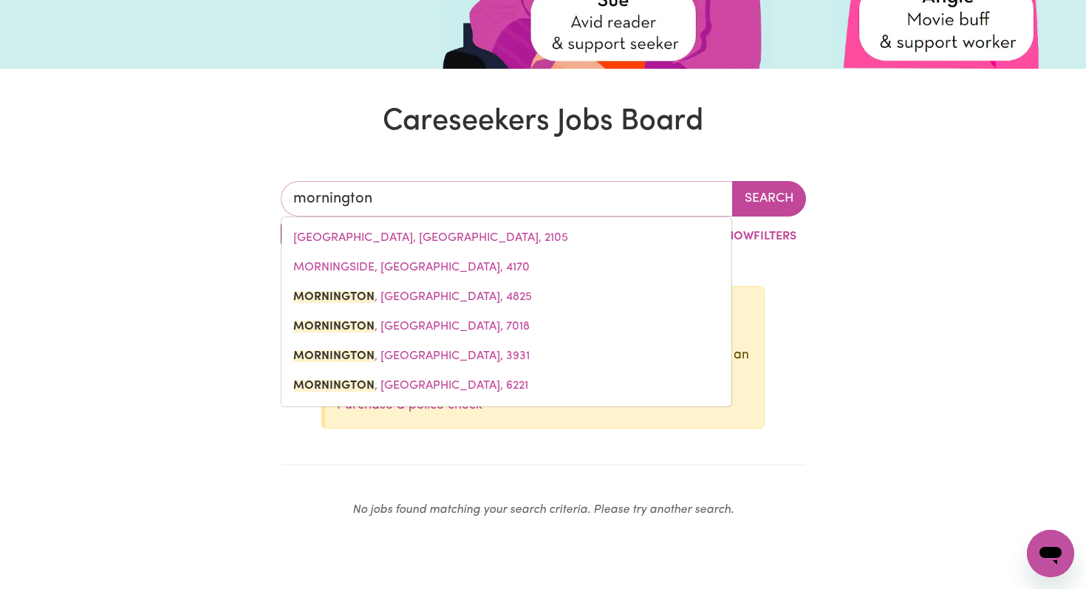
type input "mornington, [GEOGRAPHIC_DATA], 4825"
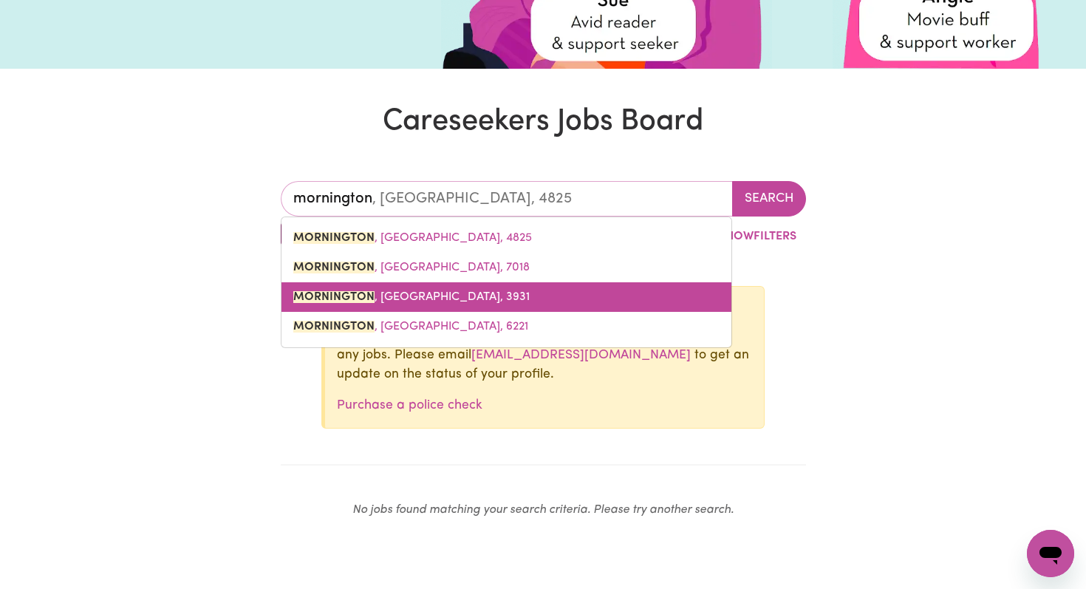
click at [374, 297] on span "MORNINGTON , [GEOGRAPHIC_DATA], 3931" at bounding box center [411, 297] width 236 height 12
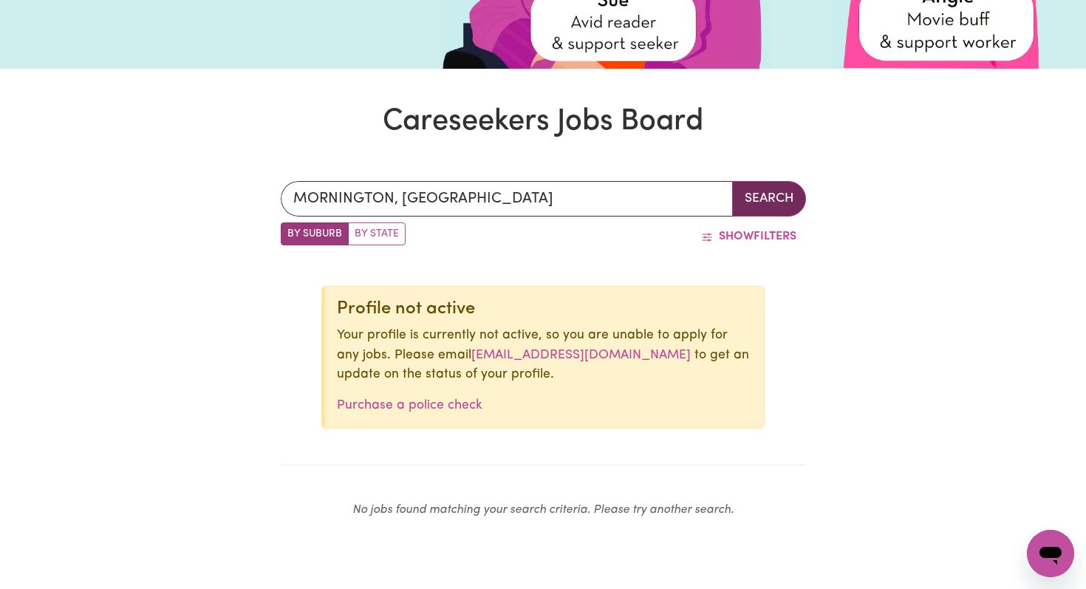
click at [781, 199] on button "Search" at bounding box center [769, 198] width 74 height 35
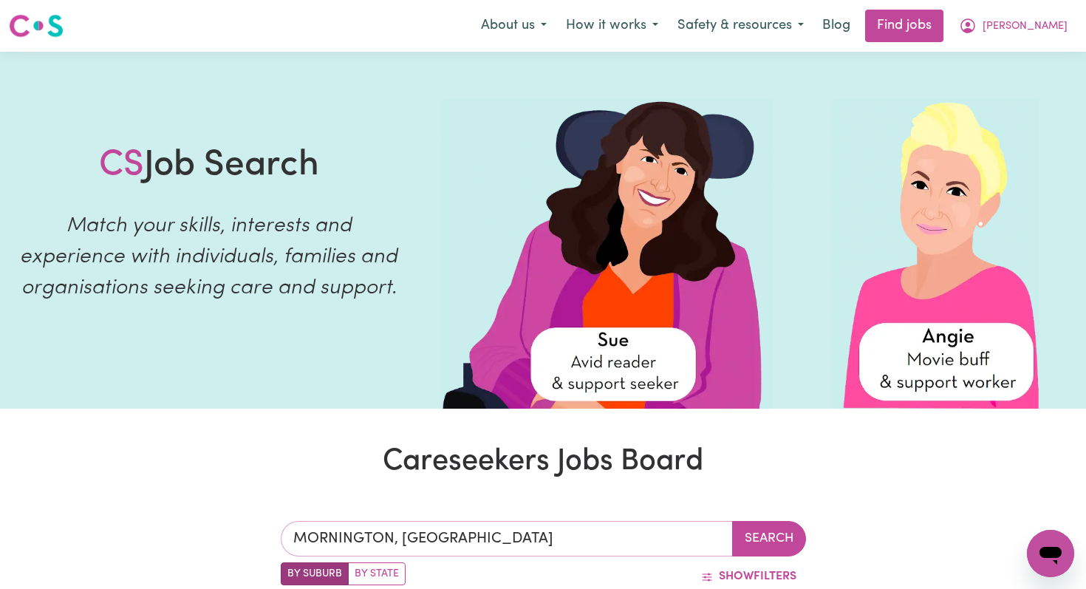
click at [381, 552] on input "MORNINGTON, [GEOGRAPHIC_DATA]" at bounding box center [507, 538] width 452 height 35
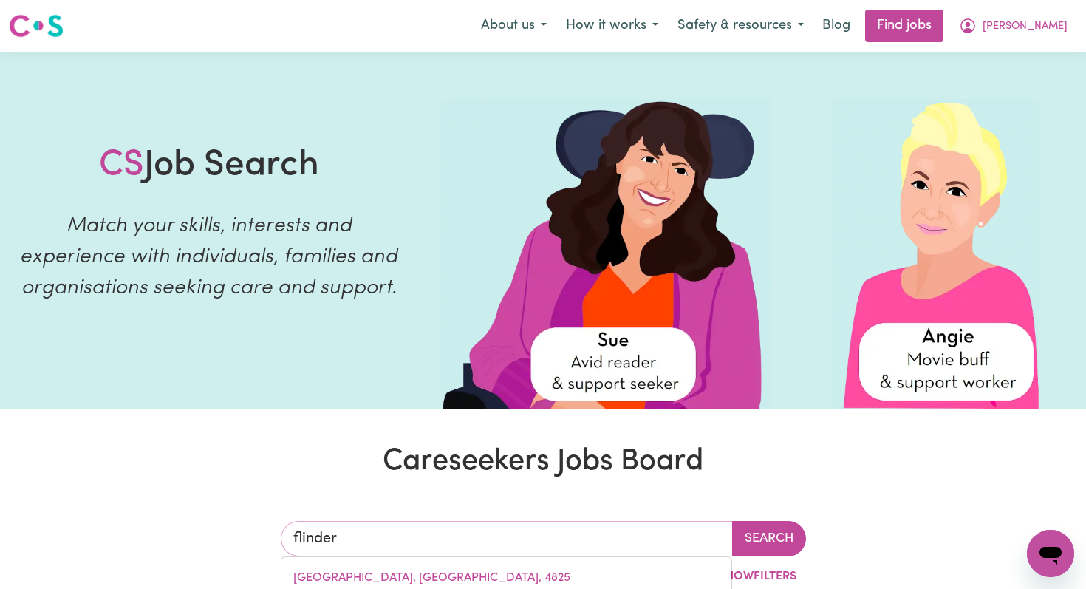
type input "flinders"
type input "flinders, [GEOGRAPHIC_DATA], 2529"
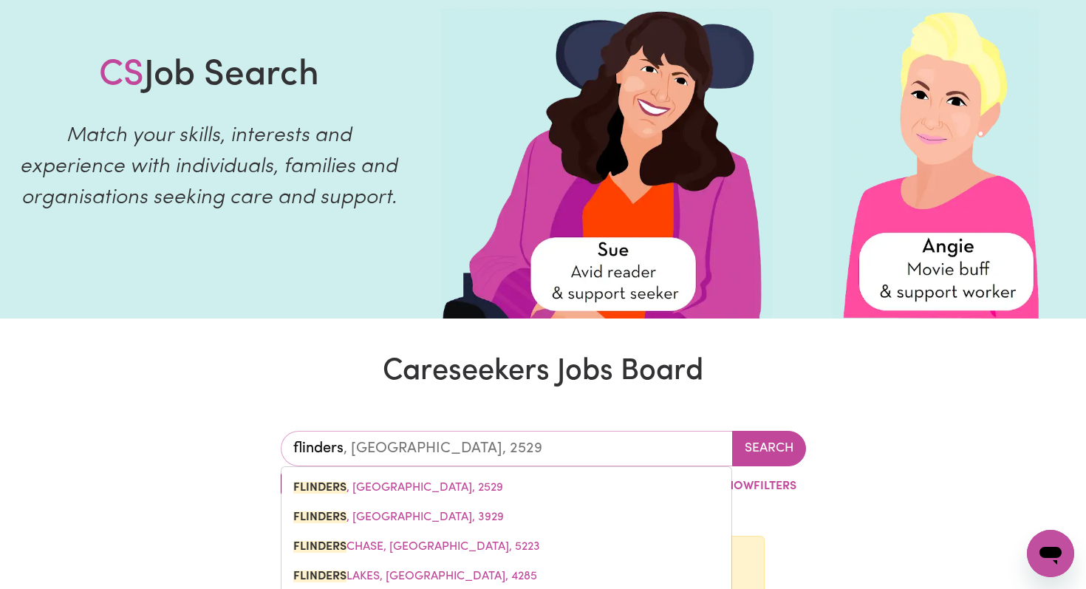
scroll to position [91, 0]
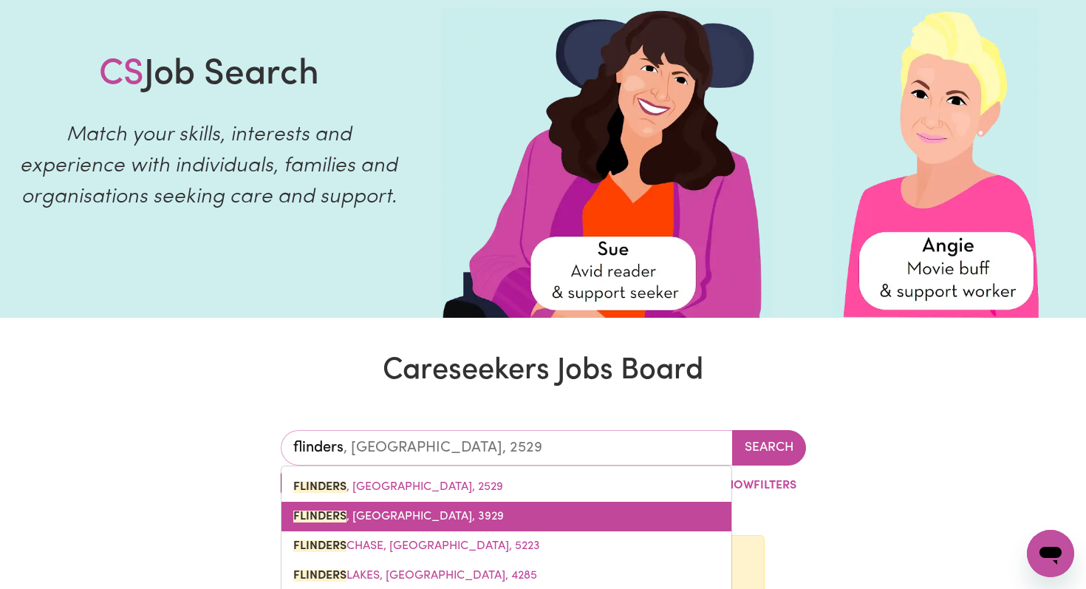
click at [349, 515] on span "[PERSON_NAME][GEOGRAPHIC_DATA], 3929" at bounding box center [398, 516] width 211 height 12
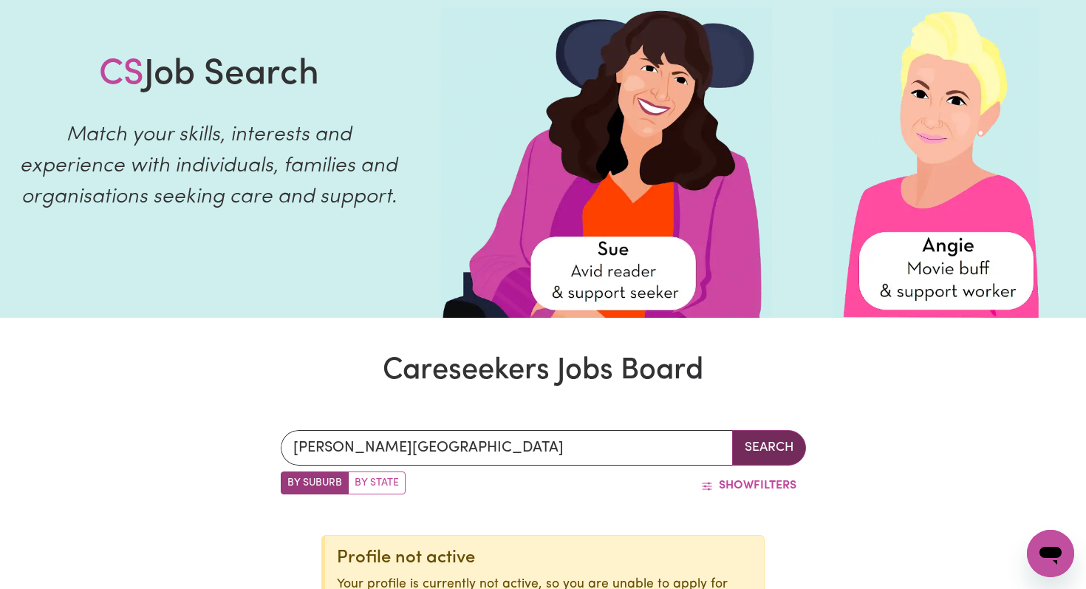
click at [779, 446] on button "Search" at bounding box center [769, 447] width 74 height 35
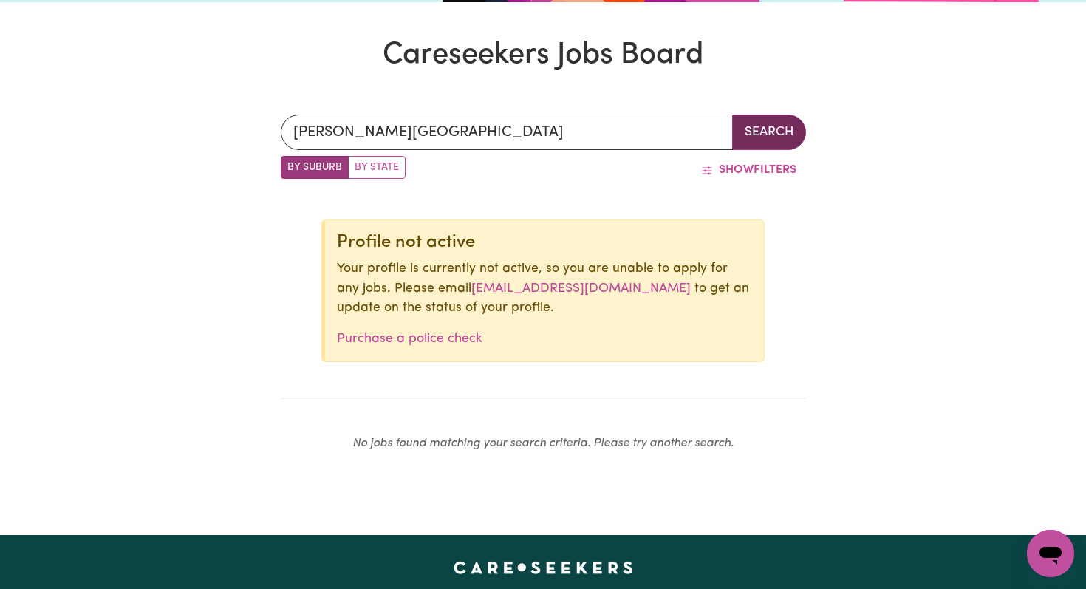
scroll to position [408, 0]
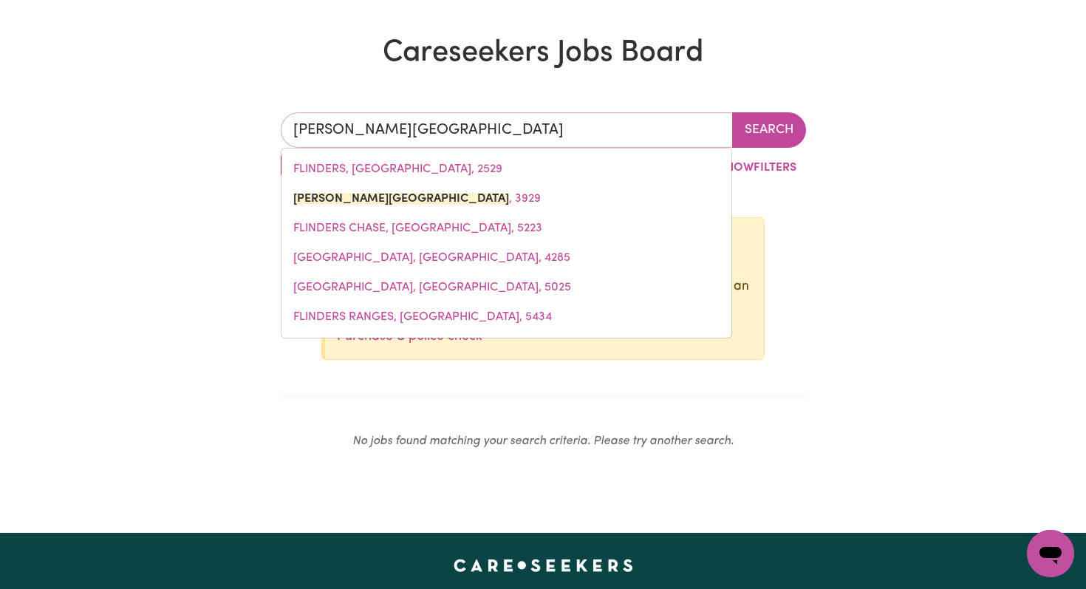
click at [448, 135] on input "[PERSON_NAME][GEOGRAPHIC_DATA]" at bounding box center [507, 129] width 452 height 35
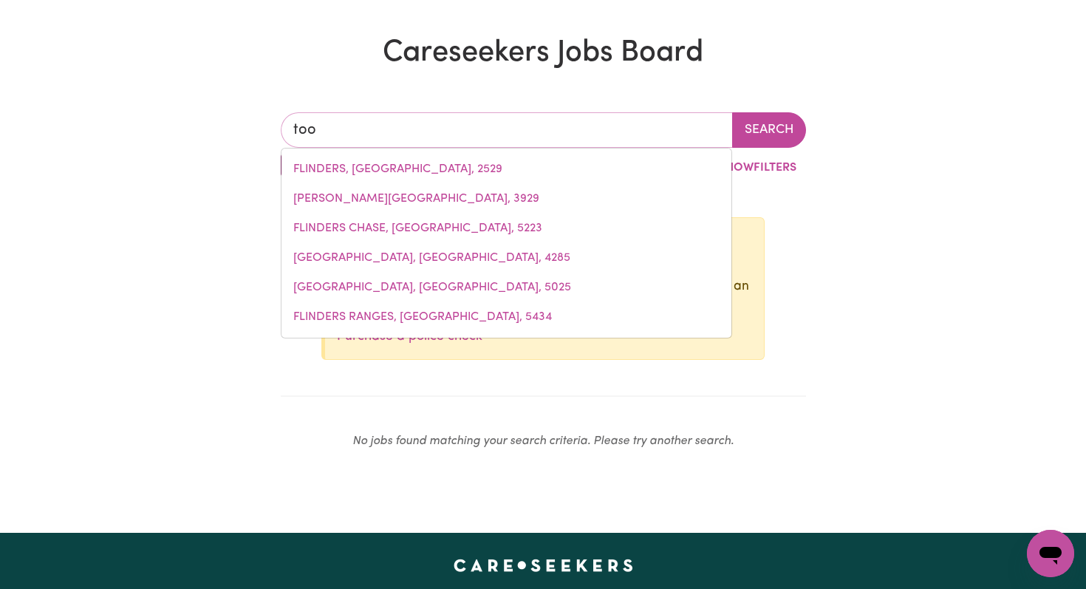
type input "toot"
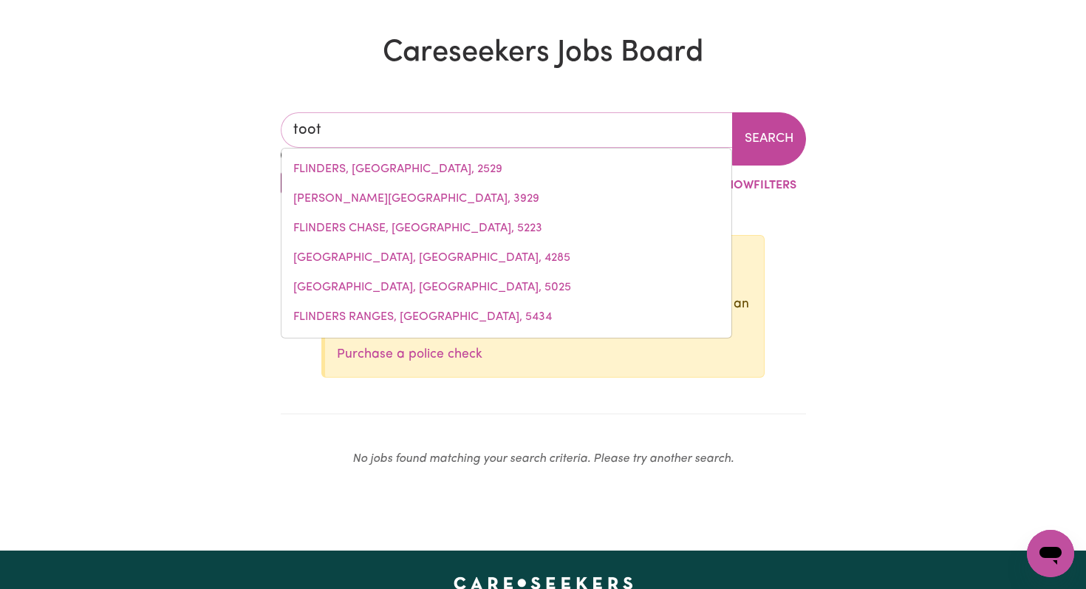
type input "tootENILLA, [GEOGRAPHIC_DATA], 5607"
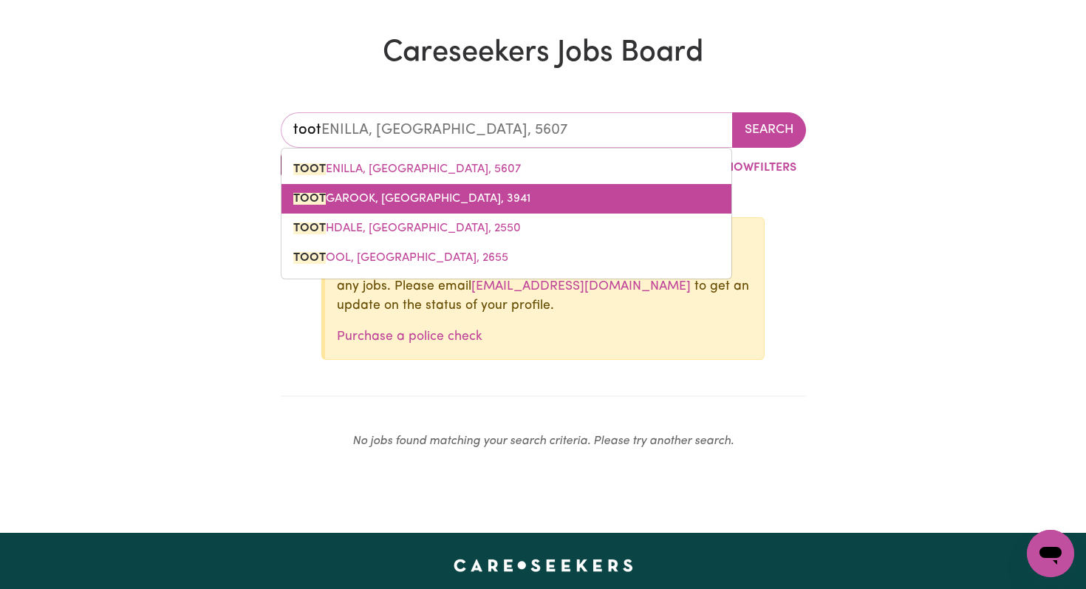
click at [437, 201] on span "TOOT GAROOK, [GEOGRAPHIC_DATA], 3941" at bounding box center [411, 199] width 237 height 12
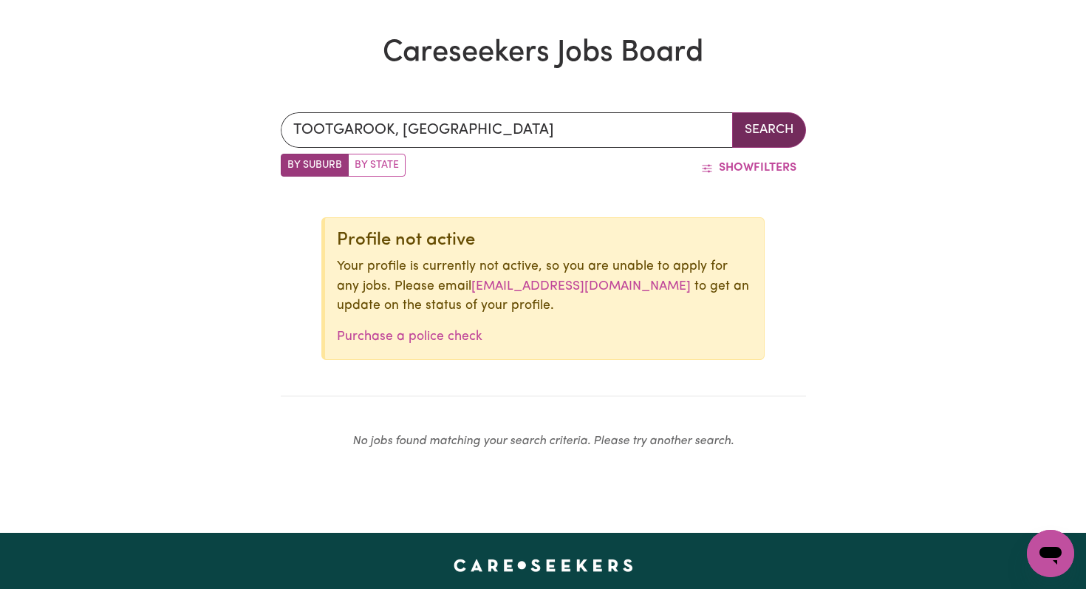
click at [773, 128] on button "Search" at bounding box center [769, 129] width 74 height 35
